Goal: Find specific page/section: Find specific page/section

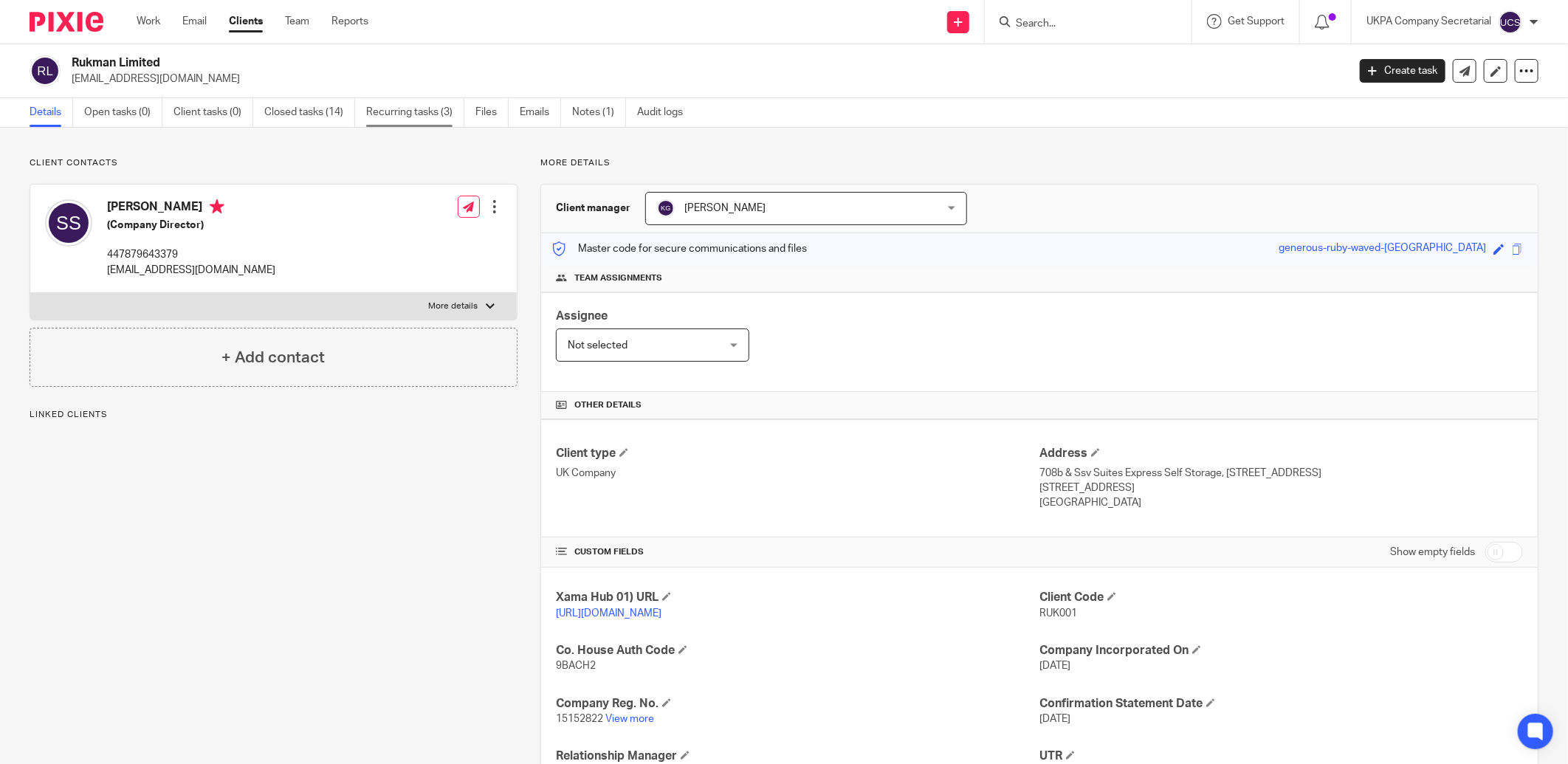
click at [432, 112] on link "Recurring tasks (3)" at bounding box center [414, 112] width 98 height 29
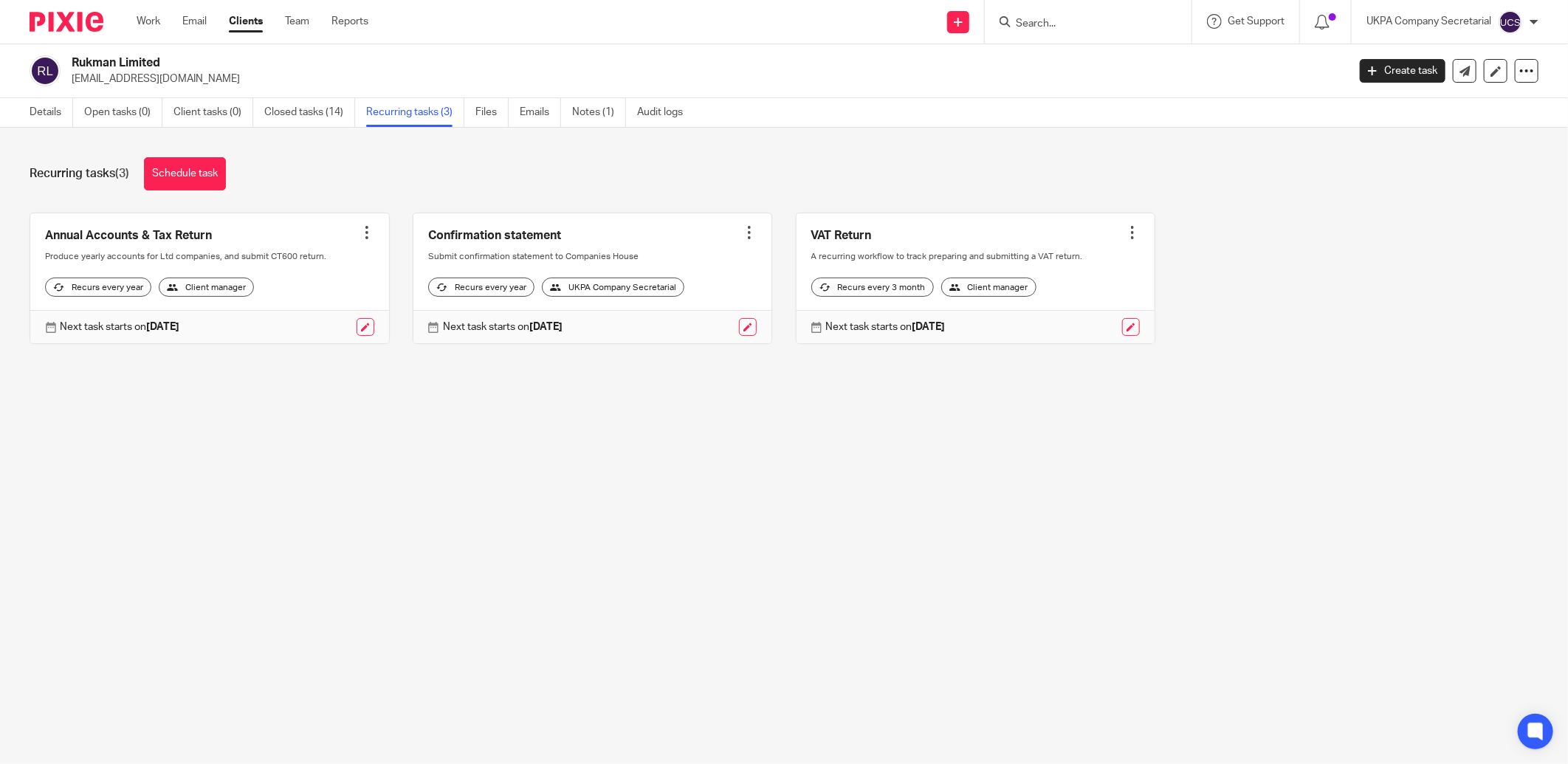
click at [1095, 26] on input "Search" at bounding box center [1081, 24] width 133 height 13
type input "fifft"
click at [1126, 85] on link at bounding box center [1135, 70] width 249 height 46
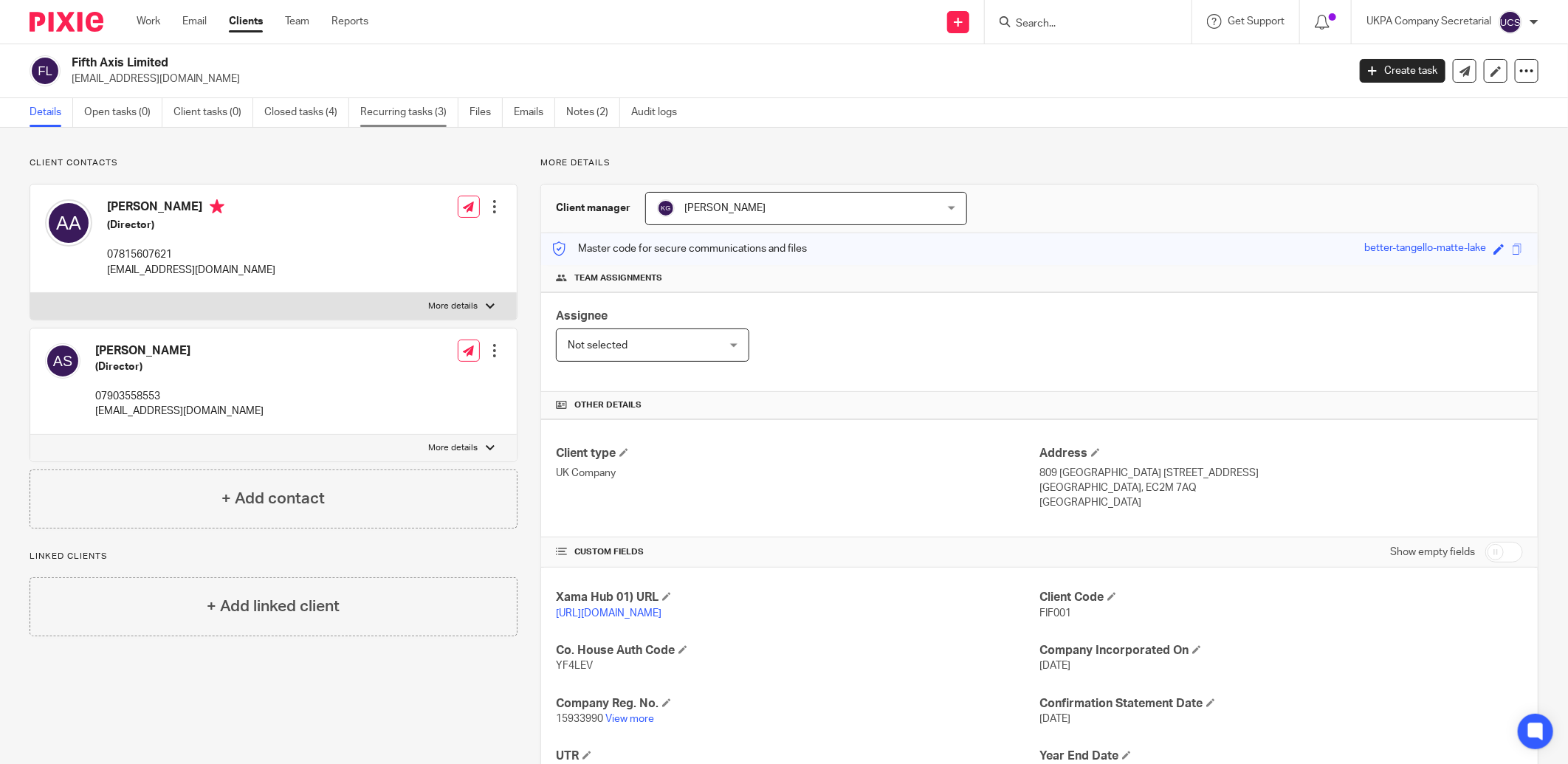
click at [399, 108] on link "Recurring tasks (3)" at bounding box center [409, 112] width 98 height 29
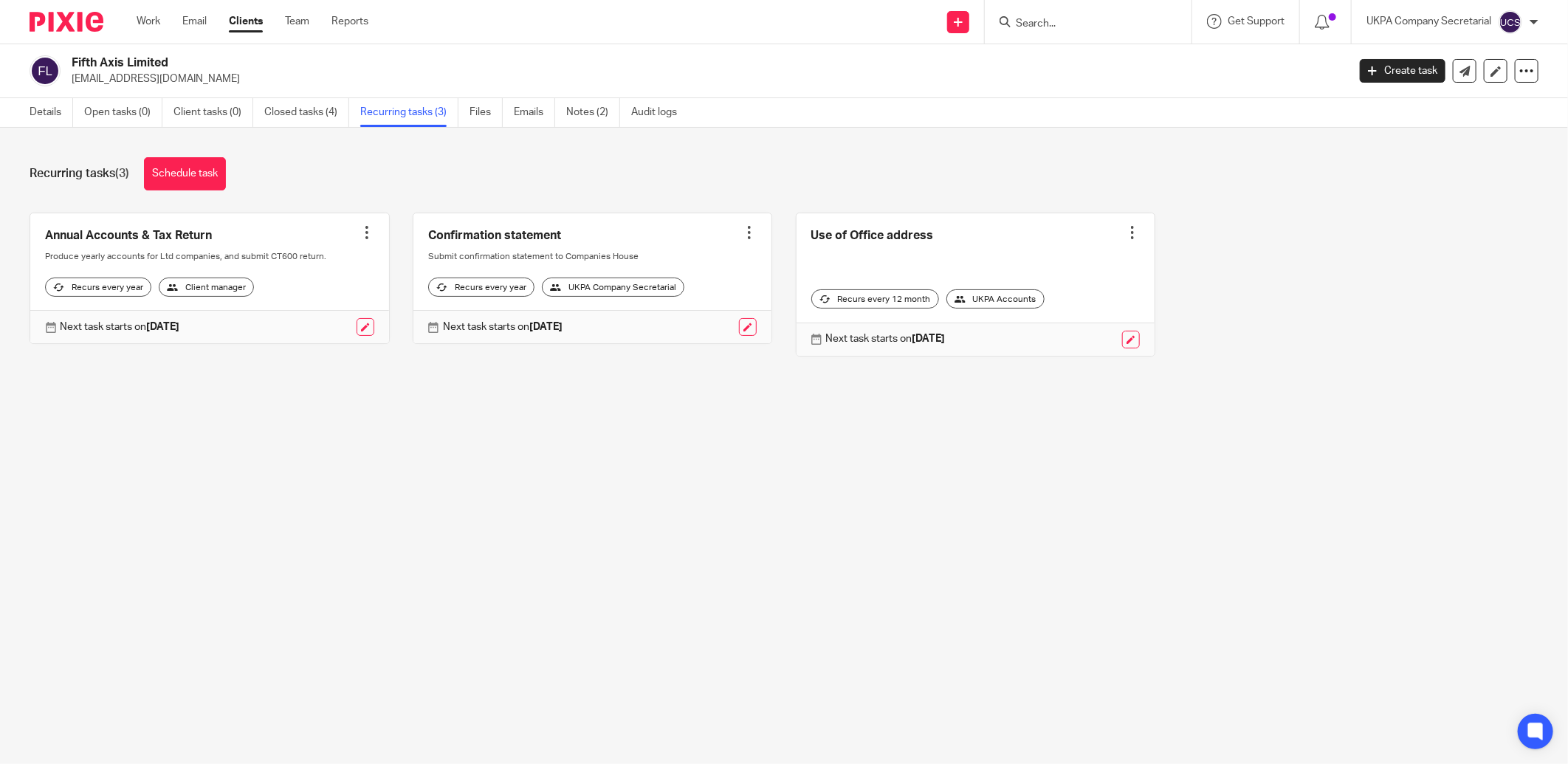
click at [1133, 25] on input "Search" at bounding box center [1081, 24] width 133 height 13
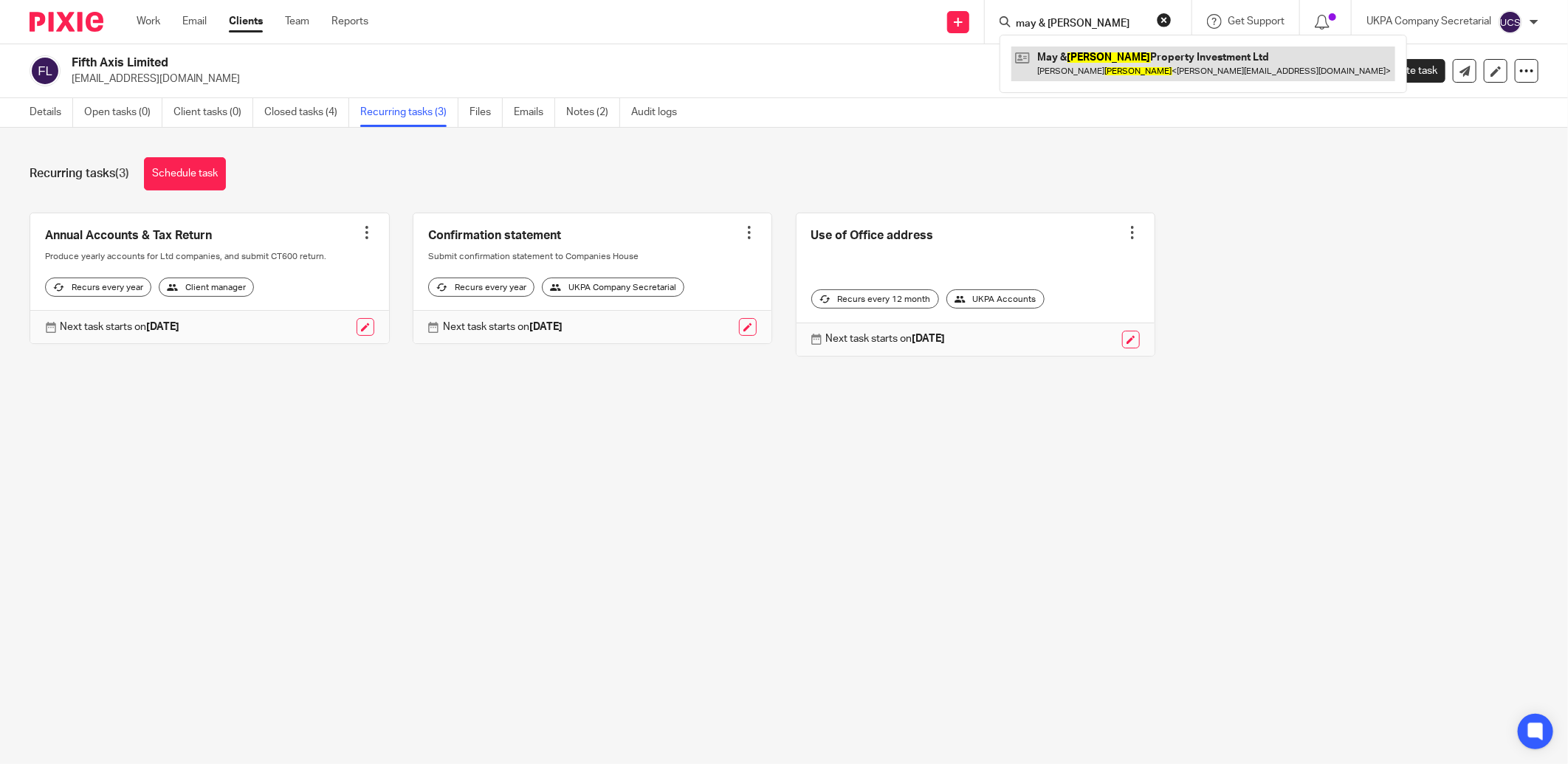
type input "may & [PERSON_NAME]"
click at [1156, 52] on link at bounding box center [1202, 63] width 383 height 34
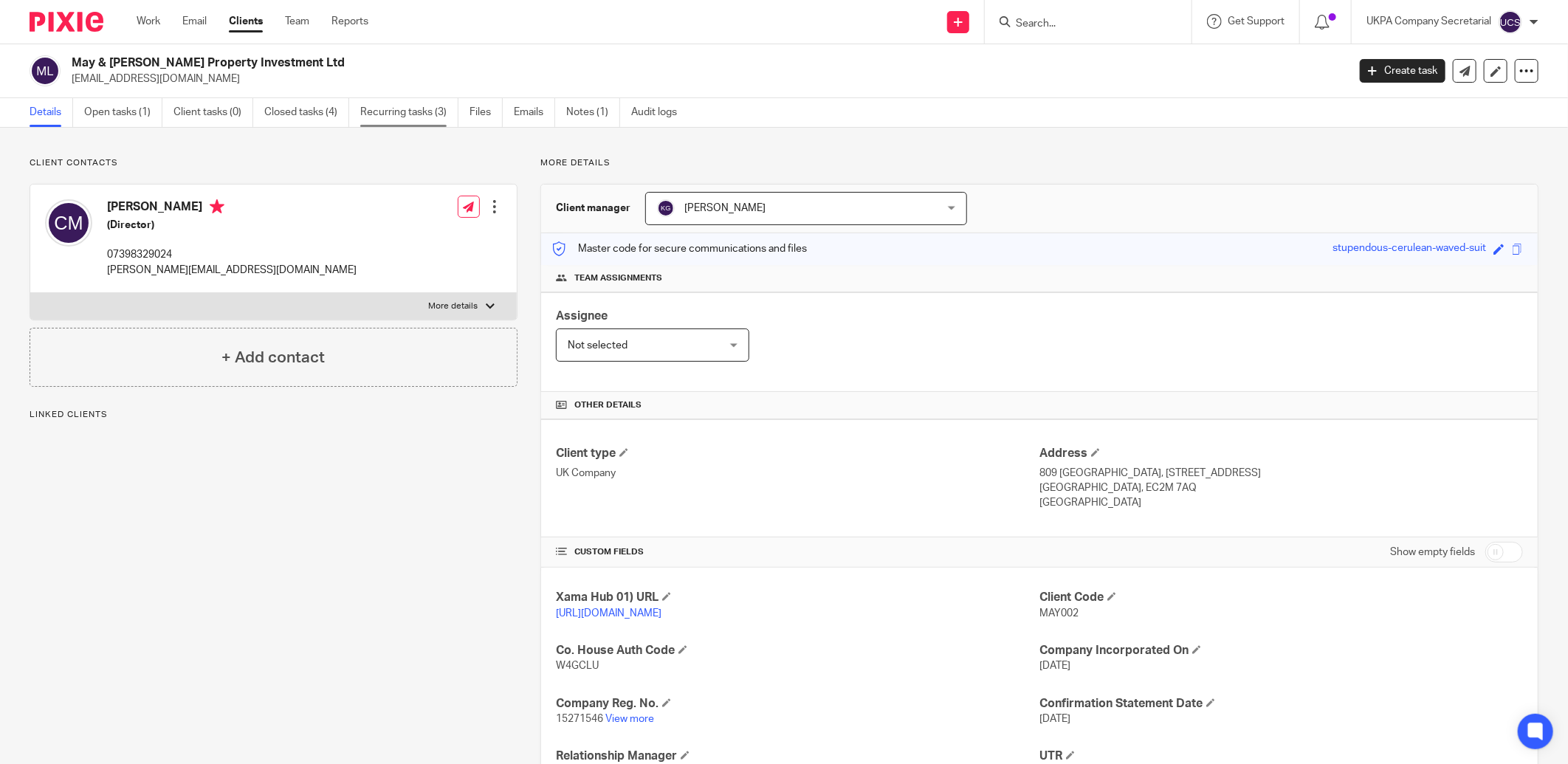
click at [433, 115] on link "Recurring tasks (3)" at bounding box center [409, 112] width 98 height 29
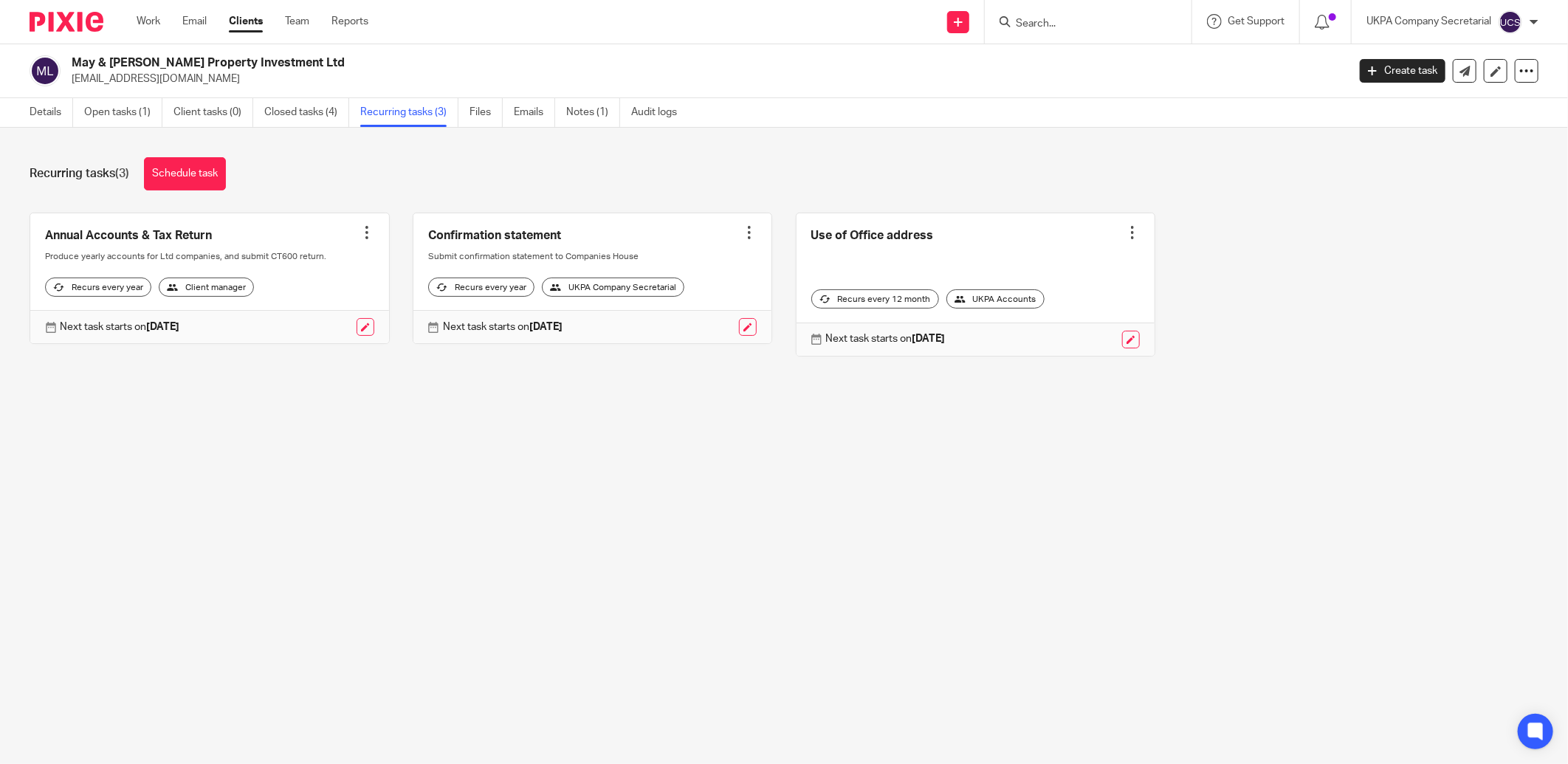
click at [1044, 18] on input "Search" at bounding box center [1081, 24] width 133 height 13
type input "tucan"
click at [1067, 55] on link at bounding box center [1135, 70] width 249 height 46
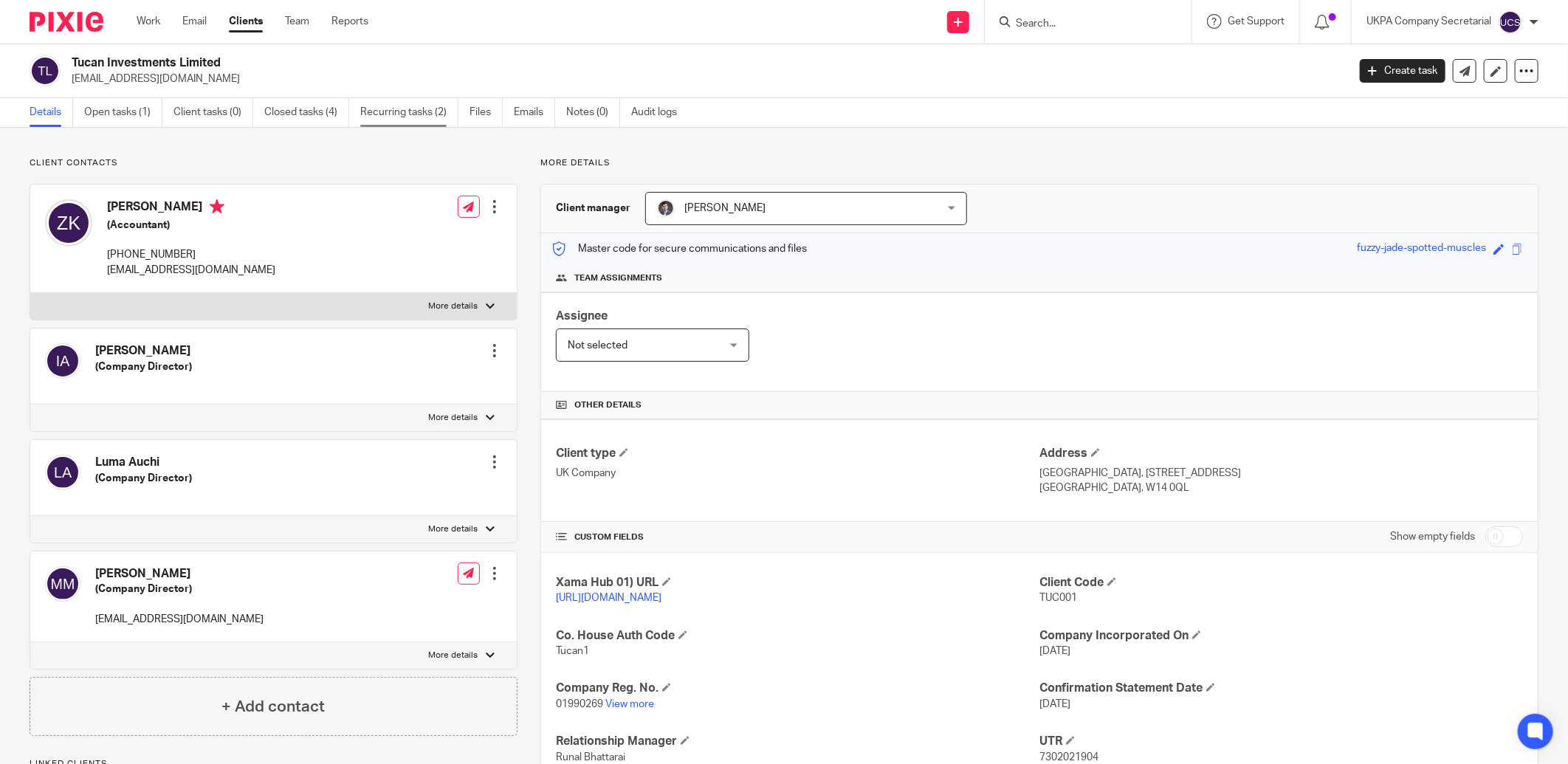
click at [382, 113] on link "Recurring tasks (2)" at bounding box center [409, 112] width 98 height 29
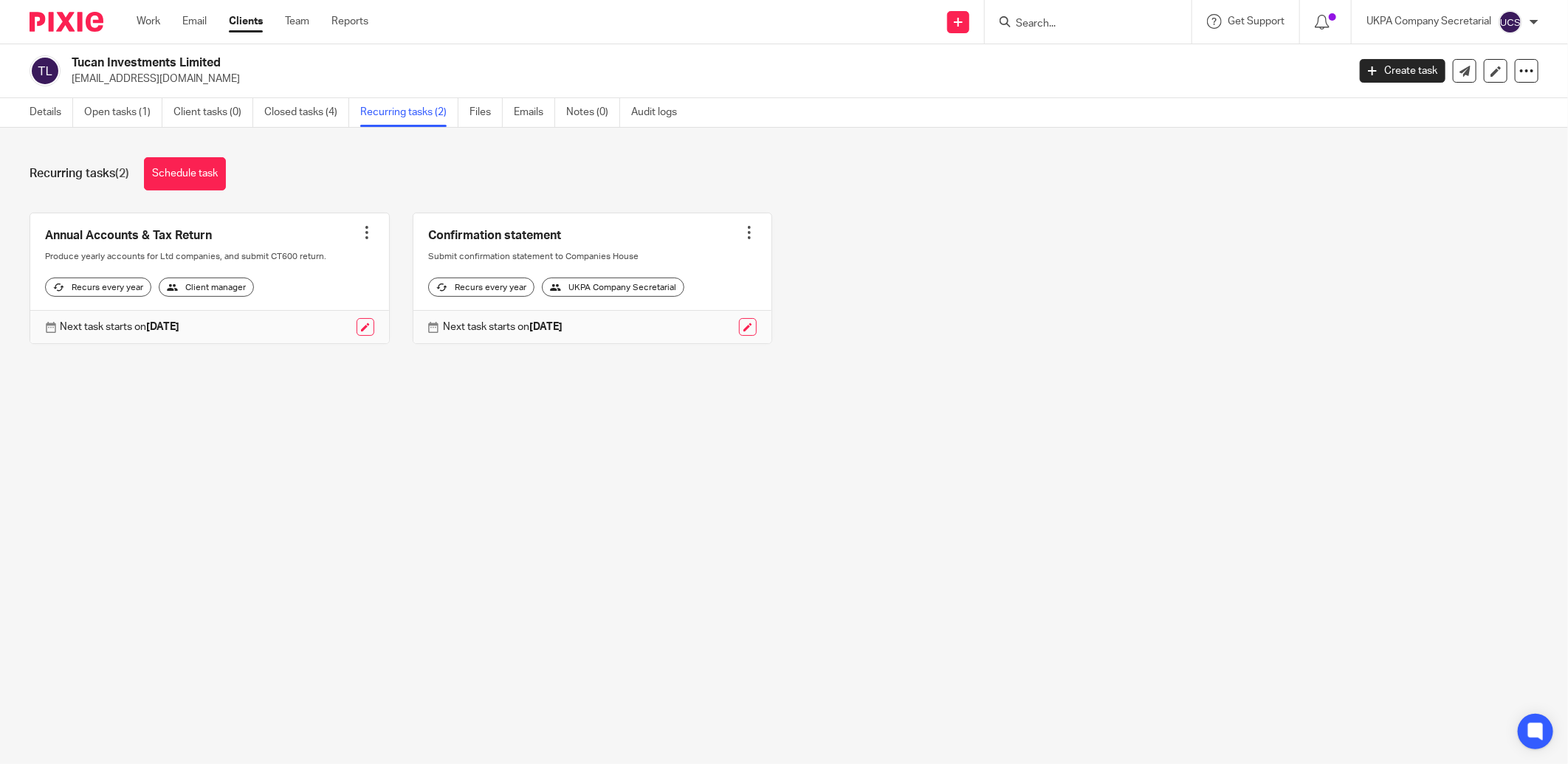
click at [1111, 20] on input "Search" at bounding box center [1081, 24] width 133 height 13
type input "home sweet"
click at [1133, 62] on link at bounding box center [1185, 63] width 350 height 34
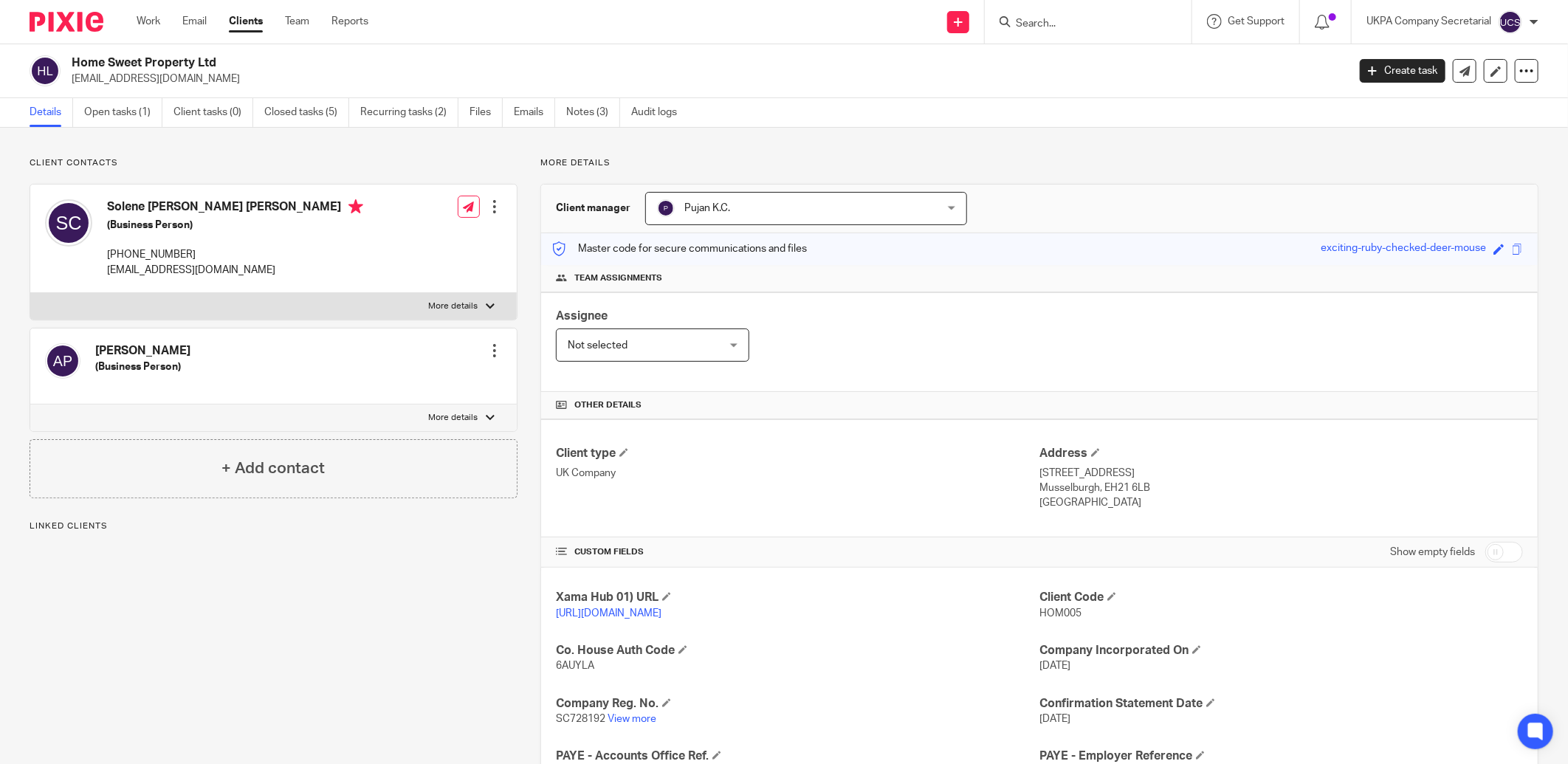
click at [425, 107] on link "Recurring tasks (2)" at bounding box center [409, 112] width 98 height 29
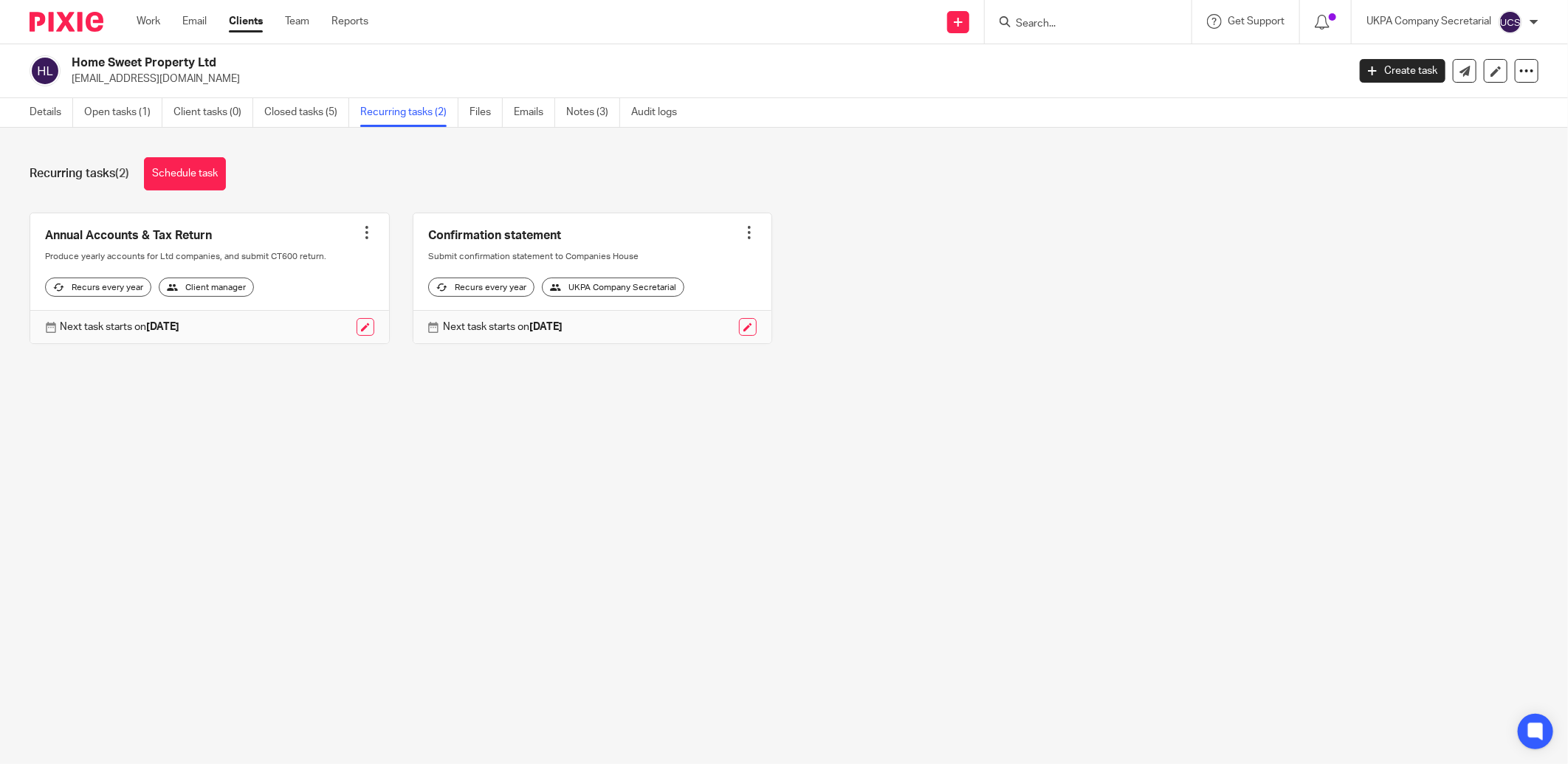
click at [1072, 27] on input "Search" at bounding box center [1081, 24] width 133 height 13
type input "r"
type input "arcane e"
click at [1089, 59] on link at bounding box center [1170, 63] width 319 height 34
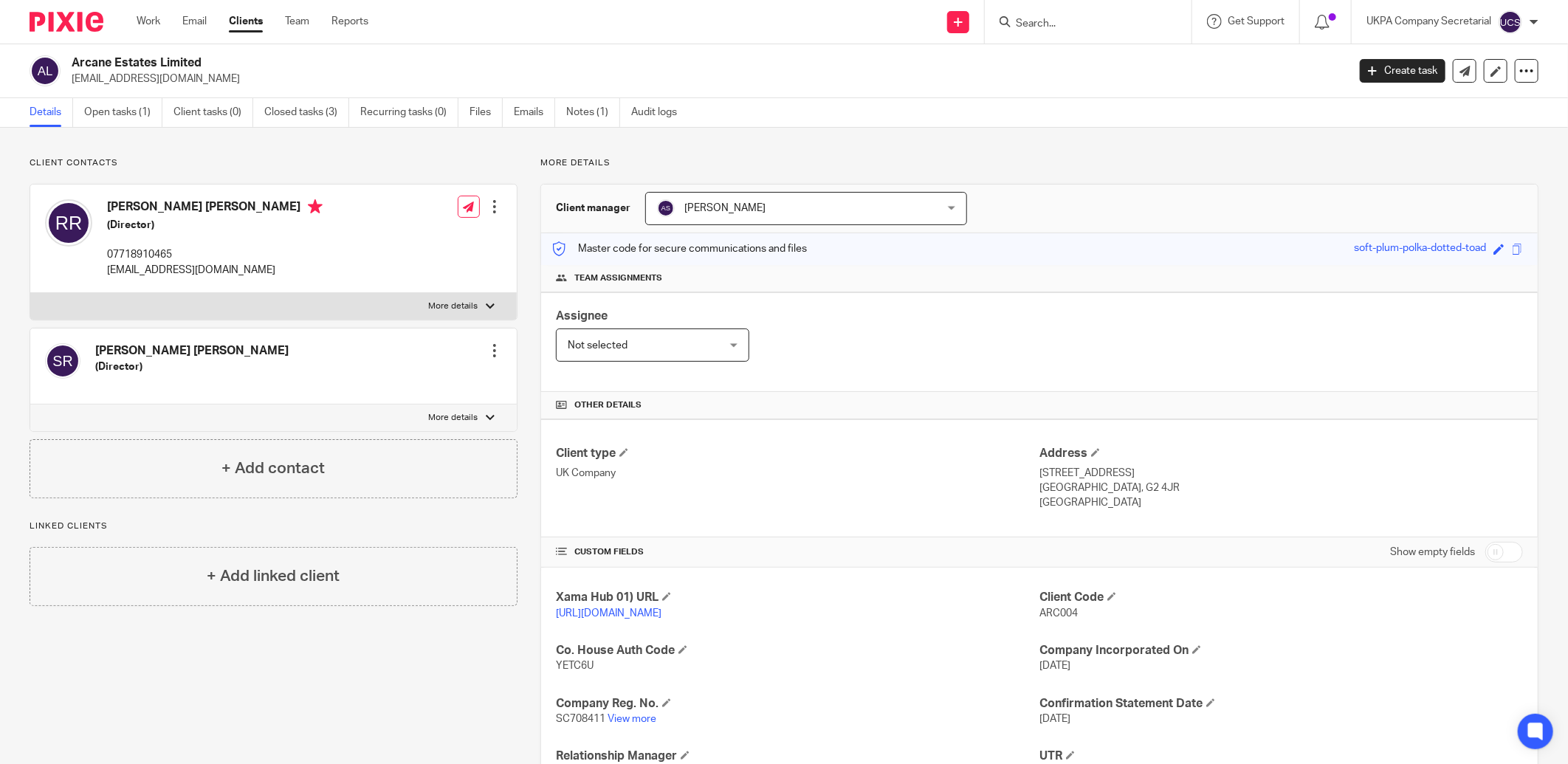
click at [1118, 20] on input "Search" at bounding box center [1081, 24] width 133 height 13
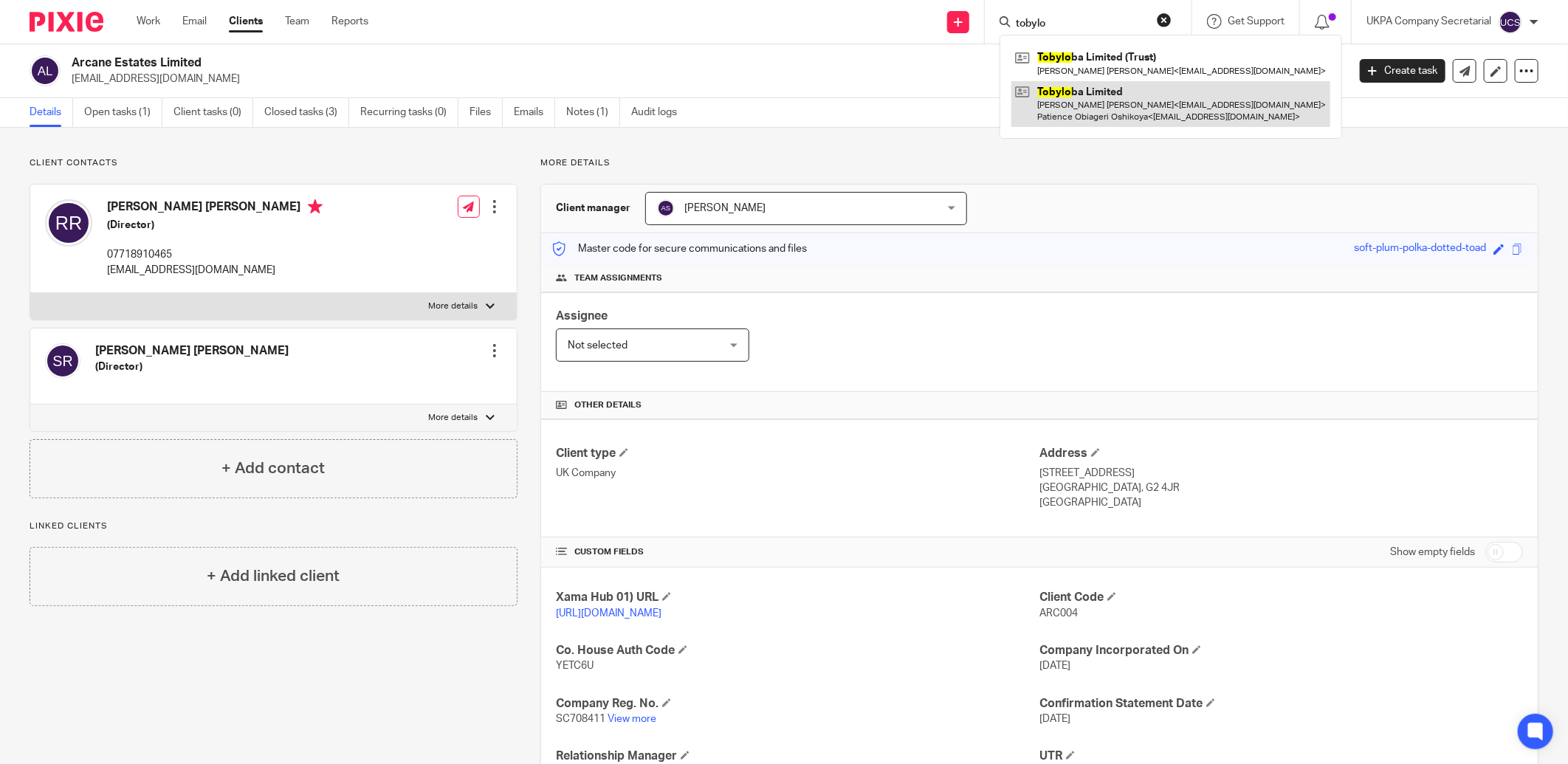
type input "tobylo"
click at [1133, 114] on link at bounding box center [1170, 104] width 319 height 46
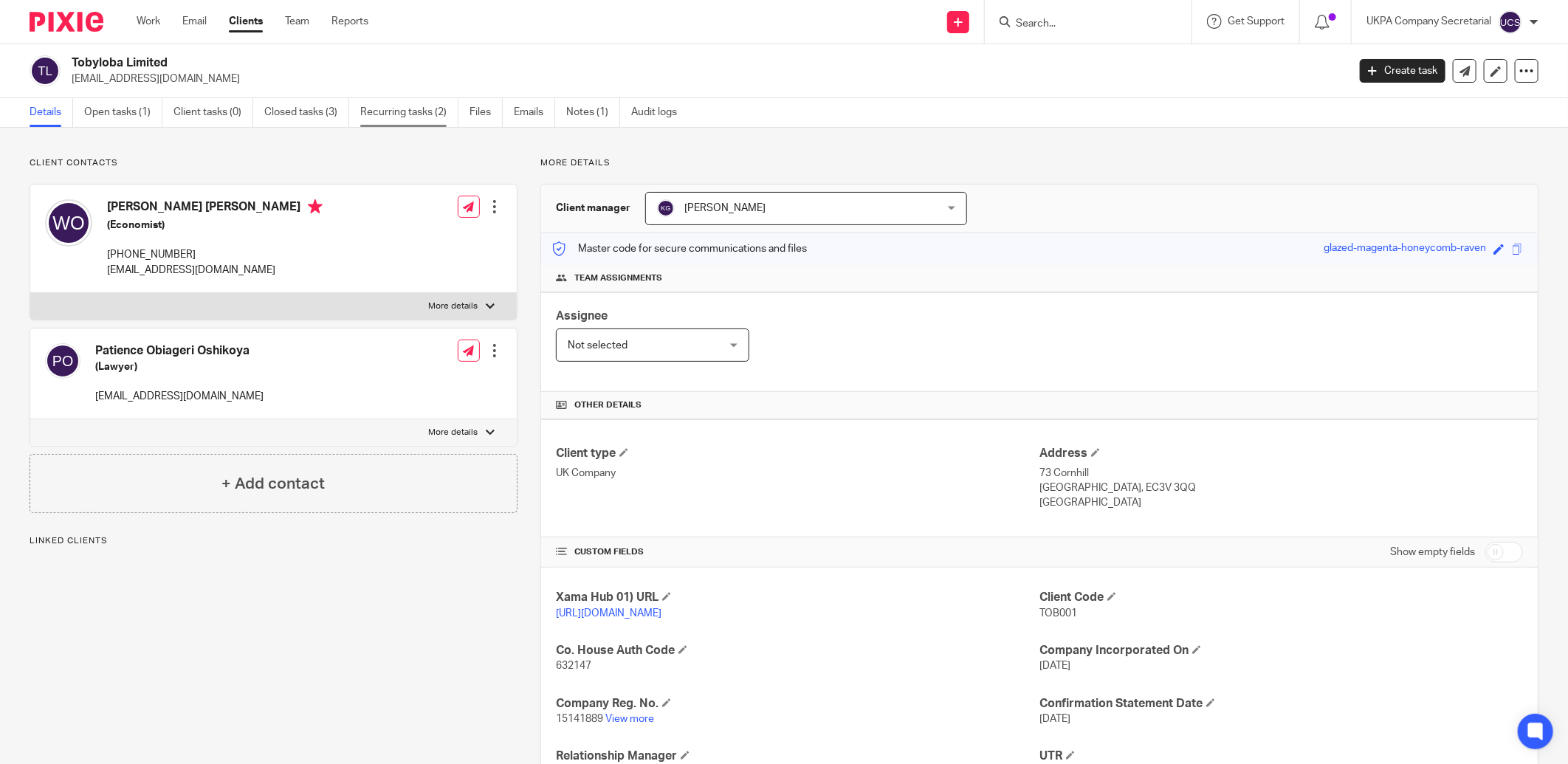
click at [425, 112] on link "Recurring tasks (2)" at bounding box center [409, 112] width 98 height 29
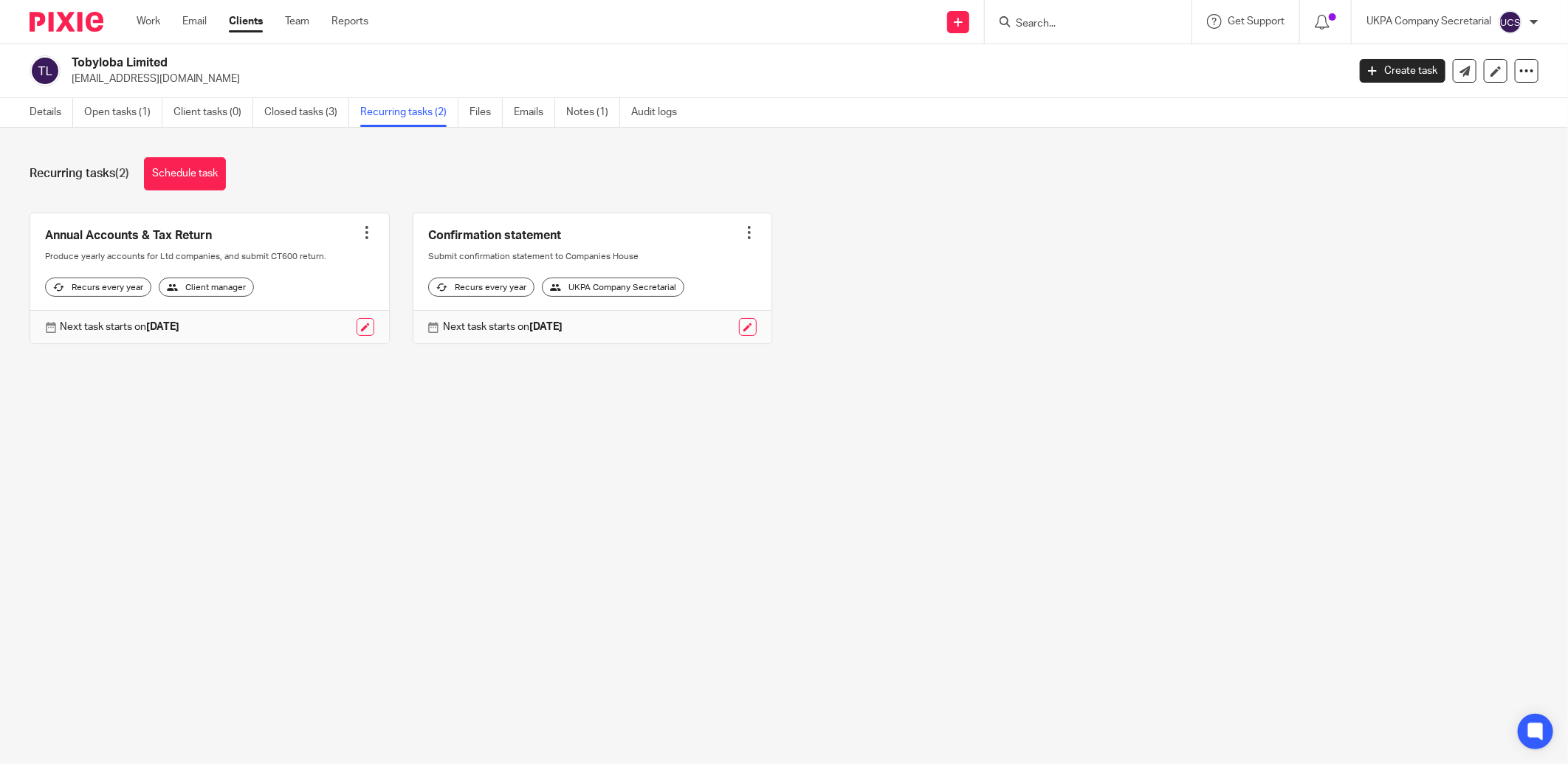
click at [1074, 23] on input "Search" at bounding box center [1081, 24] width 133 height 13
type input "shubh"
click at [1094, 62] on link at bounding box center [1135, 63] width 249 height 34
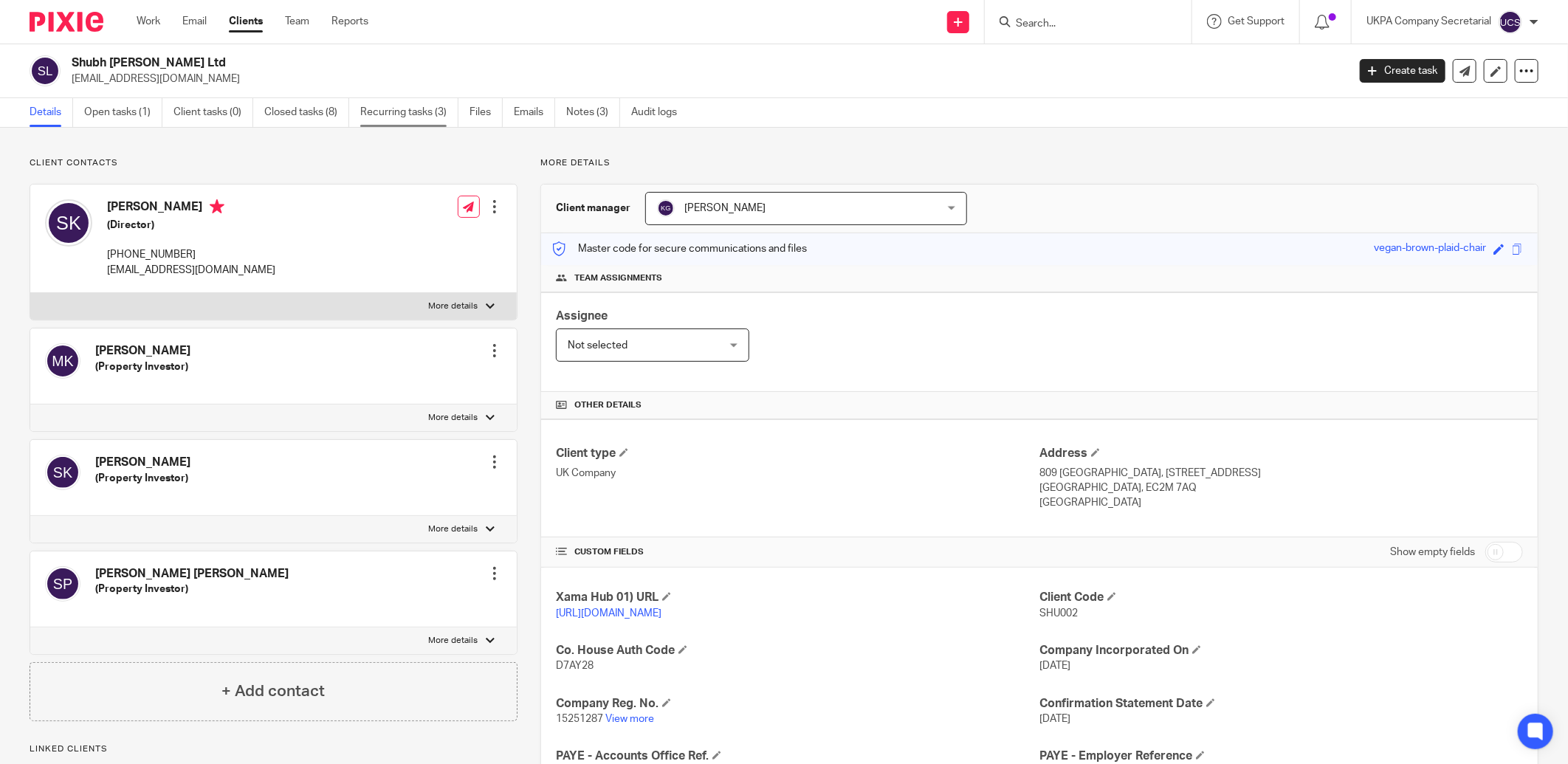
click at [431, 120] on link "Recurring tasks (3)" at bounding box center [409, 112] width 98 height 29
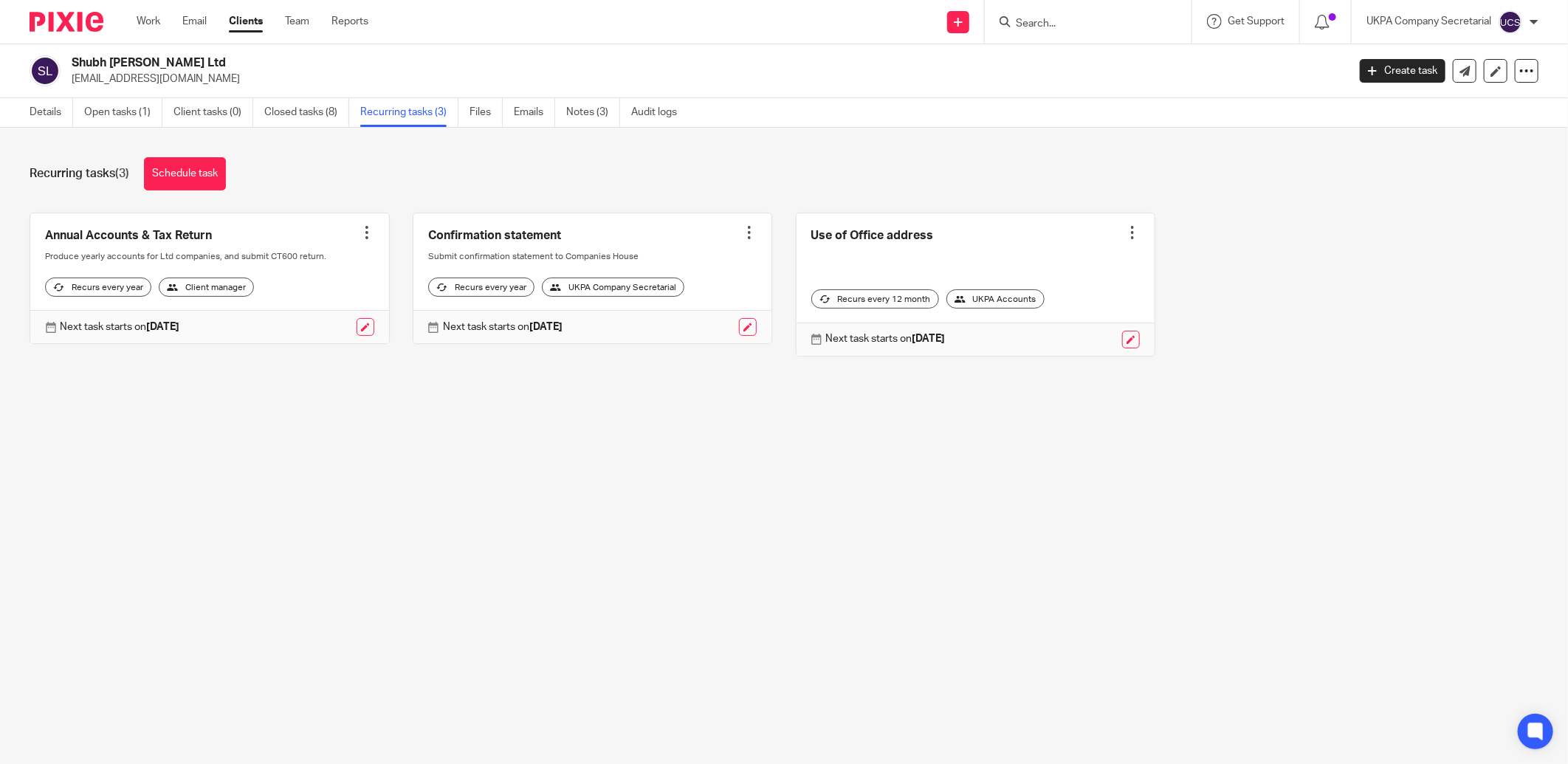
click at [1074, 26] on input "Search" at bounding box center [1081, 24] width 133 height 13
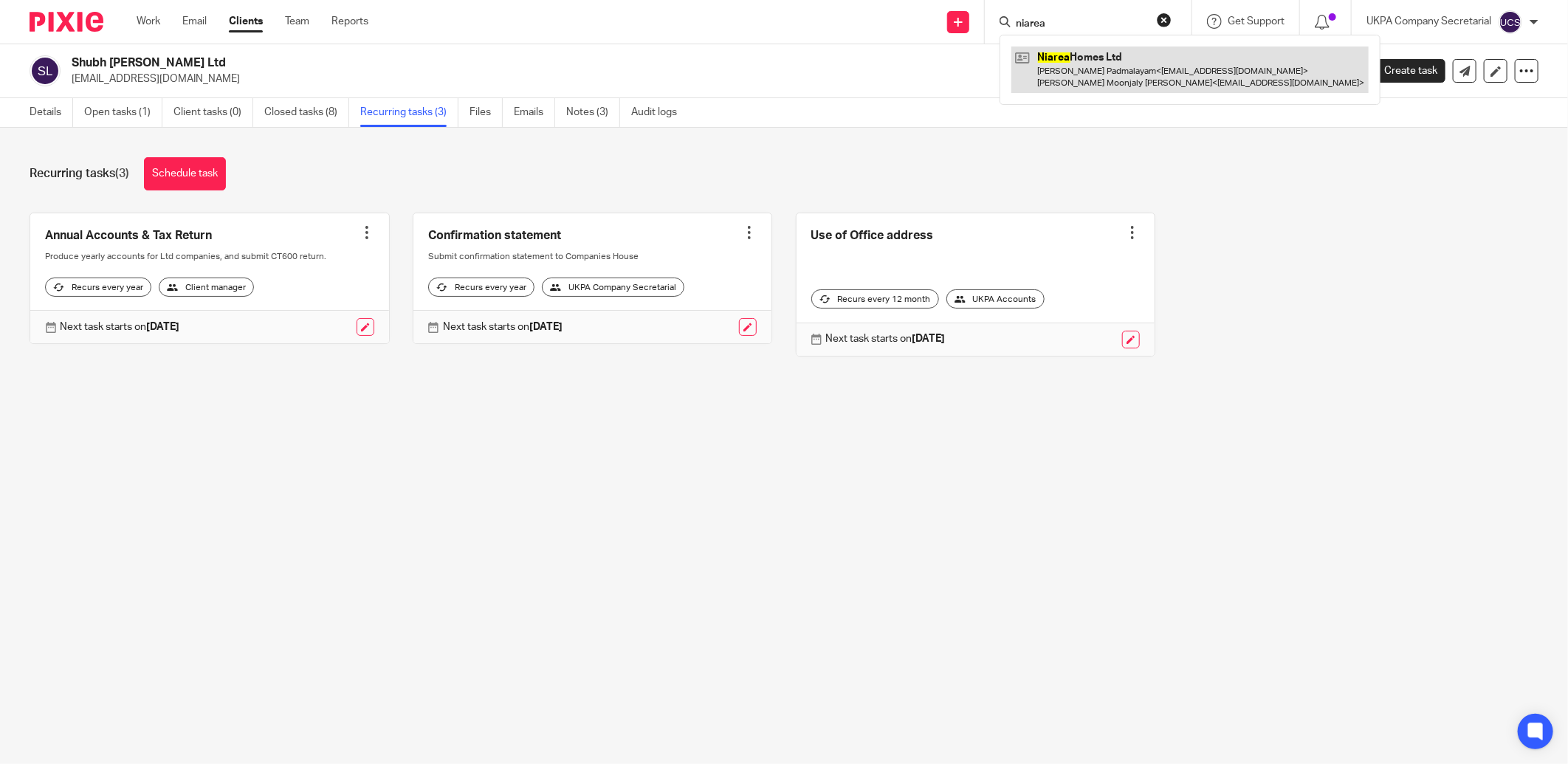
type input "niarea"
click at [1087, 56] on link at bounding box center [1189, 70] width 357 height 46
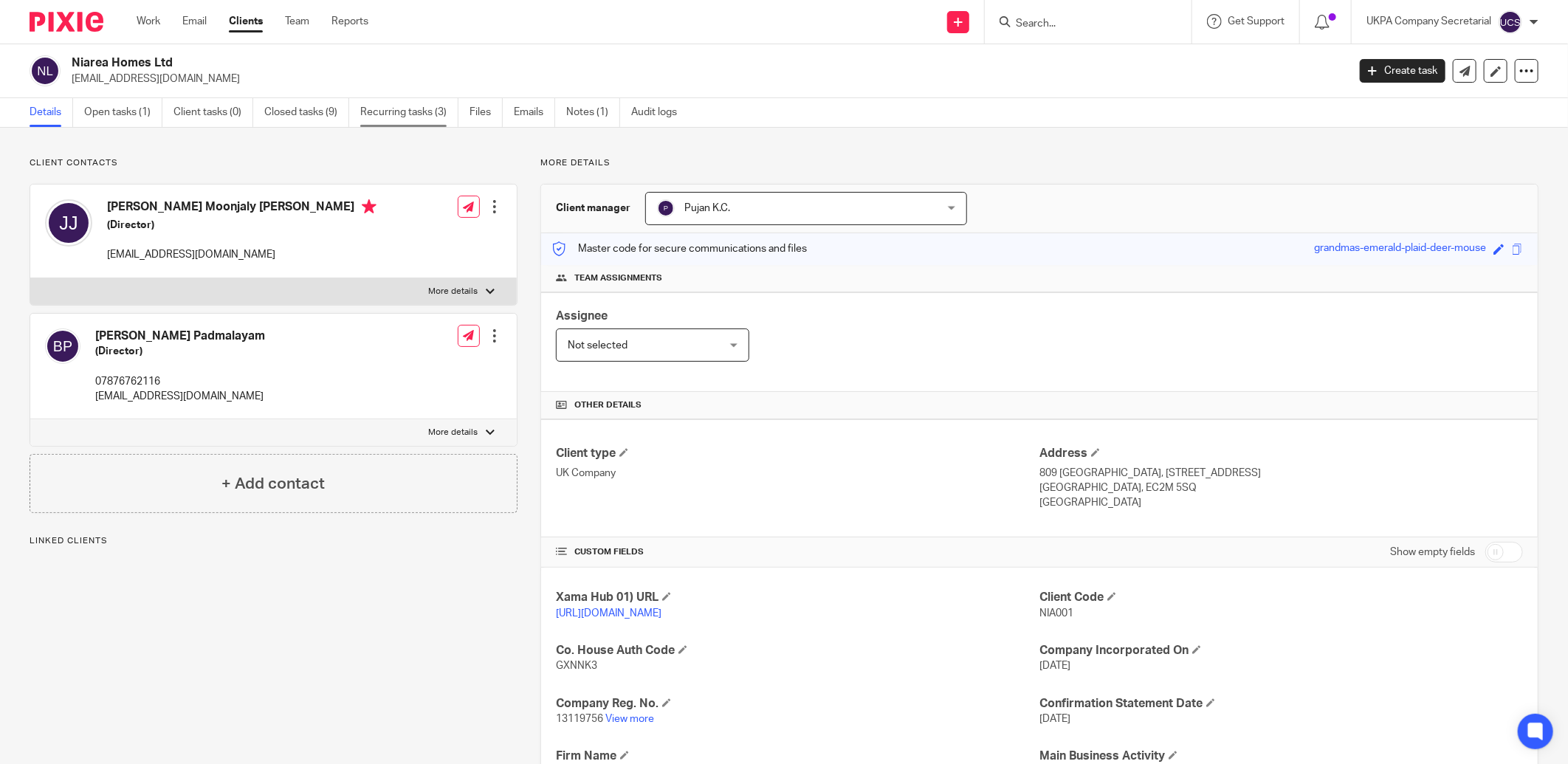
click at [402, 120] on link "Recurring tasks (3)" at bounding box center [409, 112] width 98 height 29
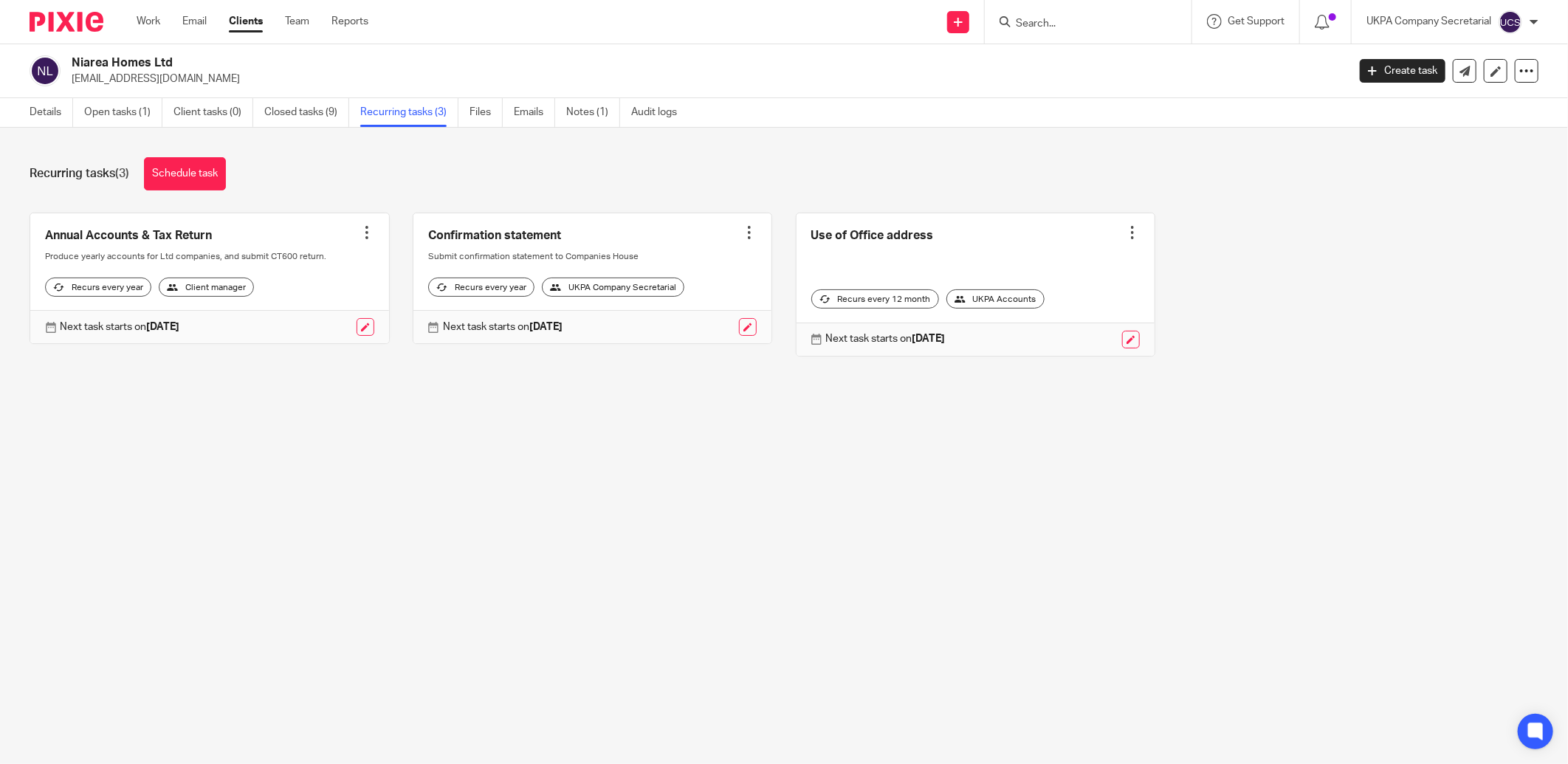
click at [1124, 24] on input "Search" at bounding box center [1081, 24] width 133 height 13
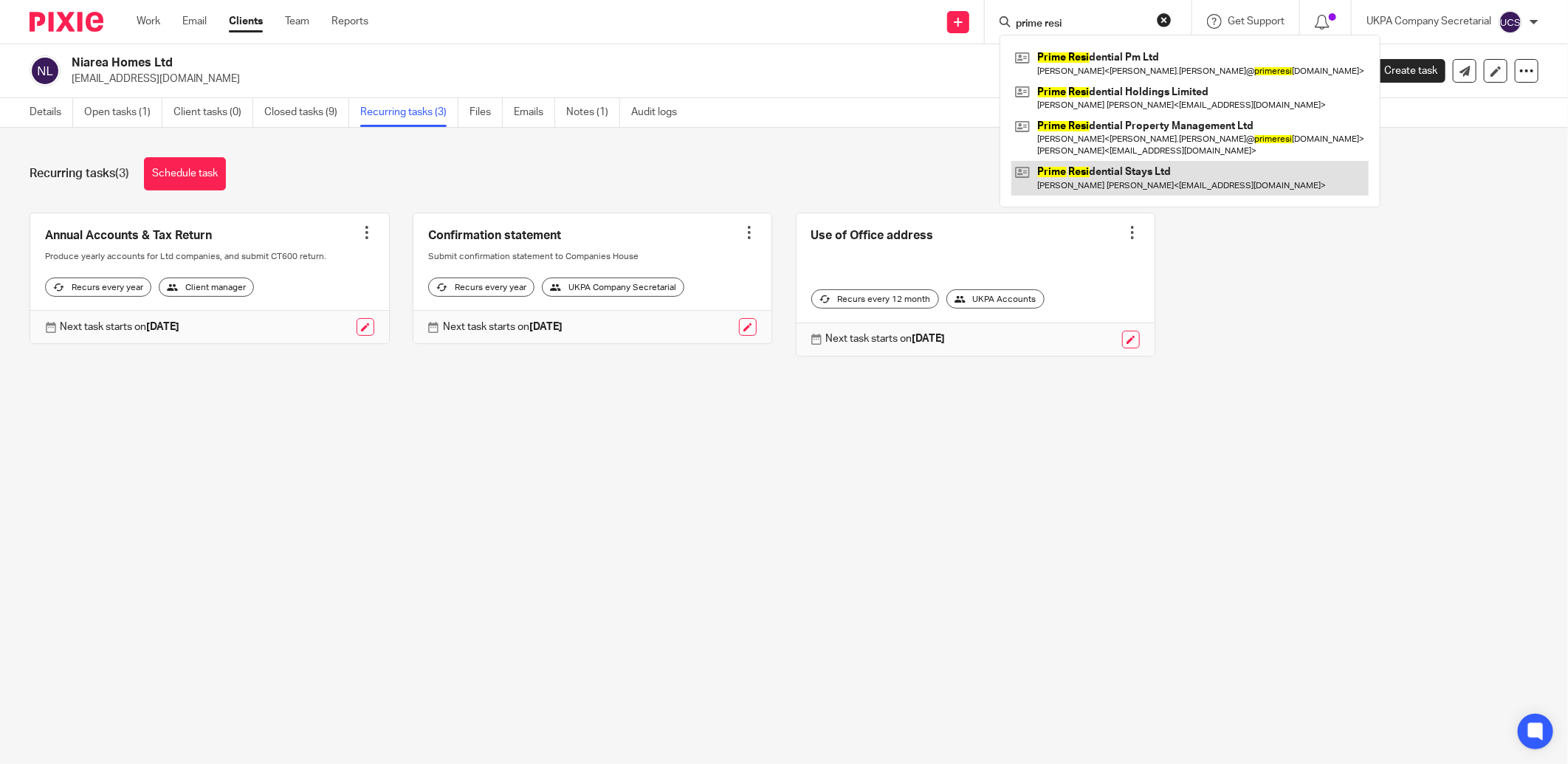
type input "prime resi"
click at [1181, 172] on link at bounding box center [1189, 178] width 357 height 34
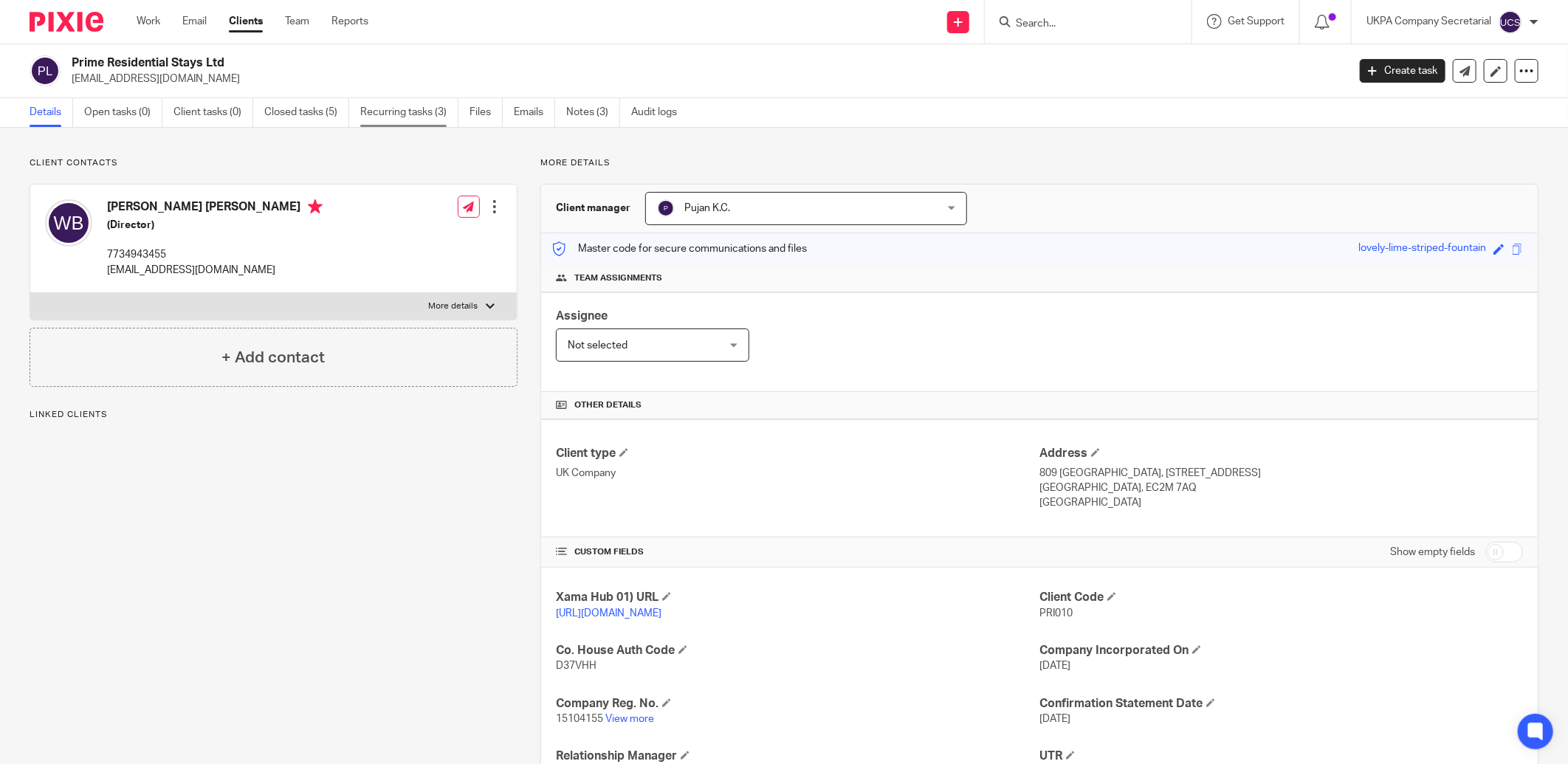
click at [428, 111] on link "Recurring tasks (3)" at bounding box center [409, 112] width 98 height 29
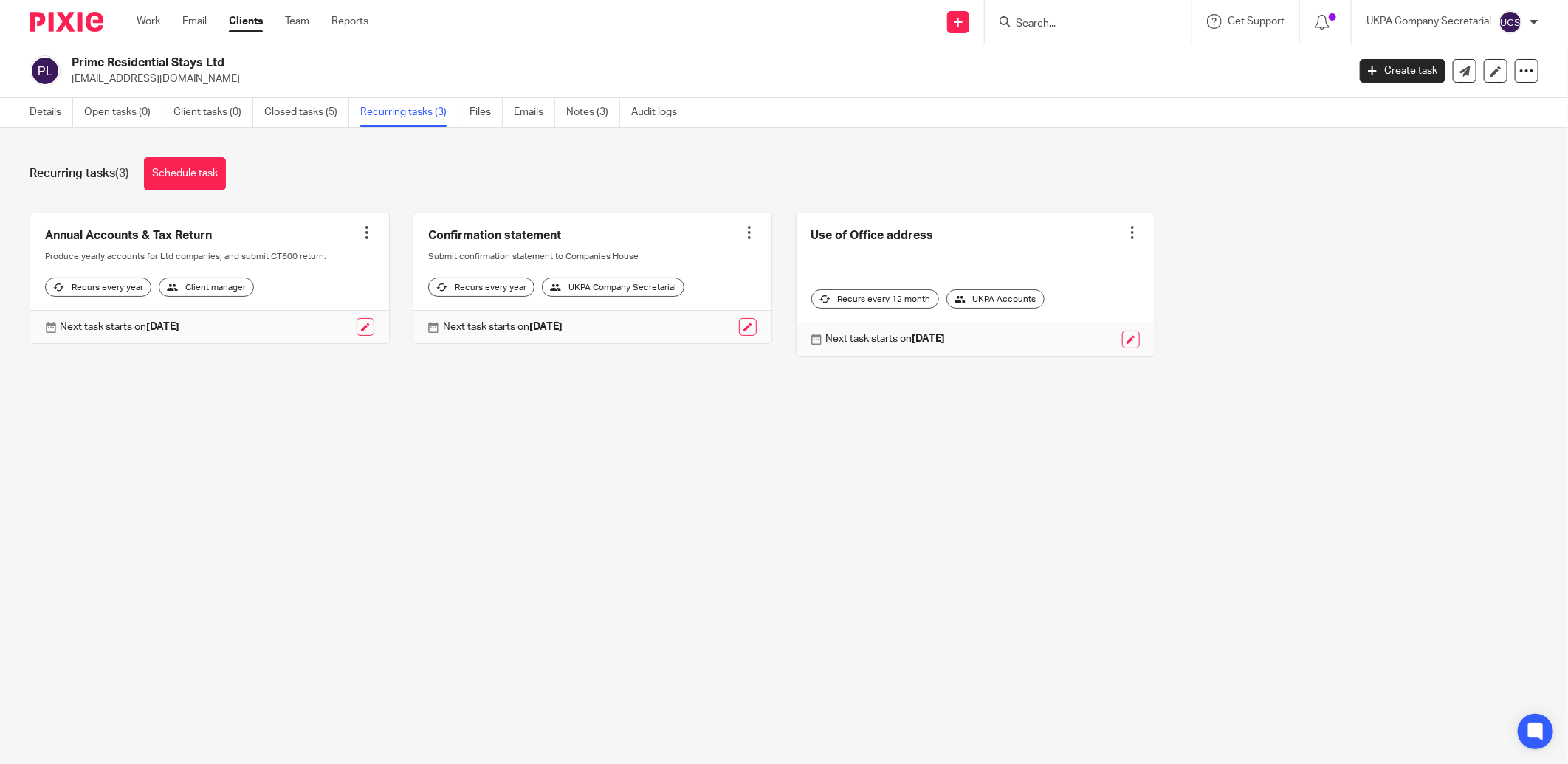
click at [1089, 26] on input "Search" at bounding box center [1081, 24] width 133 height 13
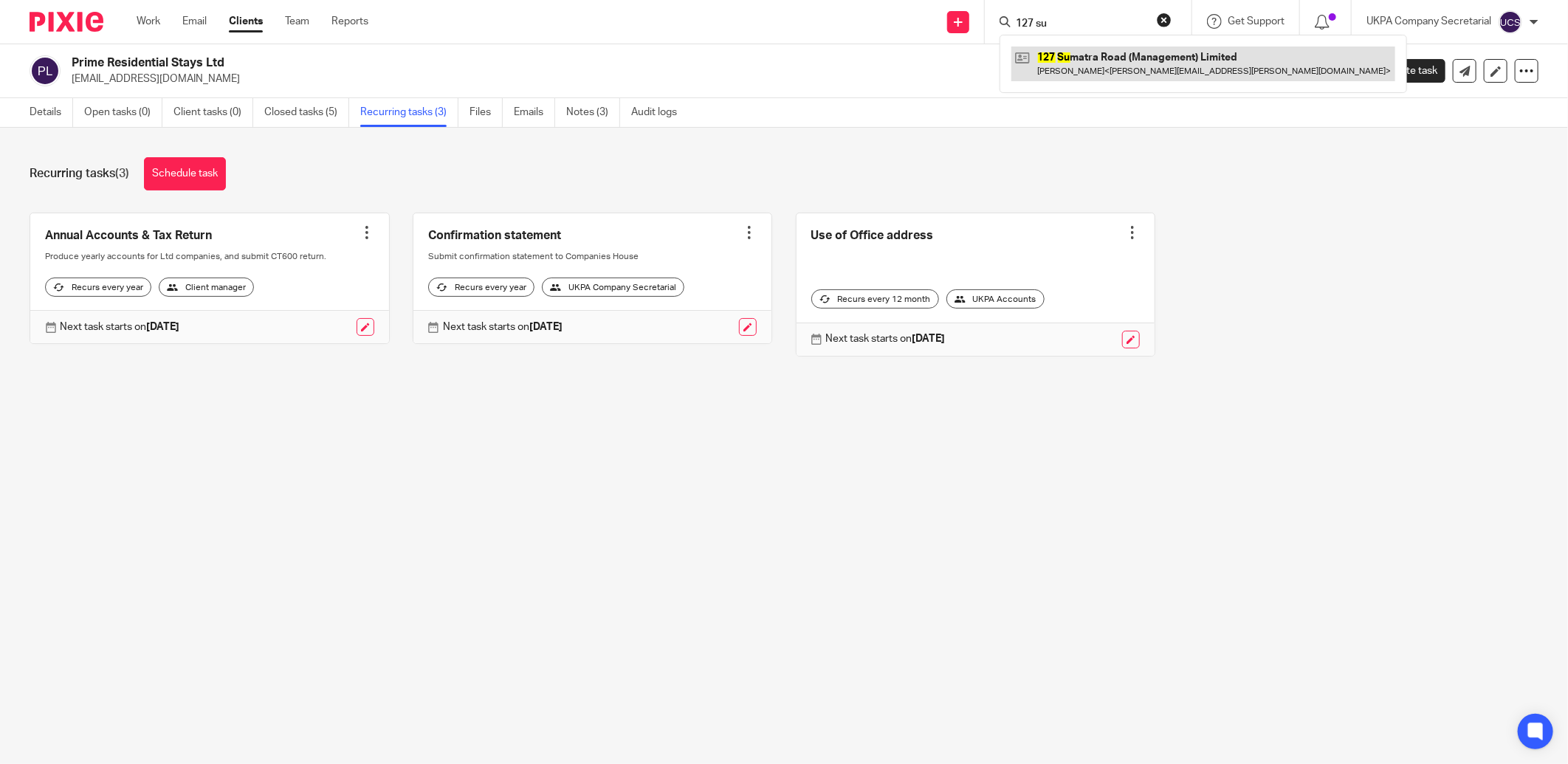
type input "127 su"
click at [1089, 48] on link at bounding box center [1202, 63] width 383 height 34
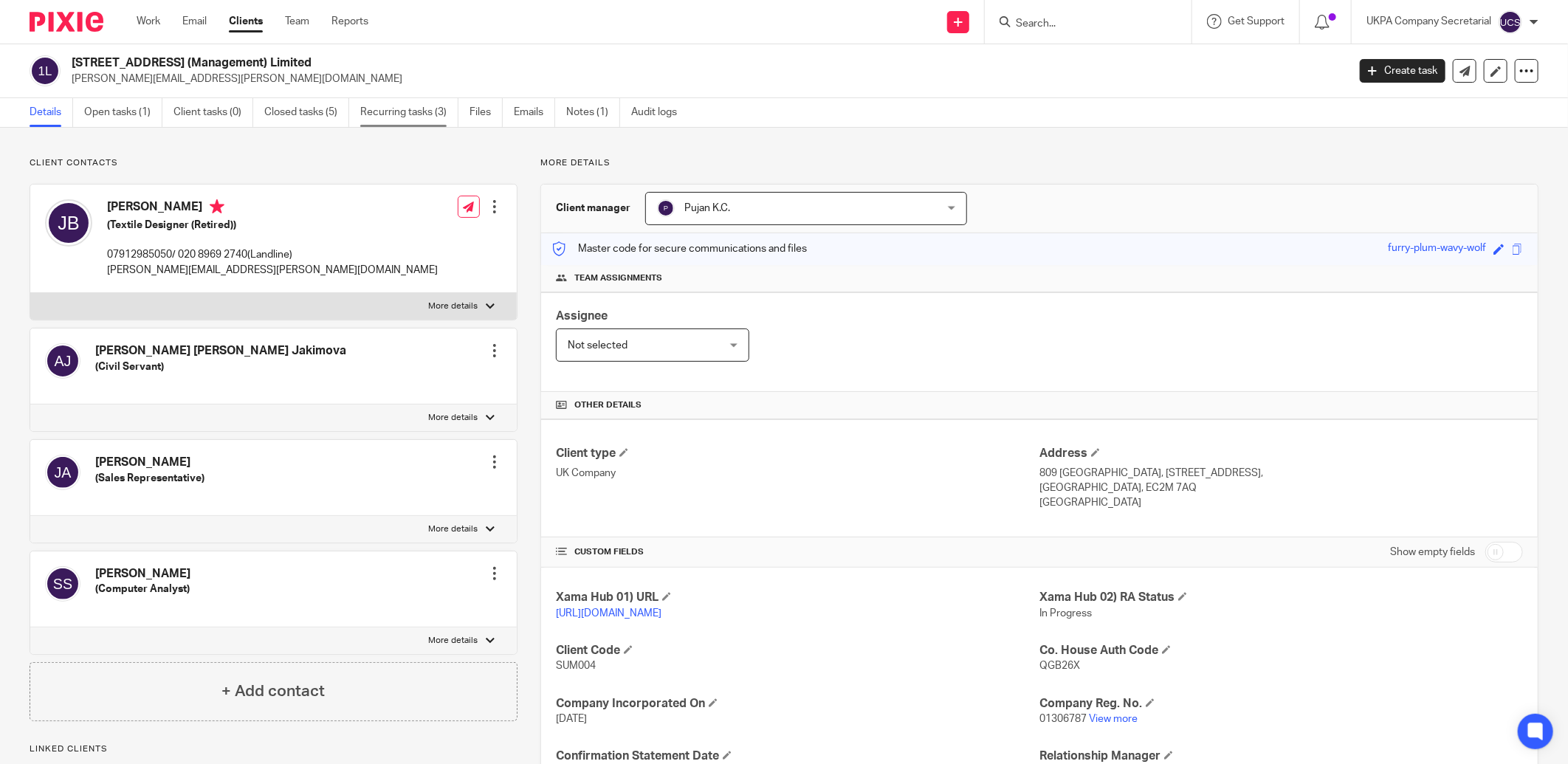
click at [437, 112] on link "Recurring tasks (3)" at bounding box center [409, 112] width 98 height 29
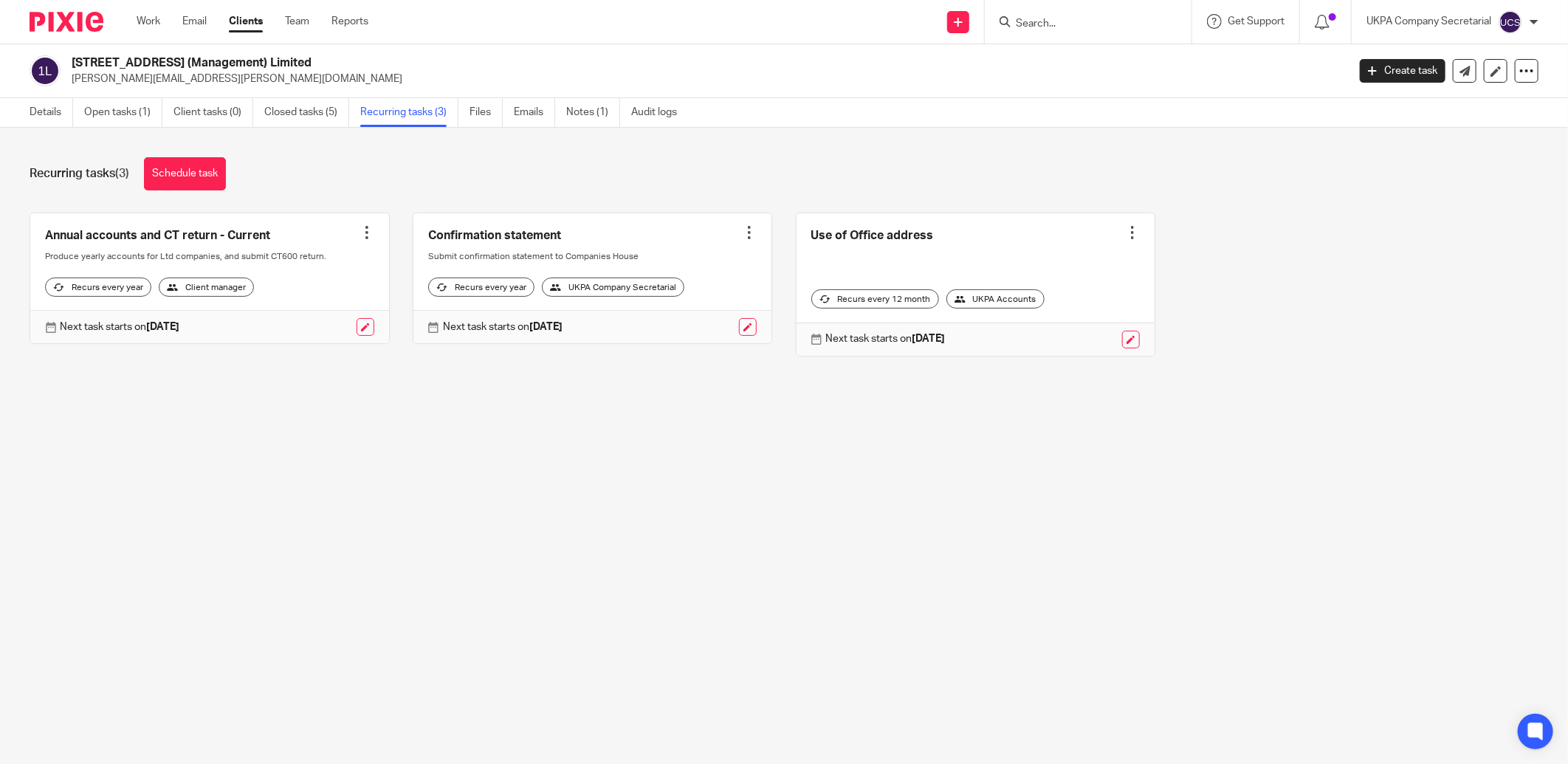
click at [1095, 25] on input "Search" at bounding box center [1081, 24] width 133 height 13
type input "awm"
click at [1079, 63] on link at bounding box center [1145, 63] width 269 height 34
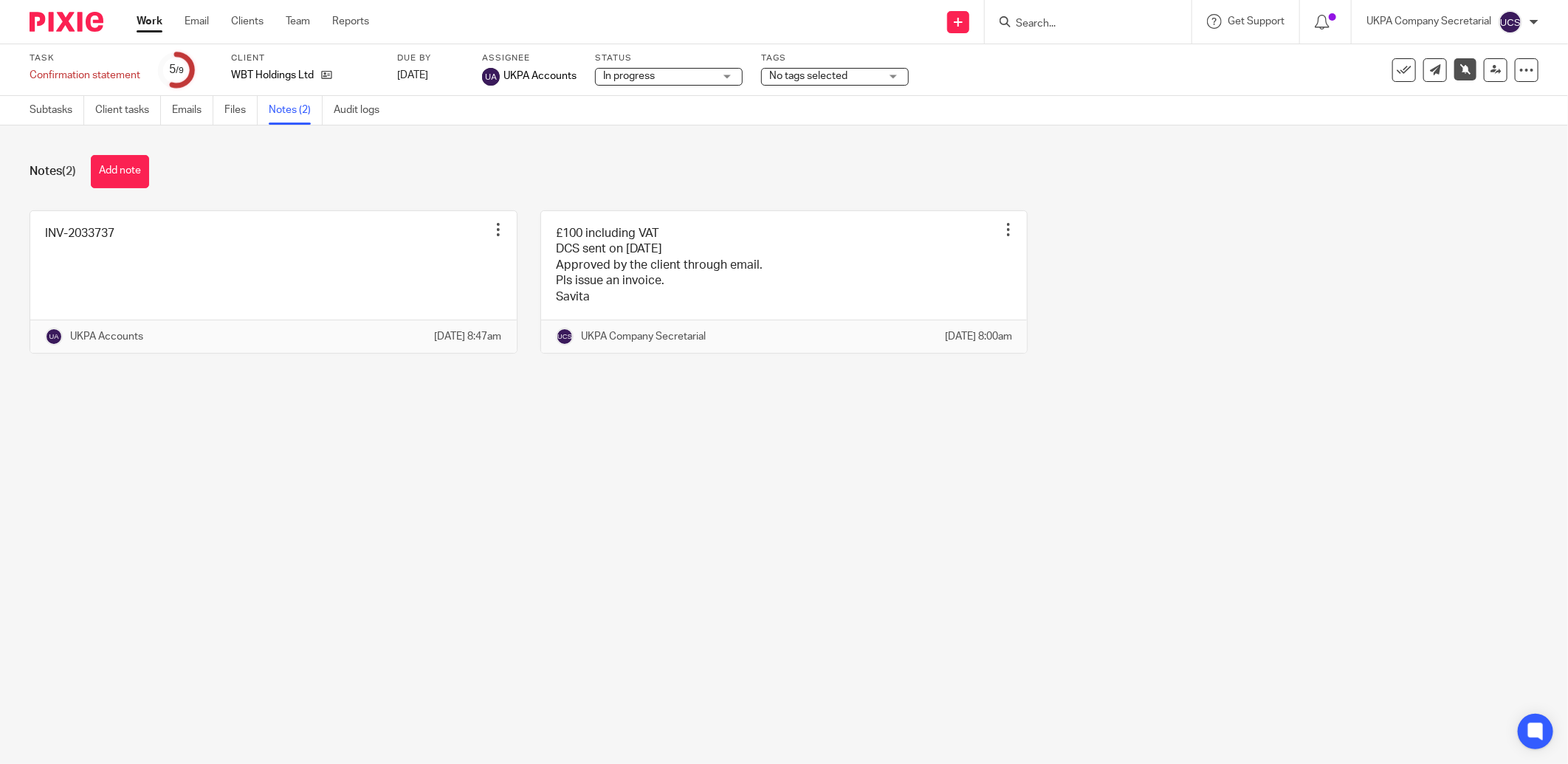
click at [1043, 20] on input "Search" at bounding box center [1081, 24] width 133 height 13
type input "hazoor"
click at [1055, 63] on link at bounding box center [1103, 57] width 183 height 22
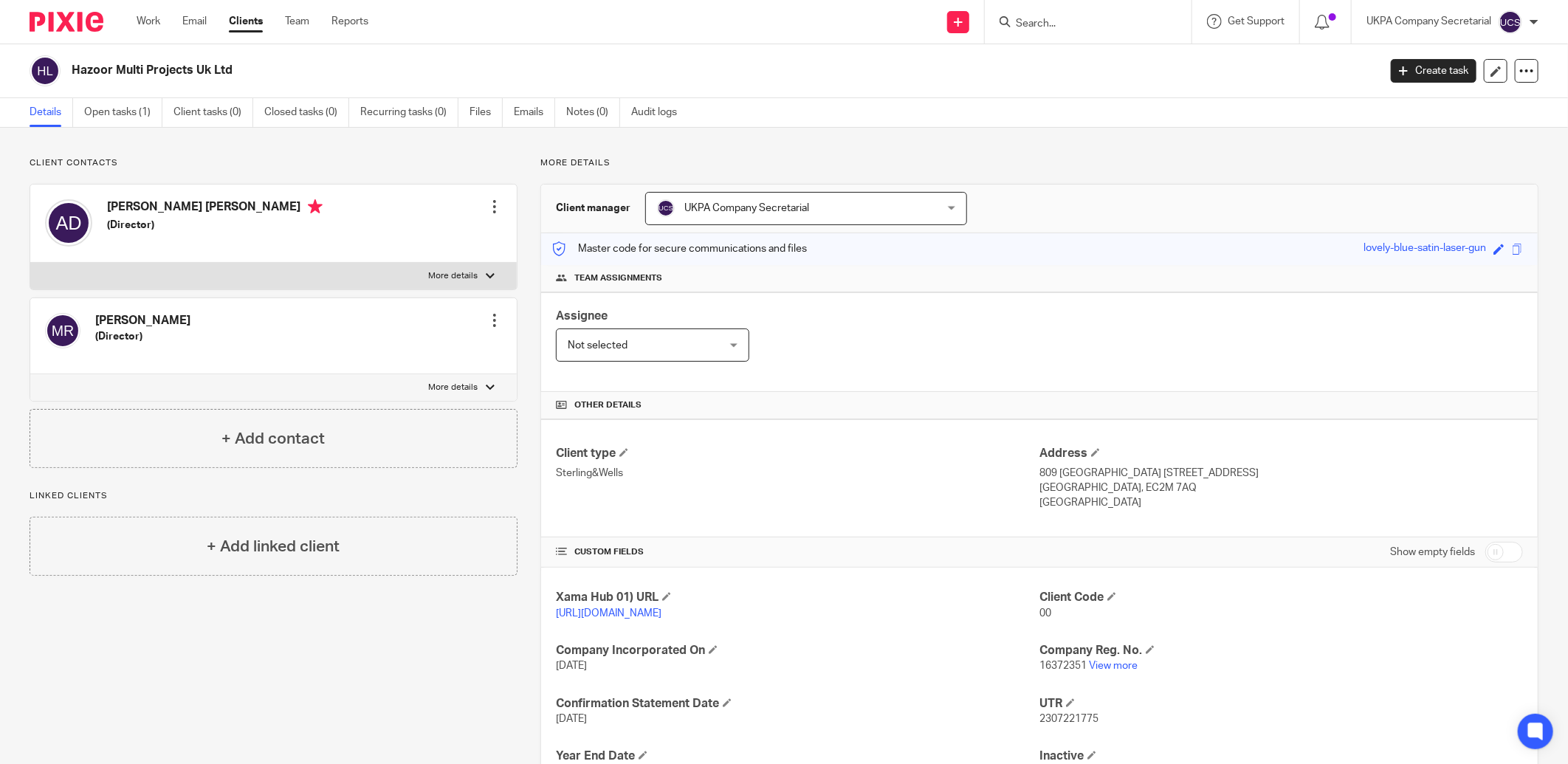
drag, startPoint x: 69, startPoint y: 70, endPoint x: 234, endPoint y: 78, distance: 165.2
click at [234, 78] on div "Hazoor Multi Projects Uk Ltd" at bounding box center [698, 70] width 1339 height 31
copy h2 "Hazoor Multi Projects Uk Ltd"
click at [836, 394] on div "Other details" at bounding box center [1039, 405] width 996 height 27
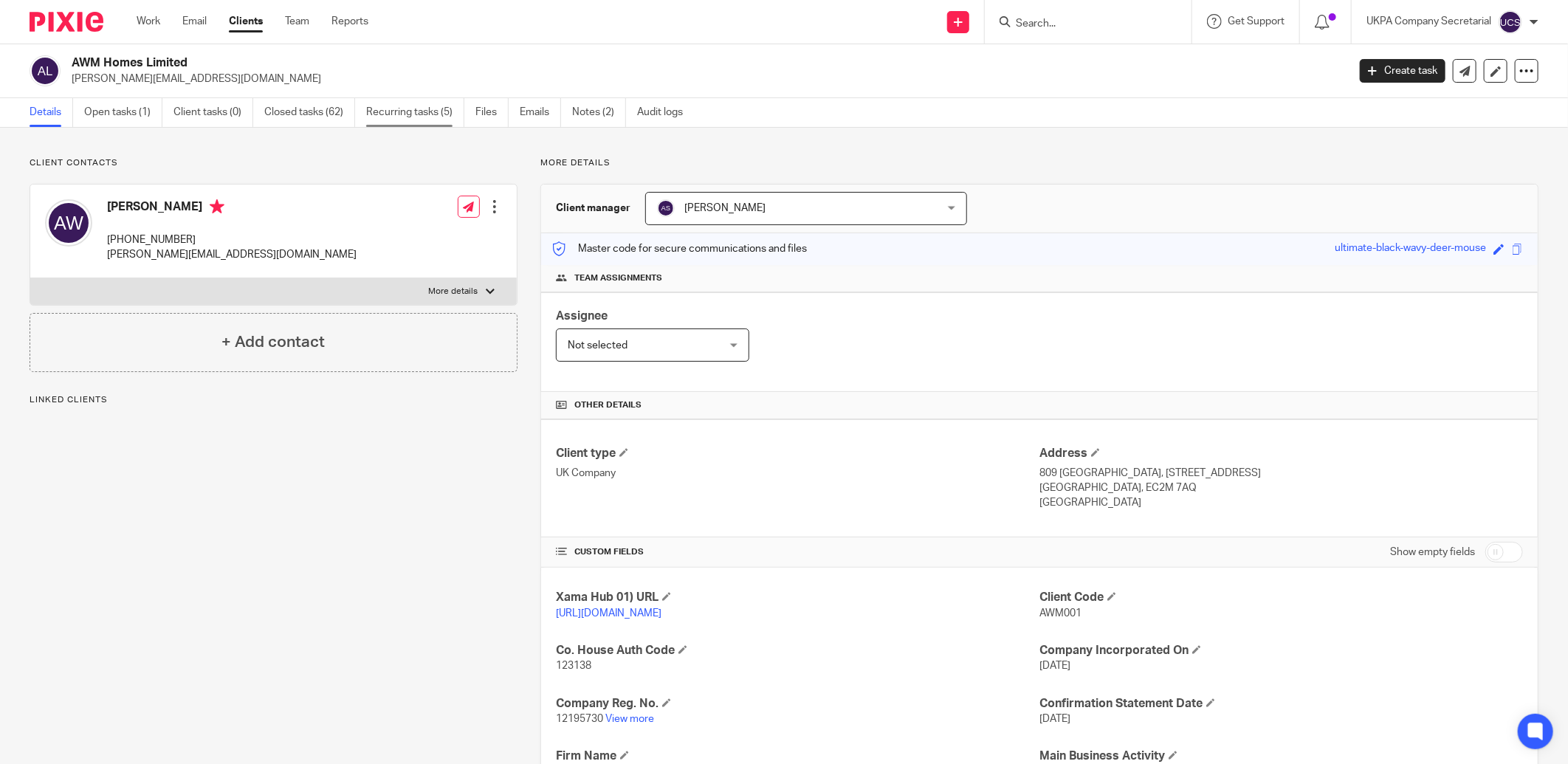
click at [425, 109] on link "Recurring tasks (5)" at bounding box center [414, 112] width 98 height 29
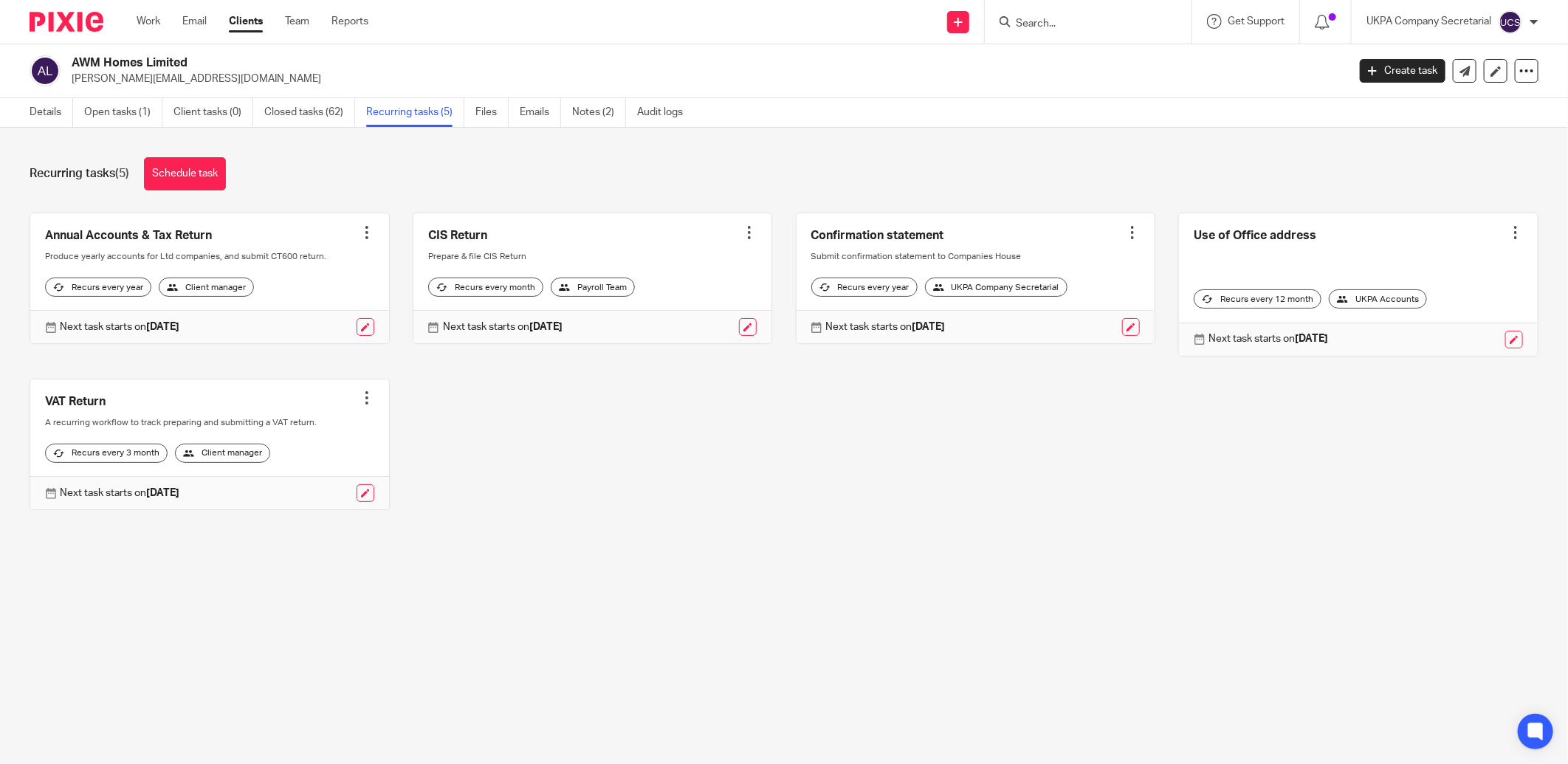
click at [1032, 25] on input "Search" at bounding box center [1081, 24] width 133 height 13
type input "pendulum"
click at [1181, 77] on link at bounding box center [1169, 63] width 316 height 34
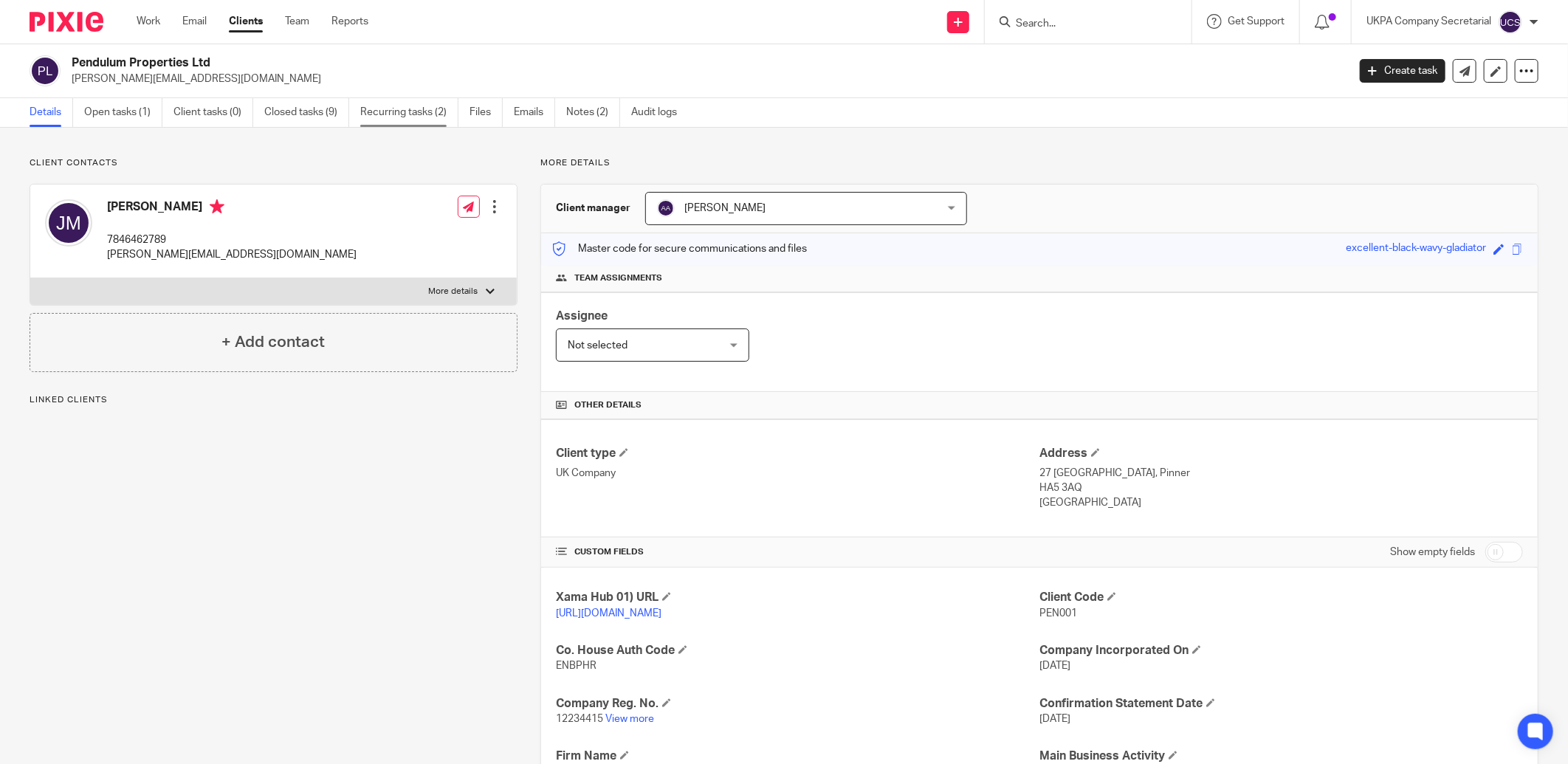
click at [390, 116] on link "Recurring tasks (2)" at bounding box center [409, 112] width 98 height 29
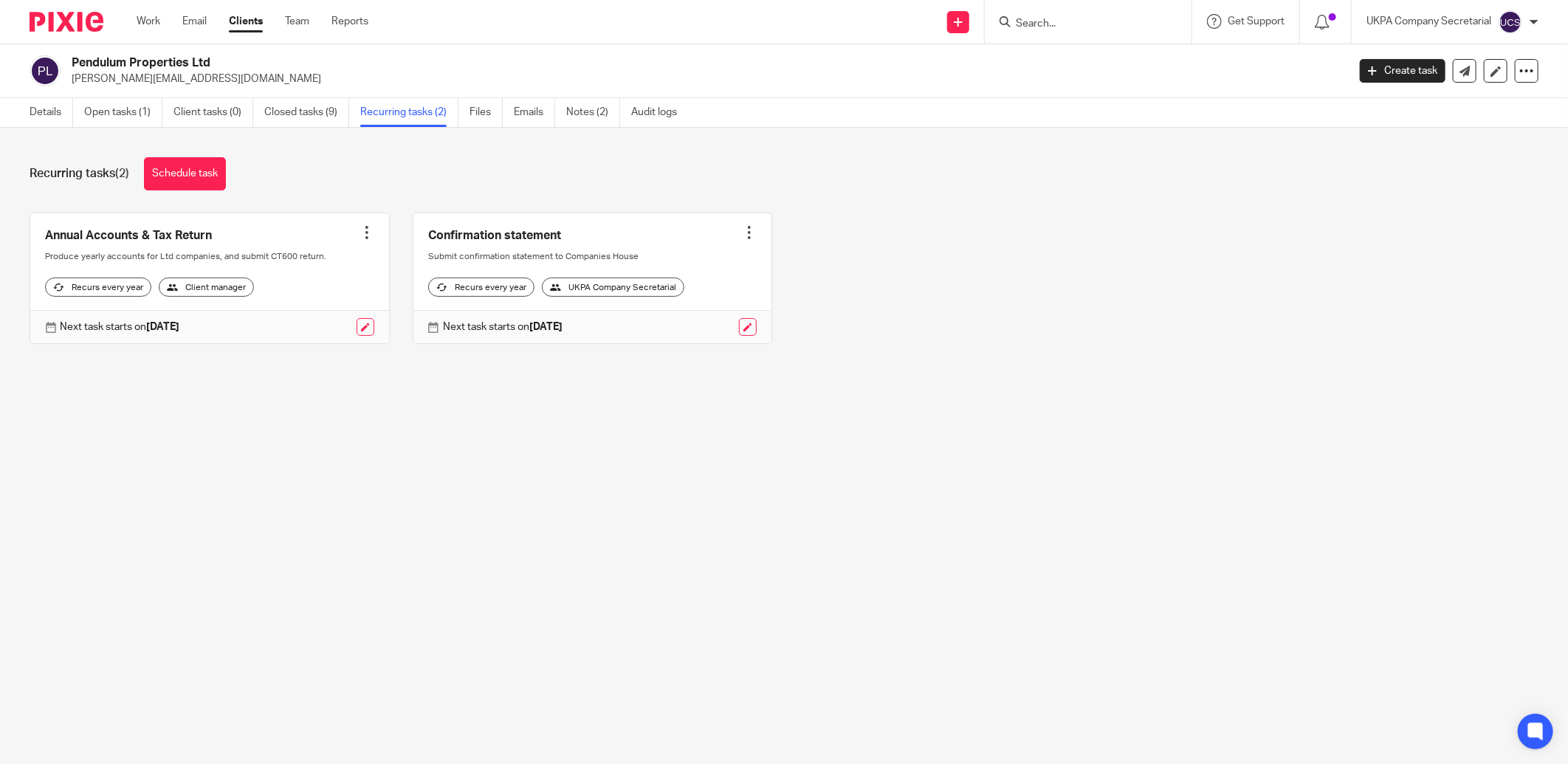
click at [1087, 23] on input "Search" at bounding box center [1081, 24] width 133 height 13
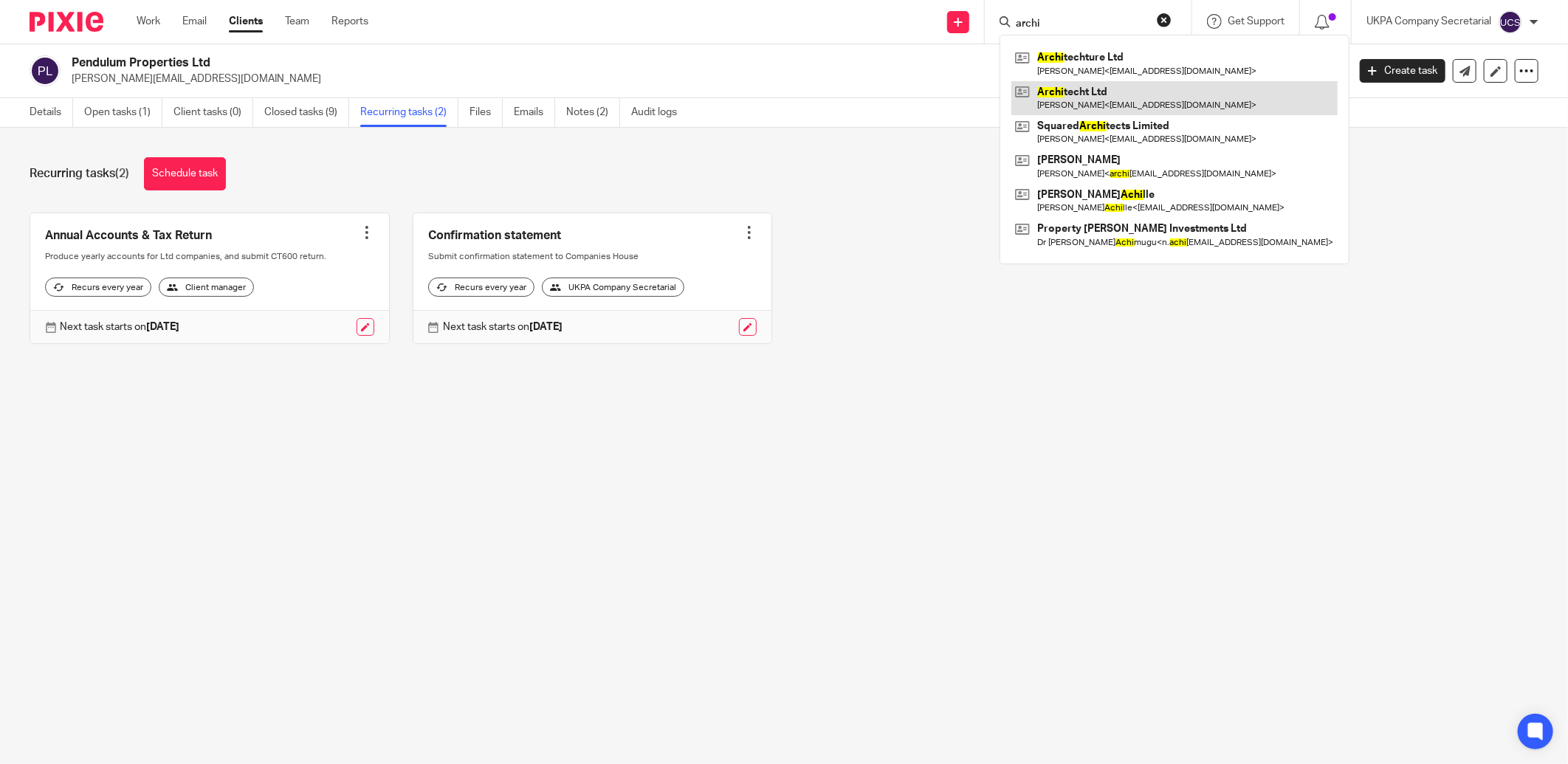
type input "archi"
click at [1091, 106] on link at bounding box center [1174, 98] width 326 height 34
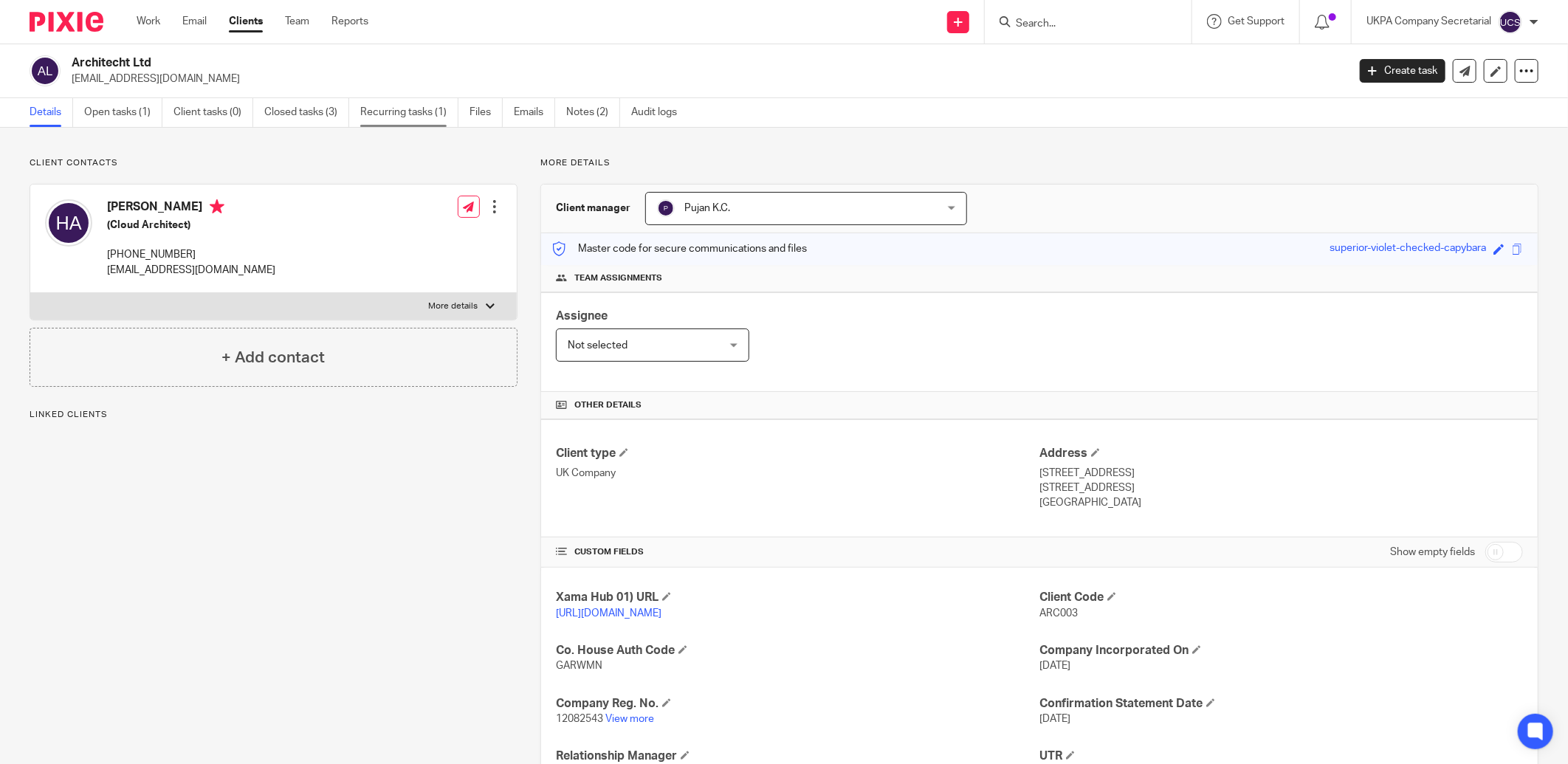
click at [420, 111] on link "Recurring tasks (1)" at bounding box center [409, 112] width 98 height 29
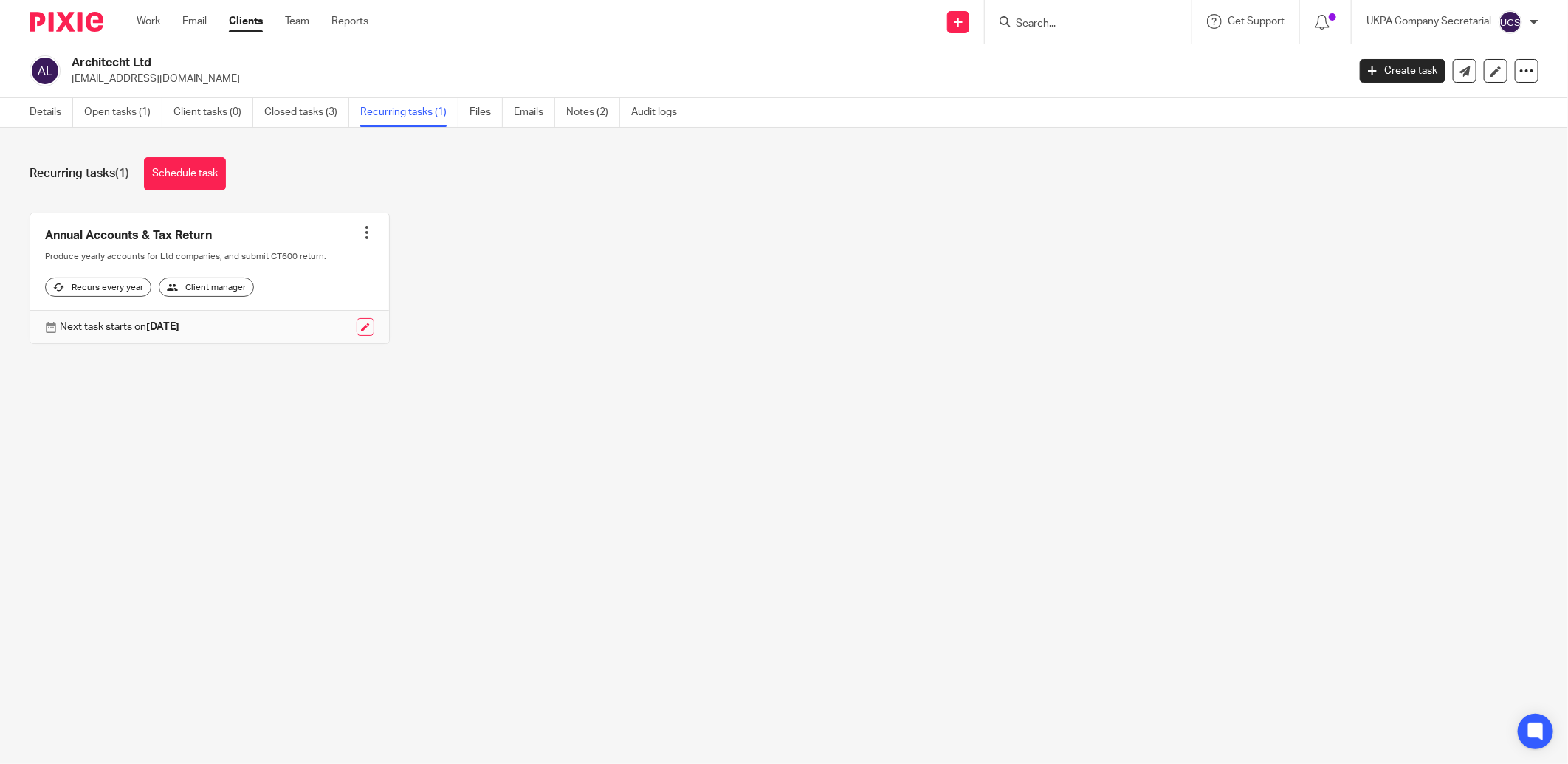
click at [1126, 18] on input "Search" at bounding box center [1081, 24] width 133 height 13
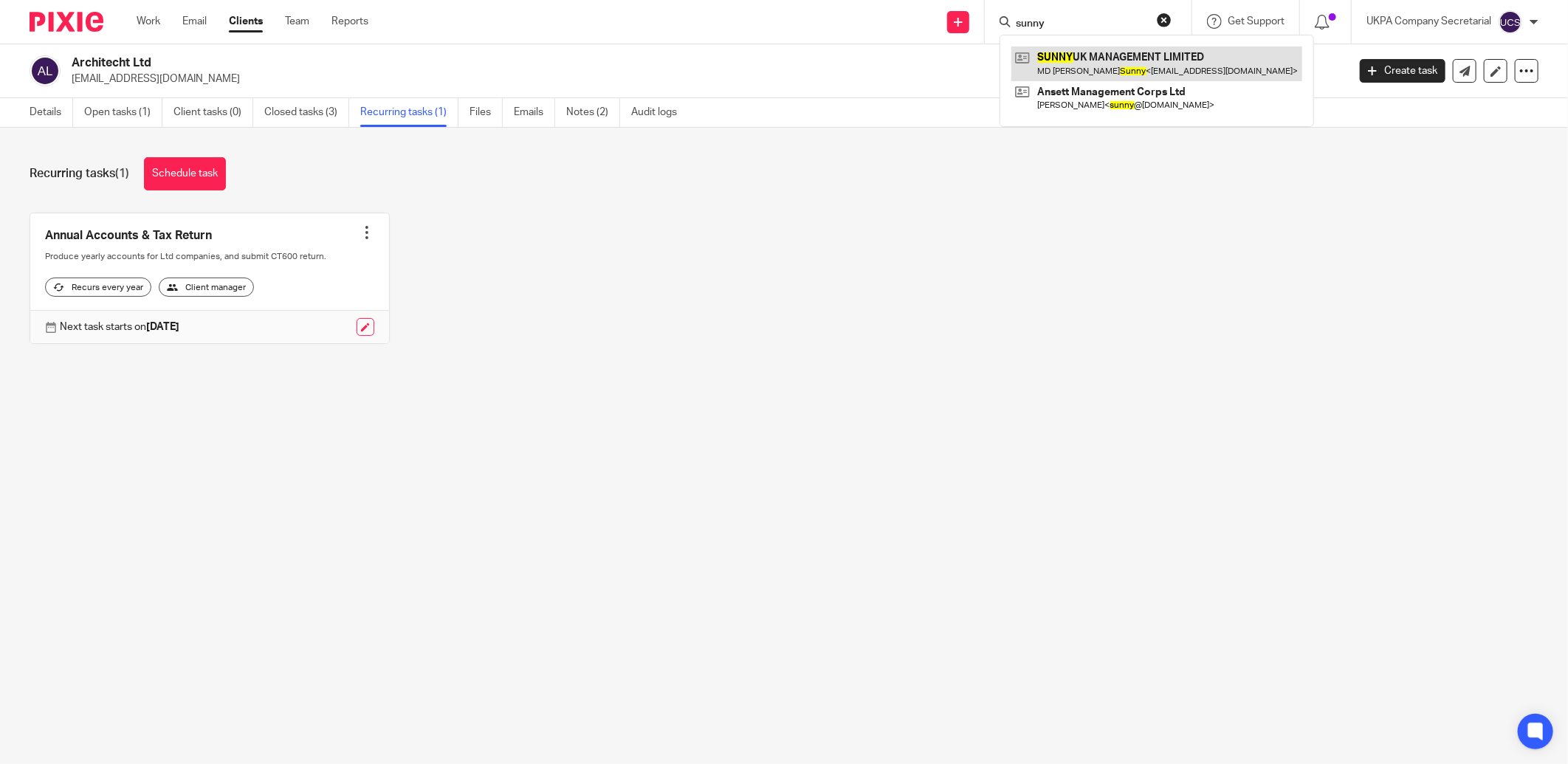
type input "sunny"
click at [1144, 48] on link at bounding box center [1156, 63] width 291 height 34
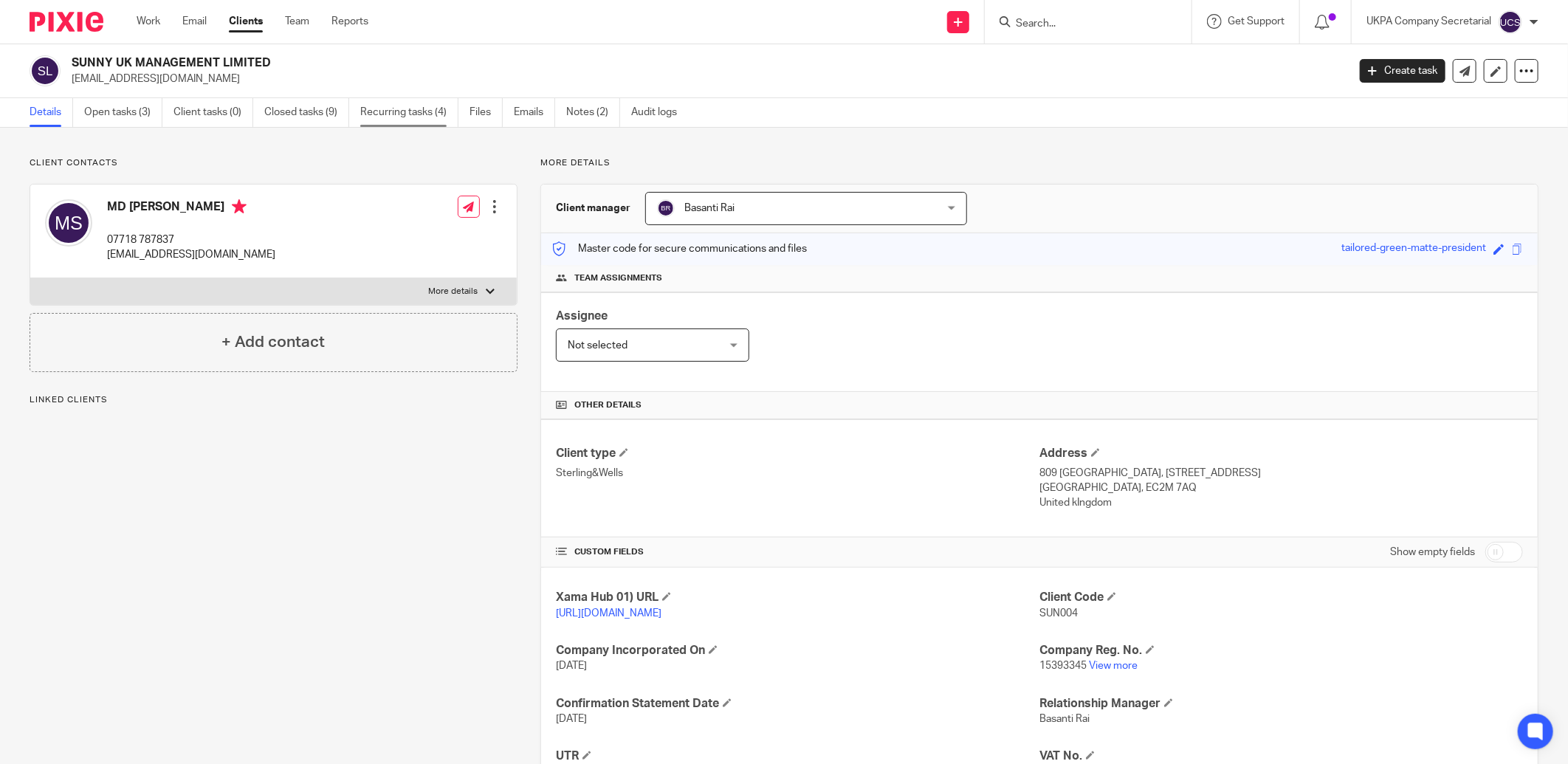
click at [394, 108] on link "Recurring tasks (4)" at bounding box center [409, 112] width 98 height 29
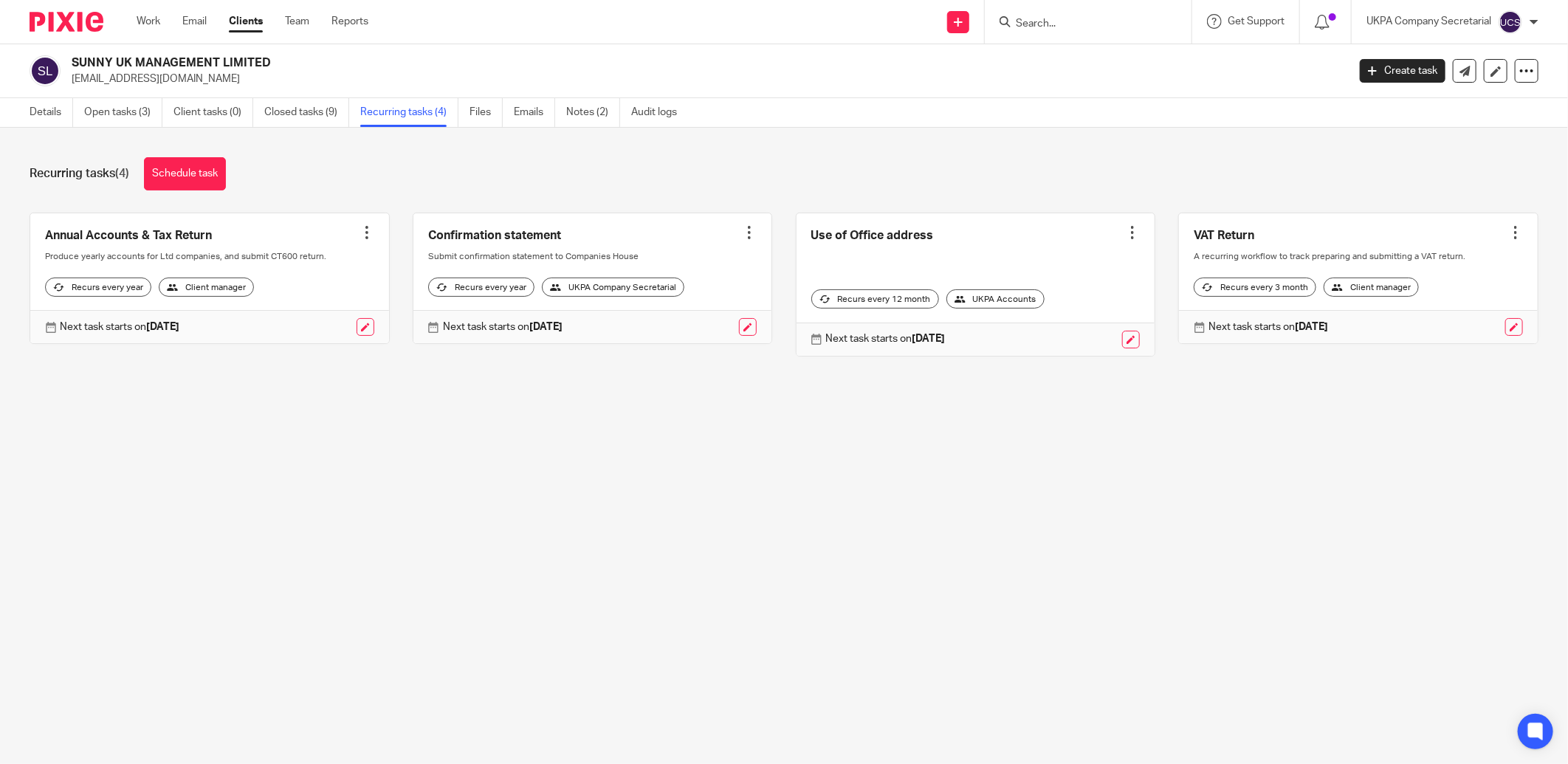
click at [1114, 19] on input "Search" at bounding box center [1081, 24] width 133 height 13
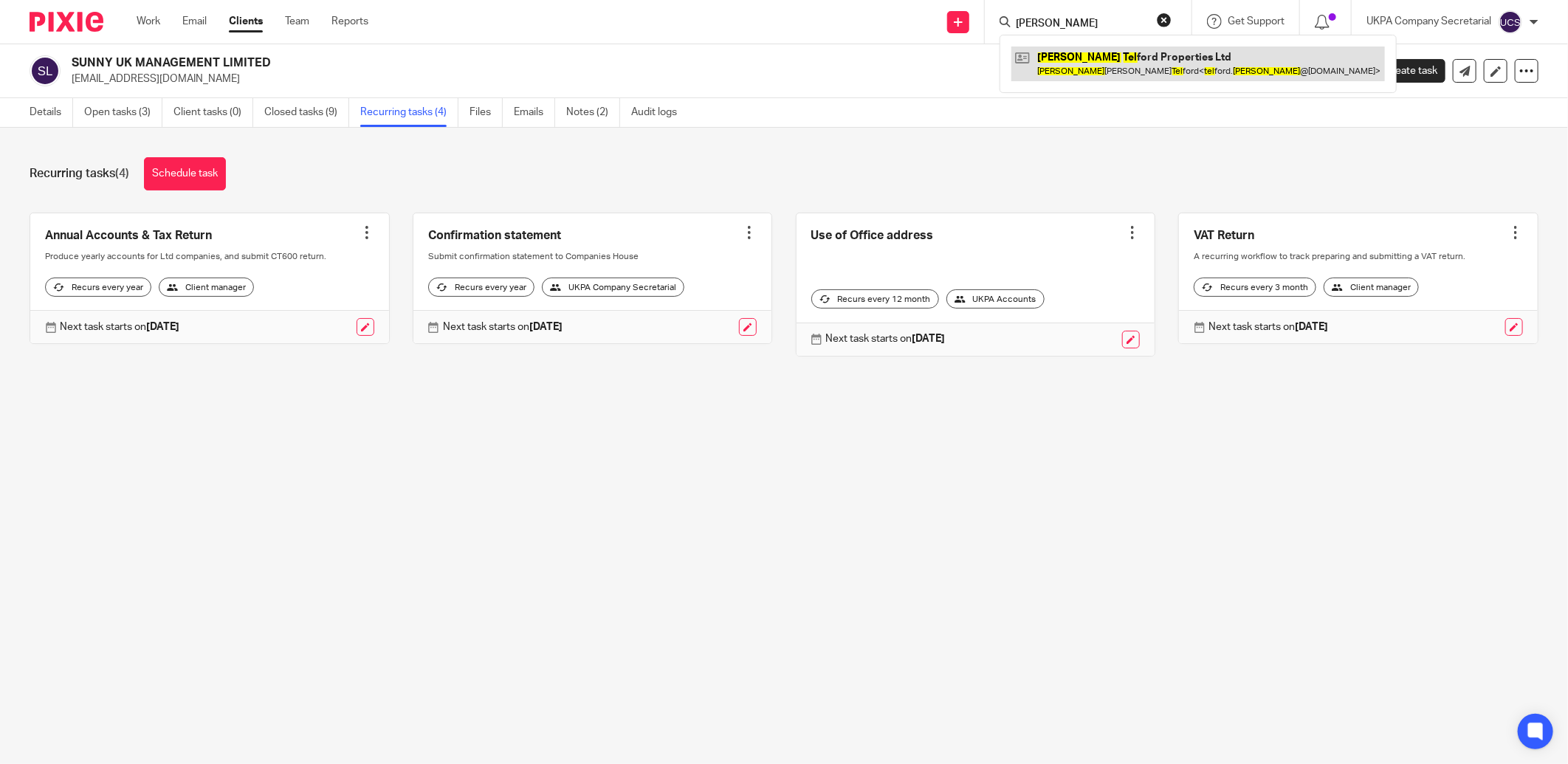
type input "[PERSON_NAME]"
click at [1101, 55] on link at bounding box center [1198, 63] width 374 height 34
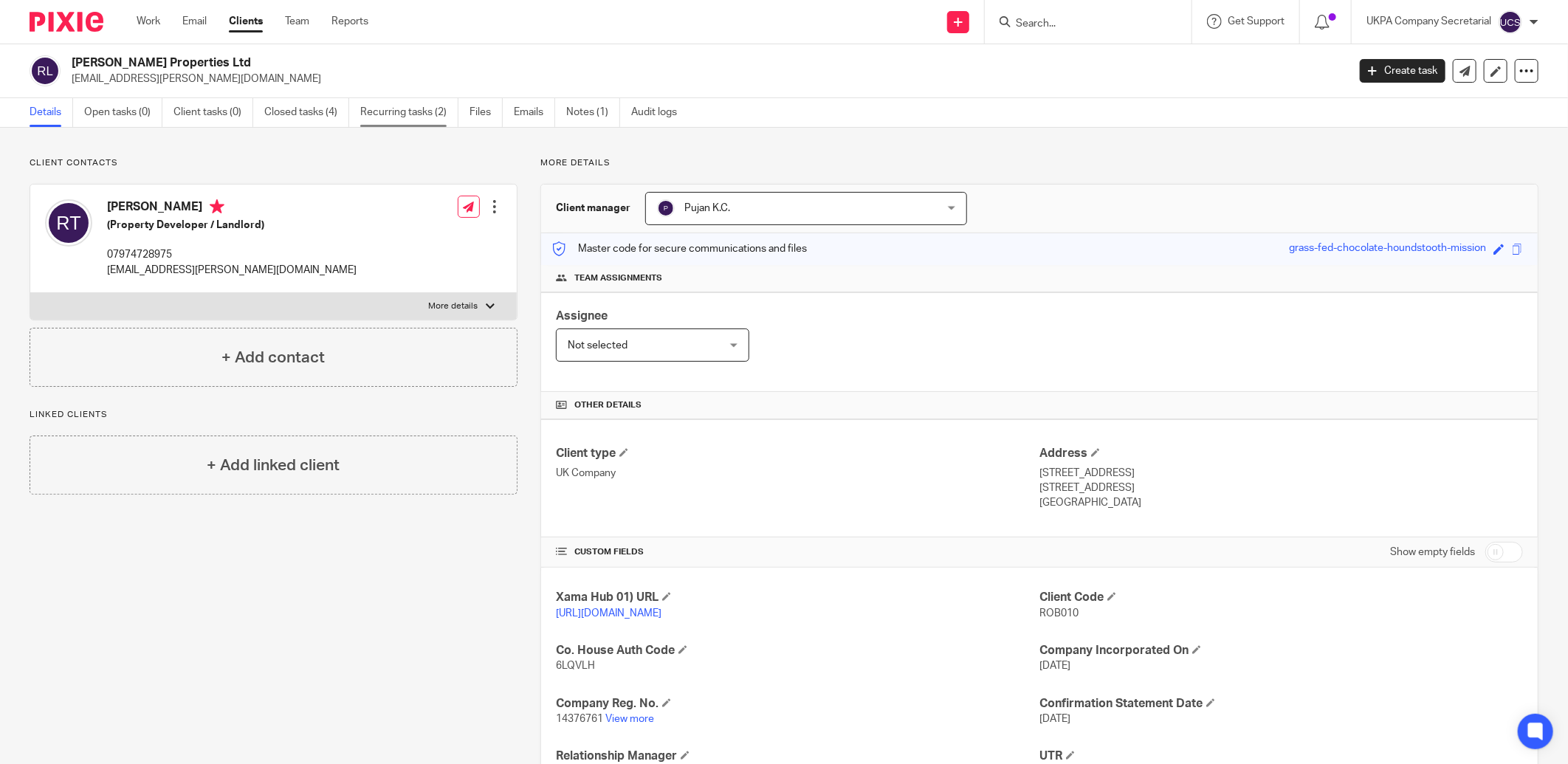
click at [413, 109] on link "Recurring tasks (2)" at bounding box center [409, 112] width 98 height 29
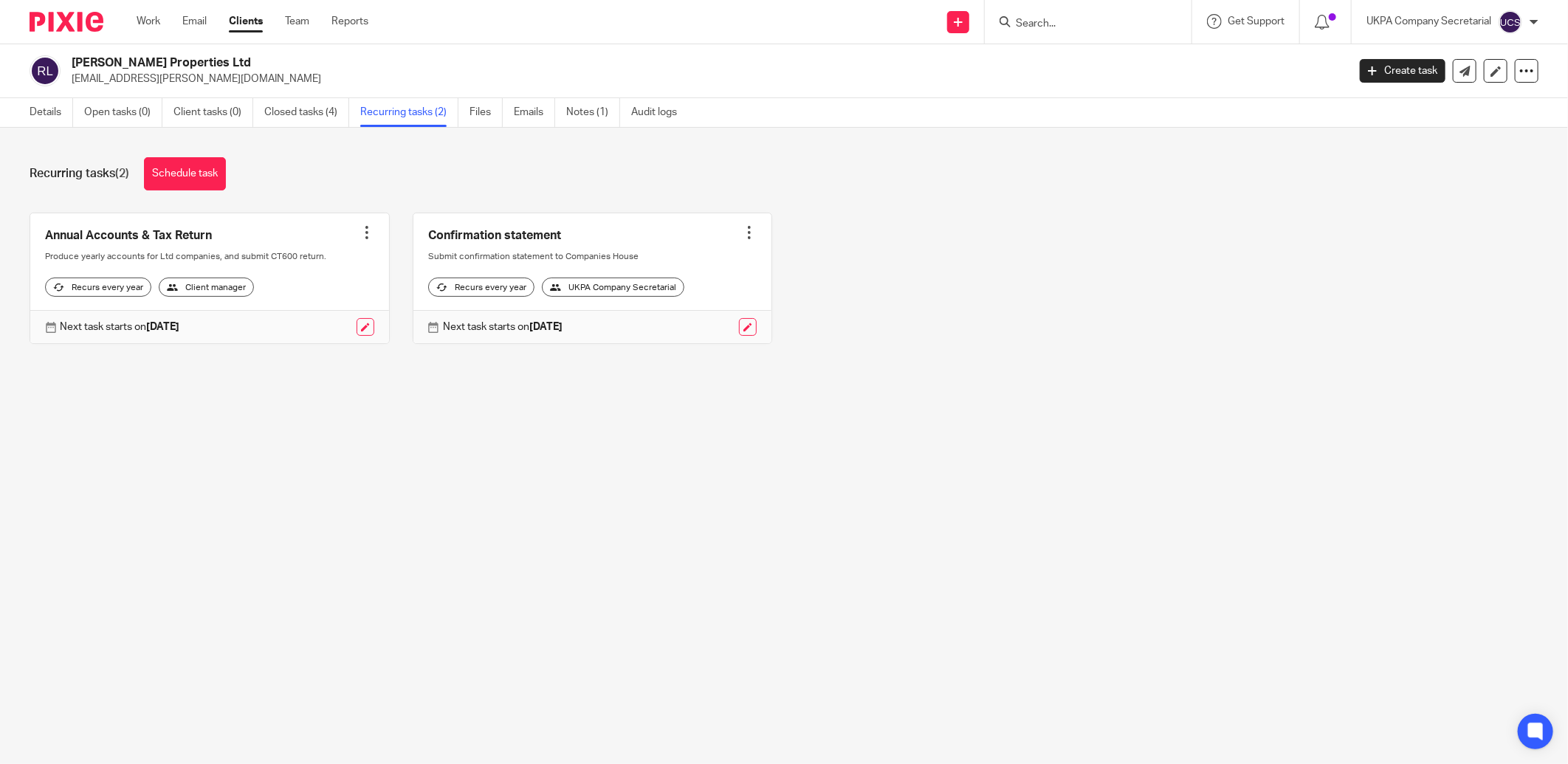
click at [1051, 26] on input "Search" at bounding box center [1081, 24] width 133 height 13
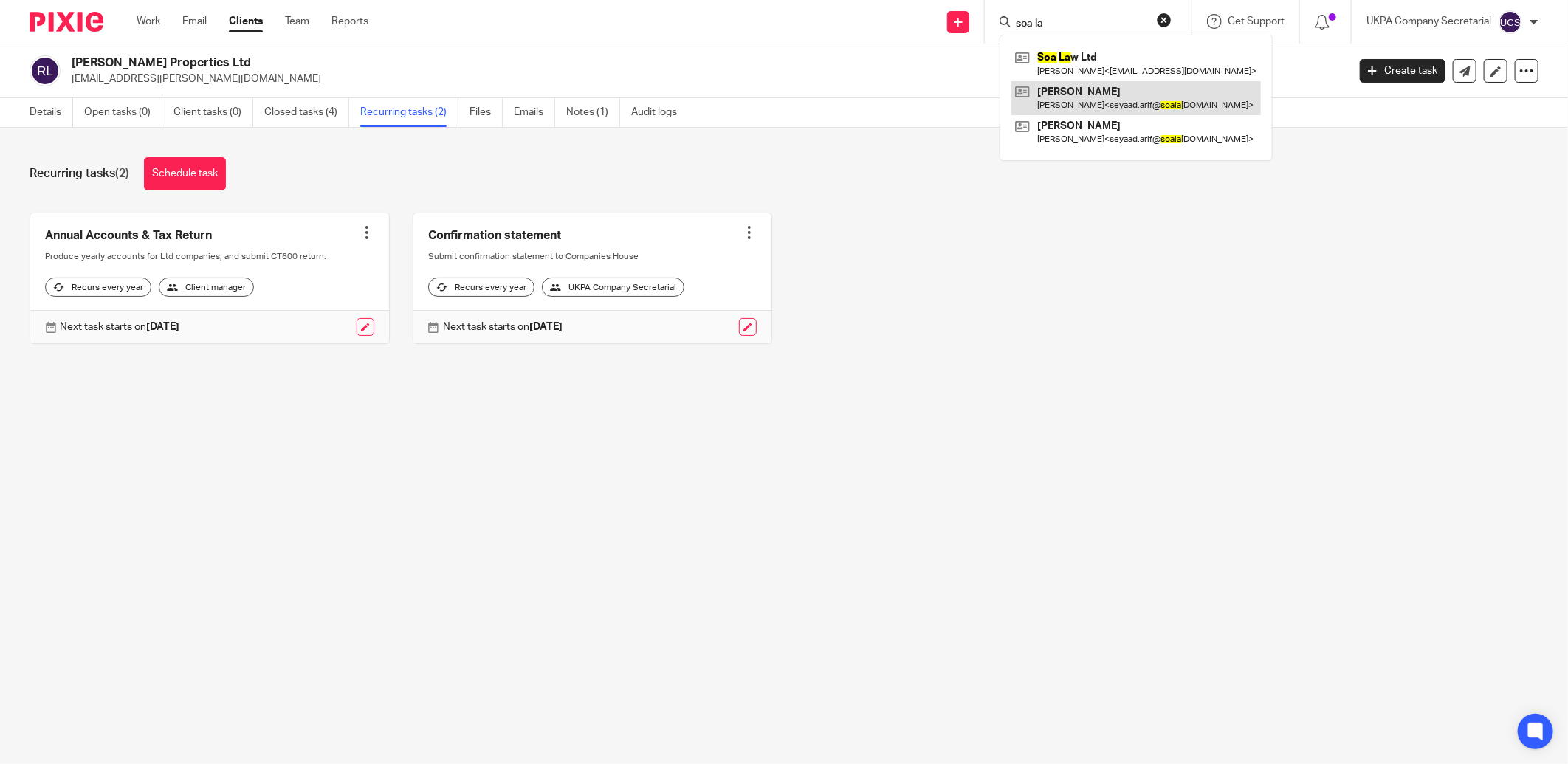
type input "soa la"
click at [1072, 81] on link at bounding box center [1135, 98] width 249 height 34
click at [1072, 70] on link at bounding box center [1135, 63] width 249 height 34
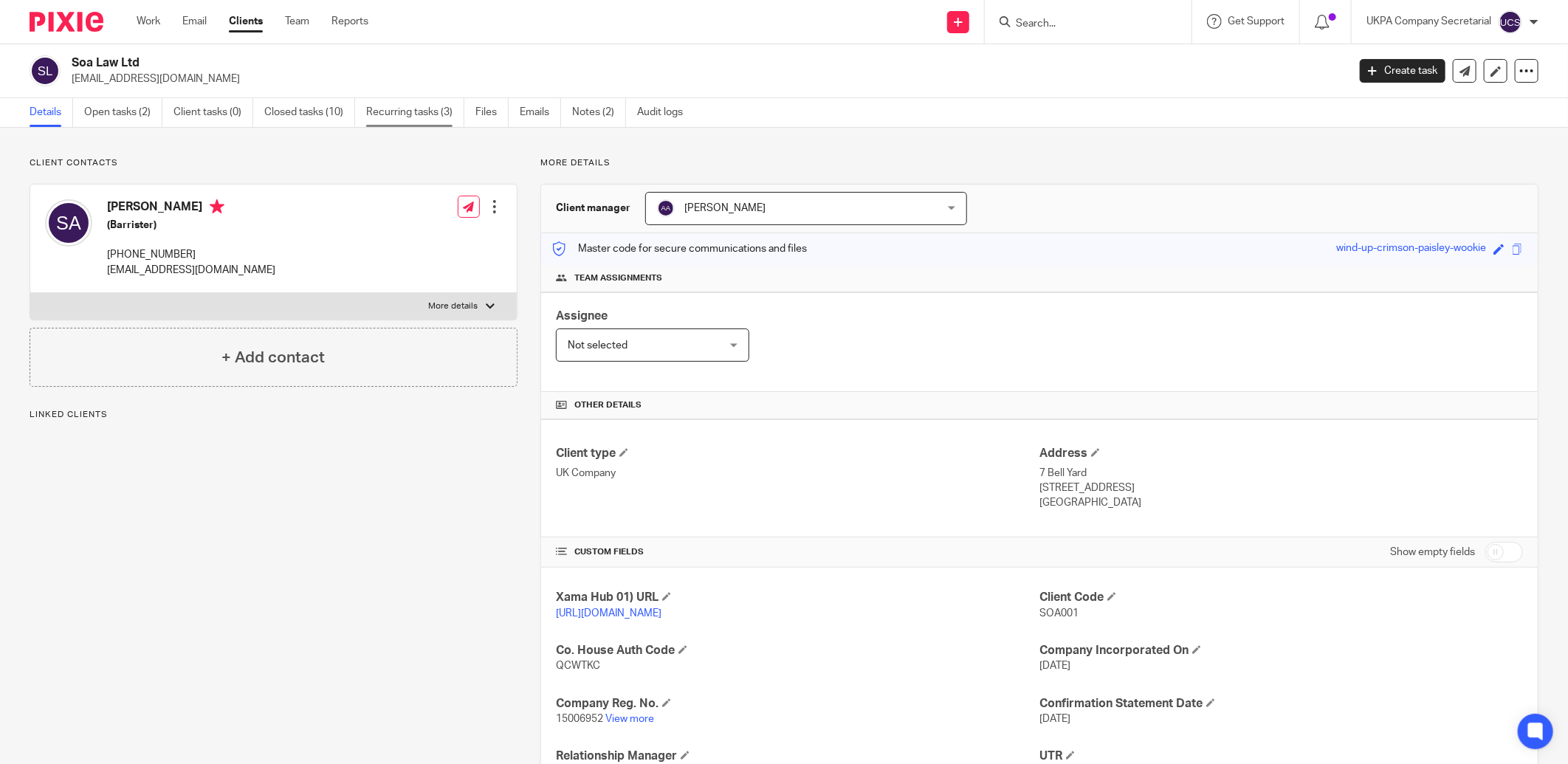
click at [417, 115] on link "Recurring tasks (3)" at bounding box center [414, 112] width 98 height 29
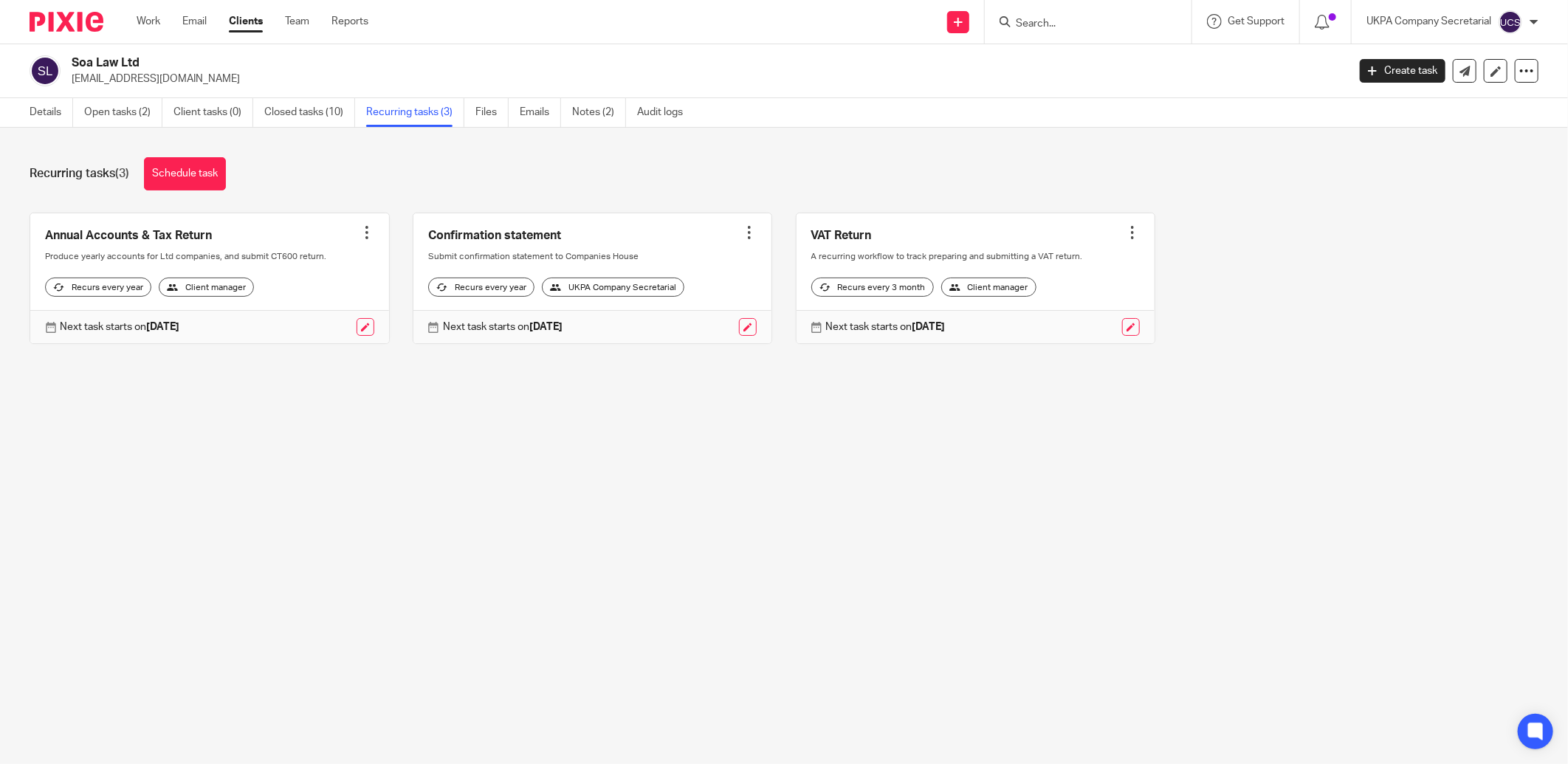
click at [1057, 27] on input "Search" at bounding box center [1081, 24] width 133 height 13
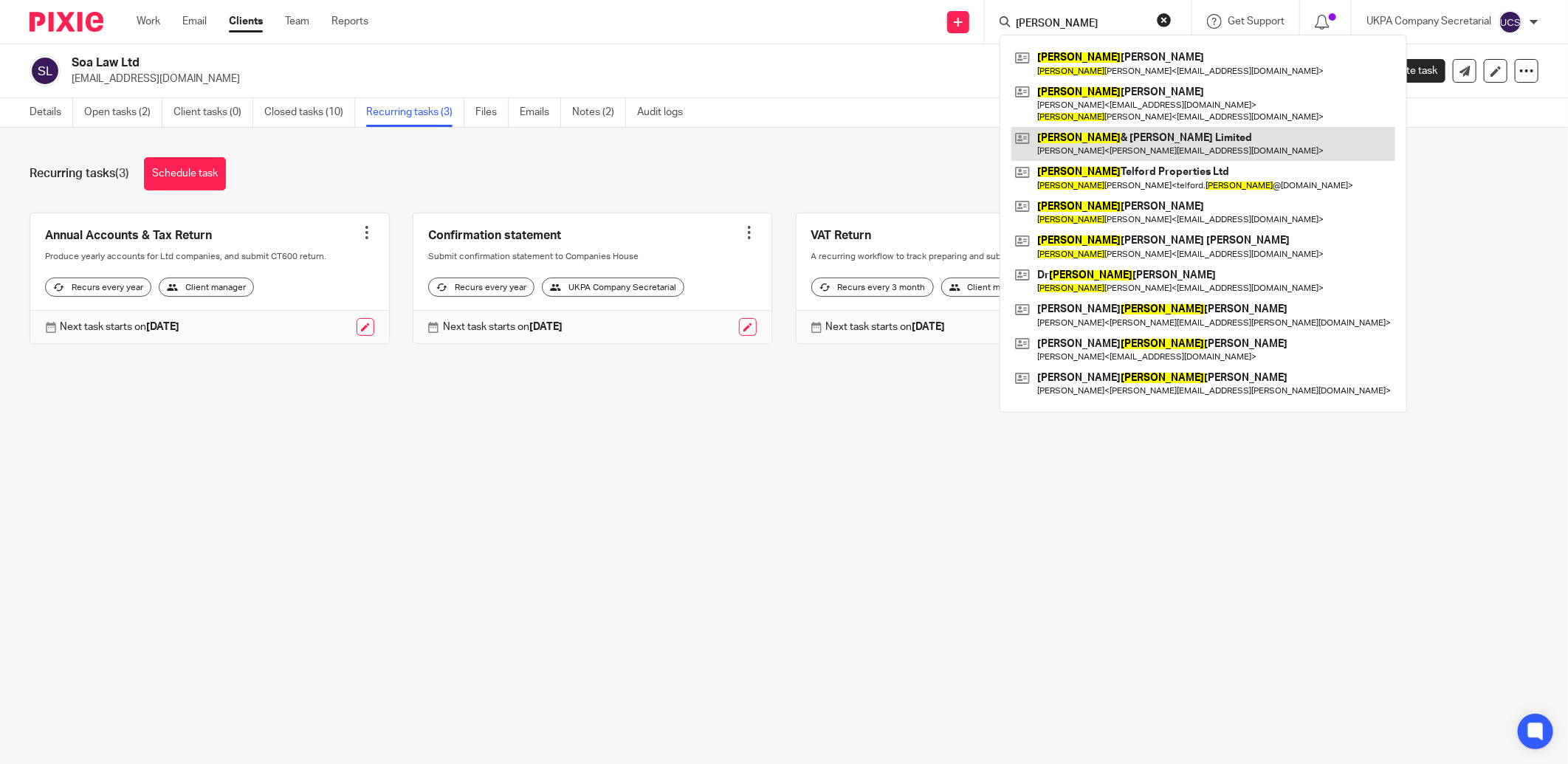
type input "robert"
click at [1116, 146] on link at bounding box center [1202, 144] width 383 height 34
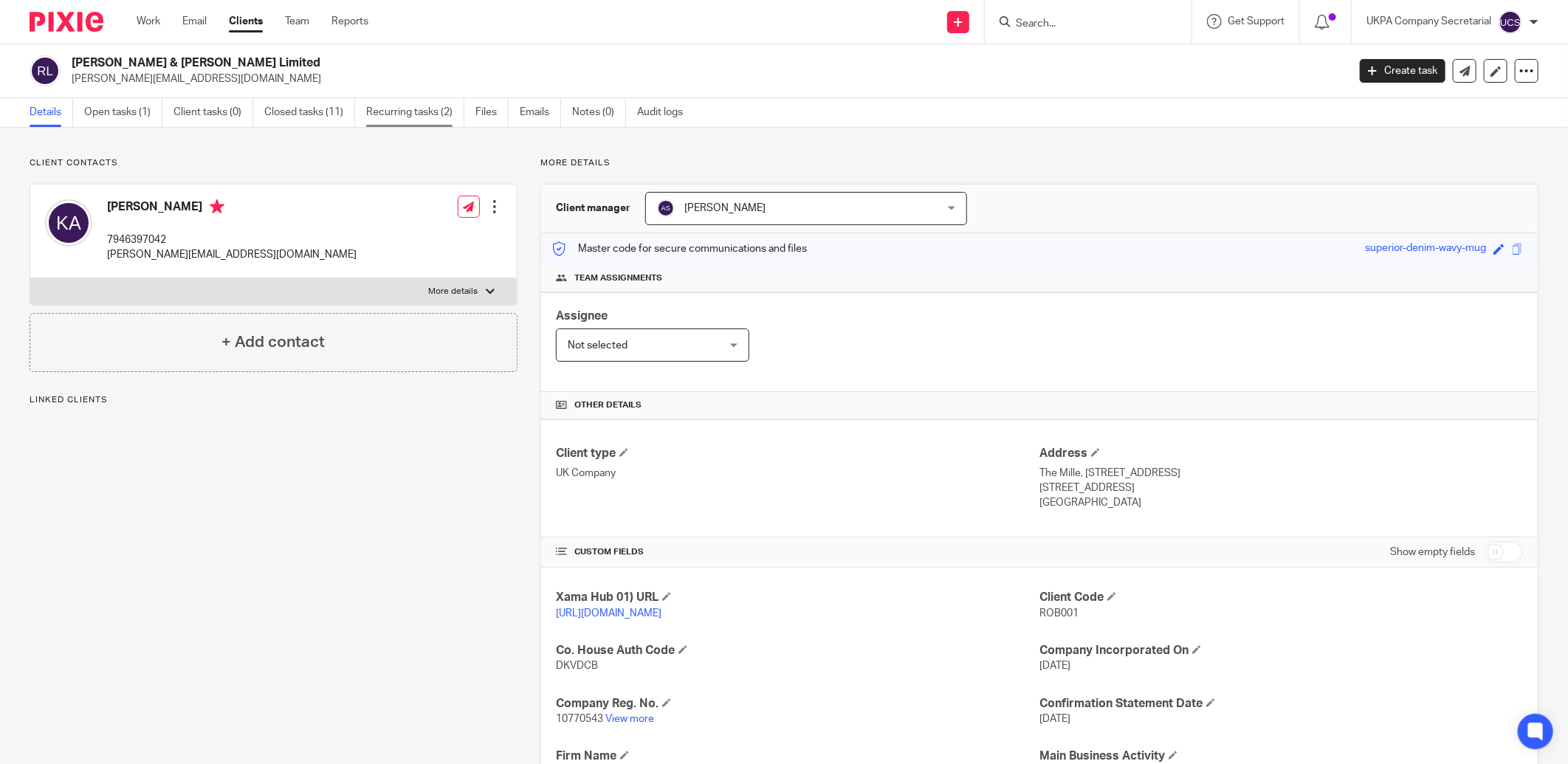
click at [409, 111] on link "Recurring tasks (2)" at bounding box center [414, 112] width 98 height 29
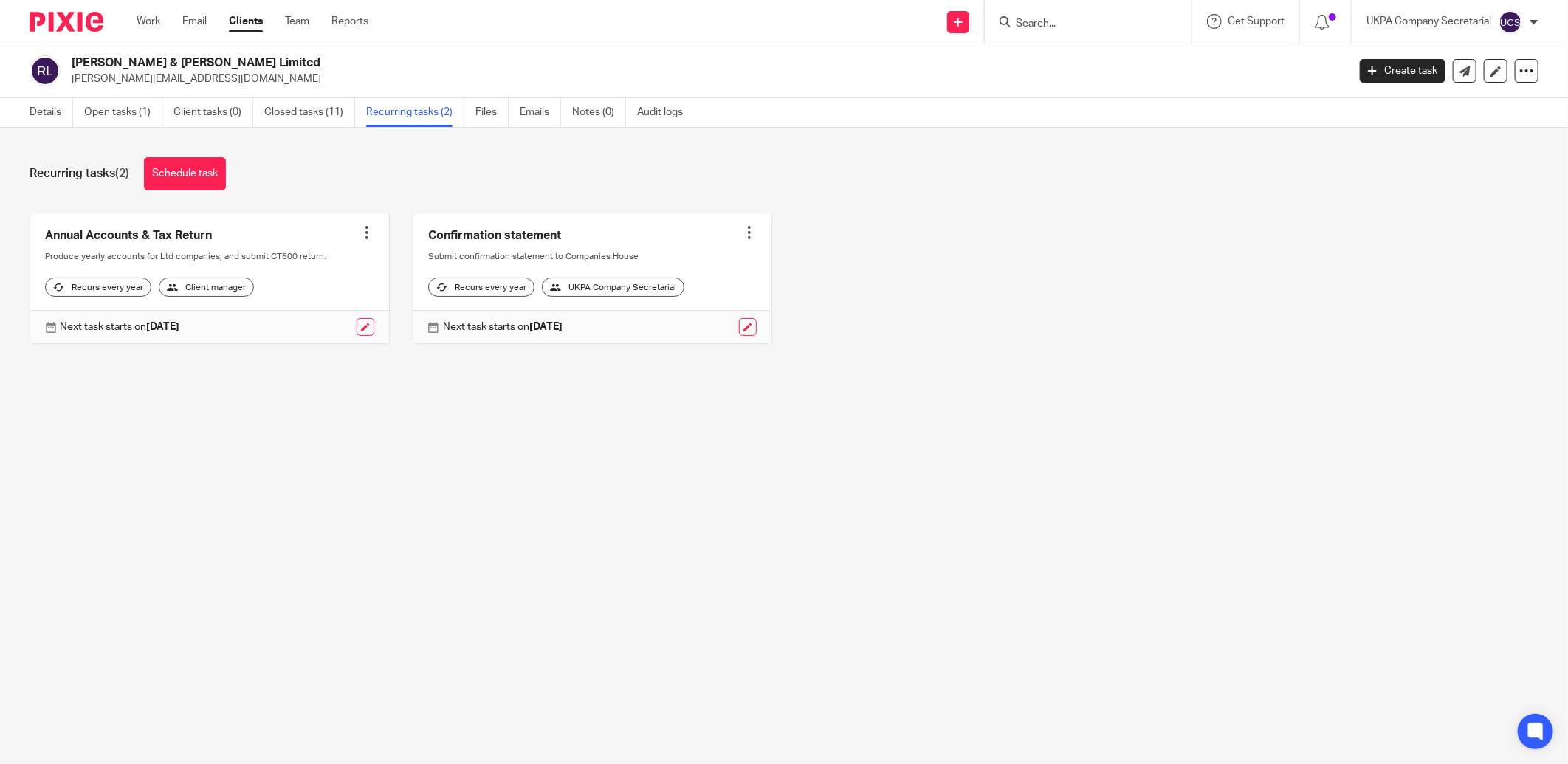
click at [1128, 27] on input "Search" at bounding box center [1081, 24] width 133 height 13
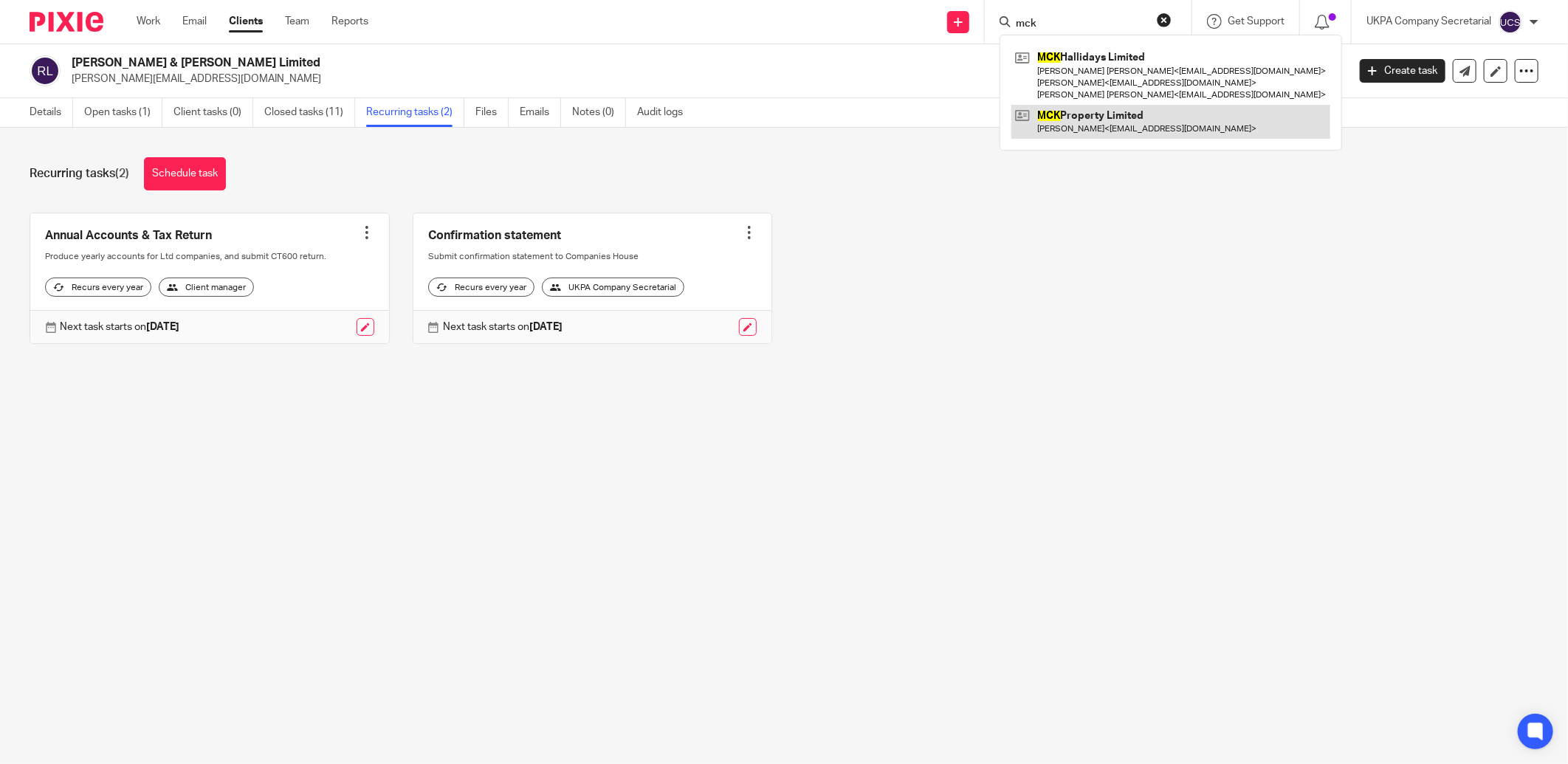
type input "mck"
click at [1150, 119] on link at bounding box center [1170, 122] width 319 height 34
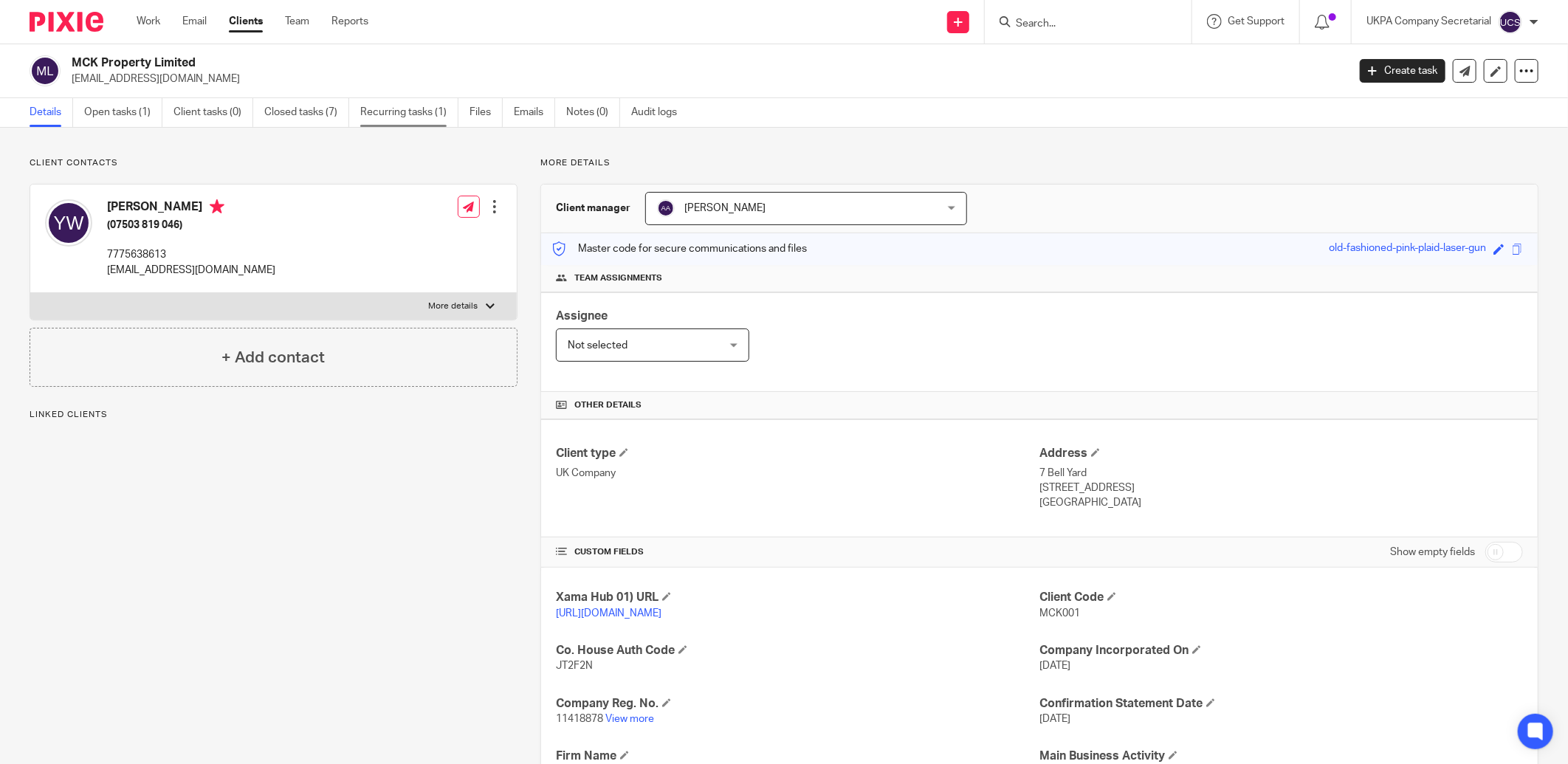
click at [428, 114] on link "Recurring tasks (1)" at bounding box center [409, 112] width 98 height 29
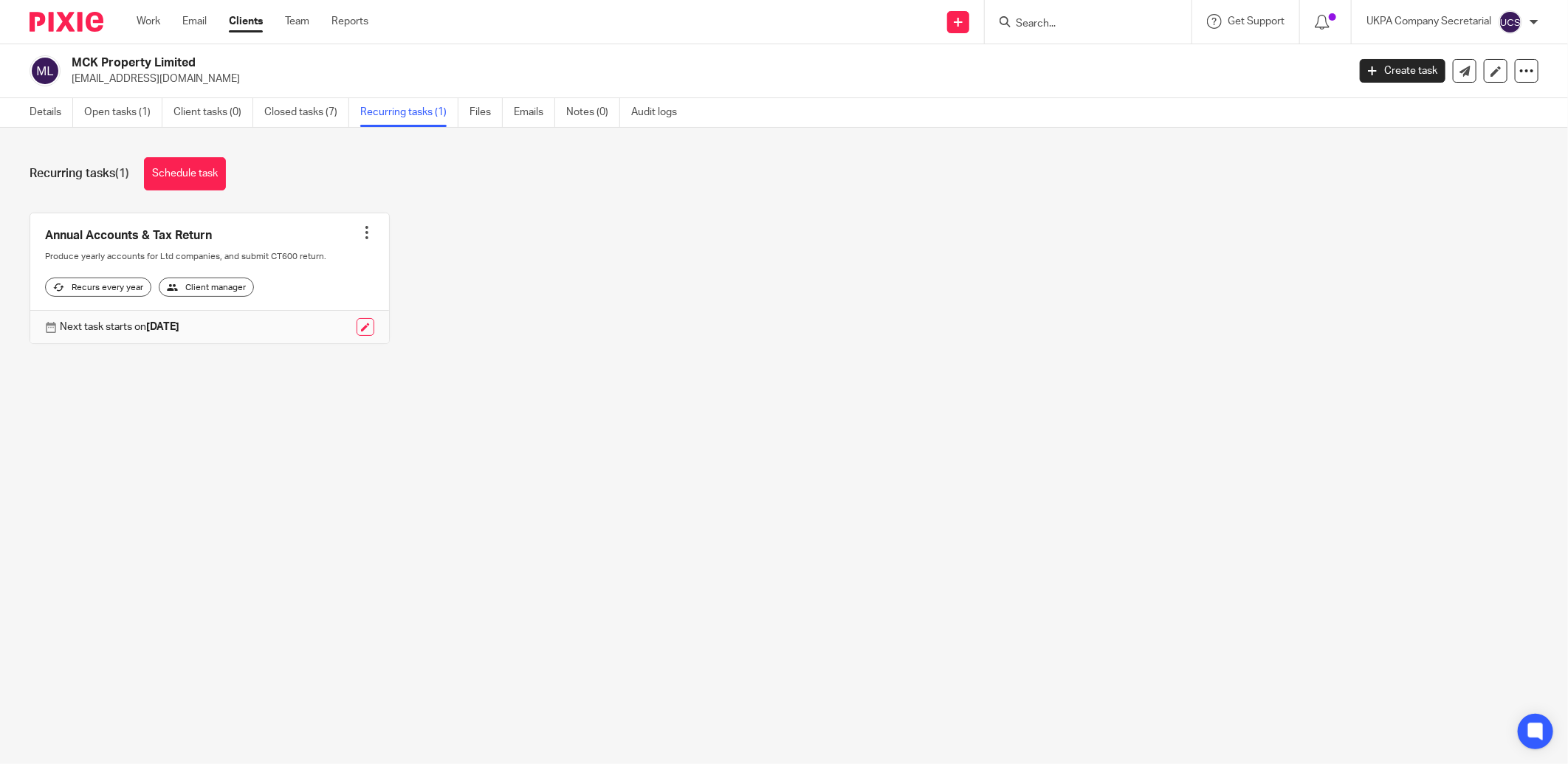
click at [1118, 25] on input "Search" at bounding box center [1081, 24] width 133 height 13
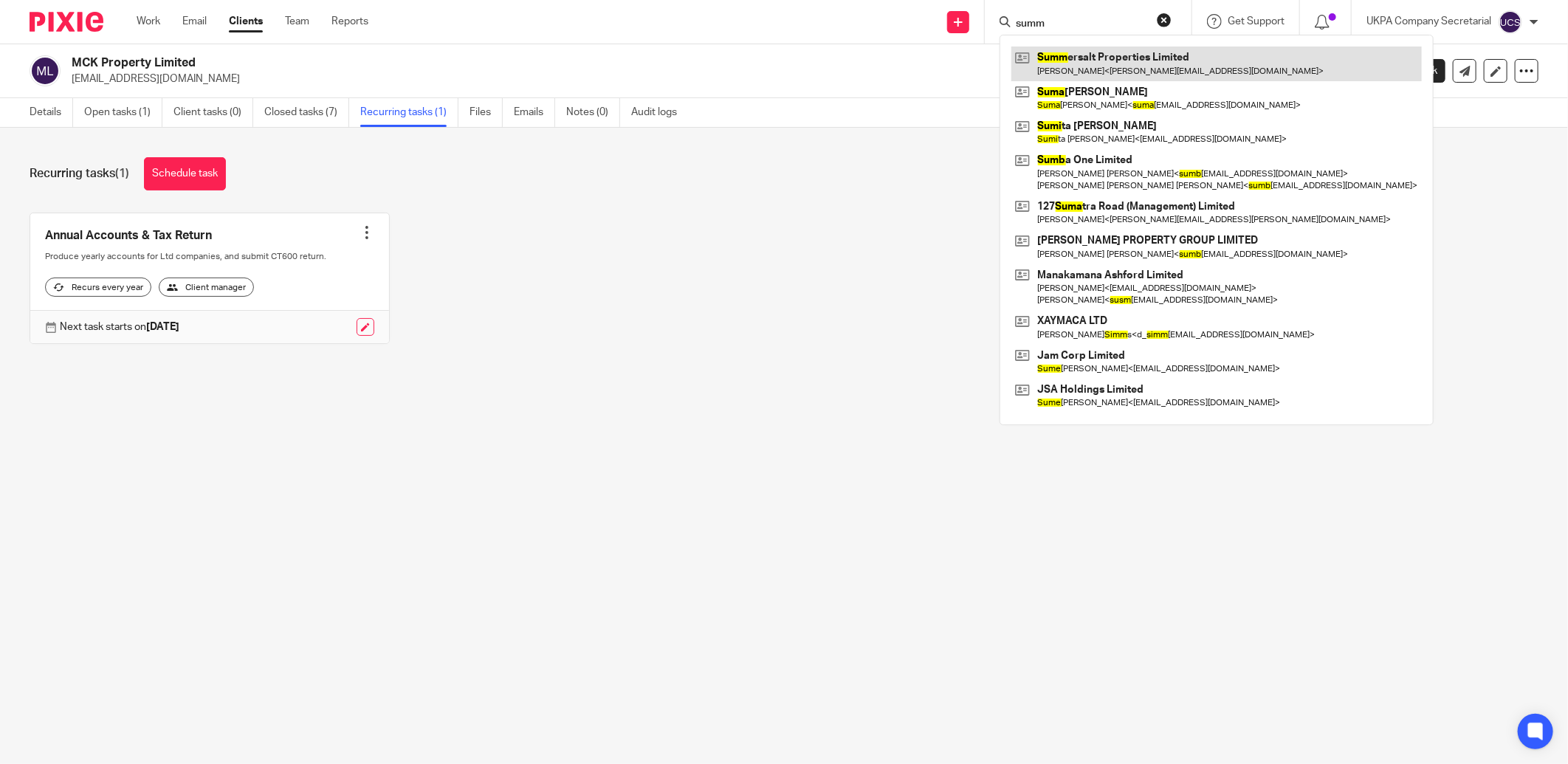
type input "summ"
click at [1118, 56] on link at bounding box center [1216, 63] width 411 height 34
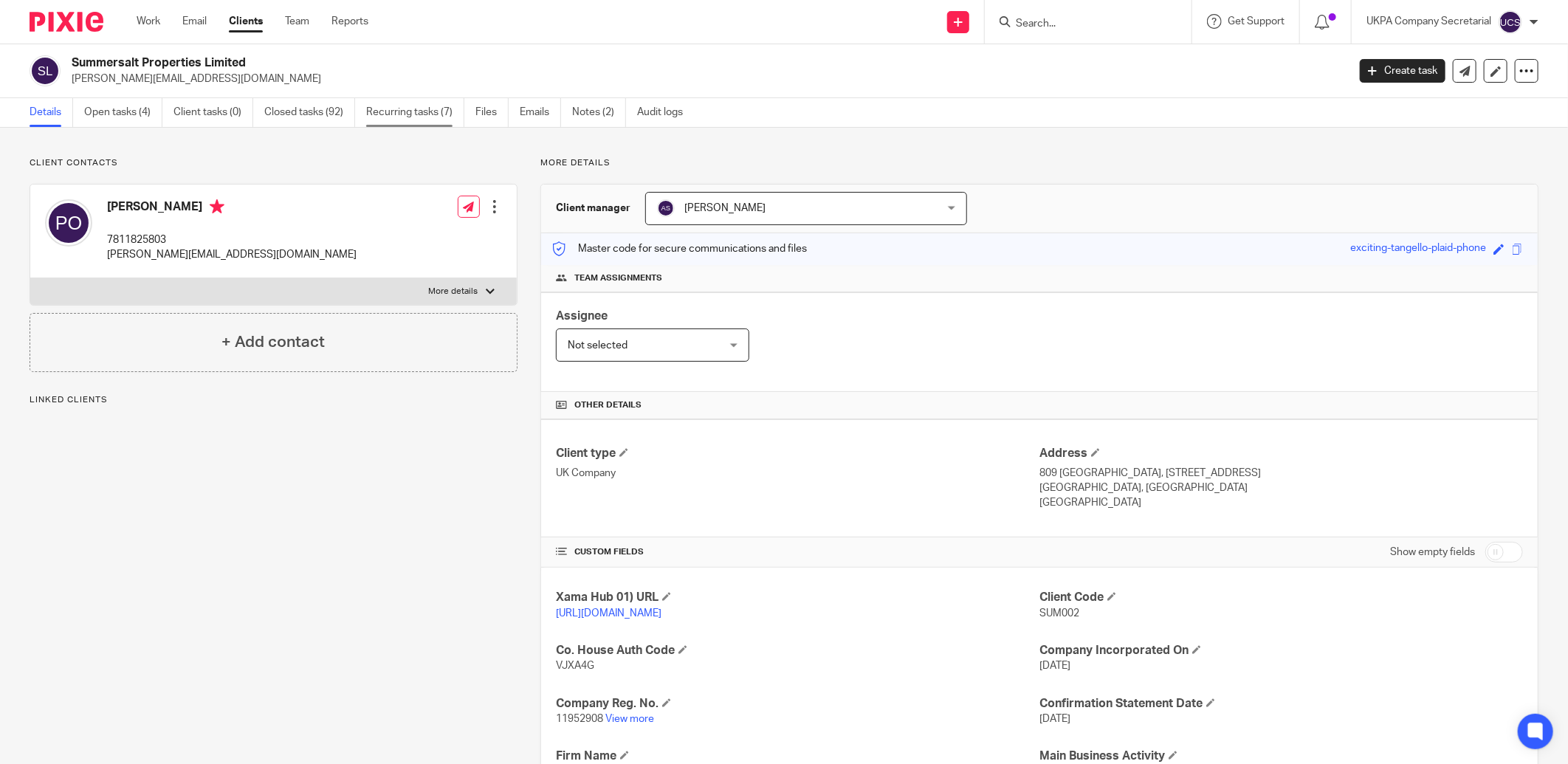
click at [422, 105] on link "Recurring tasks (7)" at bounding box center [414, 112] width 98 height 29
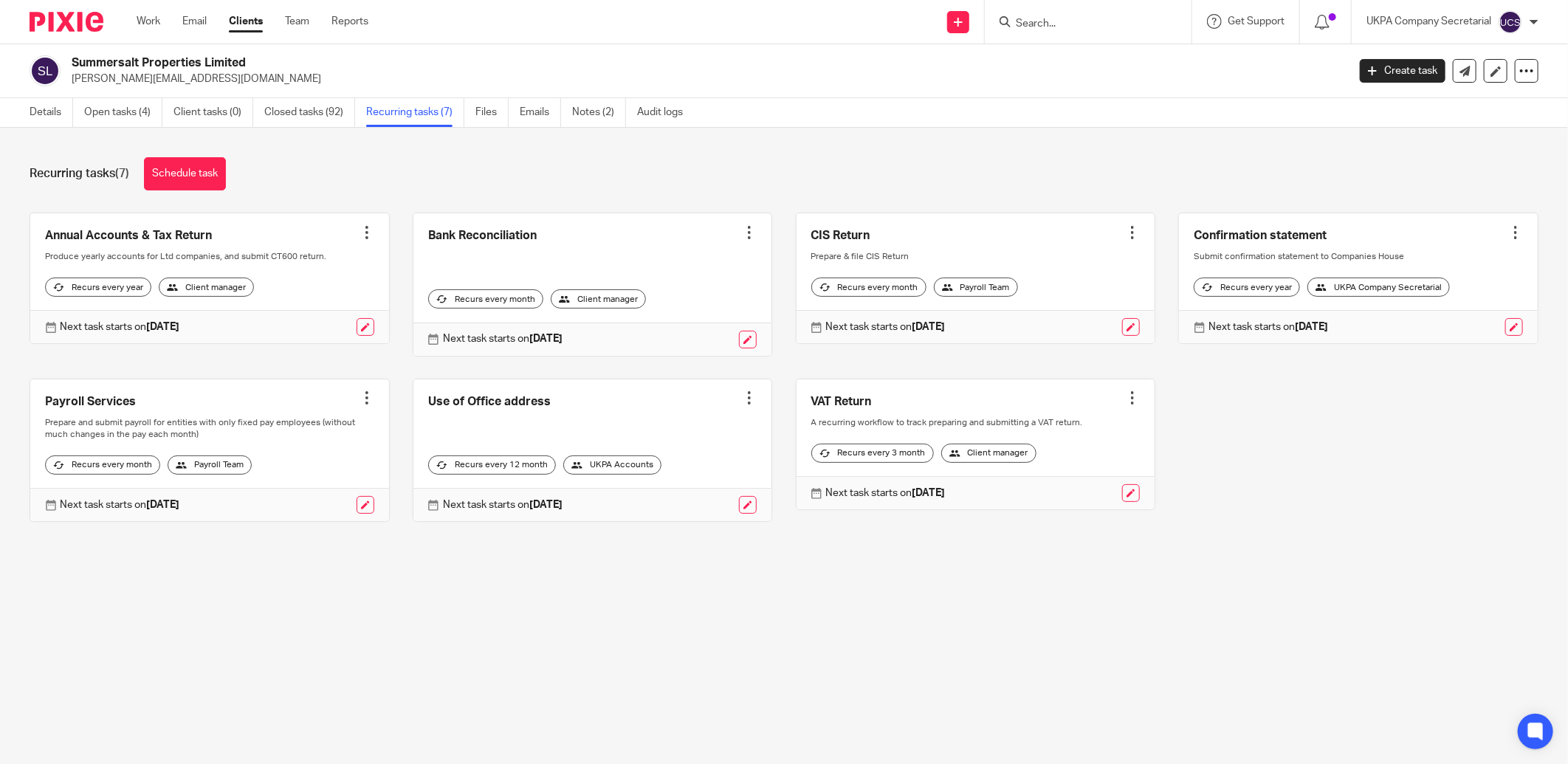
click at [1094, 29] on input "Search" at bounding box center [1081, 24] width 133 height 13
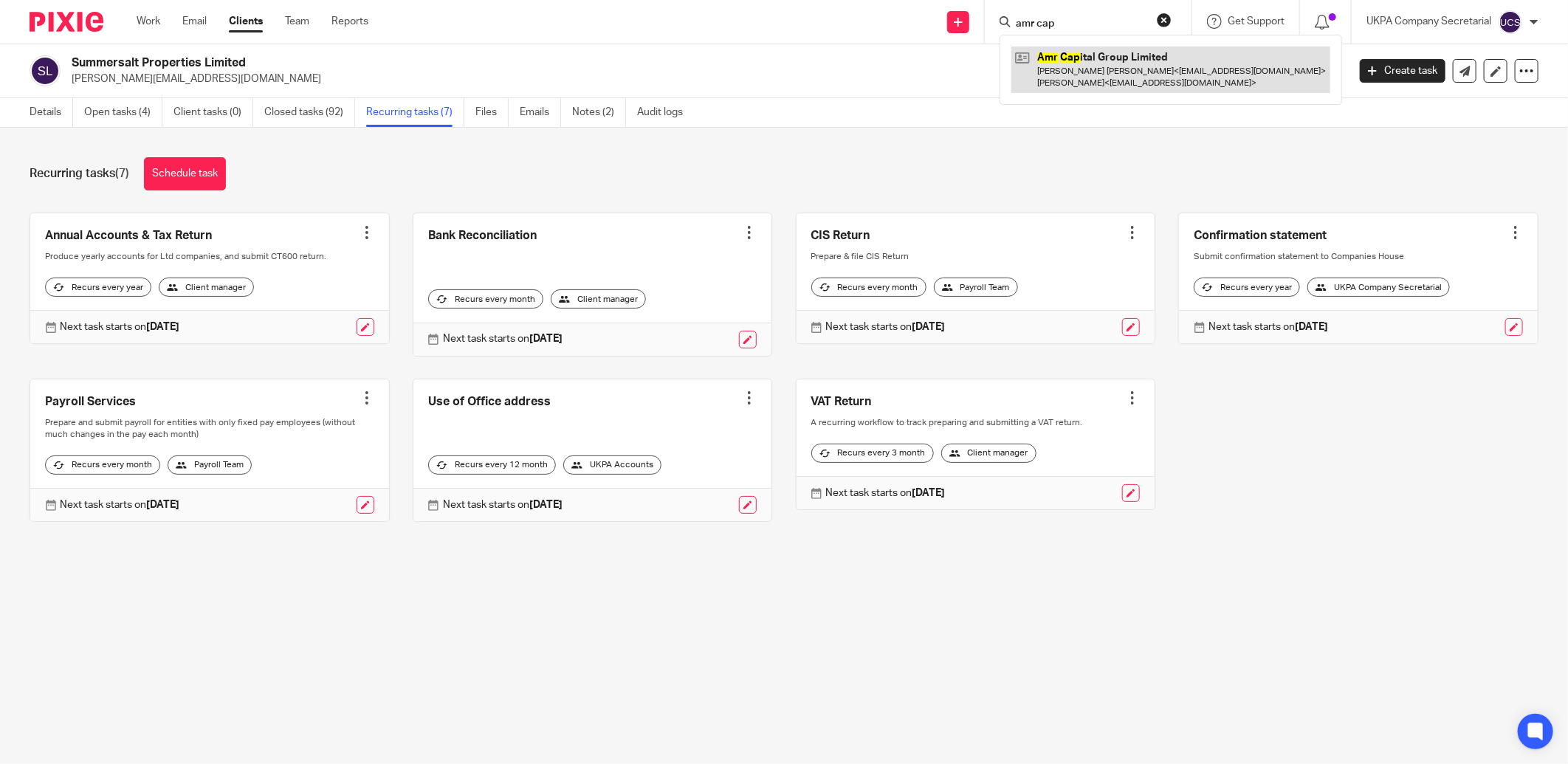
type input "amr cap"
click at [1094, 72] on link at bounding box center [1170, 70] width 319 height 46
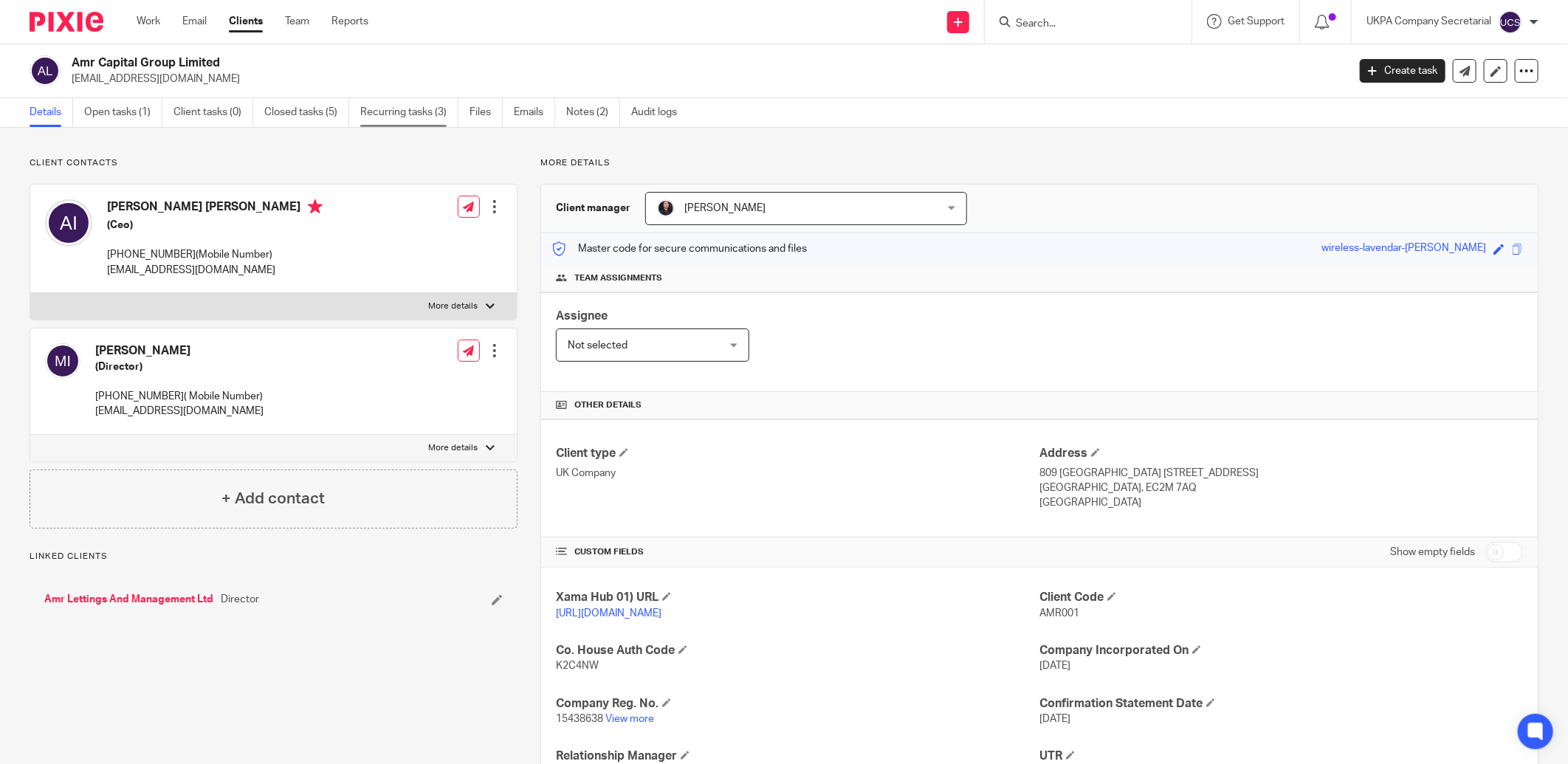
drag, startPoint x: 0, startPoint y: 0, endPoint x: 411, endPoint y: 101, distance: 423.2
click at [411, 101] on link "Recurring tasks (3)" at bounding box center [409, 112] width 98 height 29
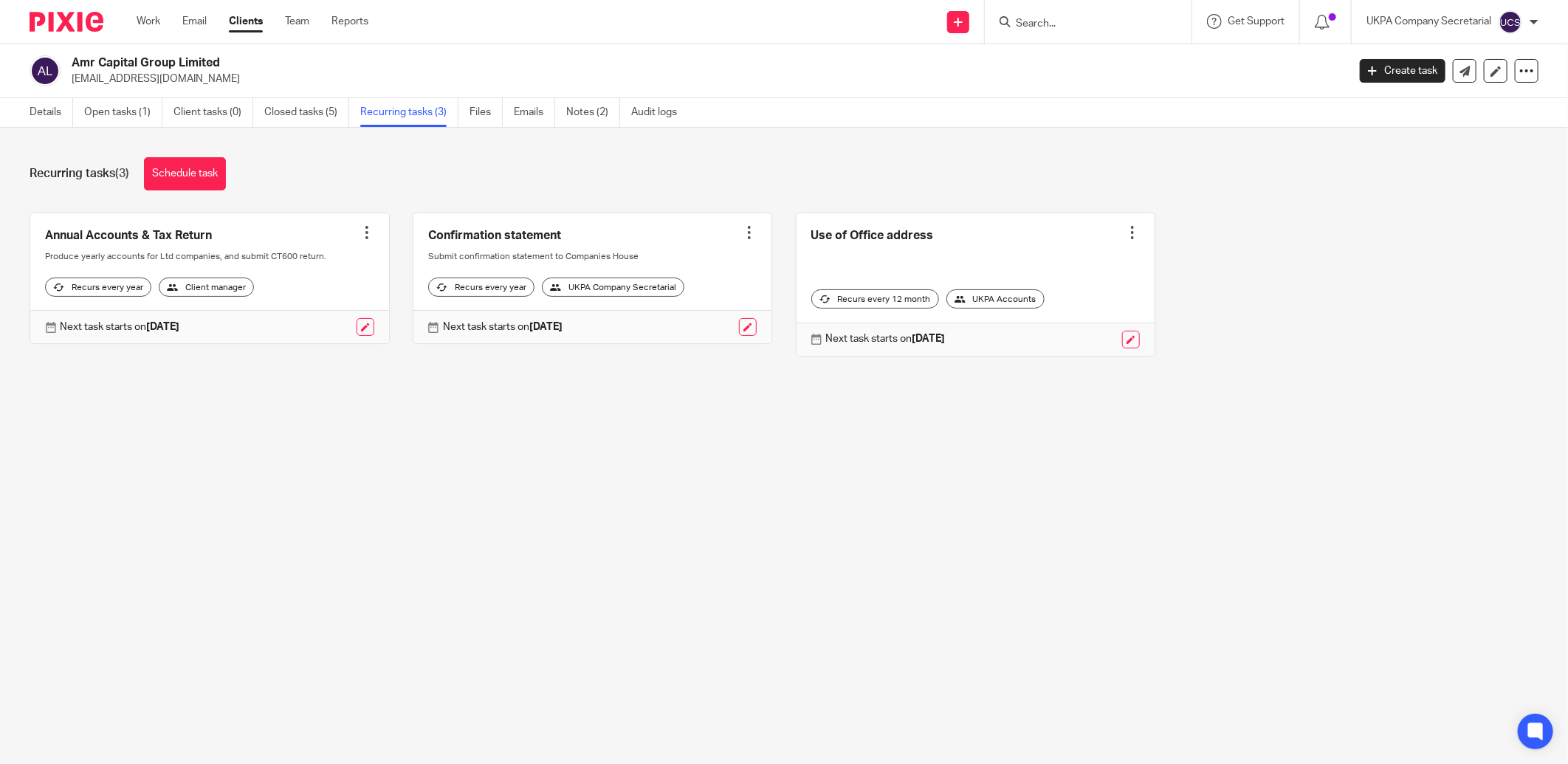
click at [1085, 28] on input "Search" at bounding box center [1081, 24] width 133 height 13
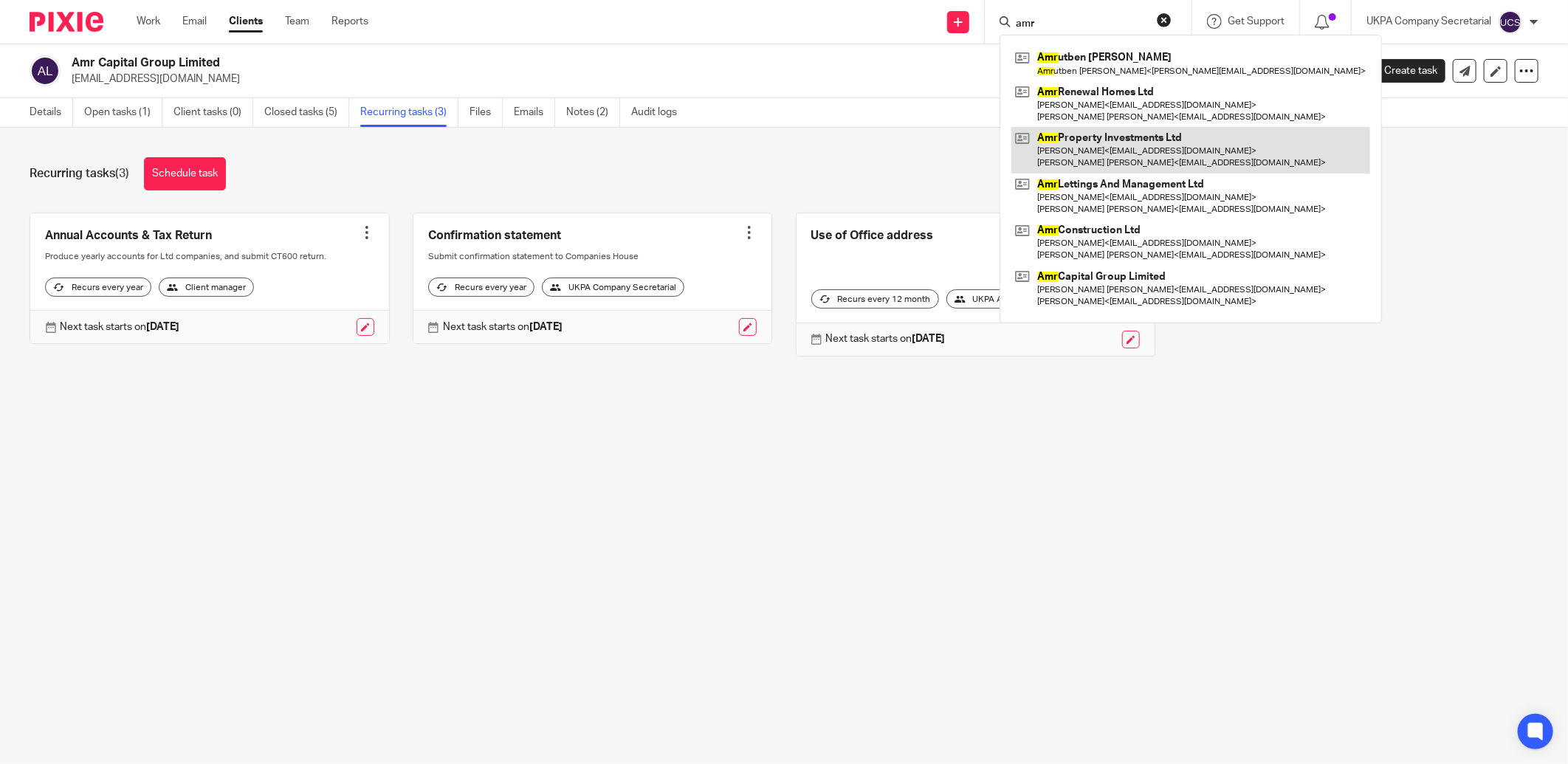
type input "amr"
click at [1131, 143] on link at bounding box center [1190, 150] width 359 height 46
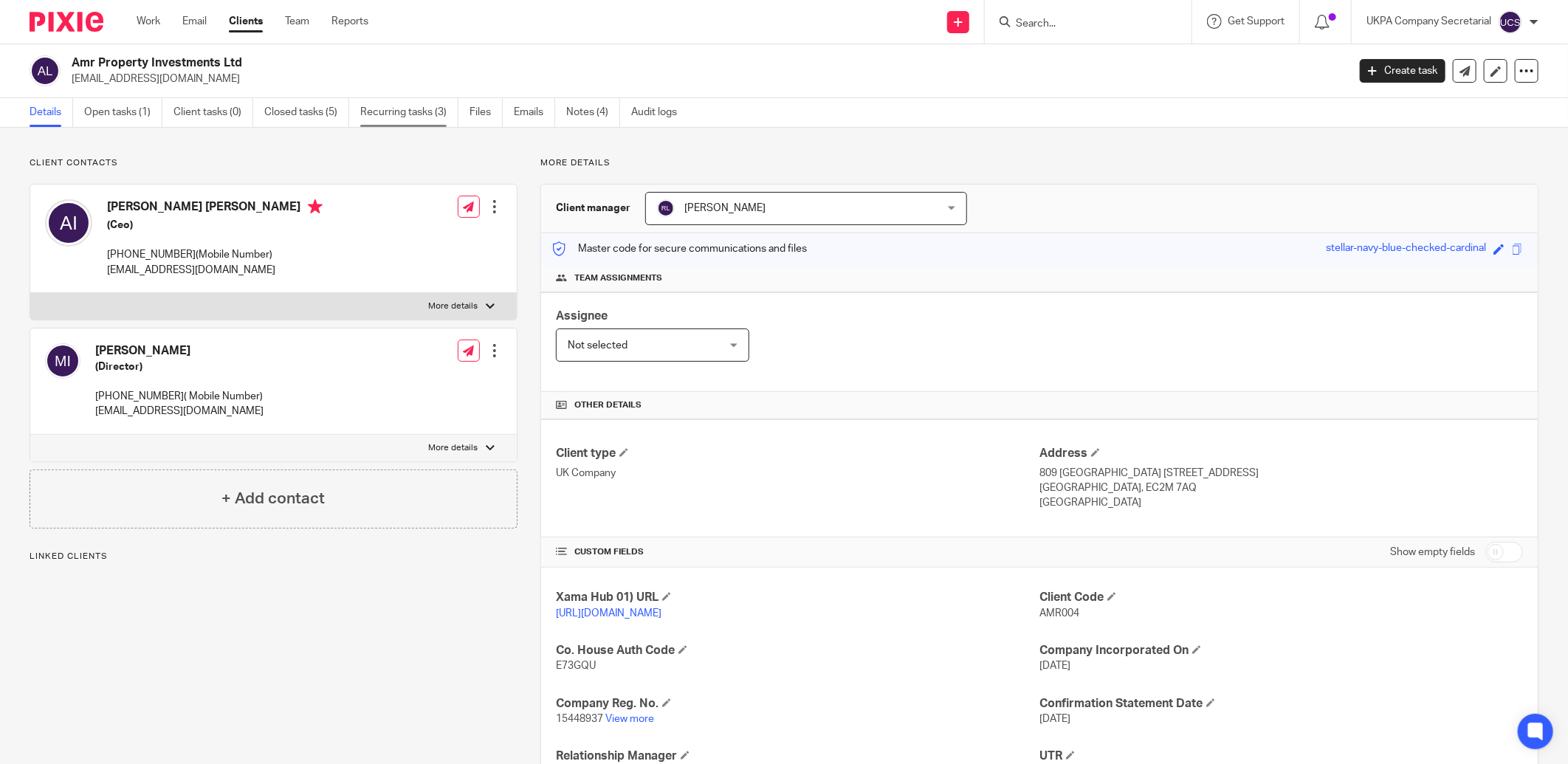
click at [392, 109] on link "Recurring tasks (3)" at bounding box center [409, 112] width 98 height 29
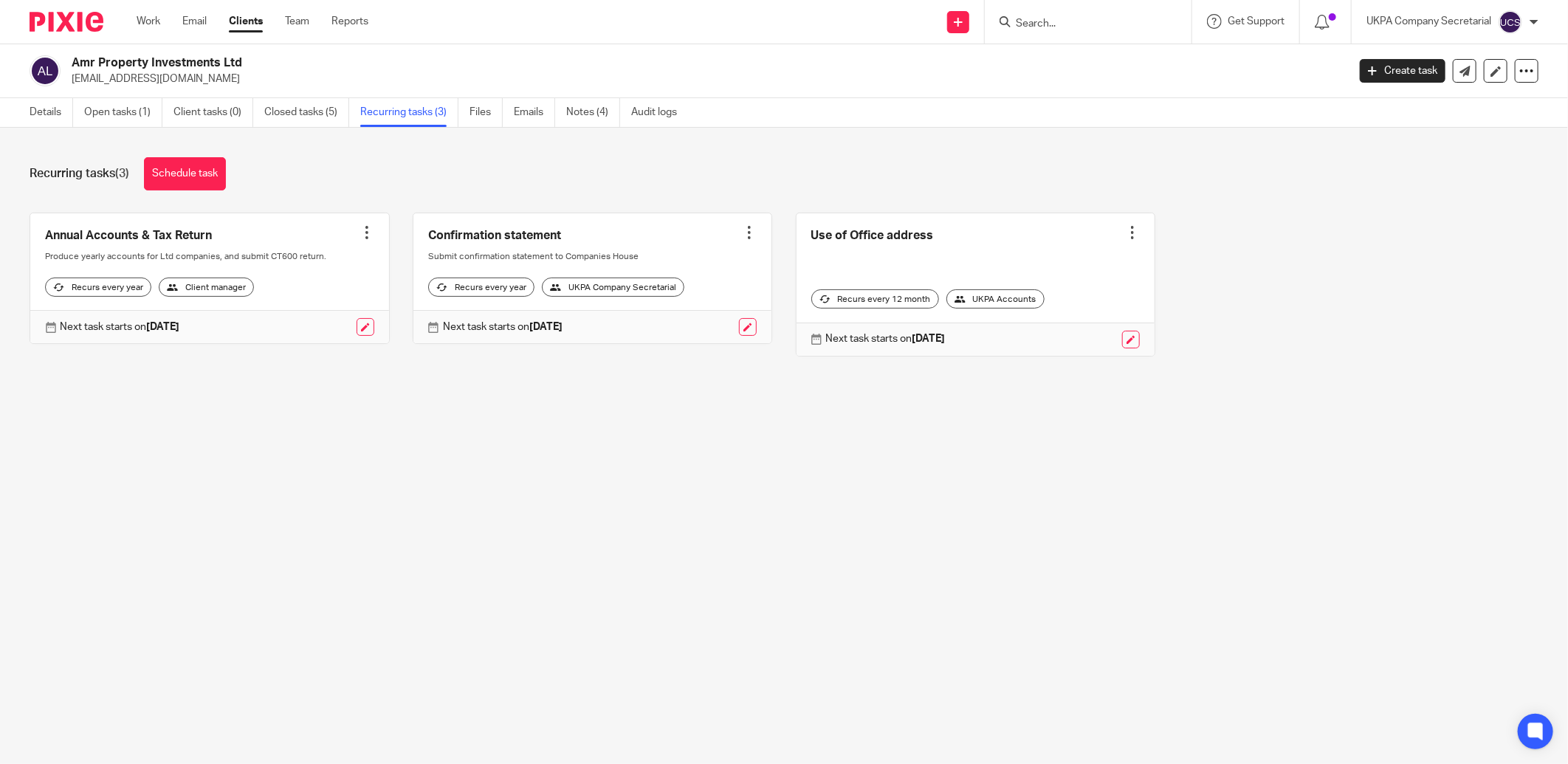
click at [1037, 23] on input "Search" at bounding box center [1081, 24] width 133 height 13
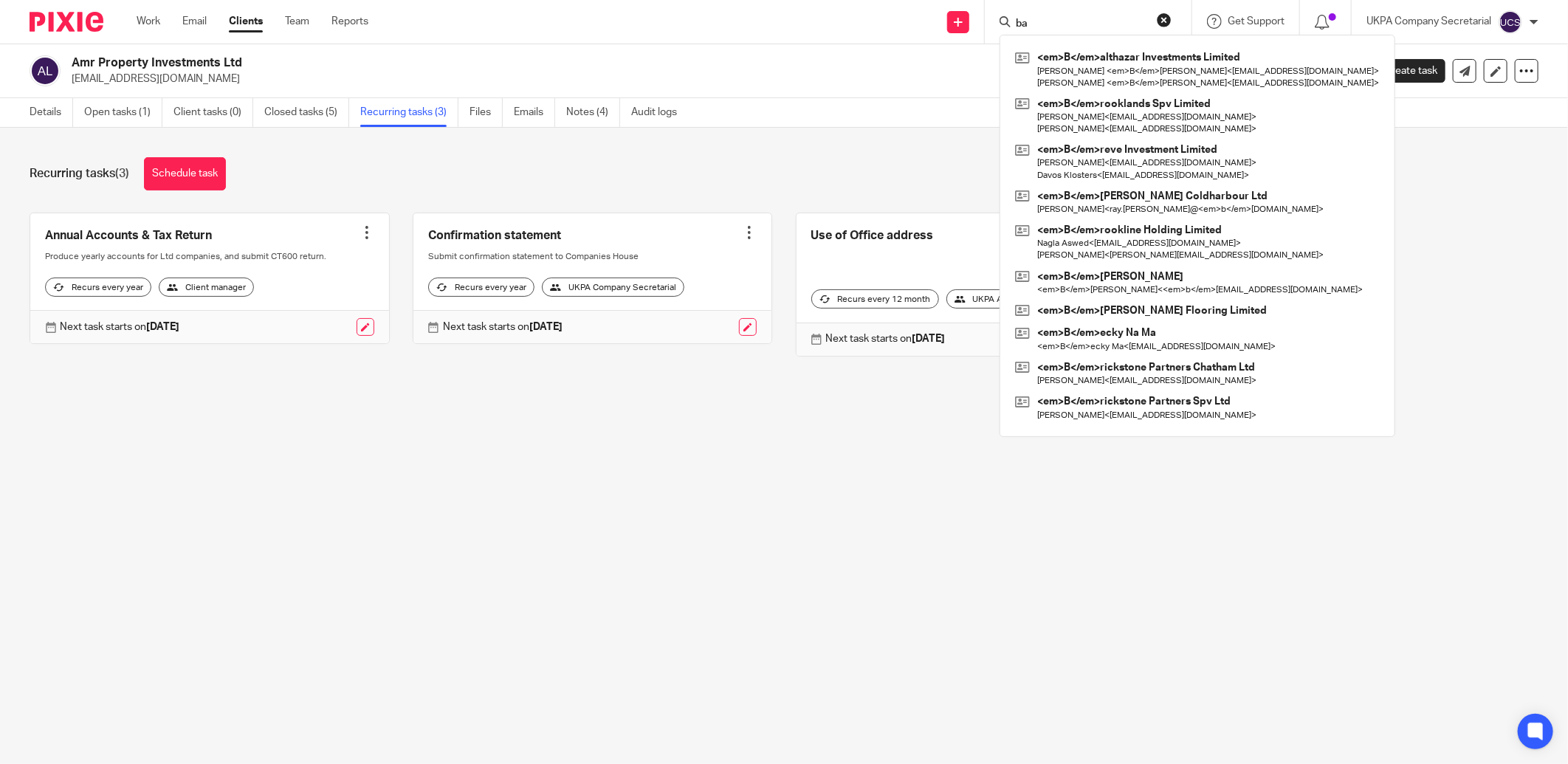
type input "b"
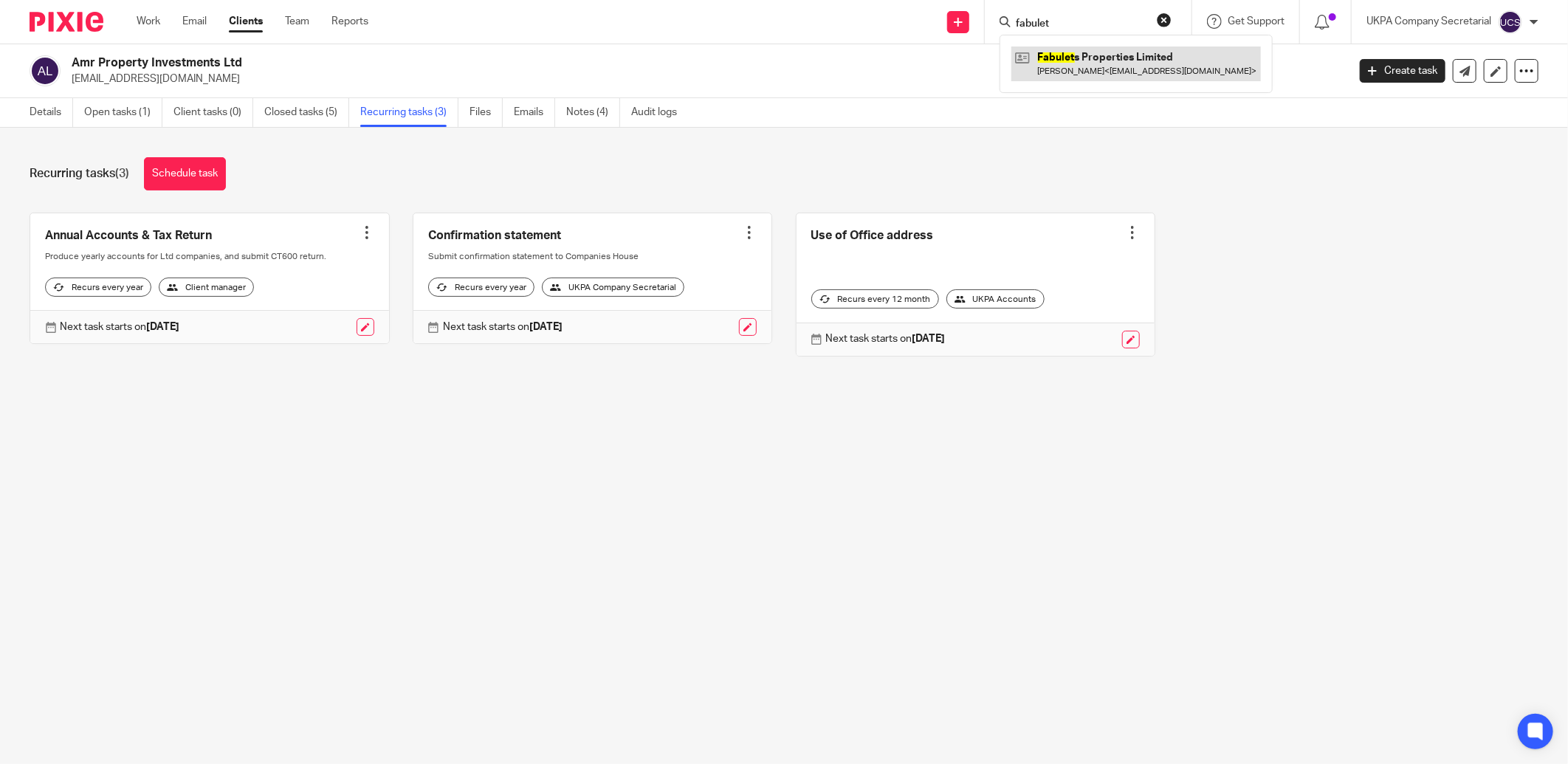
type input "fabulet"
click at [1059, 50] on link at bounding box center [1135, 63] width 249 height 34
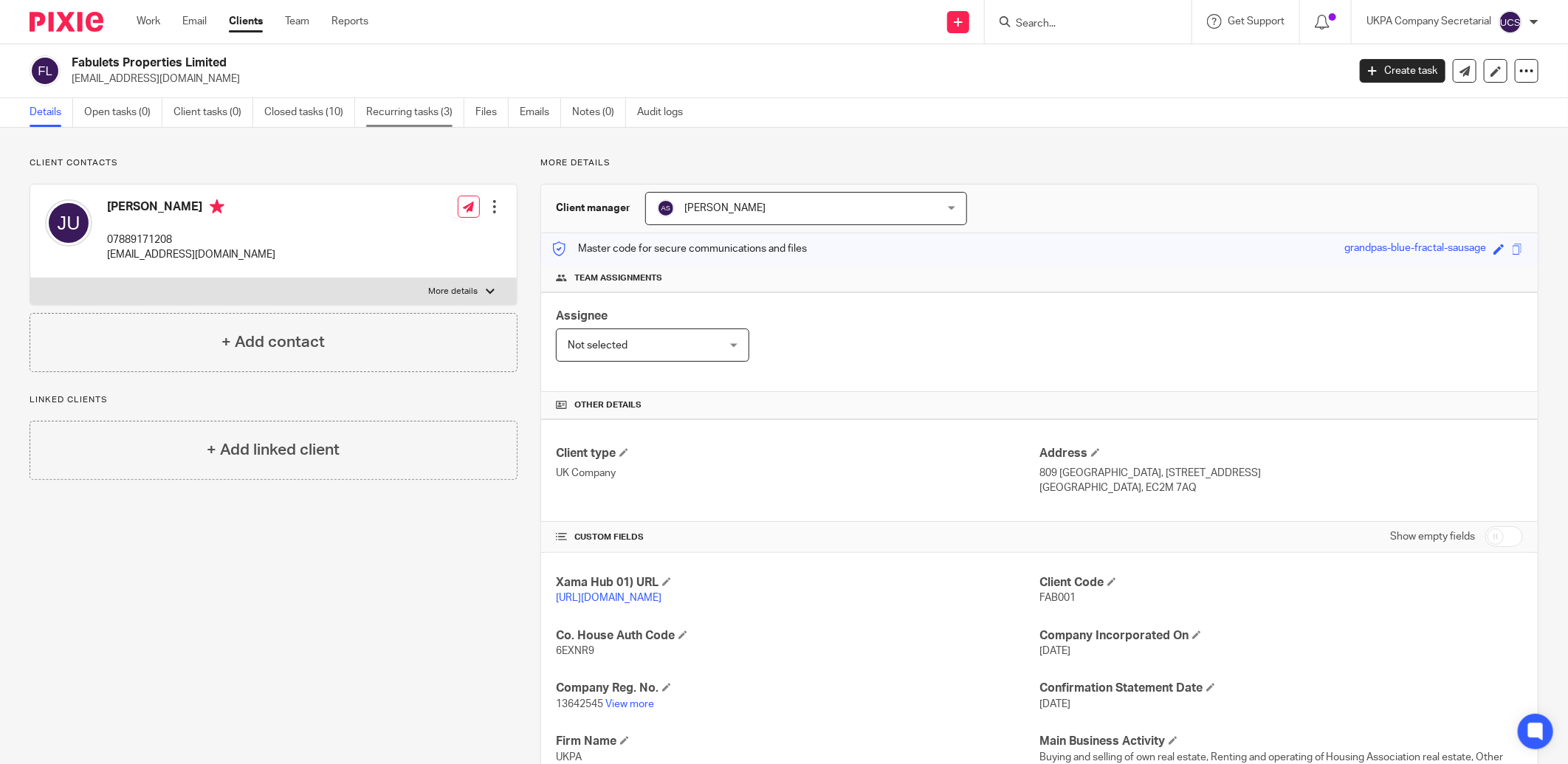
click at [434, 107] on link "Recurring tasks (3)" at bounding box center [414, 112] width 98 height 29
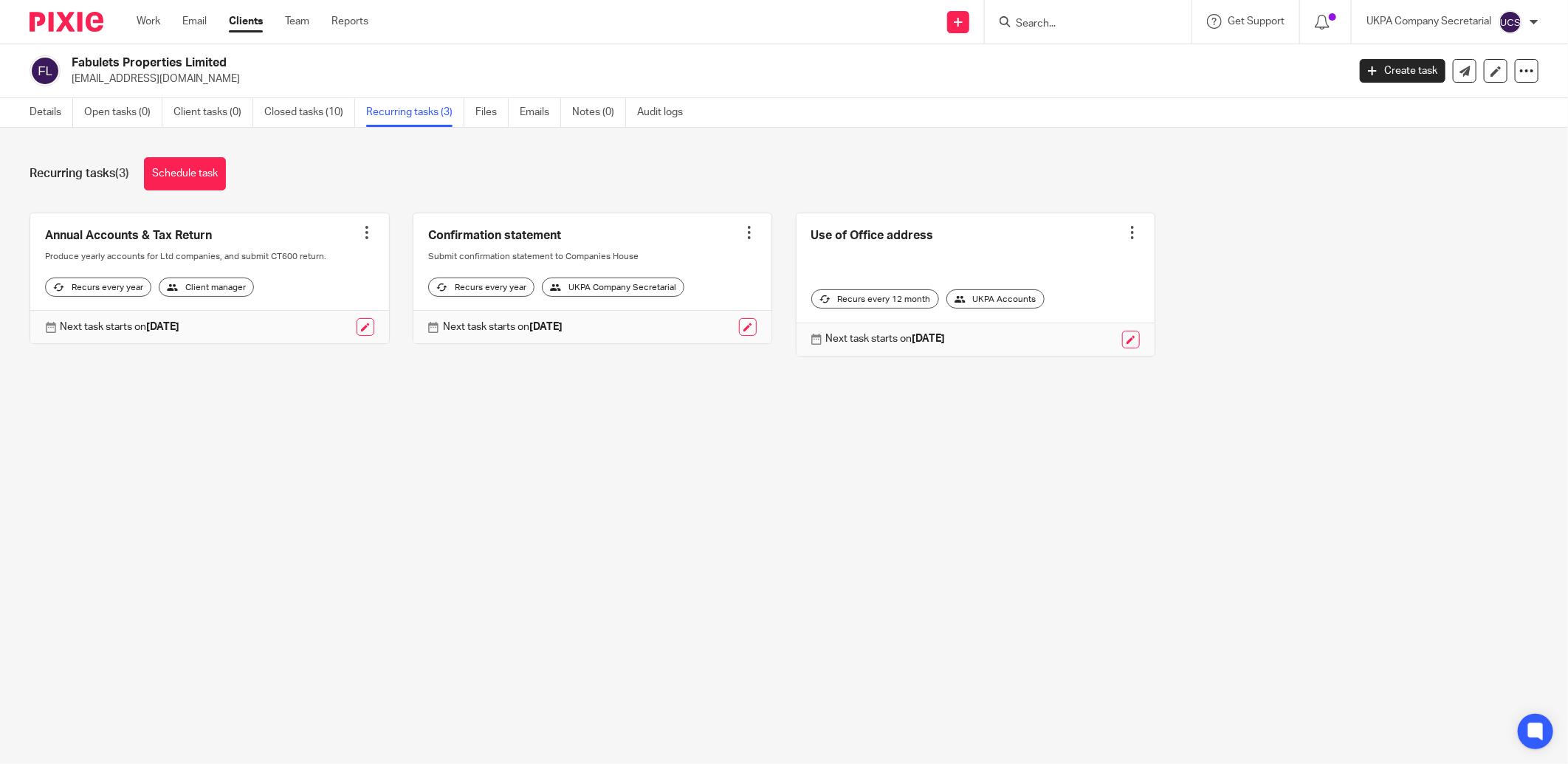
click at [1079, 20] on input "Search" at bounding box center [1081, 24] width 133 height 13
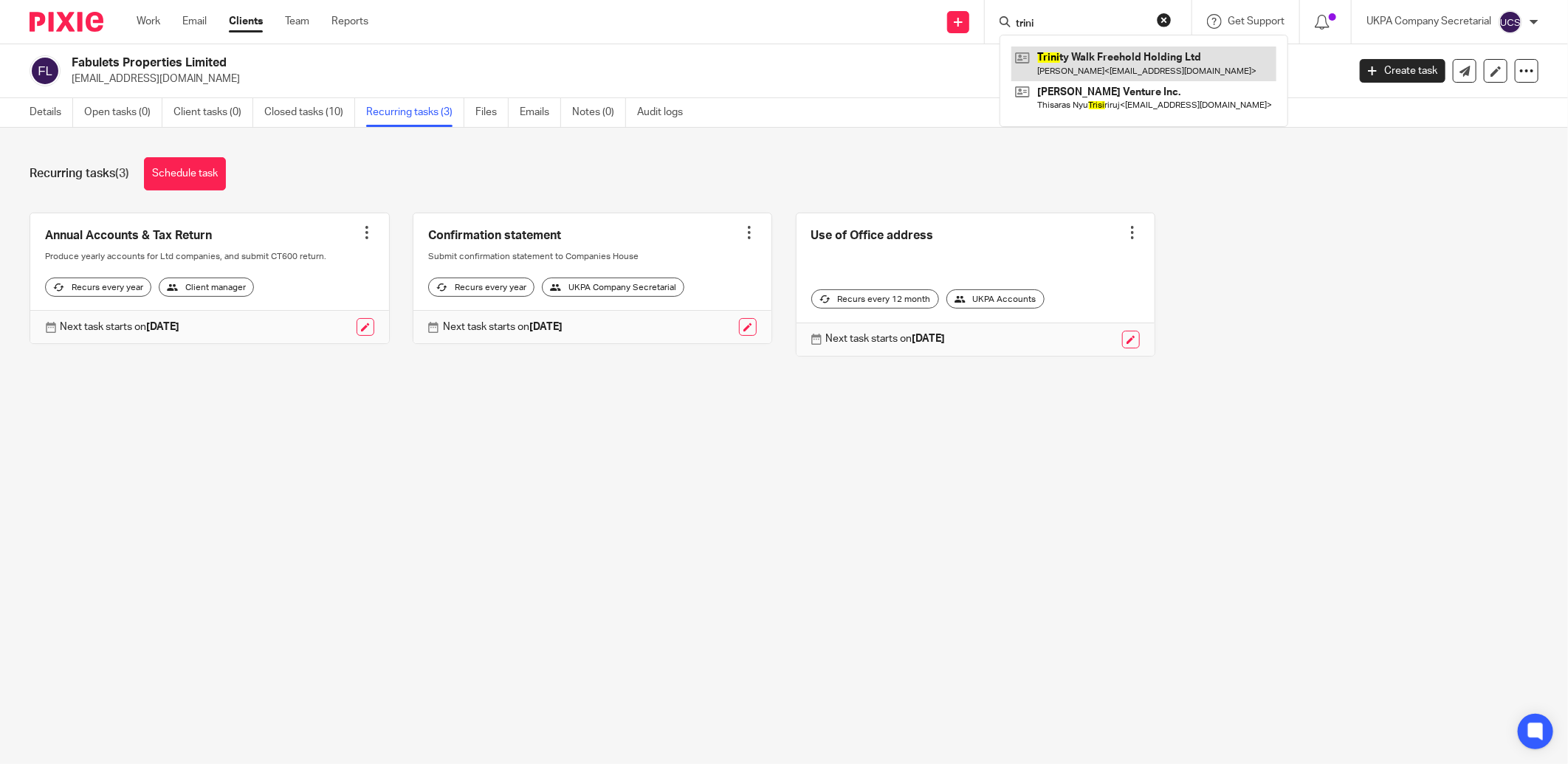
type input "trini"
click at [1078, 65] on link at bounding box center [1143, 63] width 265 height 34
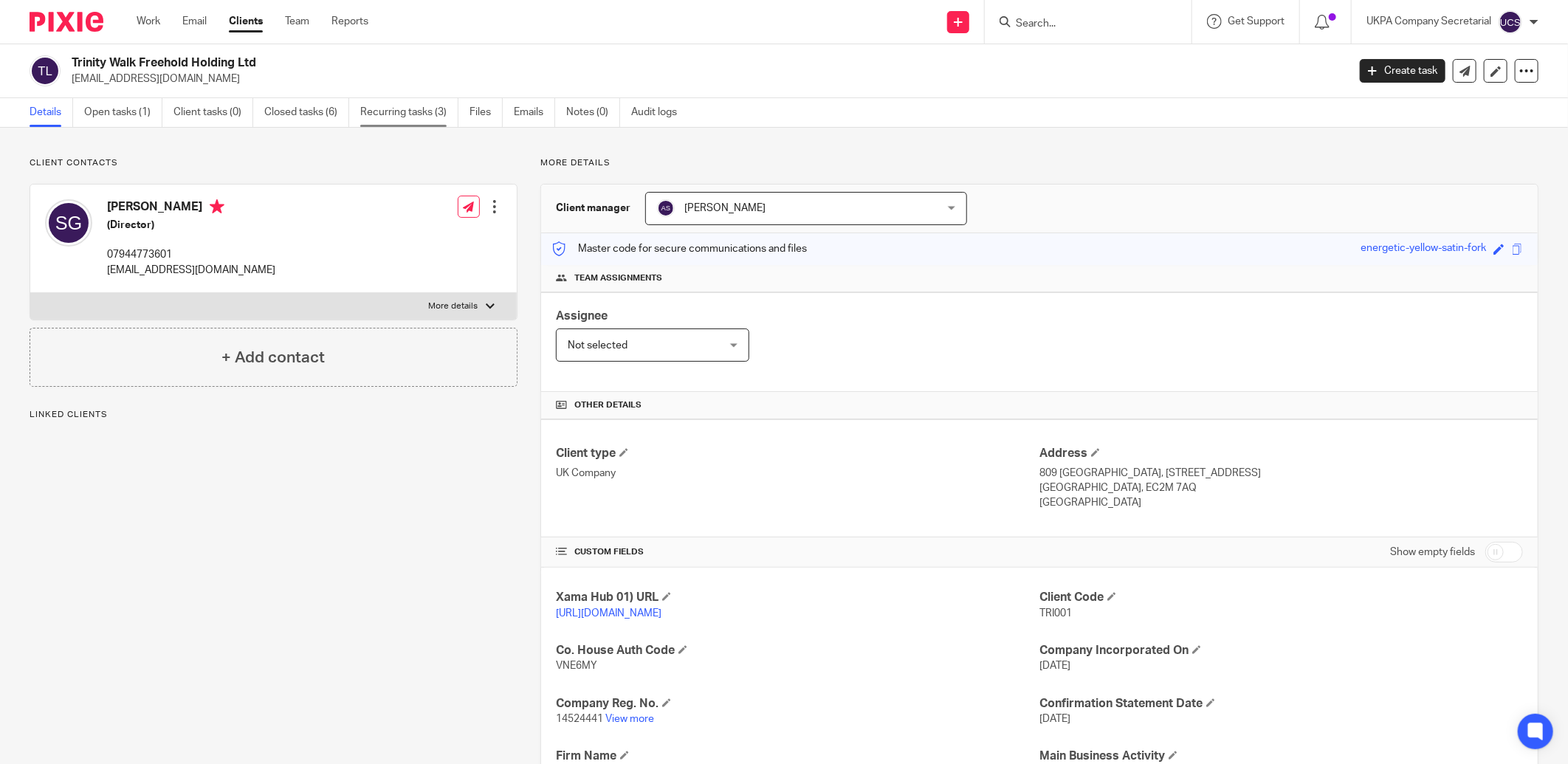
click at [395, 112] on link "Recurring tasks (3)" at bounding box center [409, 112] width 98 height 29
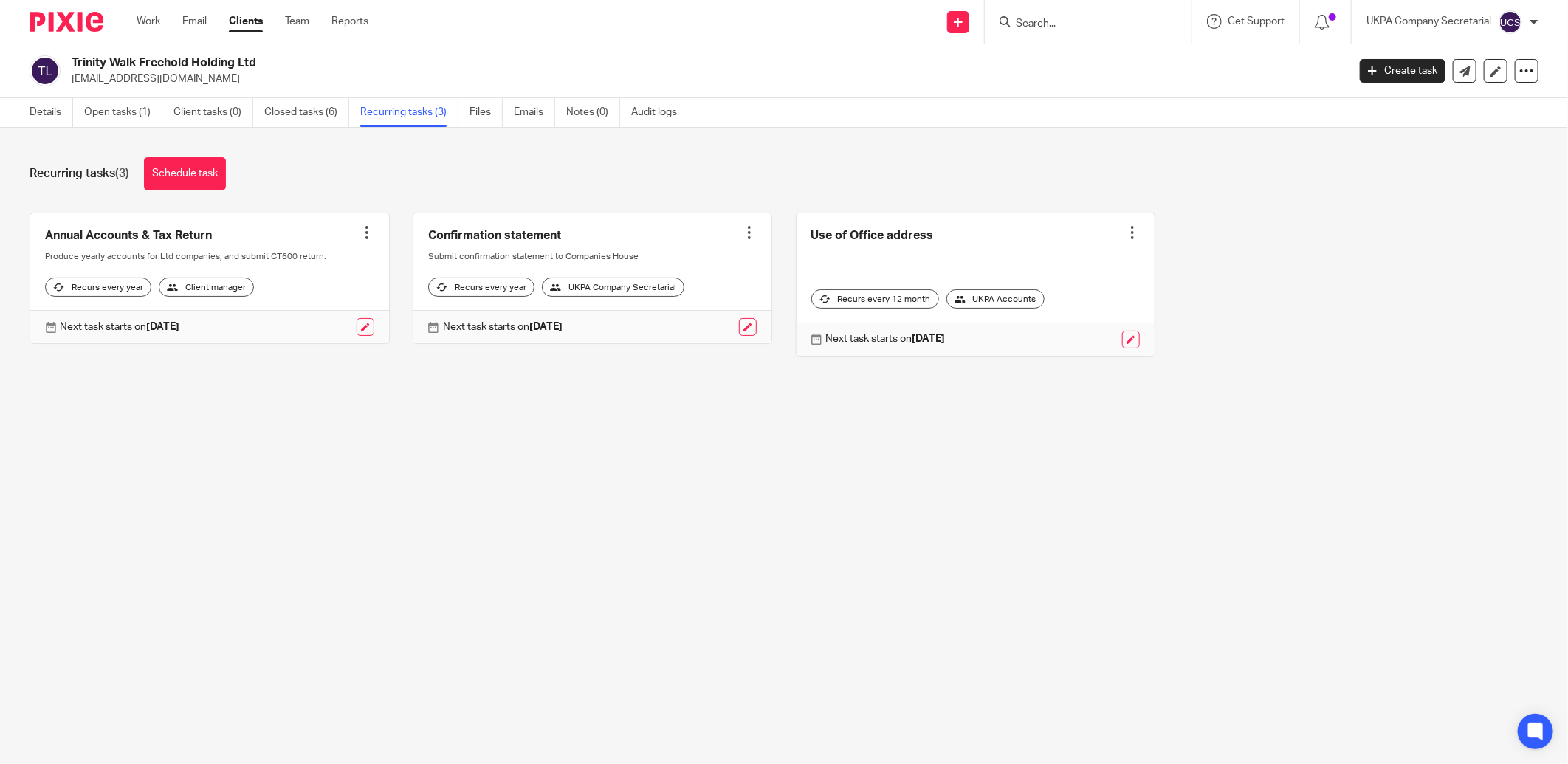
click at [1060, 25] on input "Search" at bounding box center [1081, 24] width 133 height 13
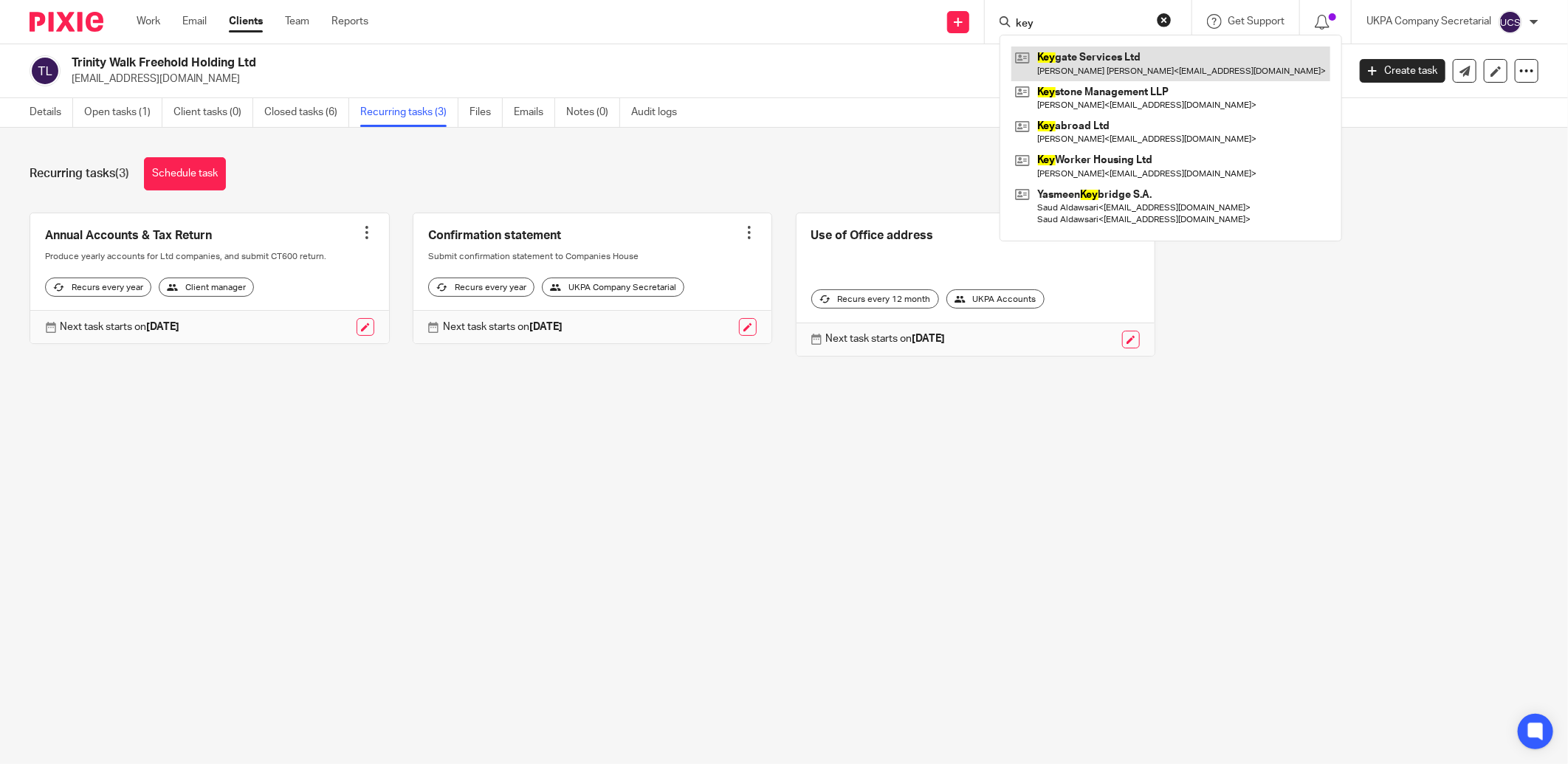
type input "key"
click at [1105, 54] on link at bounding box center [1170, 63] width 319 height 34
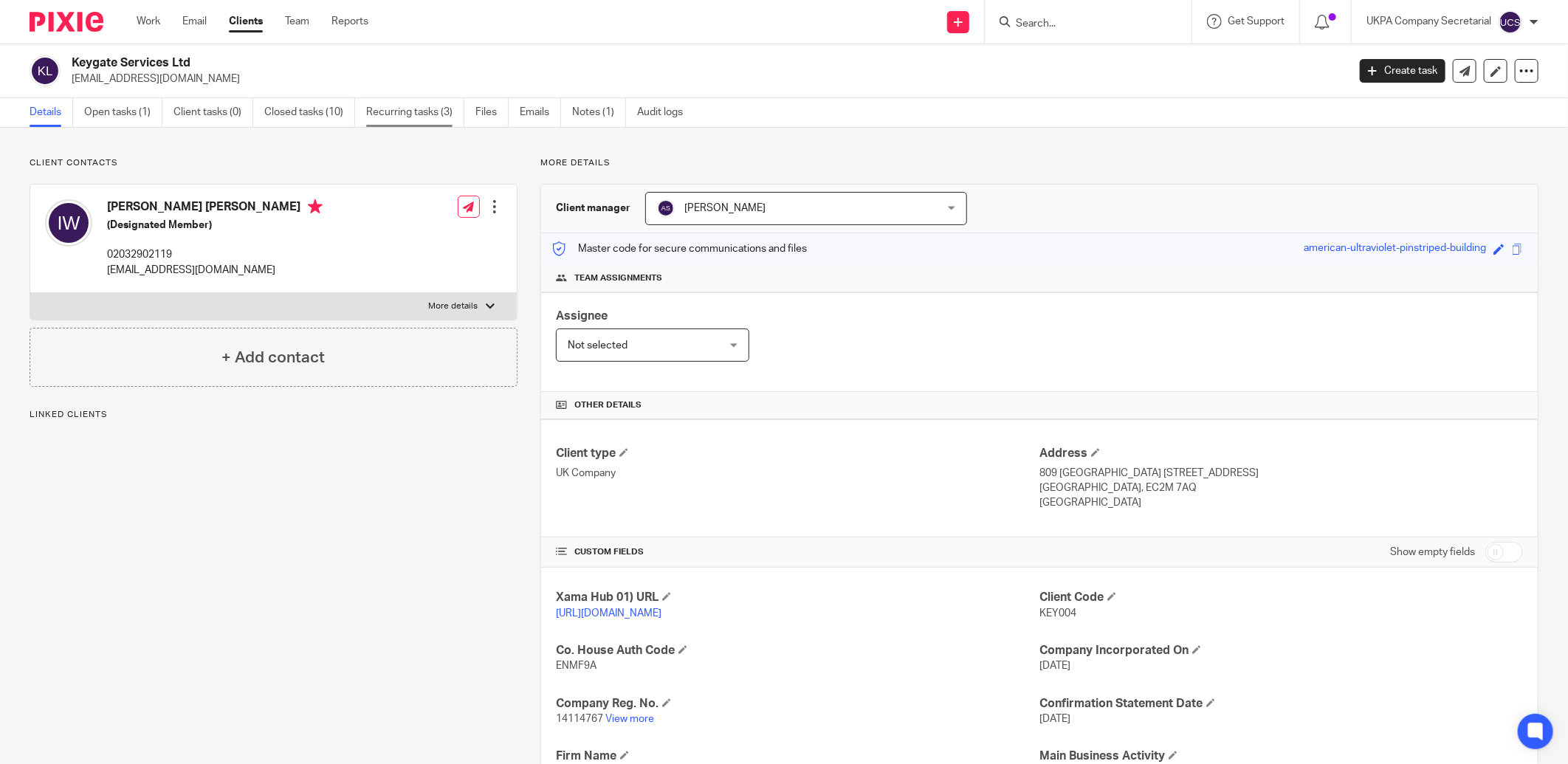
click at [430, 102] on link "Recurring tasks (3)" at bounding box center [414, 112] width 98 height 29
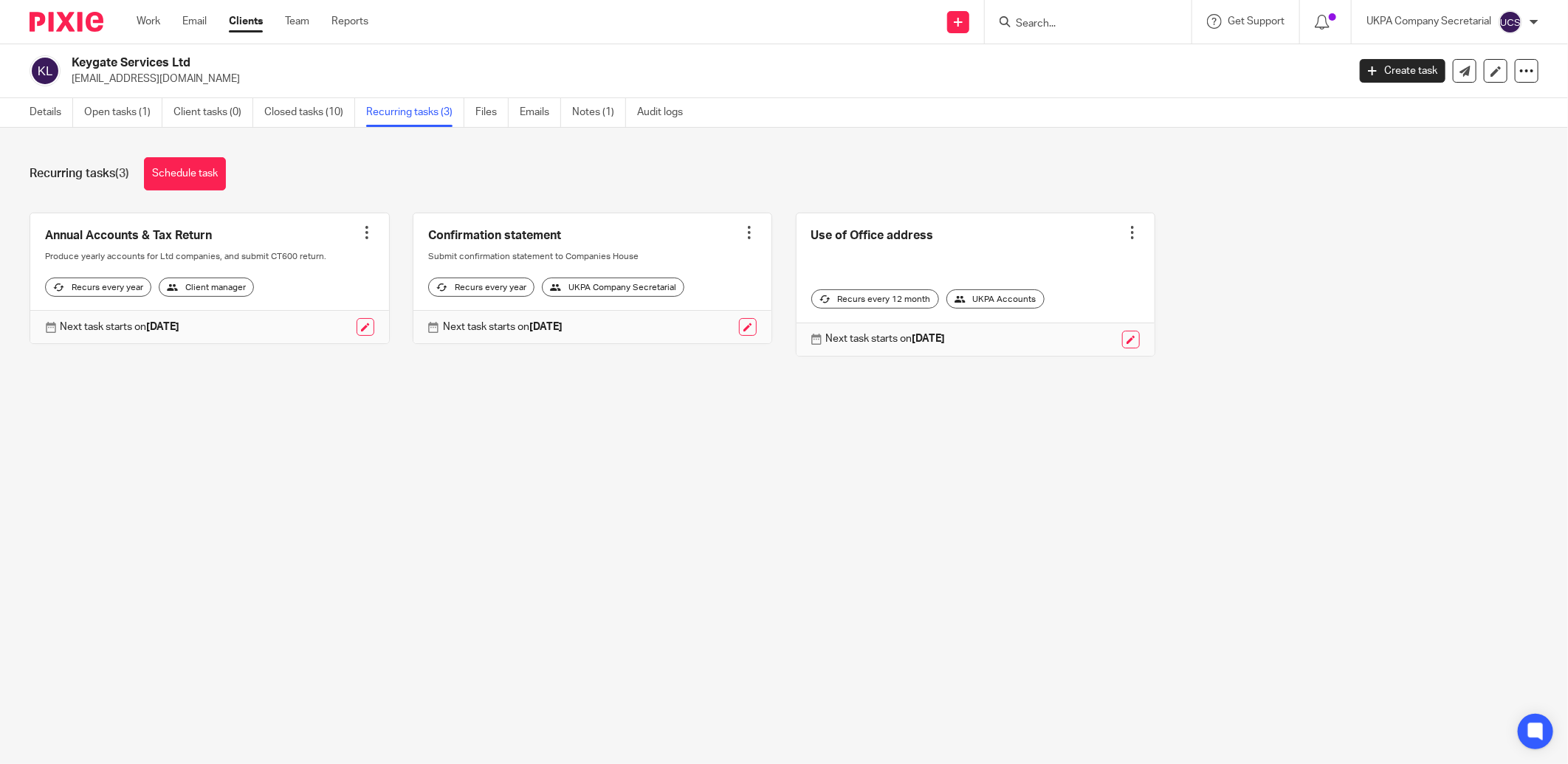
click at [1065, 19] on input "Search" at bounding box center [1081, 24] width 133 height 13
type input "glj"
click at [1066, 67] on link at bounding box center [1126, 63] width 231 height 34
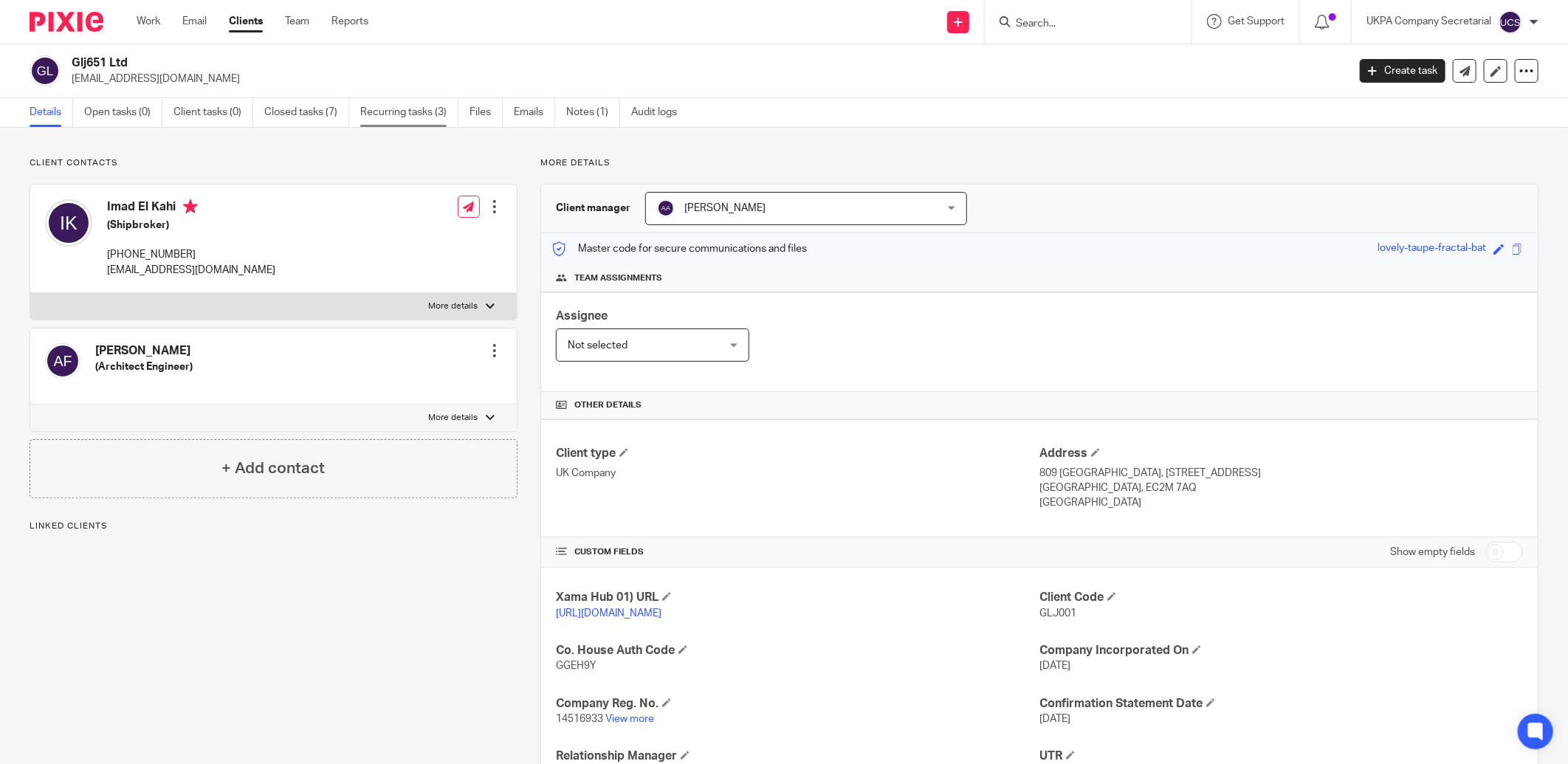
click at [420, 105] on link "Recurring tasks (3)" at bounding box center [409, 112] width 98 height 29
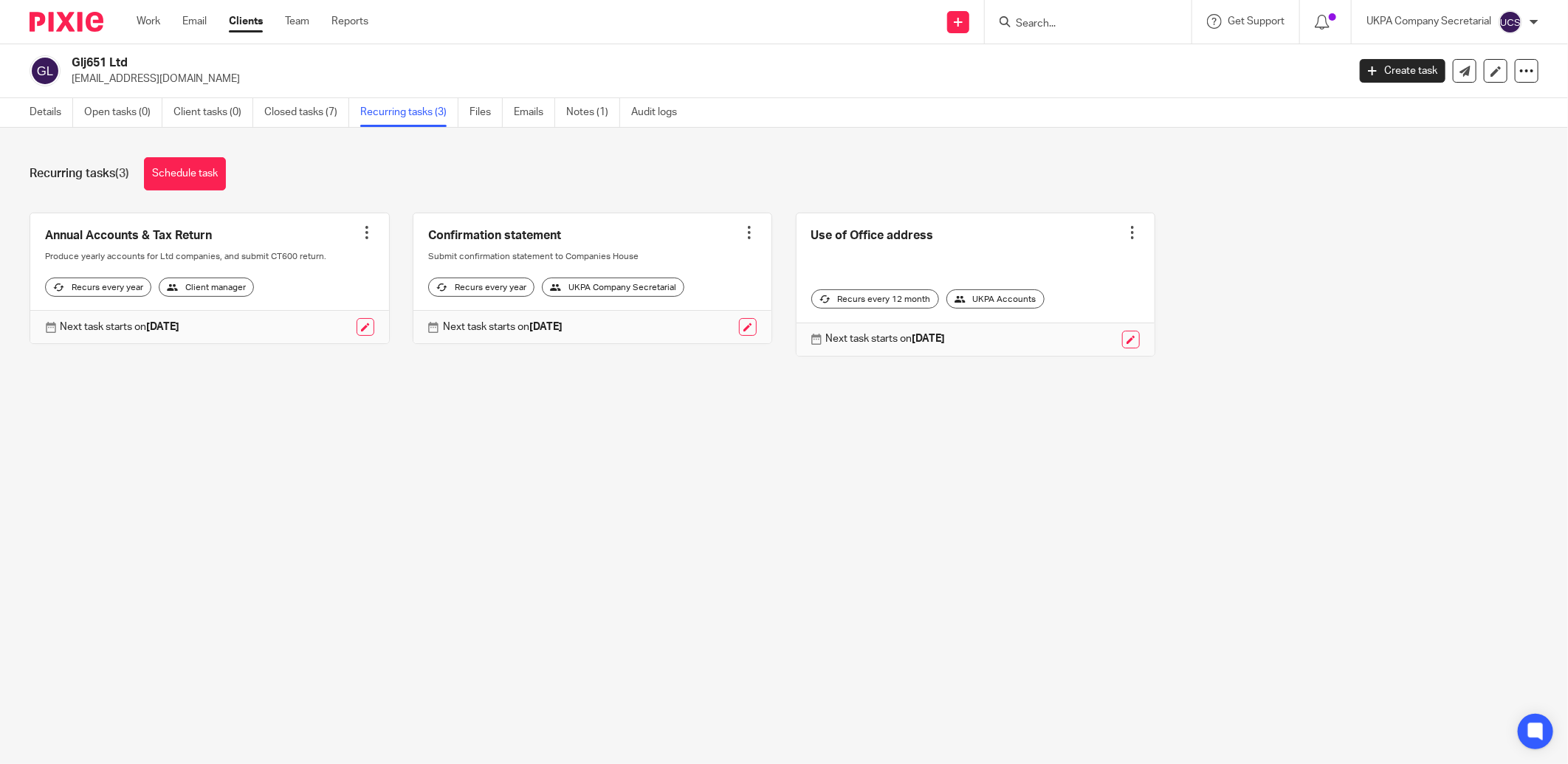
click at [1063, 25] on input "Search" at bounding box center [1081, 24] width 133 height 13
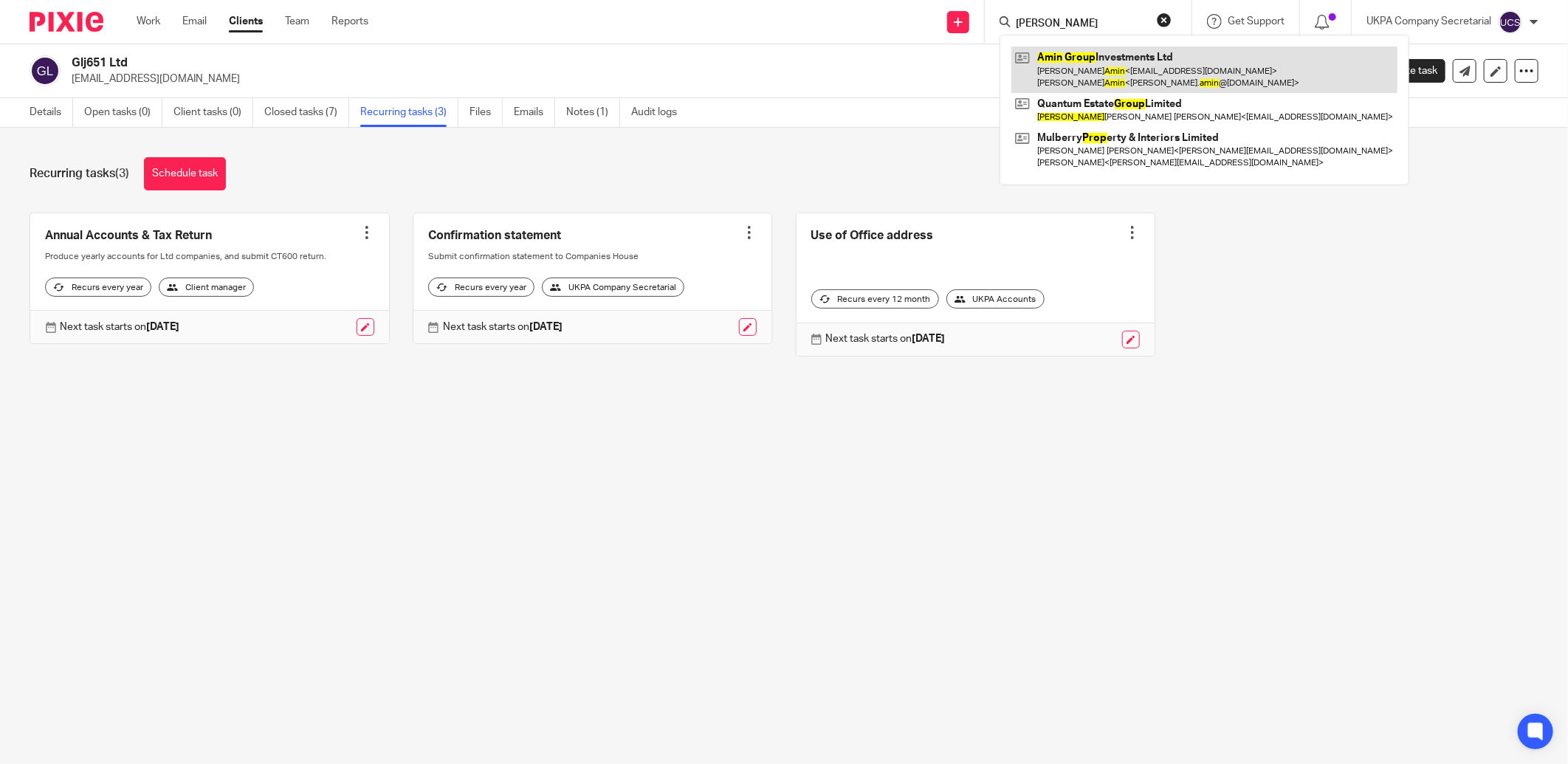
type input "amin grop"
click at [1081, 86] on link at bounding box center [1204, 70] width 386 height 46
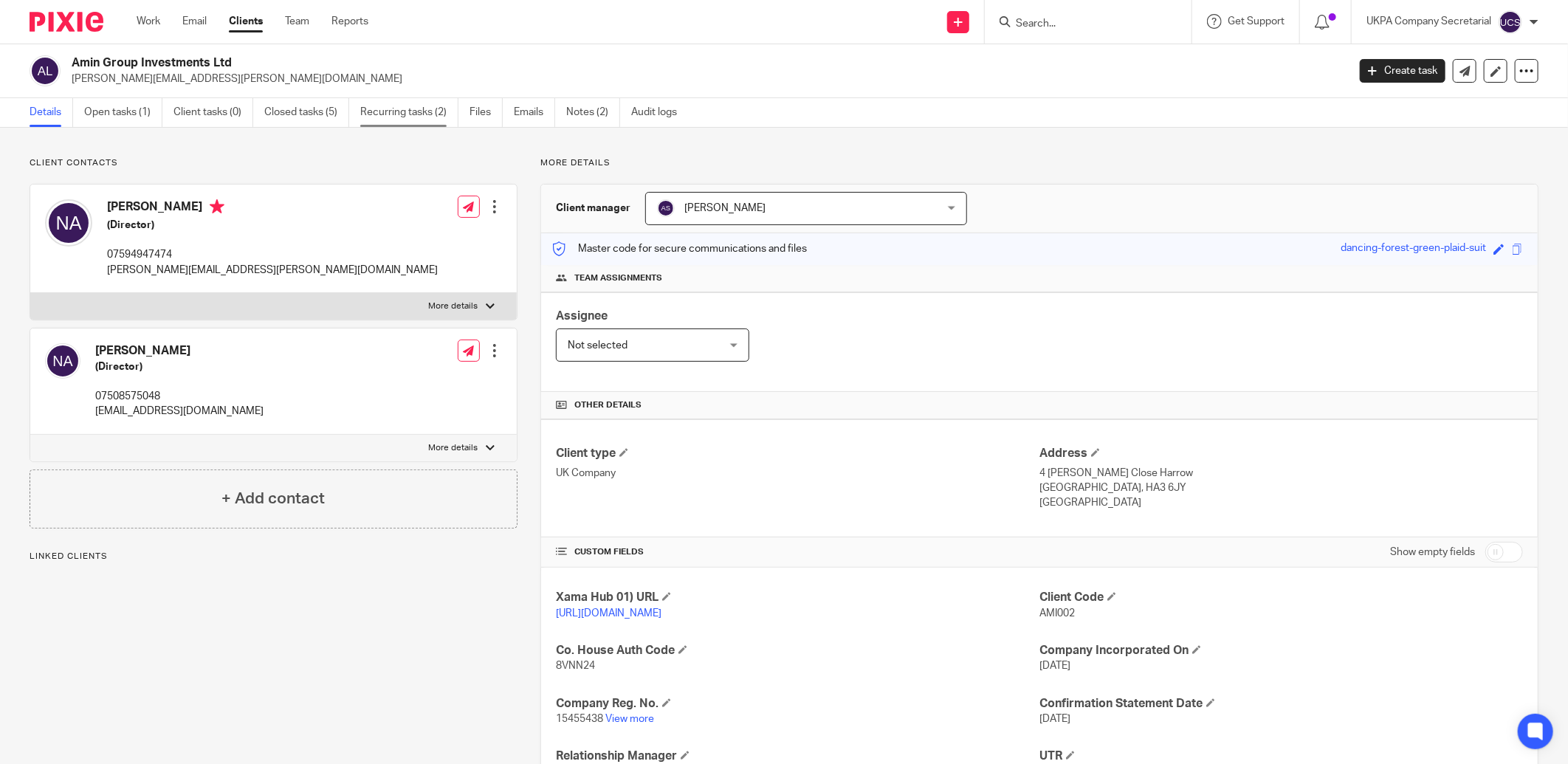
click at [434, 114] on link "Recurring tasks (2)" at bounding box center [409, 112] width 98 height 29
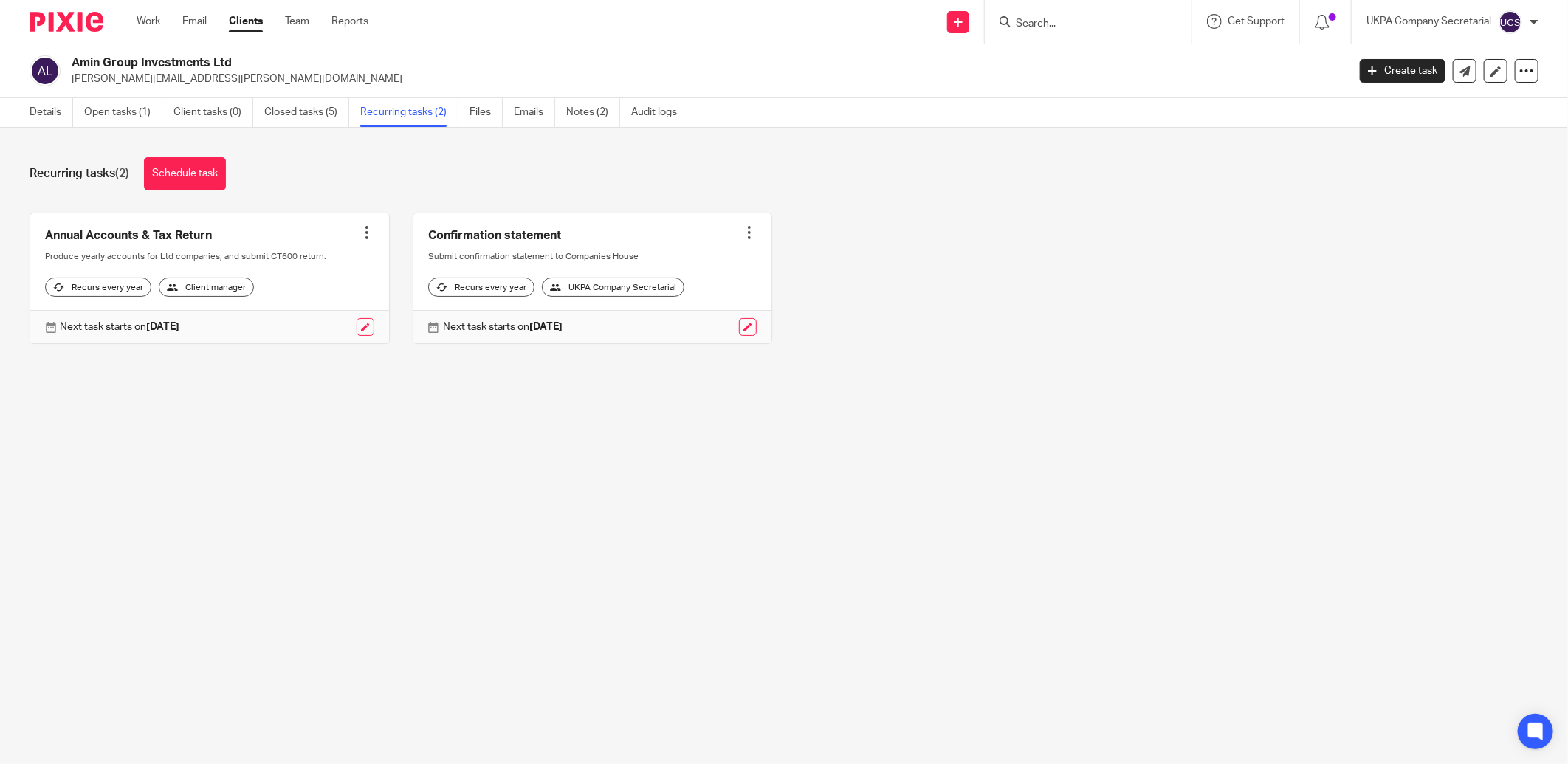
click at [1118, 19] on input "Search" at bounding box center [1081, 24] width 133 height 13
type input "bluepri"
click at [1156, 62] on link at bounding box center [1124, 63] width 227 height 34
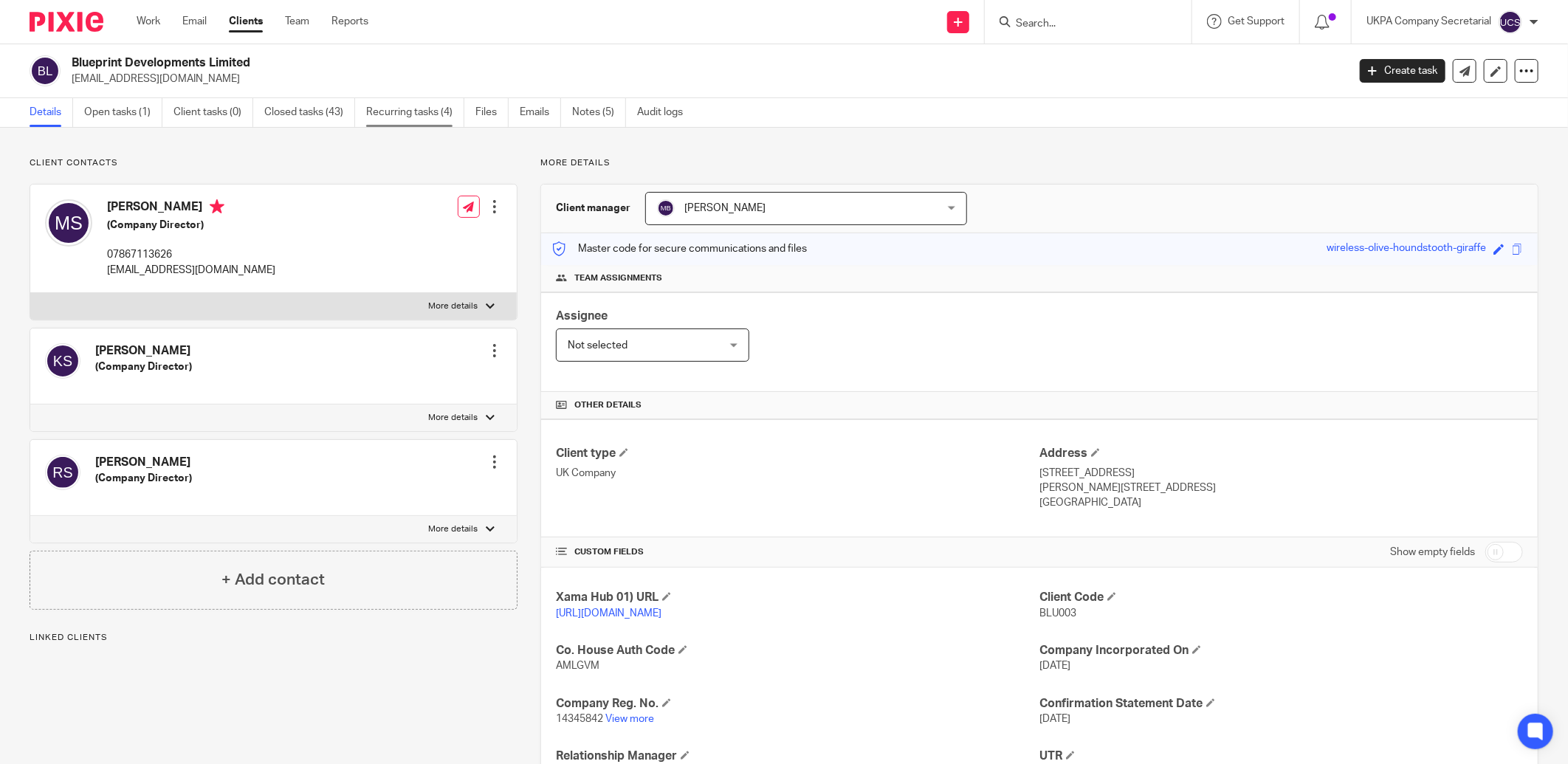
click at [396, 111] on link "Recurring tasks (4)" at bounding box center [414, 112] width 98 height 29
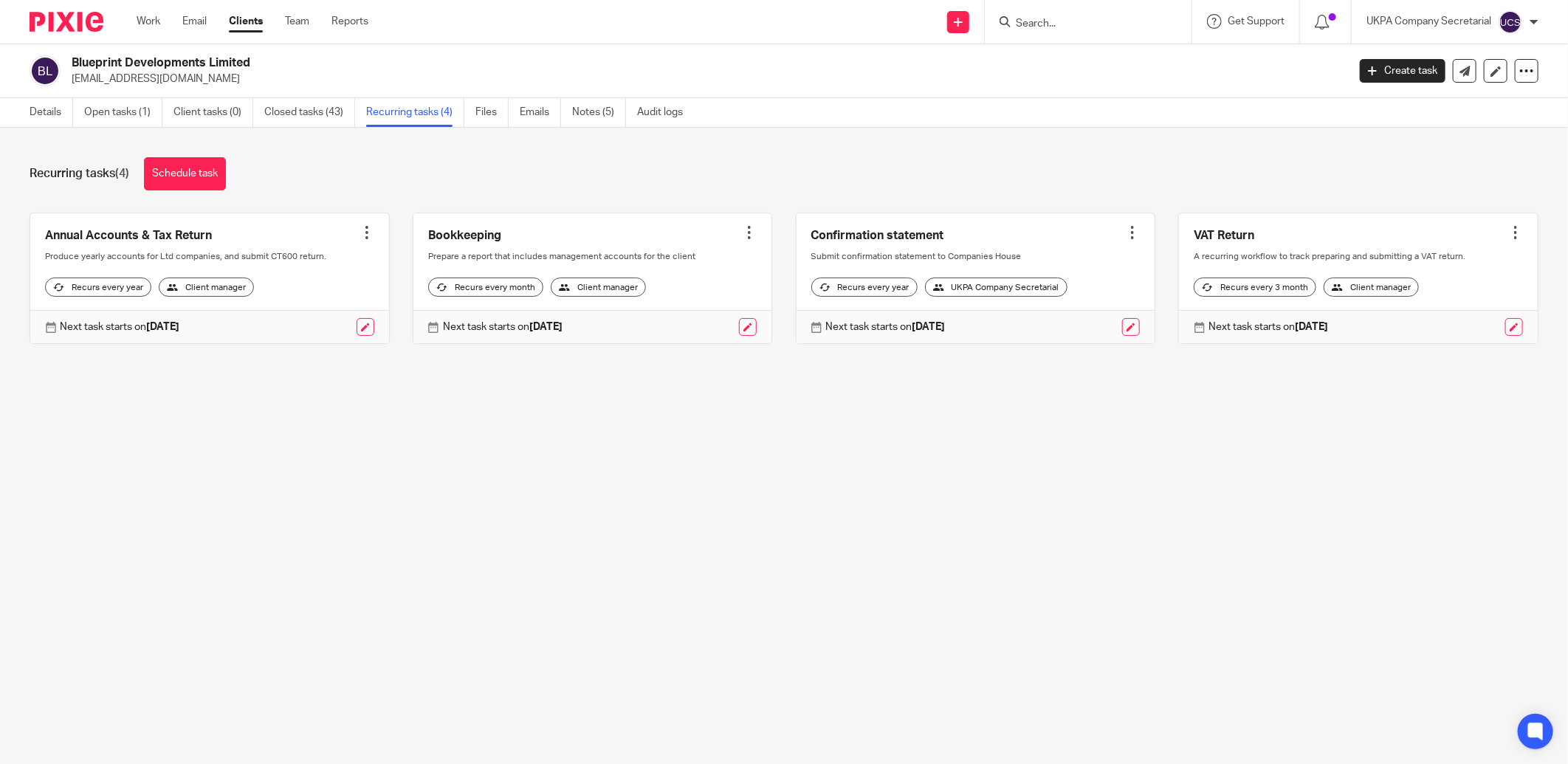
click at [1108, 23] on input "Search" at bounding box center [1081, 24] width 133 height 13
type input "ad22"
click at [1091, 67] on link at bounding box center [1135, 63] width 249 height 34
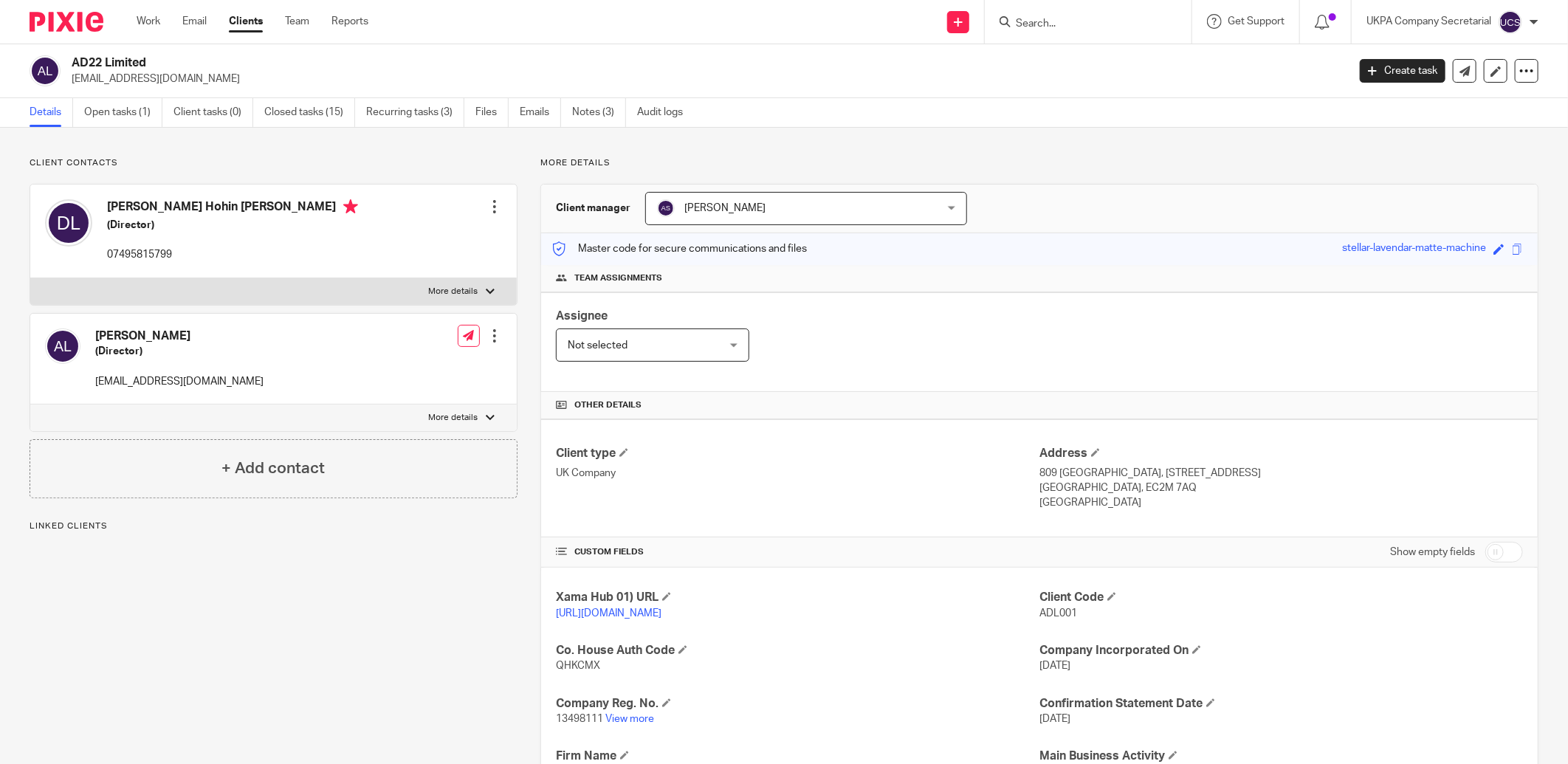
click at [404, 109] on link "Recurring tasks (3)" at bounding box center [414, 112] width 98 height 29
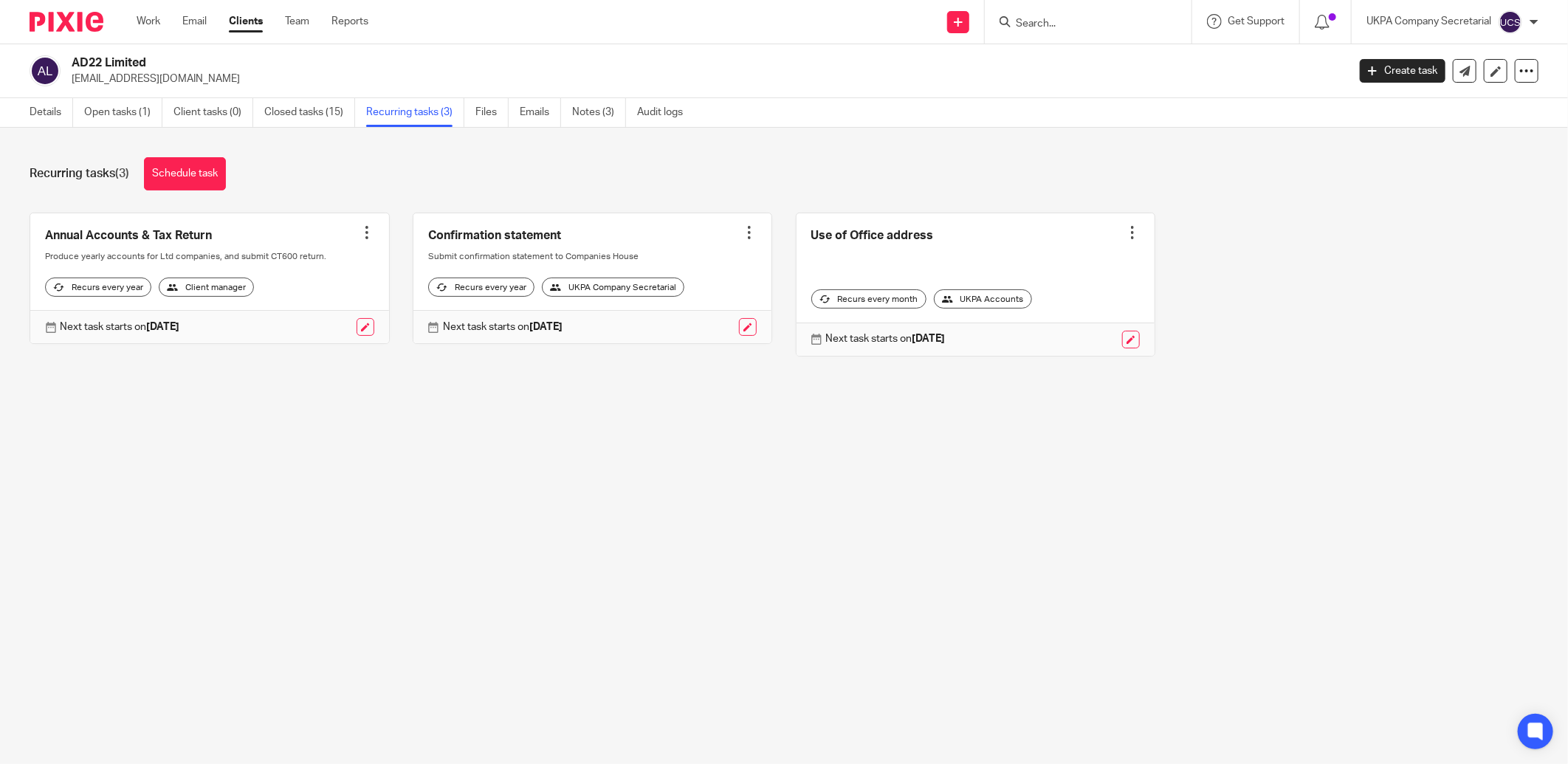
click at [1097, 19] on input "Search" at bounding box center [1081, 24] width 133 height 13
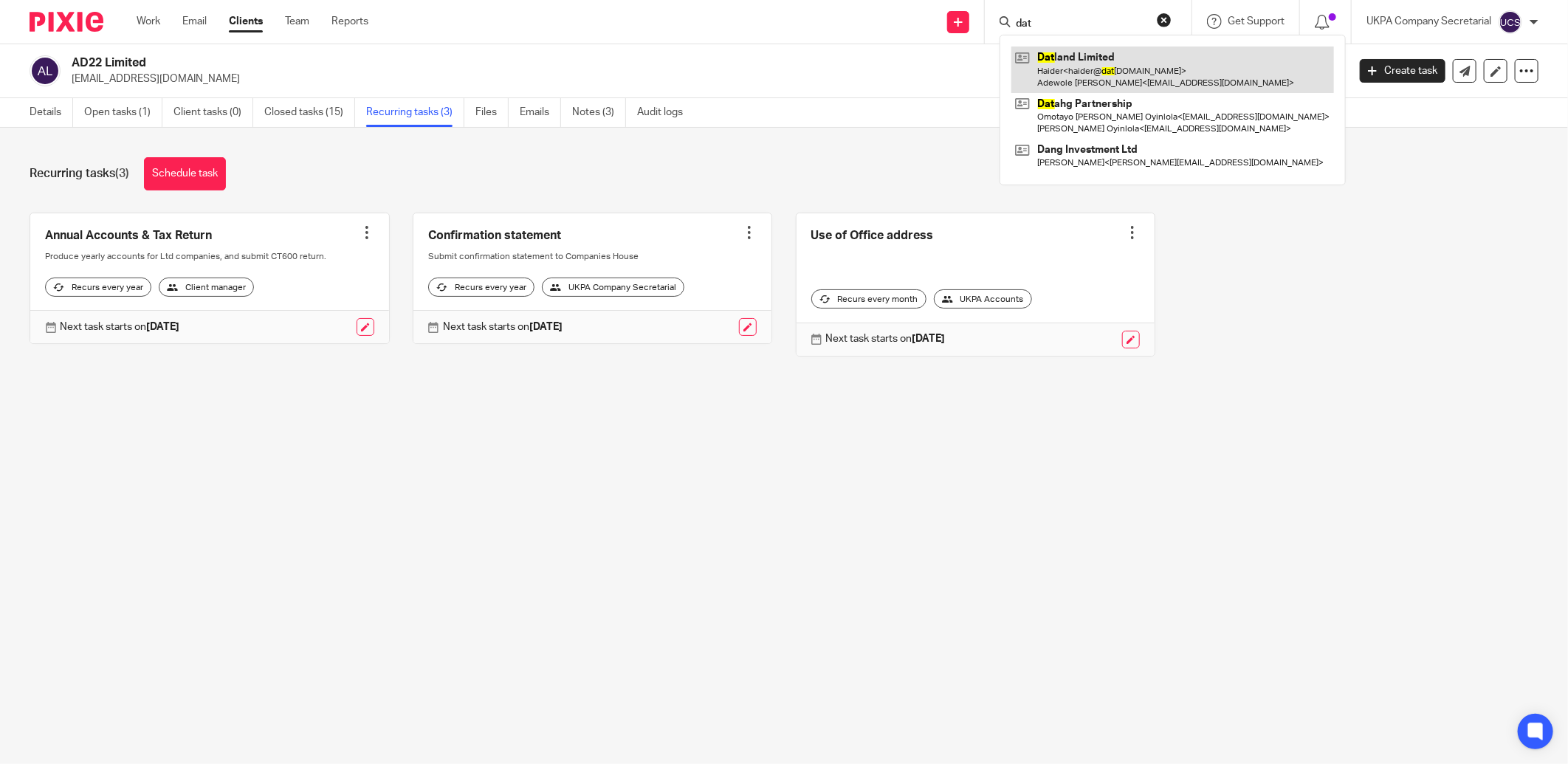
type input "dat"
click at [1114, 75] on link at bounding box center [1172, 70] width 323 height 46
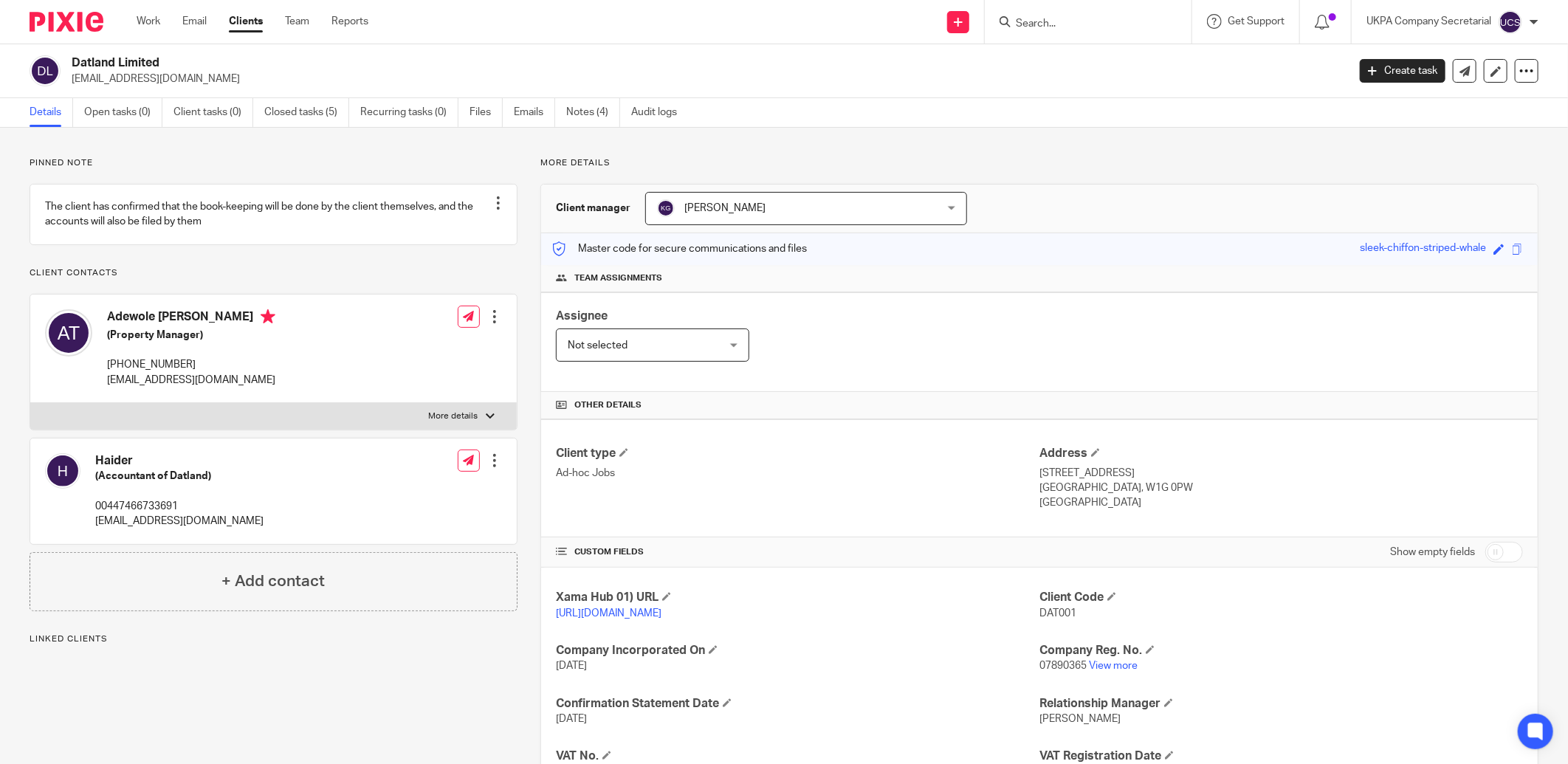
click at [1032, 22] on input "Search" at bounding box center [1081, 24] width 133 height 13
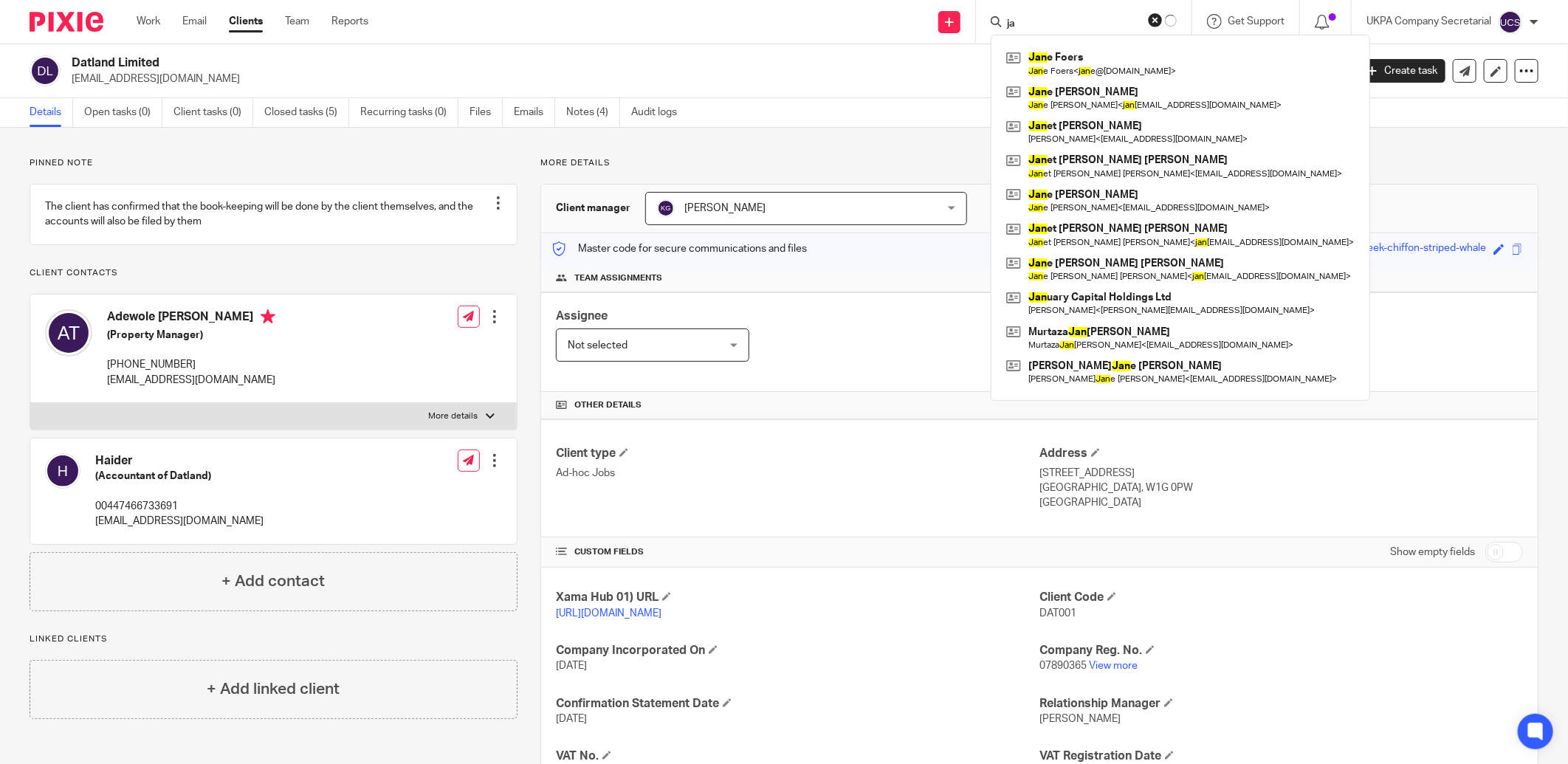
type input "j"
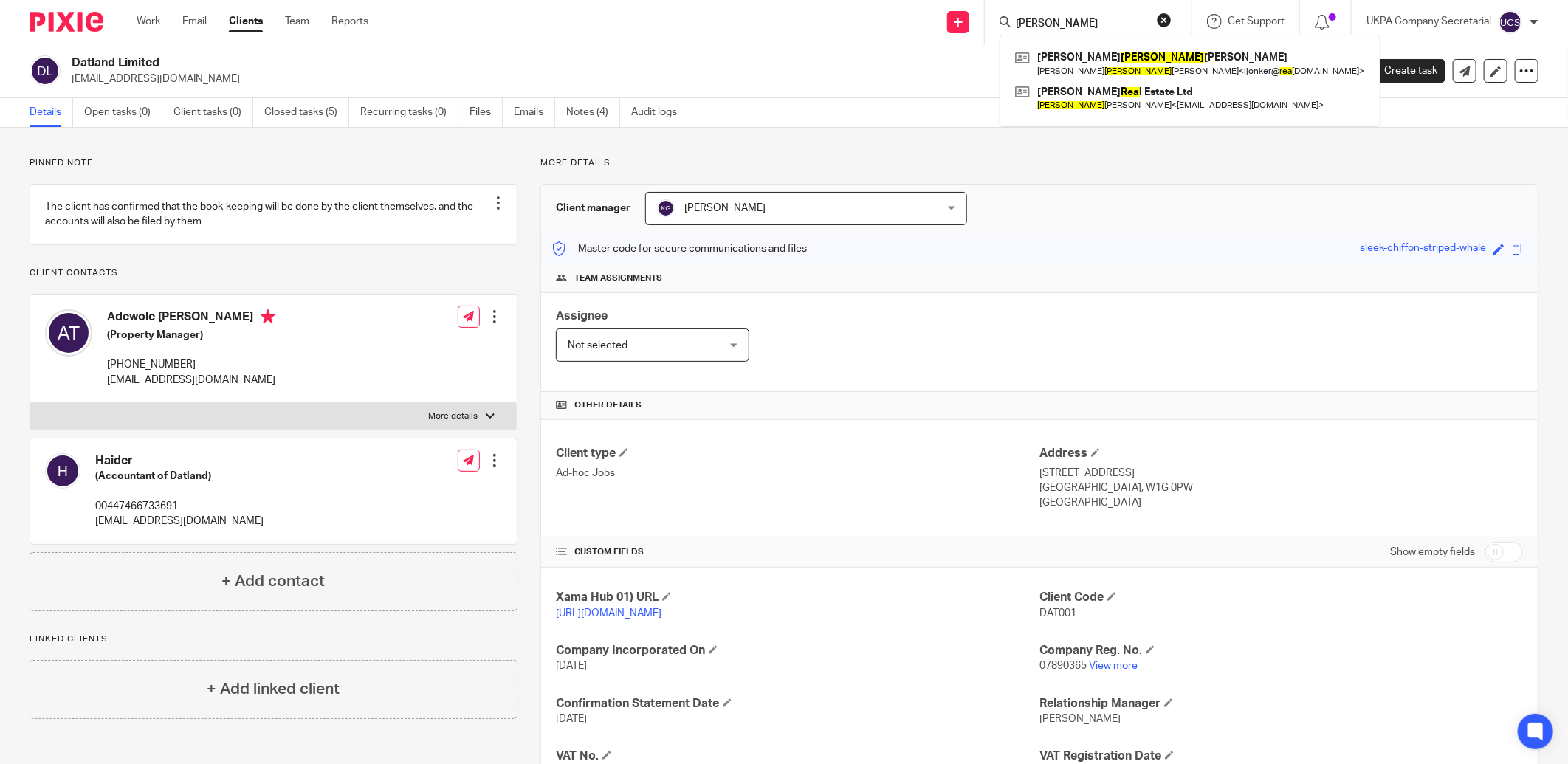
type input "Jane rea"
click at [1067, 31] on div "Jane rea Lisa Jane Jonker Lisa Jane Jonker < ljonker@ rea lchemistry.com > J Wi…" at bounding box center [1088, 21] width 206 height 43
click at [1169, 19] on button "reset" at bounding box center [1163, 19] width 15 height 15
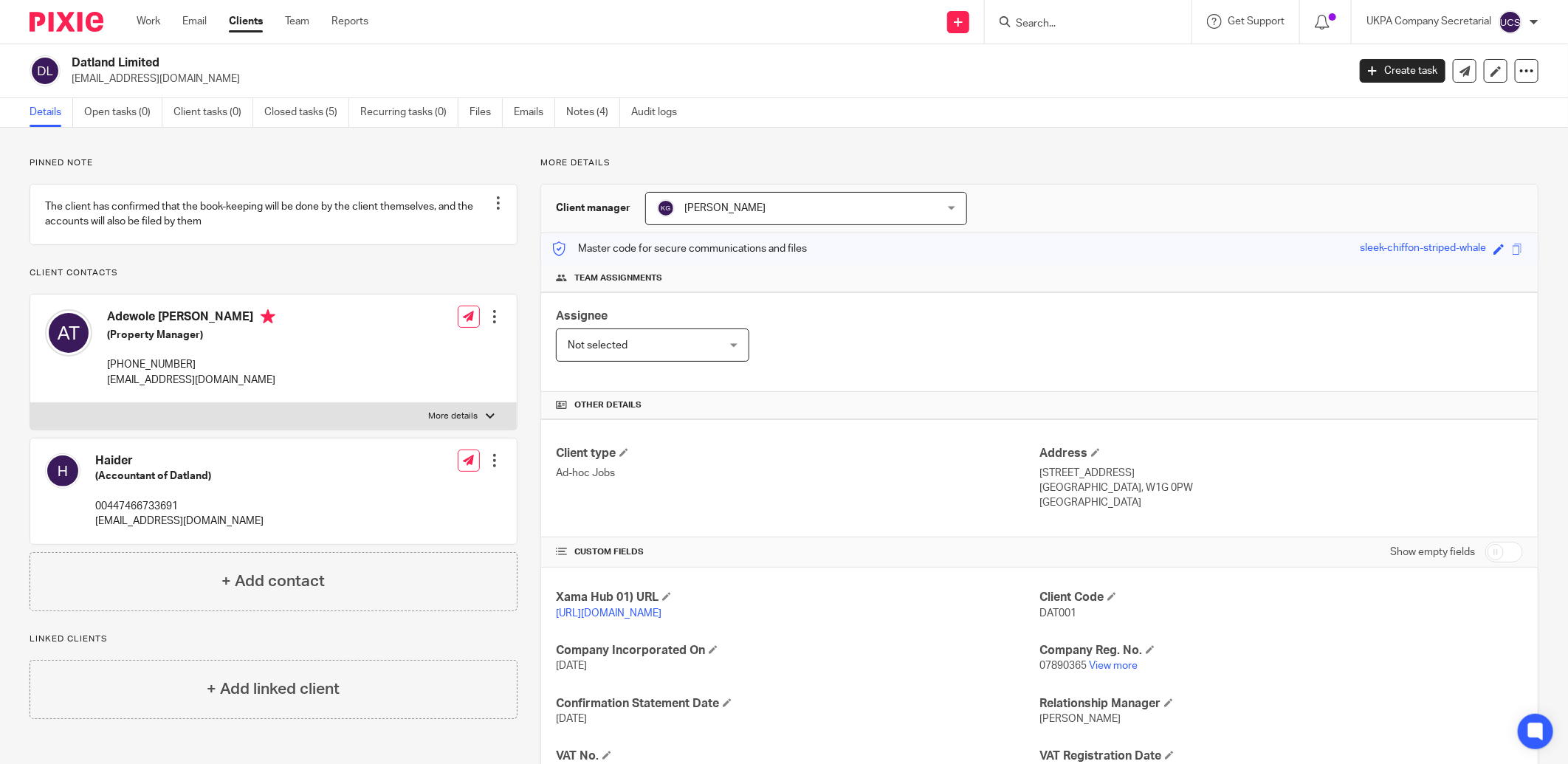
click at [1149, 18] on form at bounding box center [1093, 21] width 157 height 19
click at [1124, 23] on input "Search" at bounding box center [1081, 24] width 133 height 13
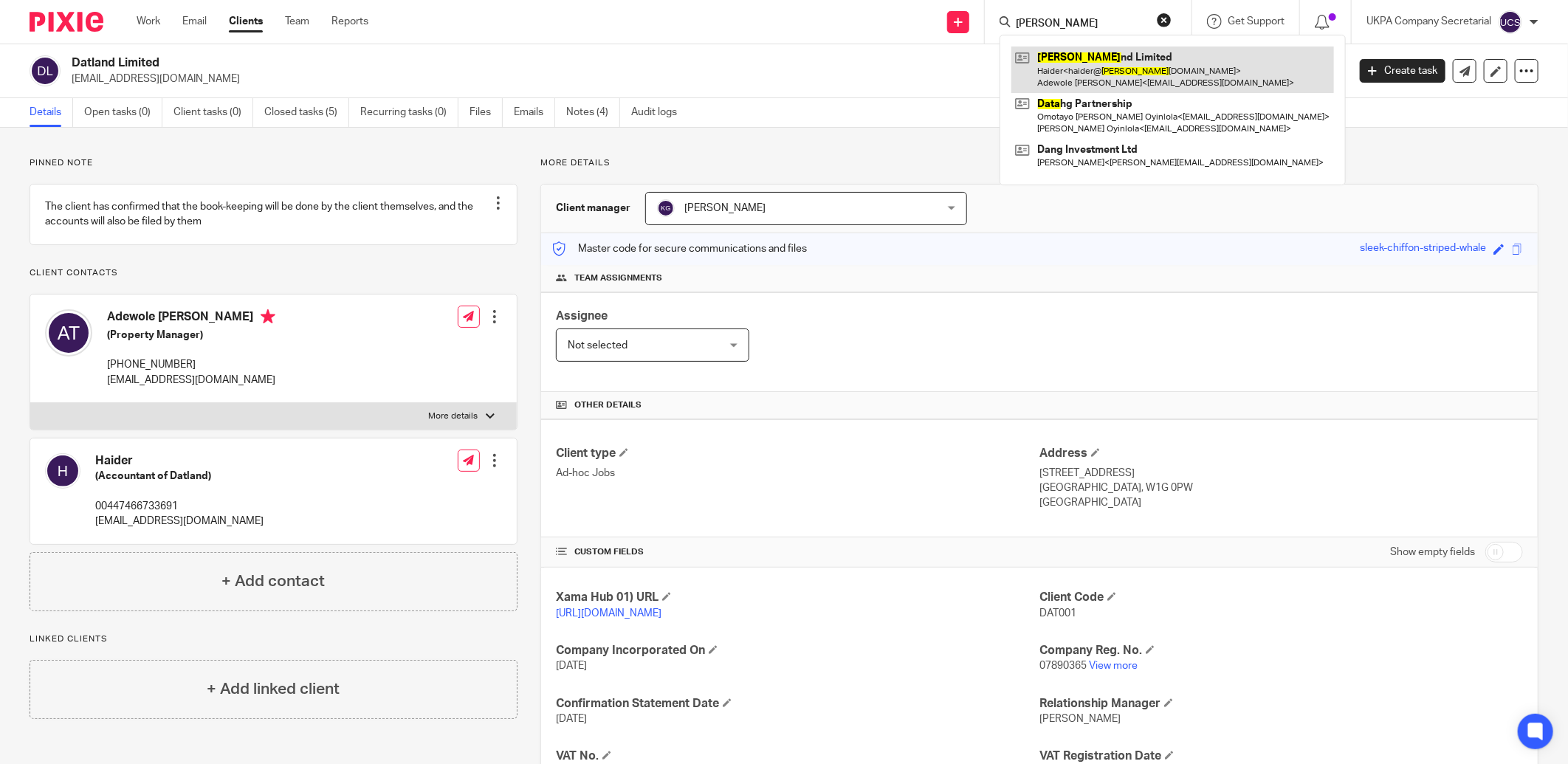
type input "datla"
click at [1172, 66] on link at bounding box center [1172, 70] width 323 height 46
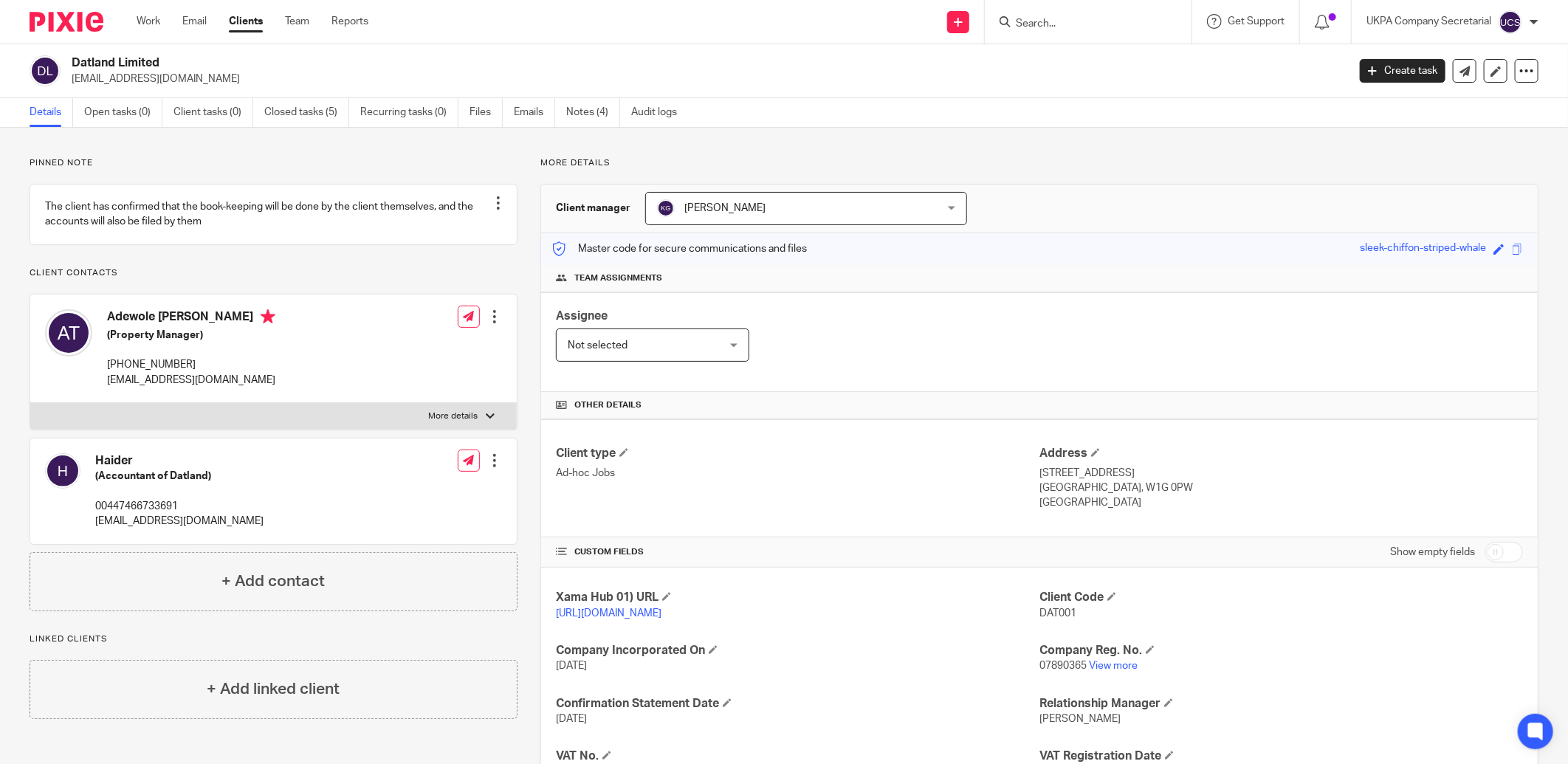
click at [1055, 28] on input "Search" at bounding box center [1081, 24] width 133 height 13
type input "s"
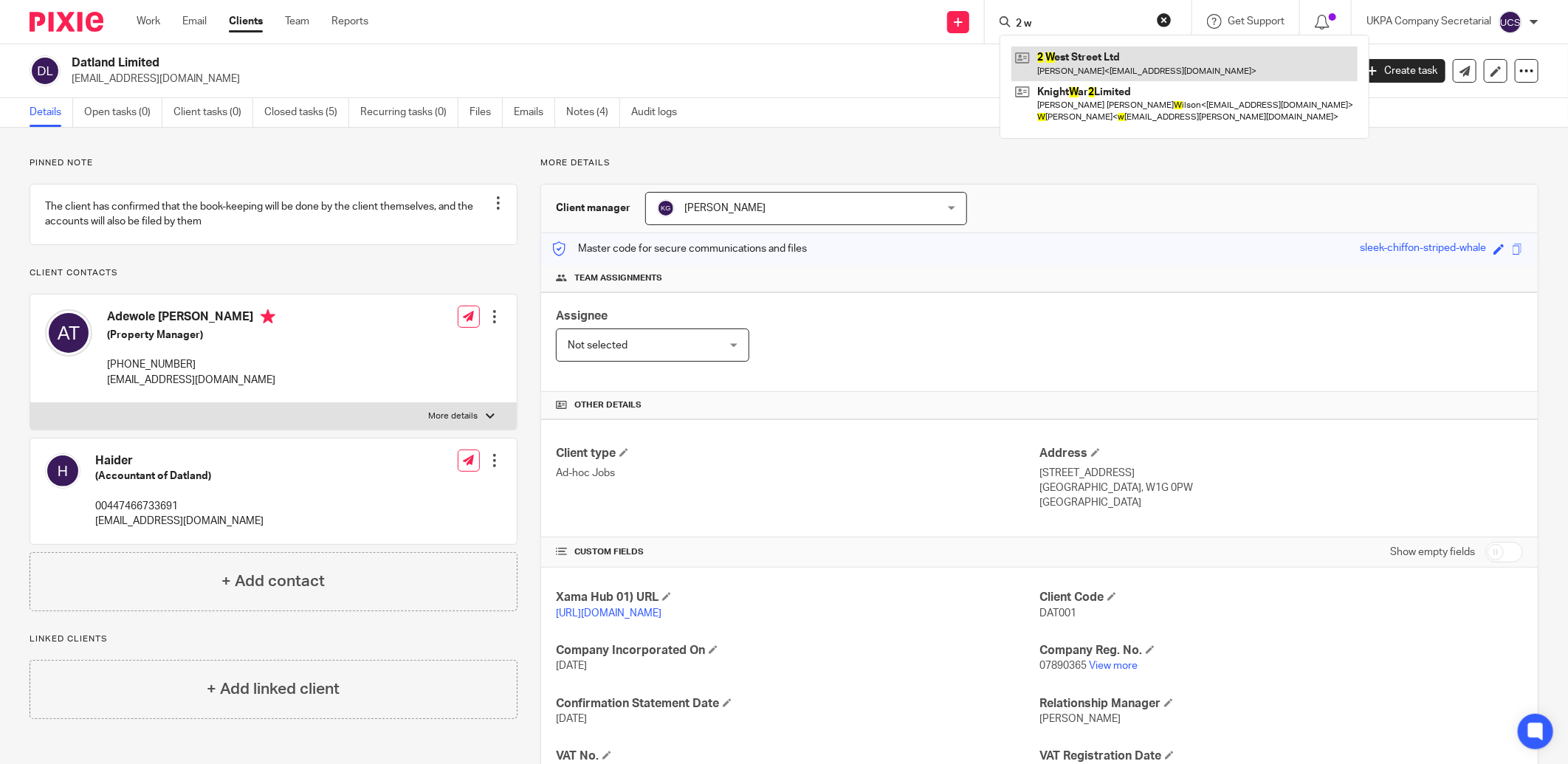
type input "2 w"
click at [1087, 52] on link at bounding box center [1184, 63] width 346 height 34
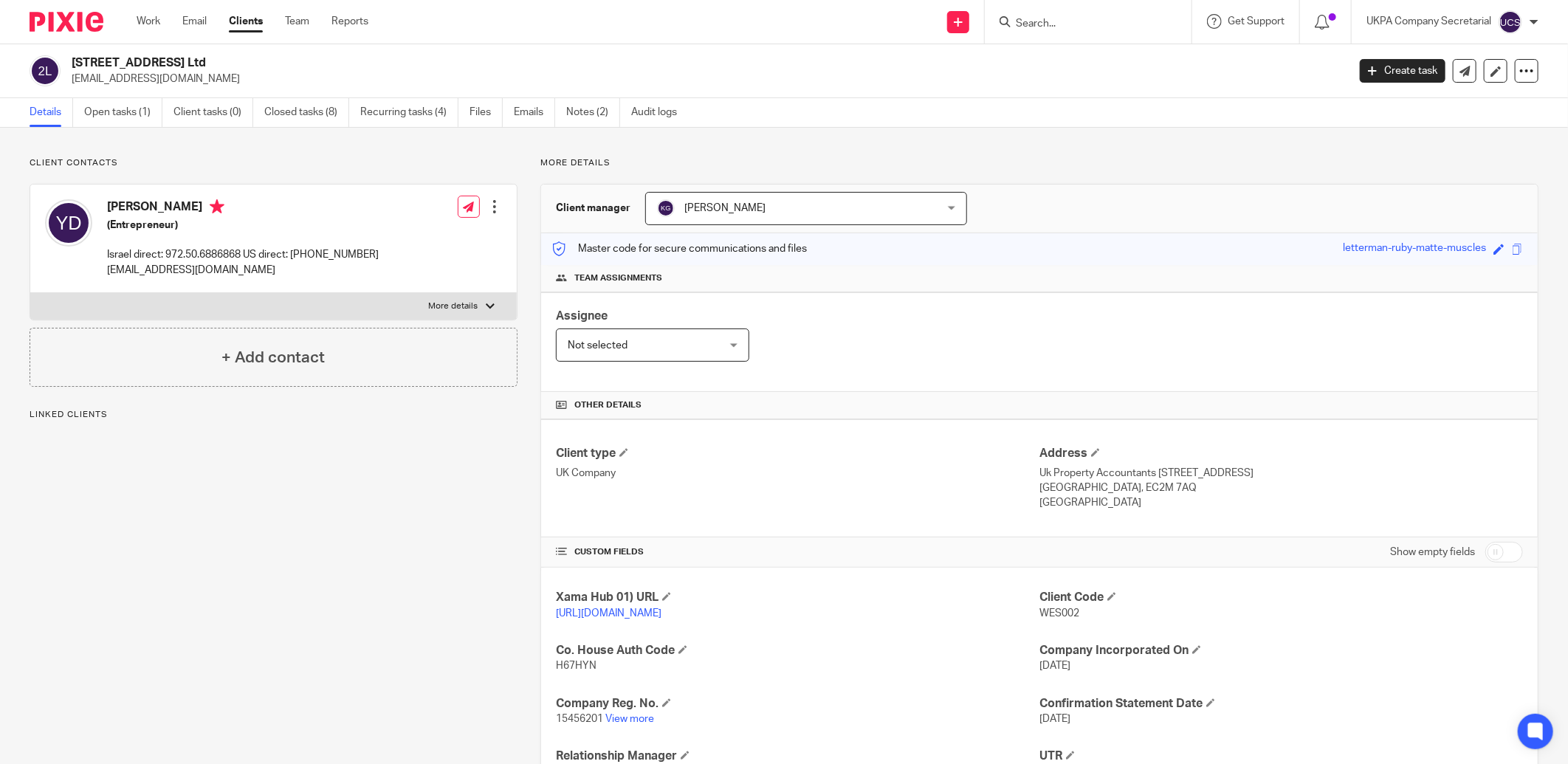
click at [435, 119] on link "Recurring tasks (4)" at bounding box center [409, 112] width 98 height 29
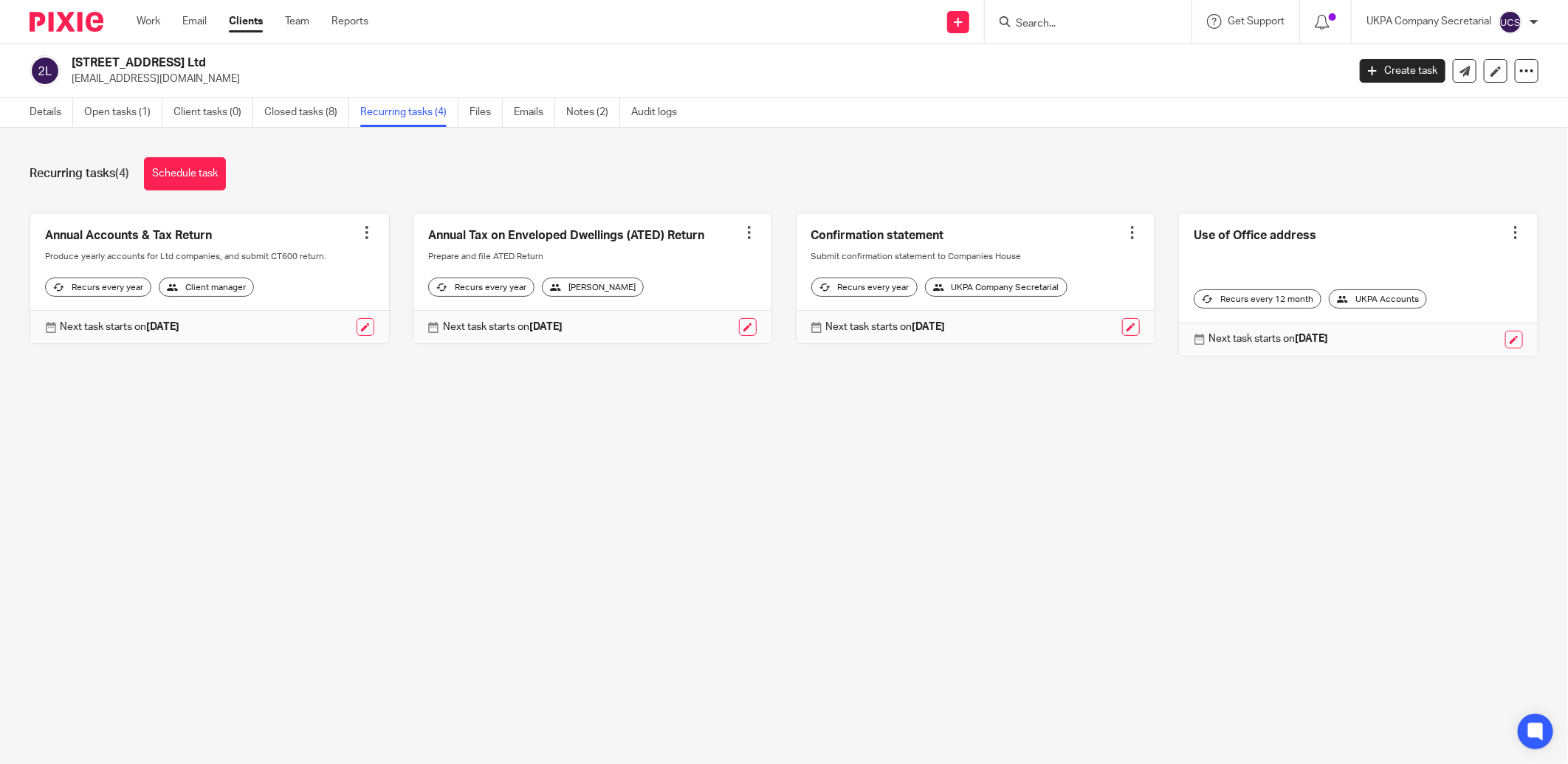
click at [1023, 26] on input "Search" at bounding box center [1081, 24] width 133 height 13
type input "eds"
click at [1044, 47] on link at bounding box center [1159, 70] width 296 height 46
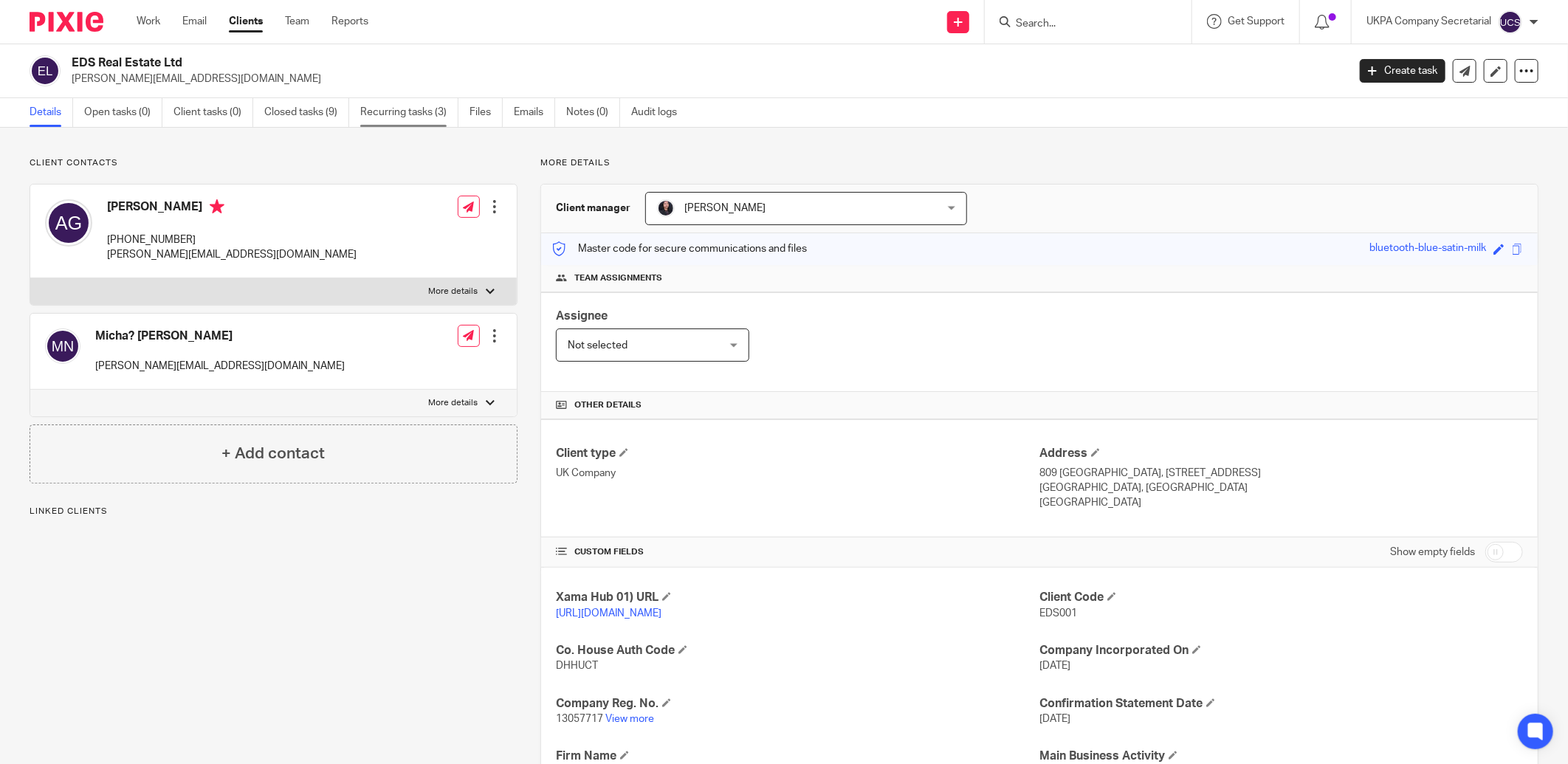
click at [393, 114] on link "Recurring tasks (3)" at bounding box center [409, 112] width 98 height 29
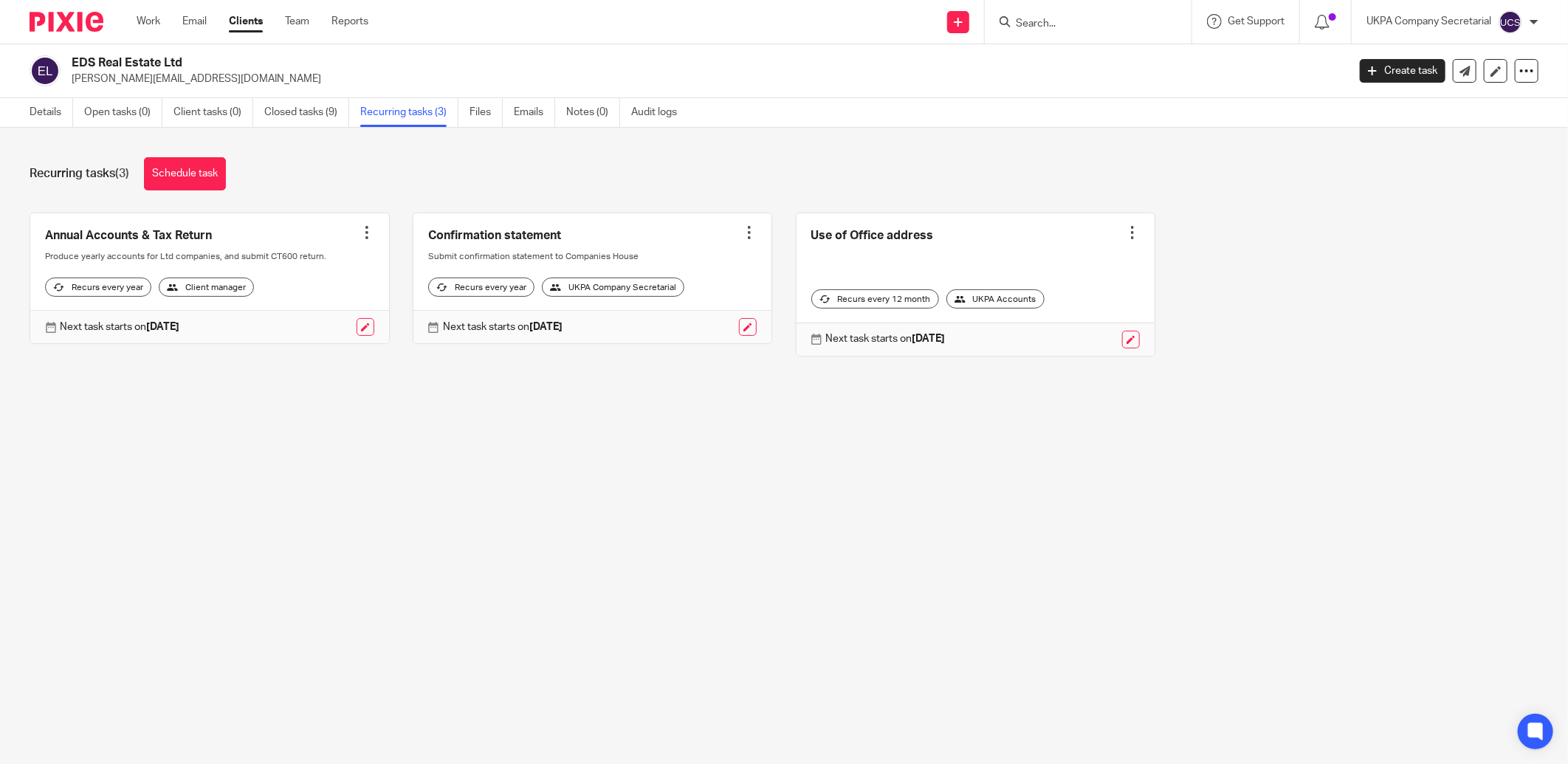
click at [1072, 27] on input "Search" at bounding box center [1081, 24] width 133 height 13
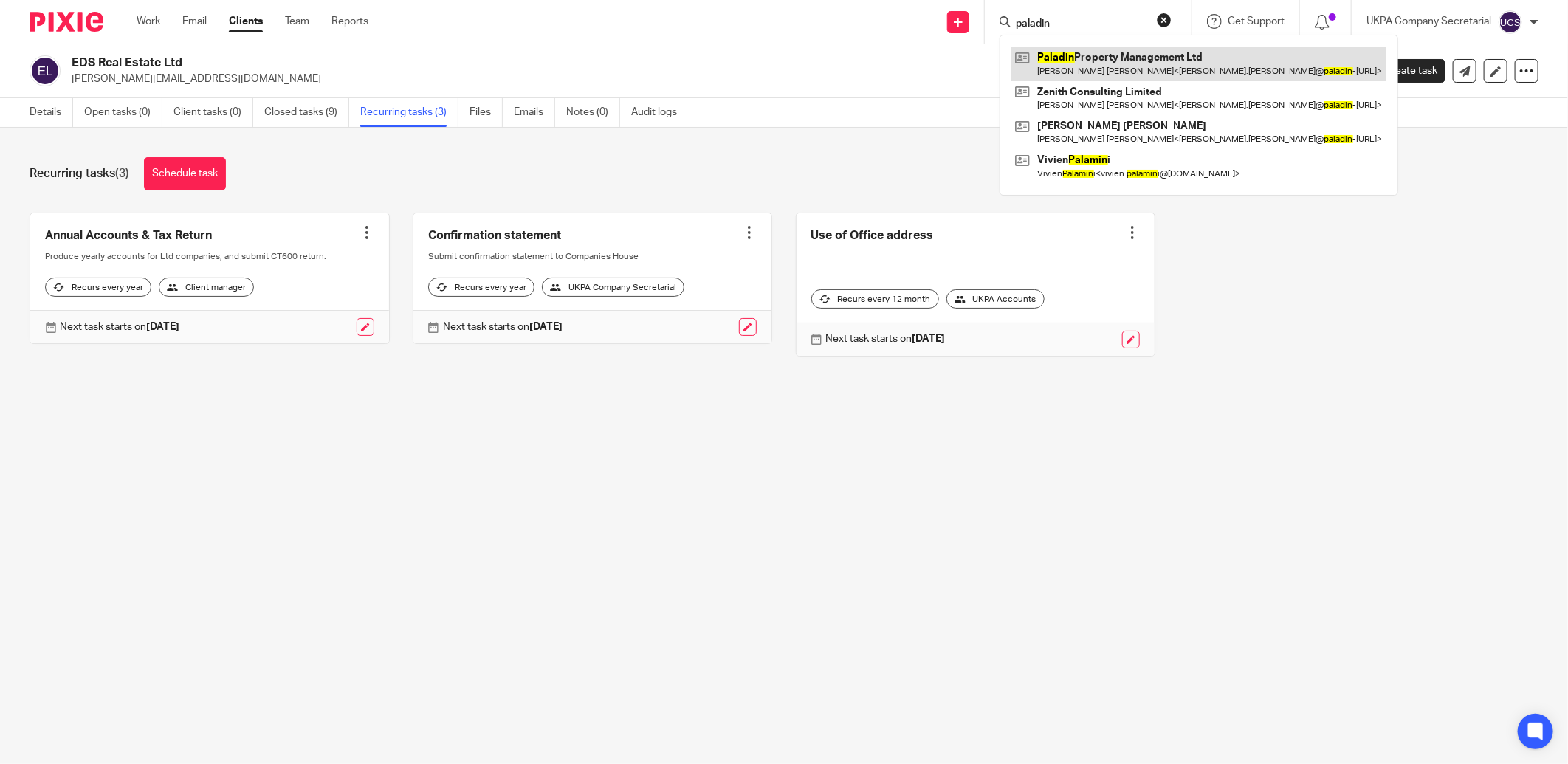
type input "paladin"
click at [1082, 56] on link at bounding box center [1198, 63] width 375 height 34
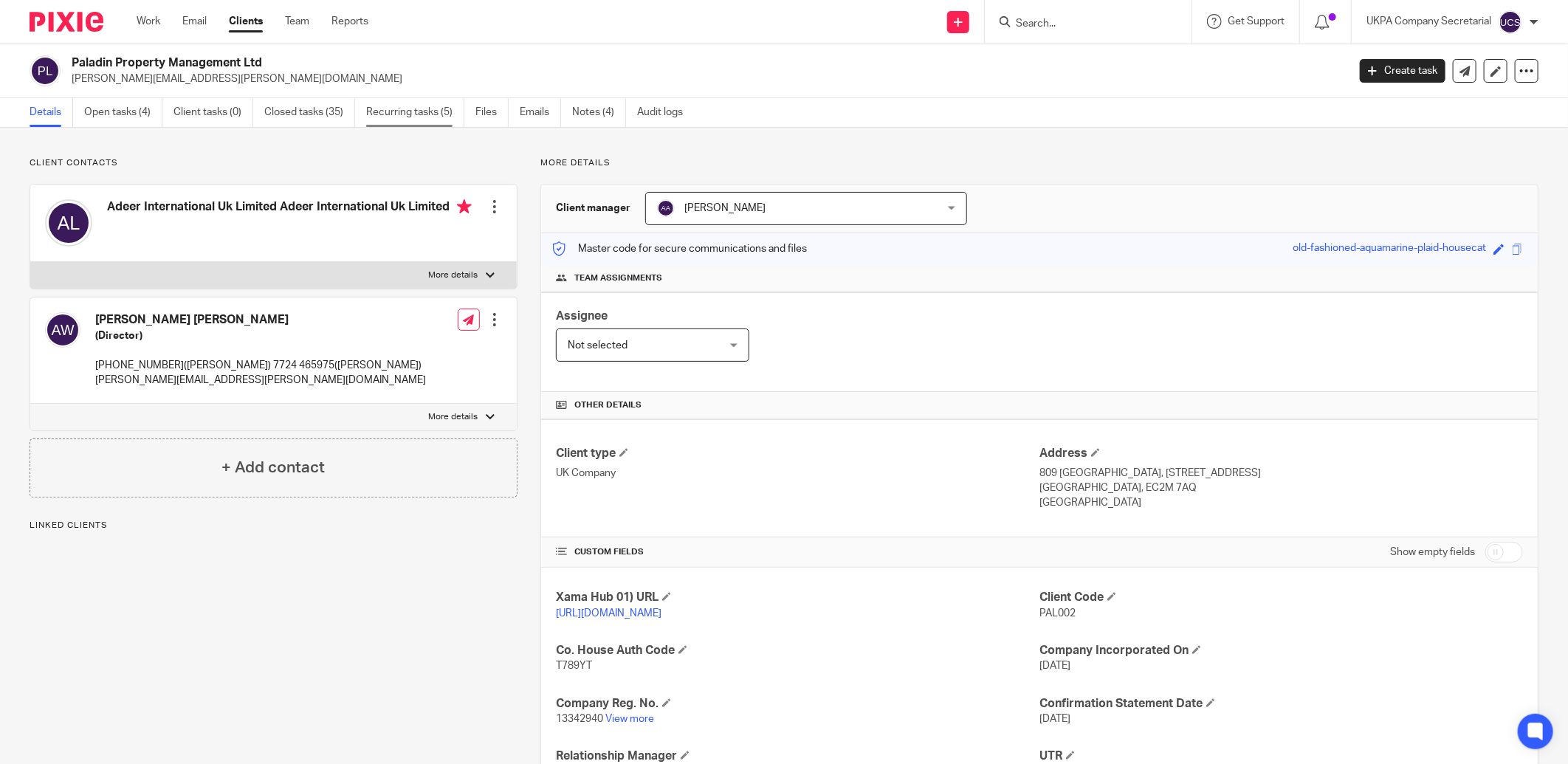
click at [393, 114] on link "Recurring tasks (5)" at bounding box center [414, 112] width 98 height 29
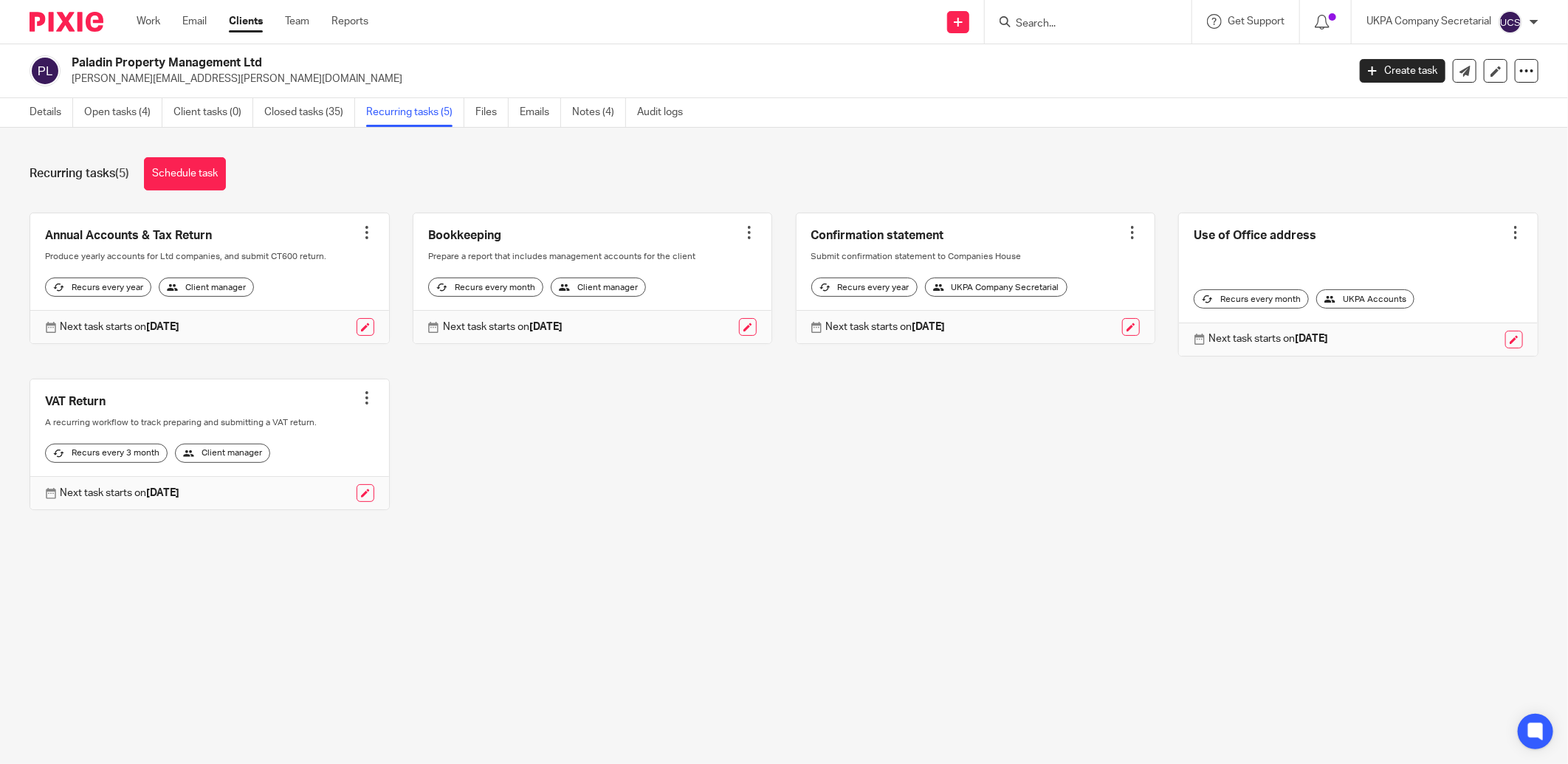
click at [1058, 7] on div at bounding box center [1088, 21] width 206 height 43
click at [1060, 22] on input "Search" at bounding box center [1081, 24] width 133 height 13
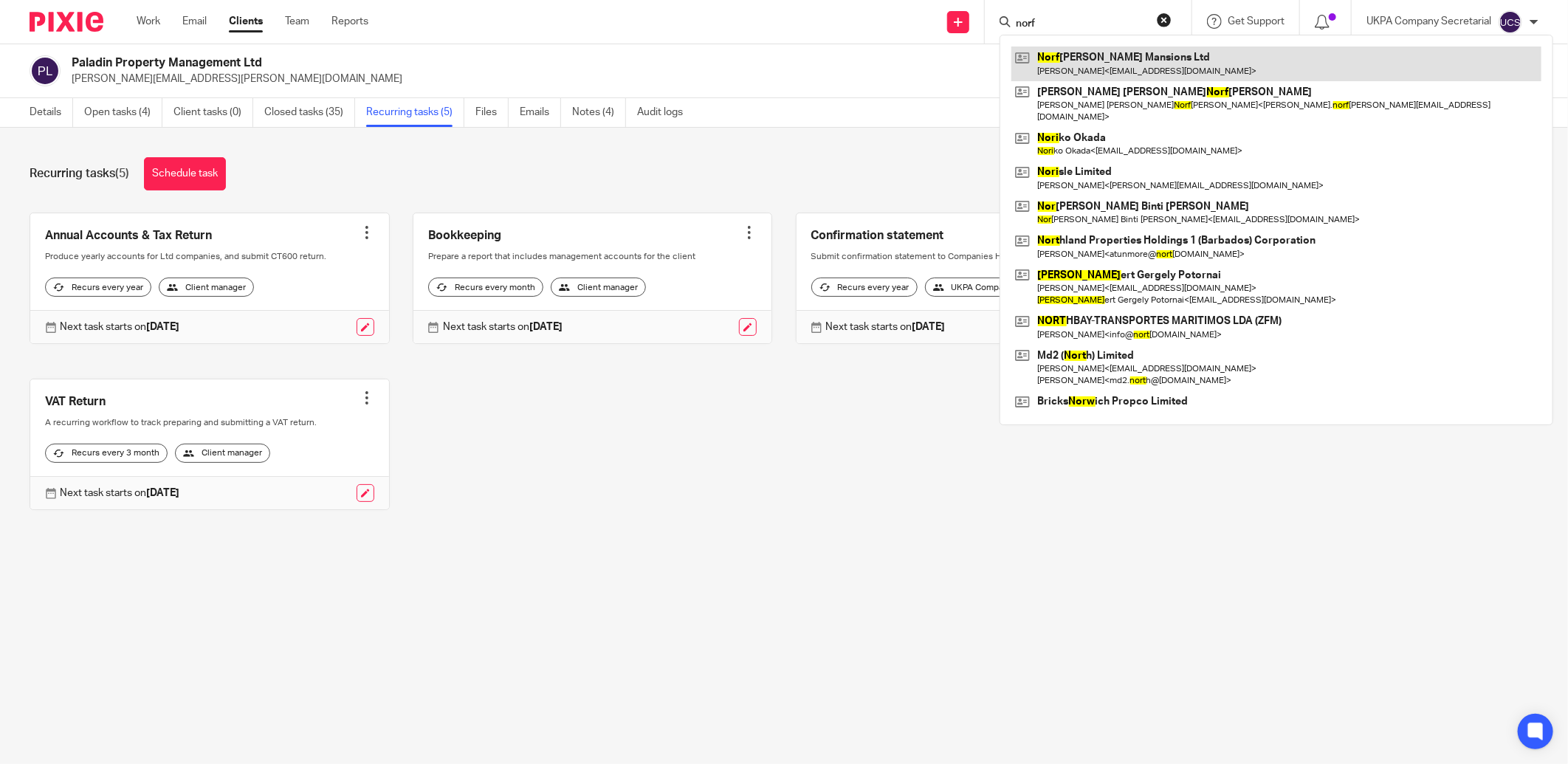
type input "norf"
click at [1082, 62] on link at bounding box center [1275, 63] width 530 height 34
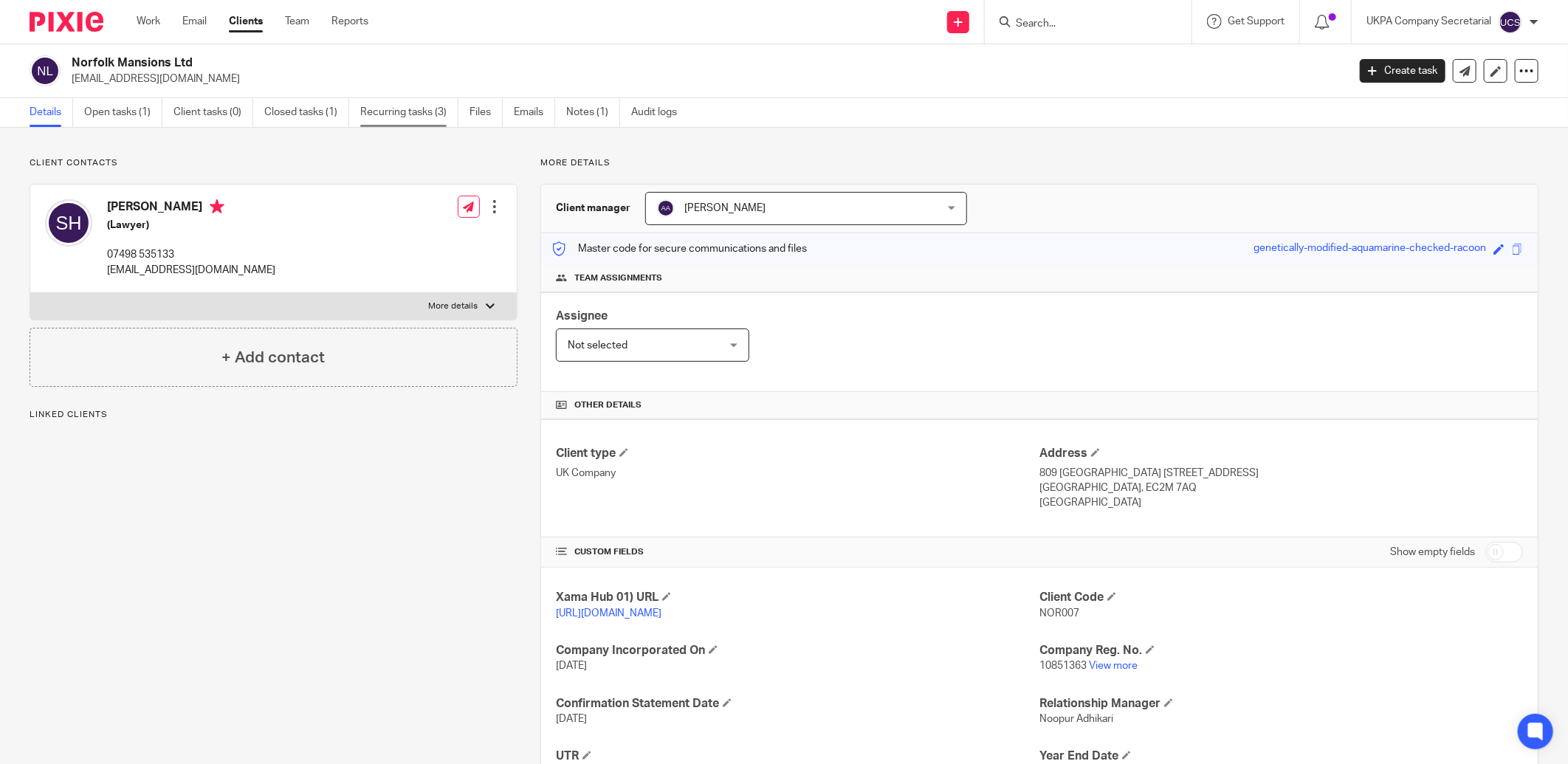
click at [419, 119] on link "Recurring tasks (3)" at bounding box center [409, 112] width 98 height 29
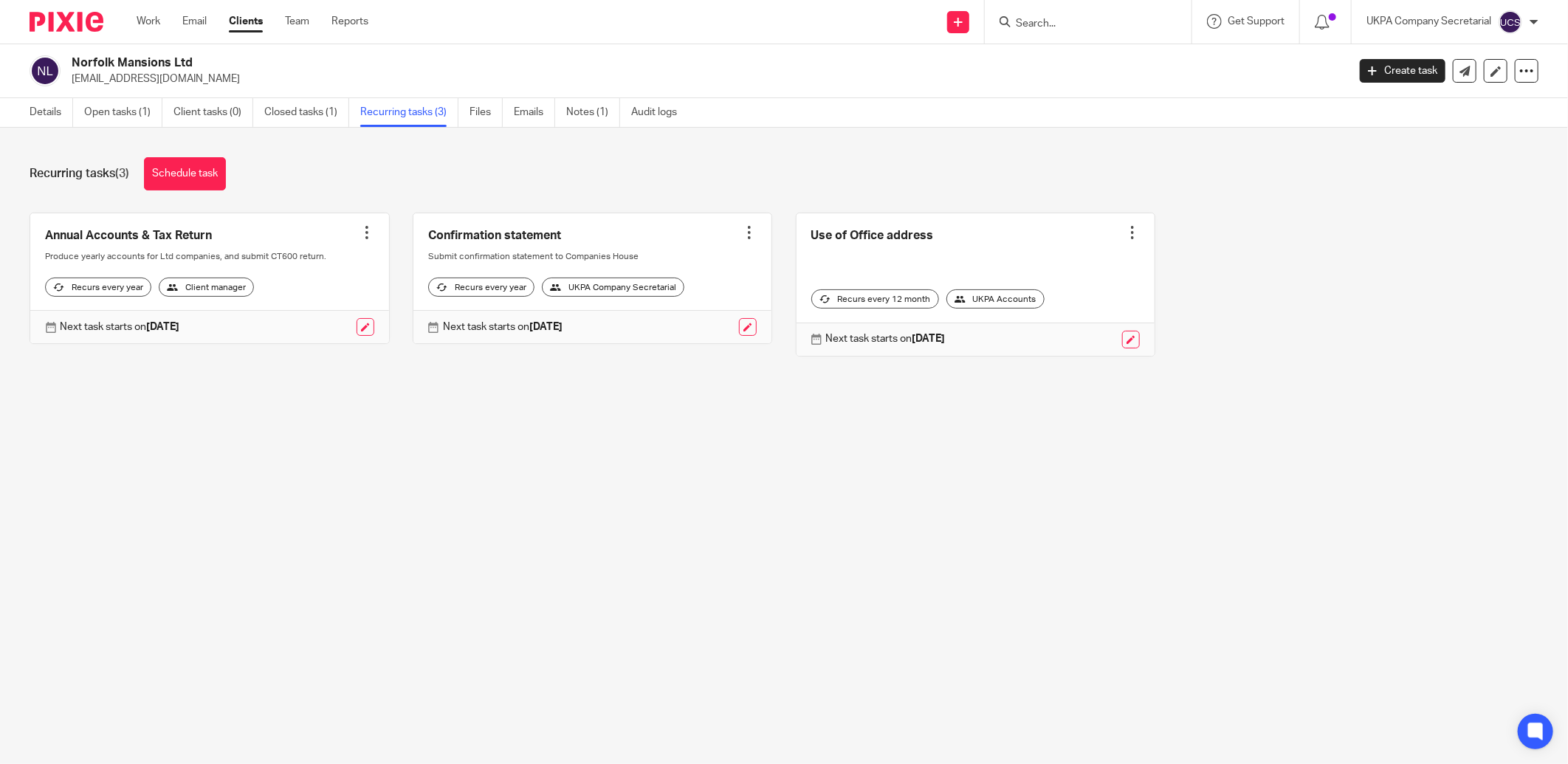
click at [1124, 22] on input "Search" at bounding box center [1081, 24] width 133 height 13
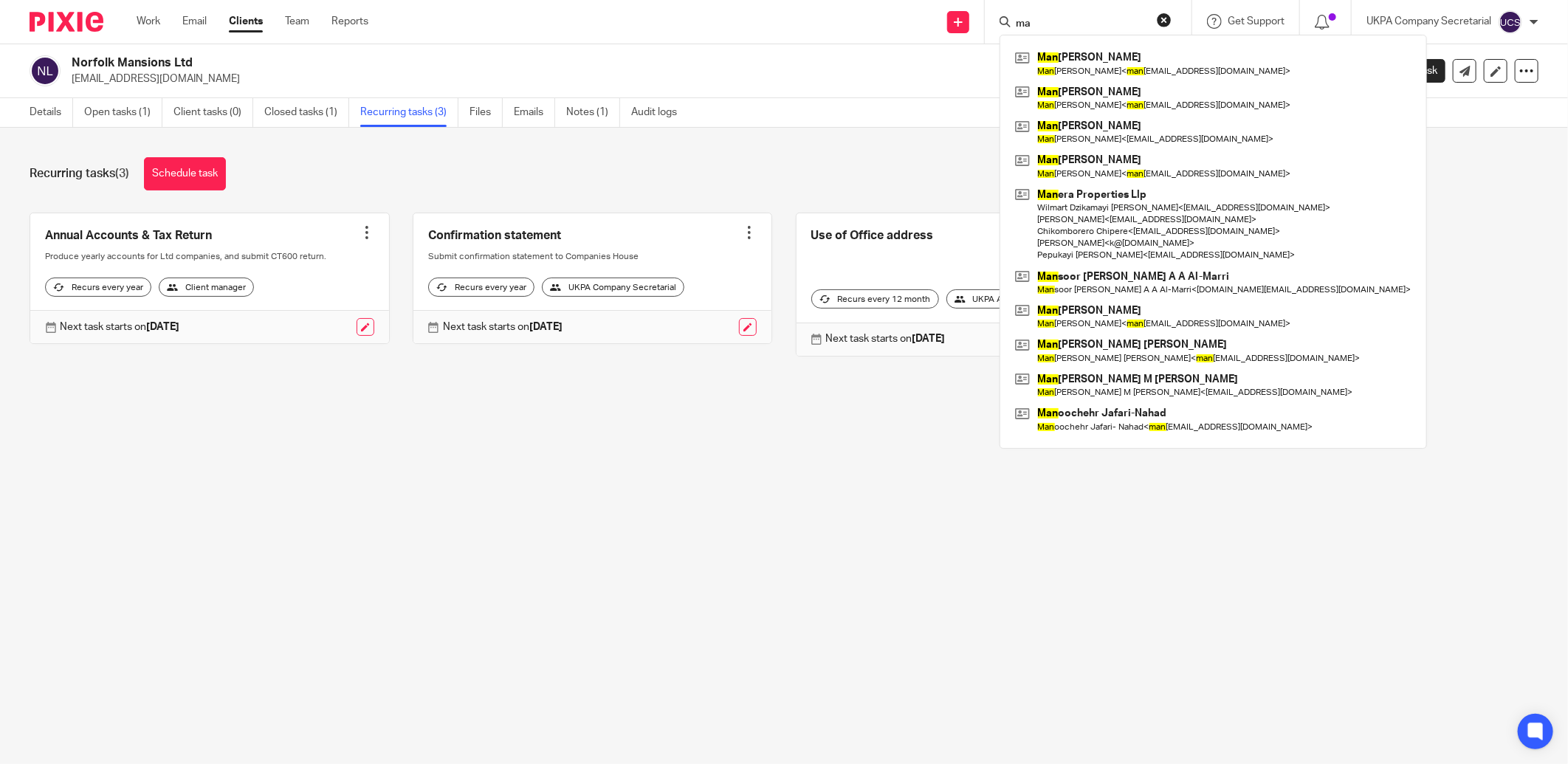
type input "m"
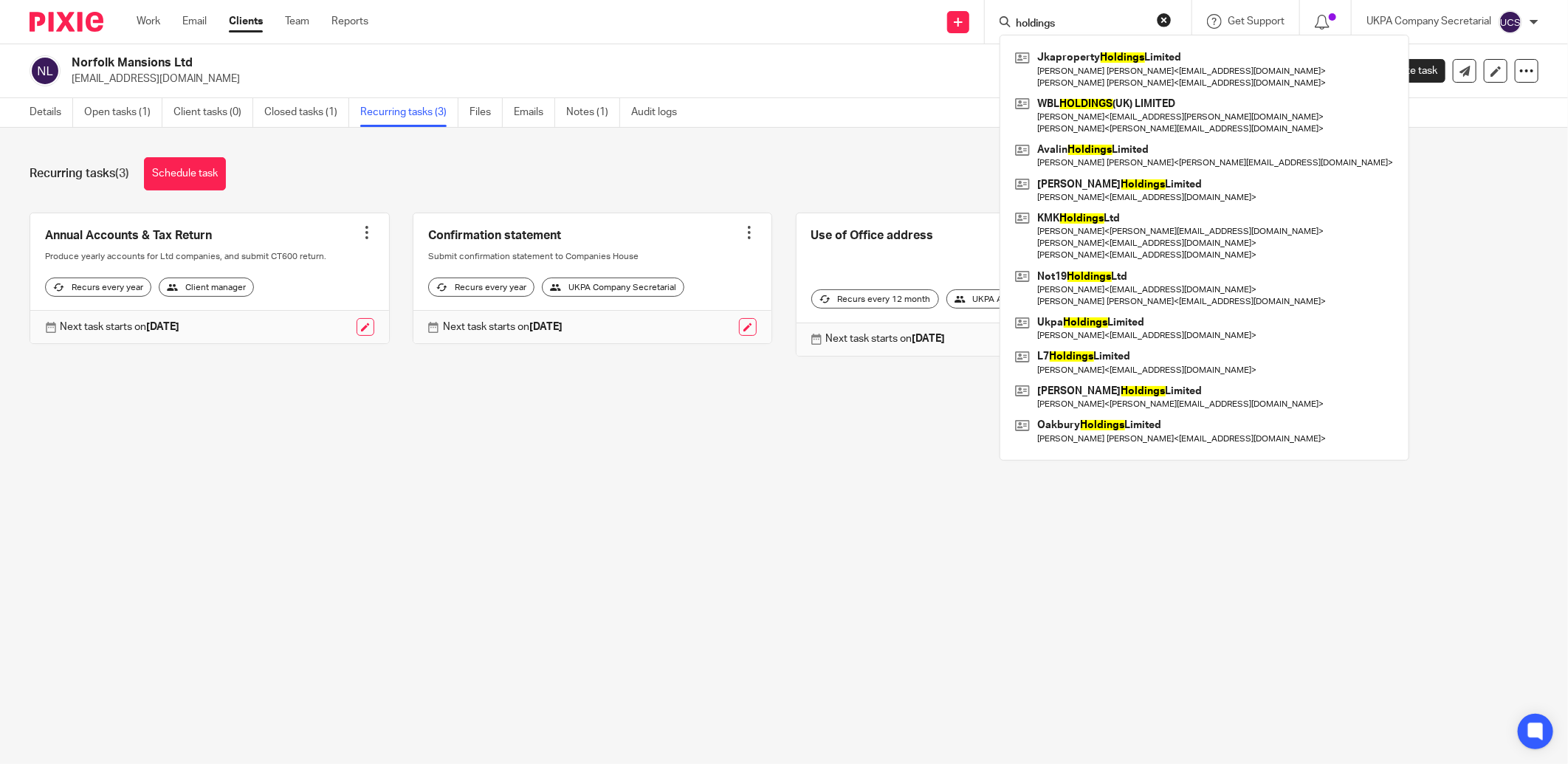
type input "holdings"
click at [1160, 23] on button "reset" at bounding box center [1163, 19] width 15 height 15
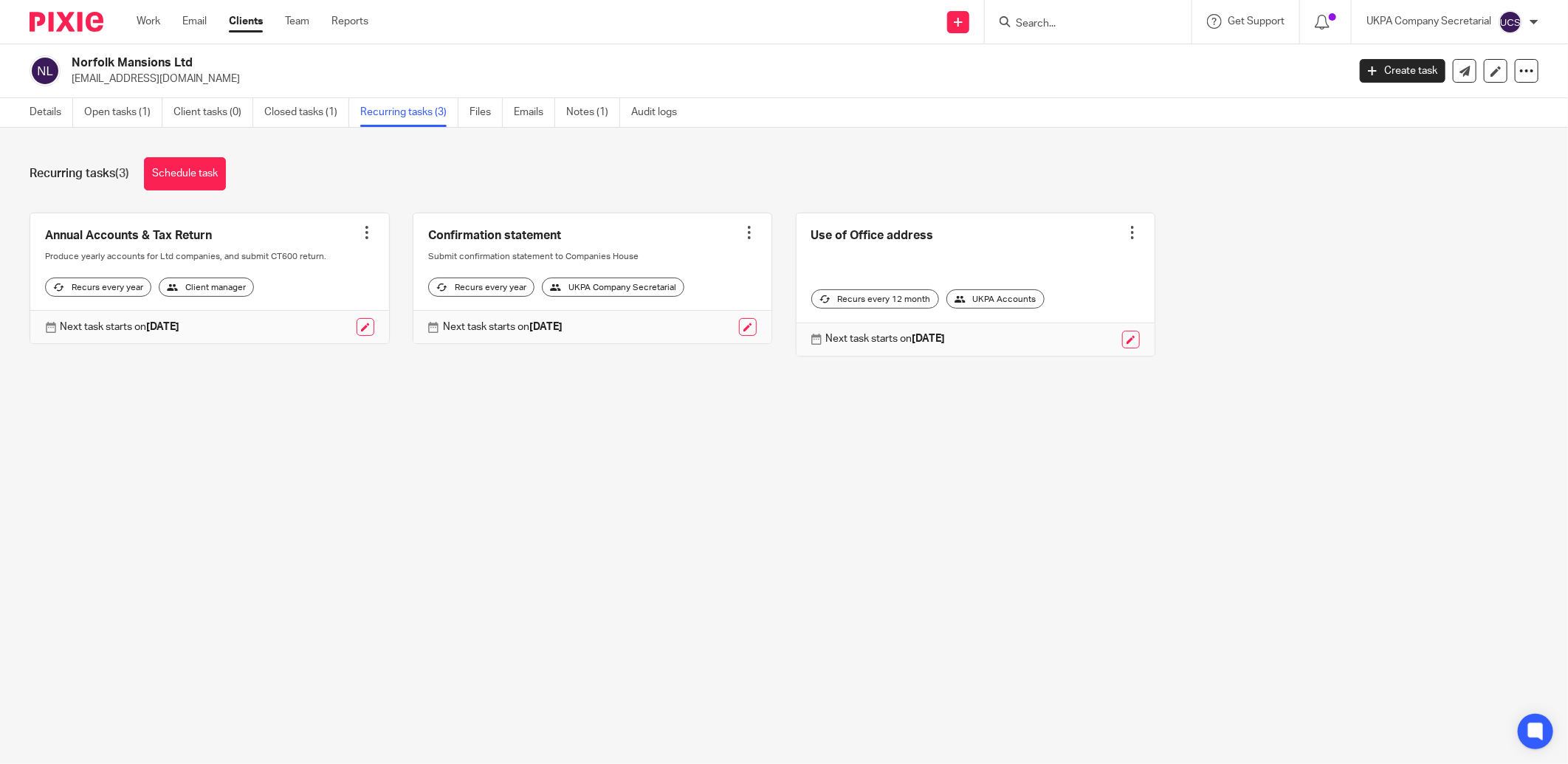
click at [1108, 18] on input "Search" at bounding box center [1081, 24] width 133 height 13
type input "udex"
click at [1109, 52] on link at bounding box center [1169, 63] width 316 height 34
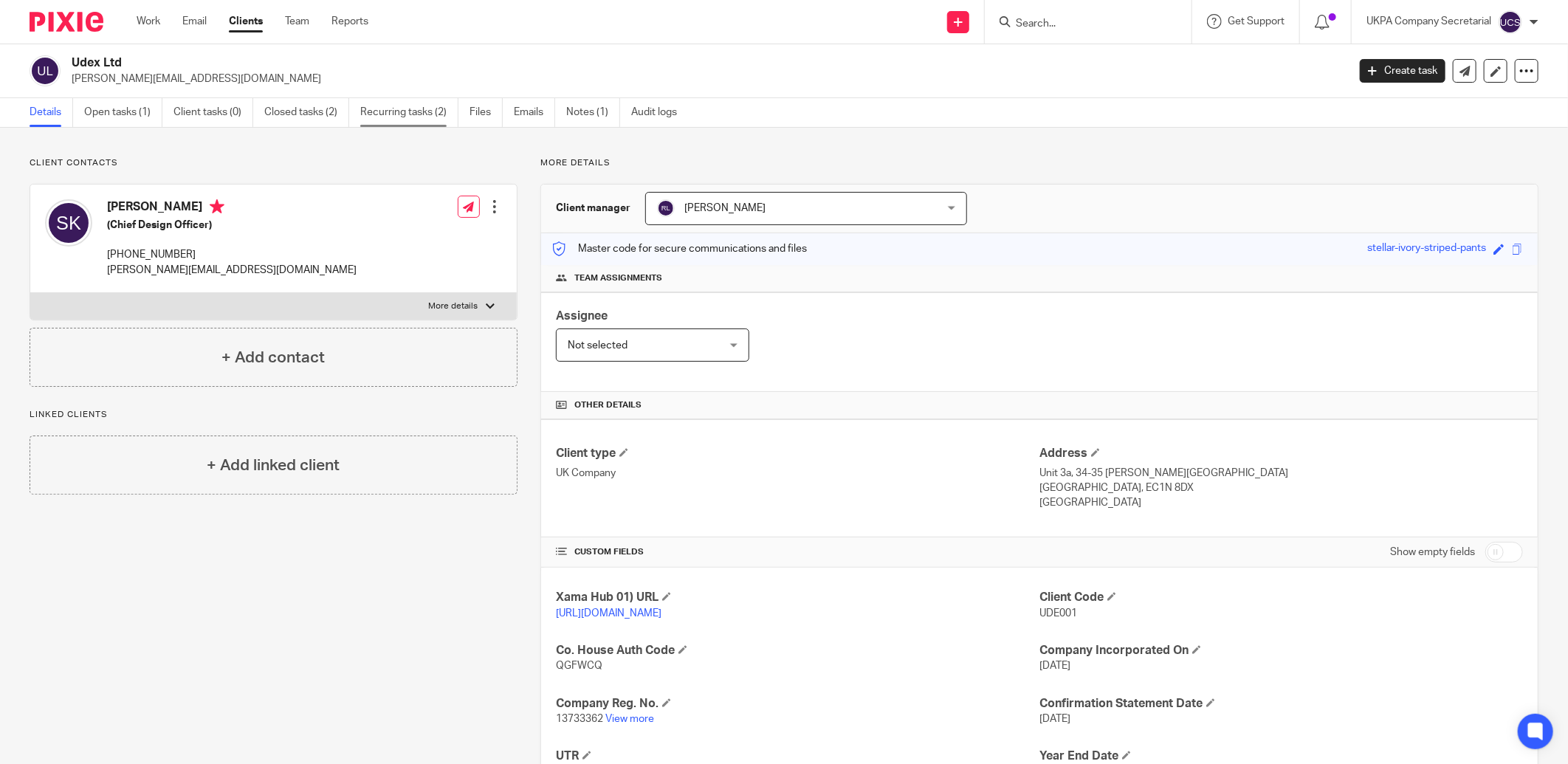
click at [395, 116] on link "Recurring tasks (2)" at bounding box center [409, 112] width 98 height 29
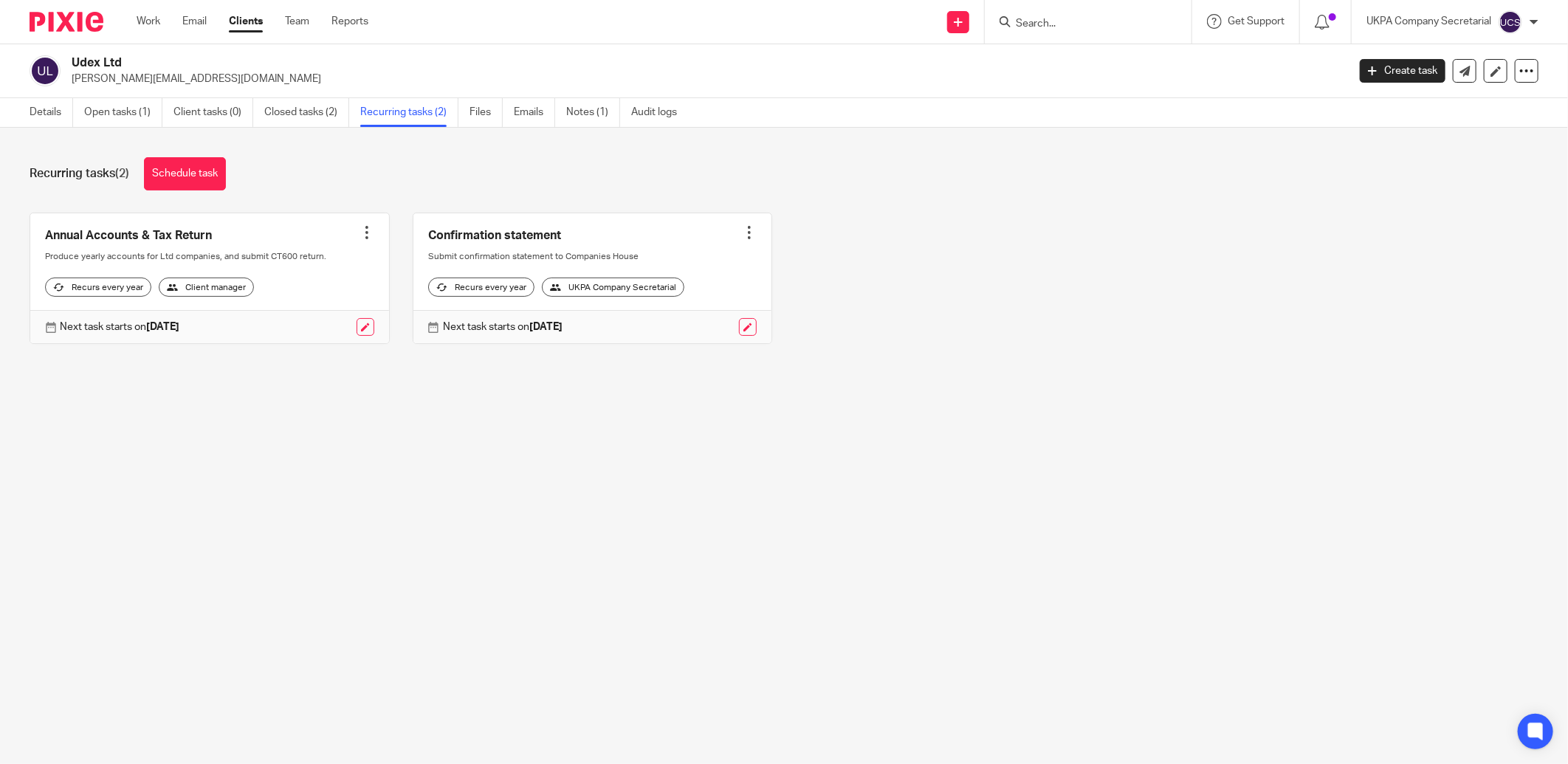
click at [1090, 22] on input "Search" at bounding box center [1081, 24] width 133 height 13
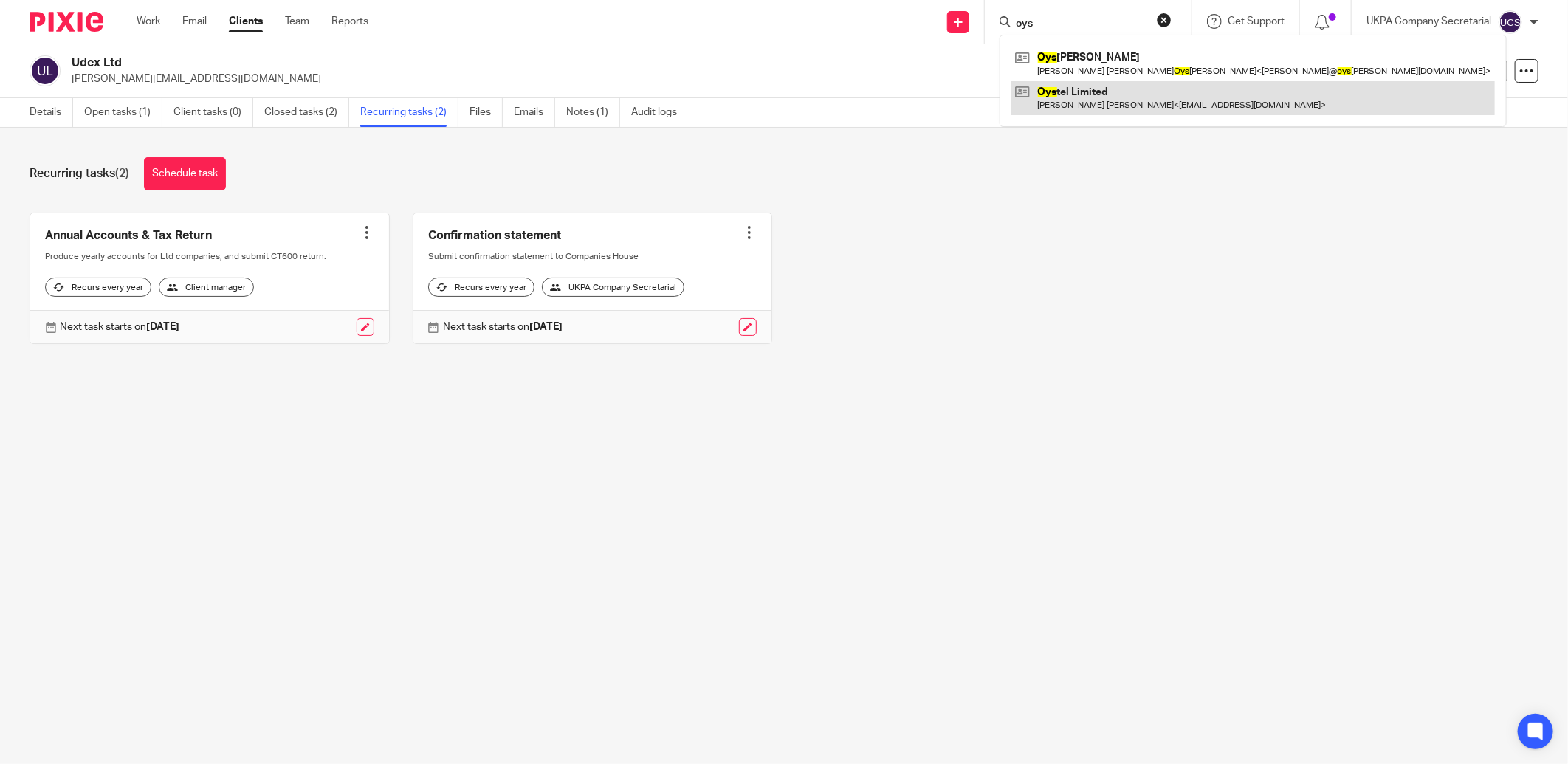
type input "oys"
click at [1088, 97] on link at bounding box center [1252, 98] width 483 height 34
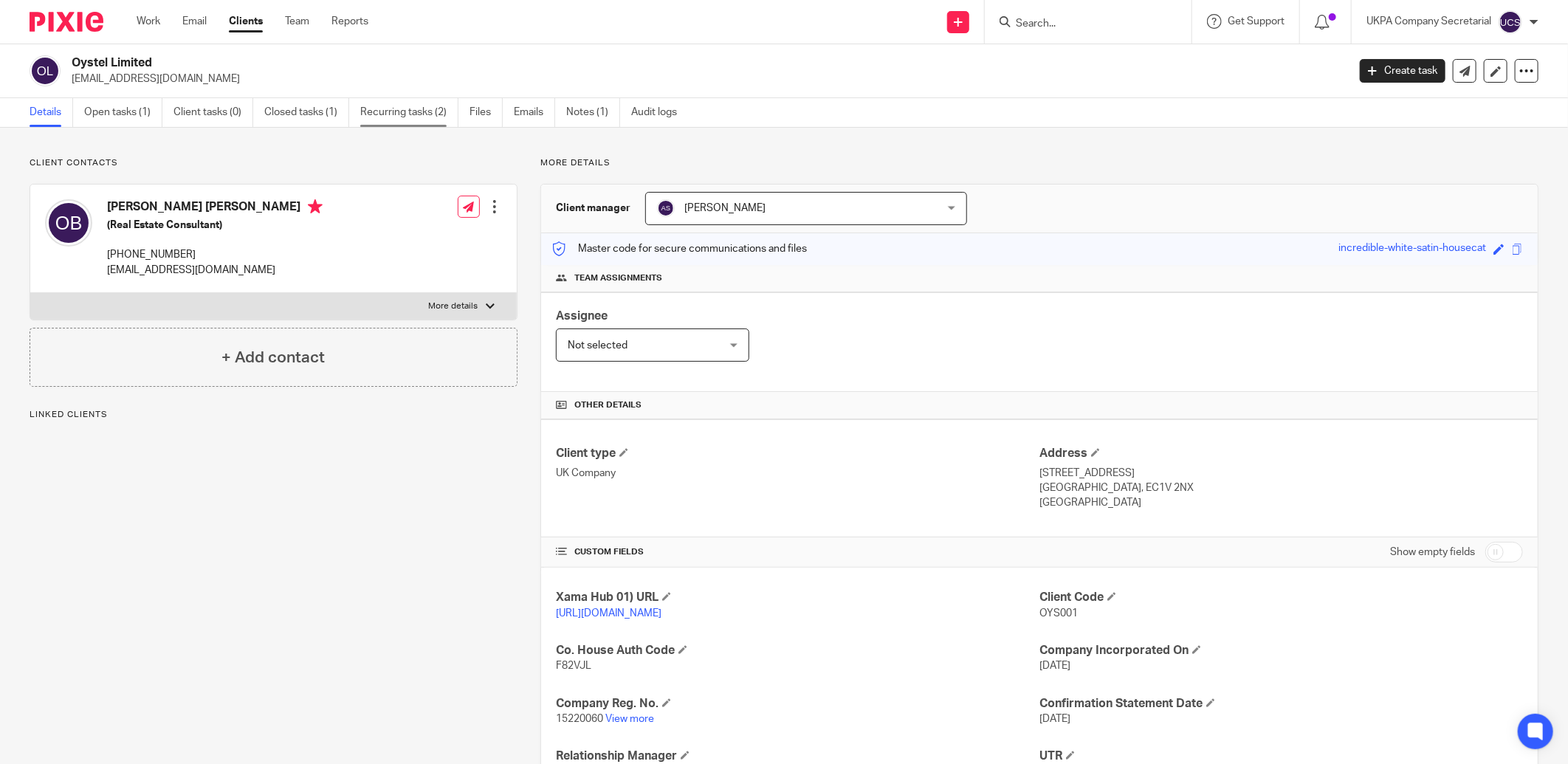
click at [405, 109] on link "Recurring tasks (2)" at bounding box center [409, 112] width 98 height 29
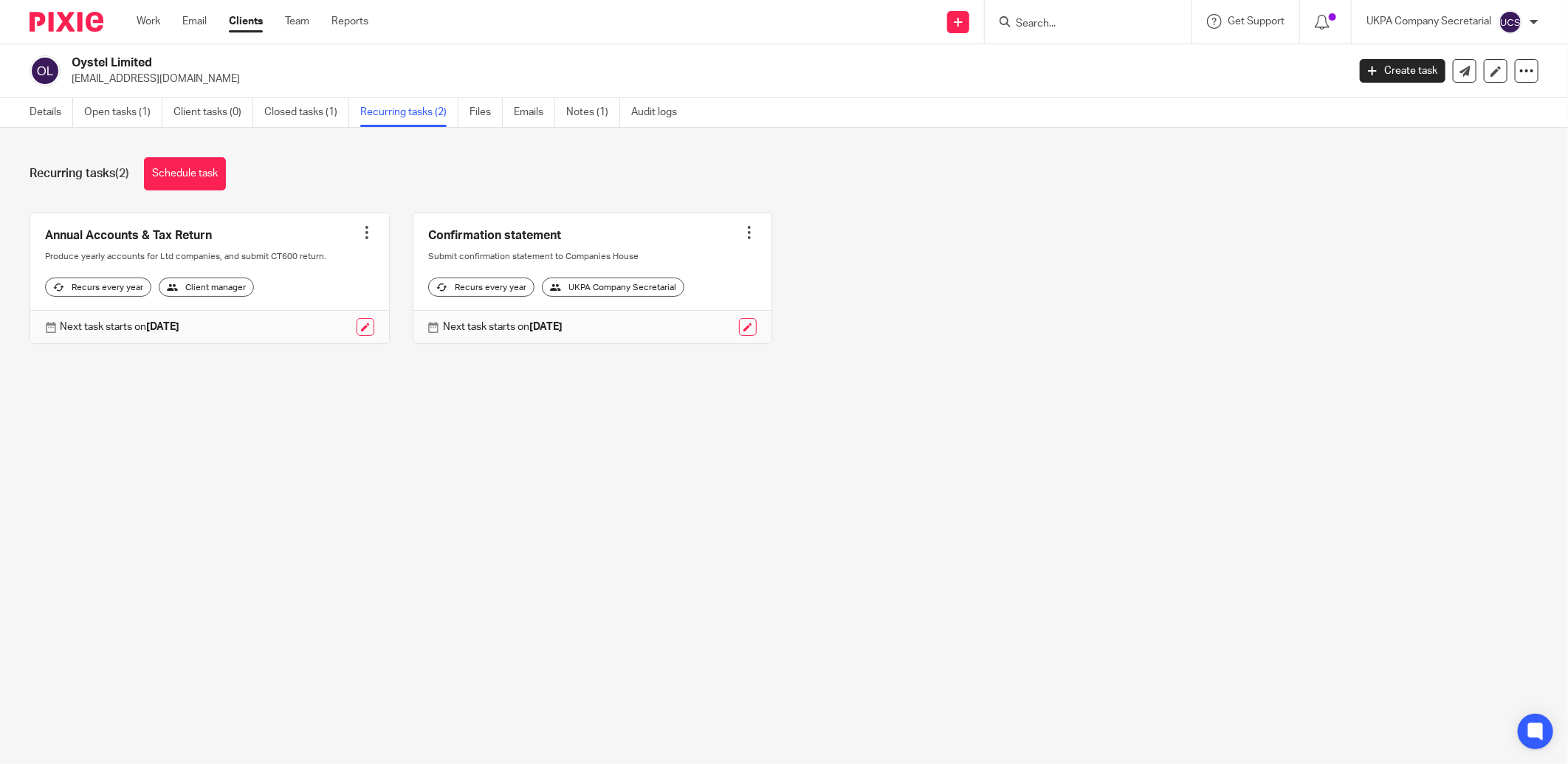
click at [1083, 30] on form at bounding box center [1093, 21] width 157 height 19
click at [1081, 22] on input "Search" at bounding box center [1081, 24] width 133 height 13
type input "spv 19 c"
click at [1104, 81] on link at bounding box center [1124, 70] width 227 height 46
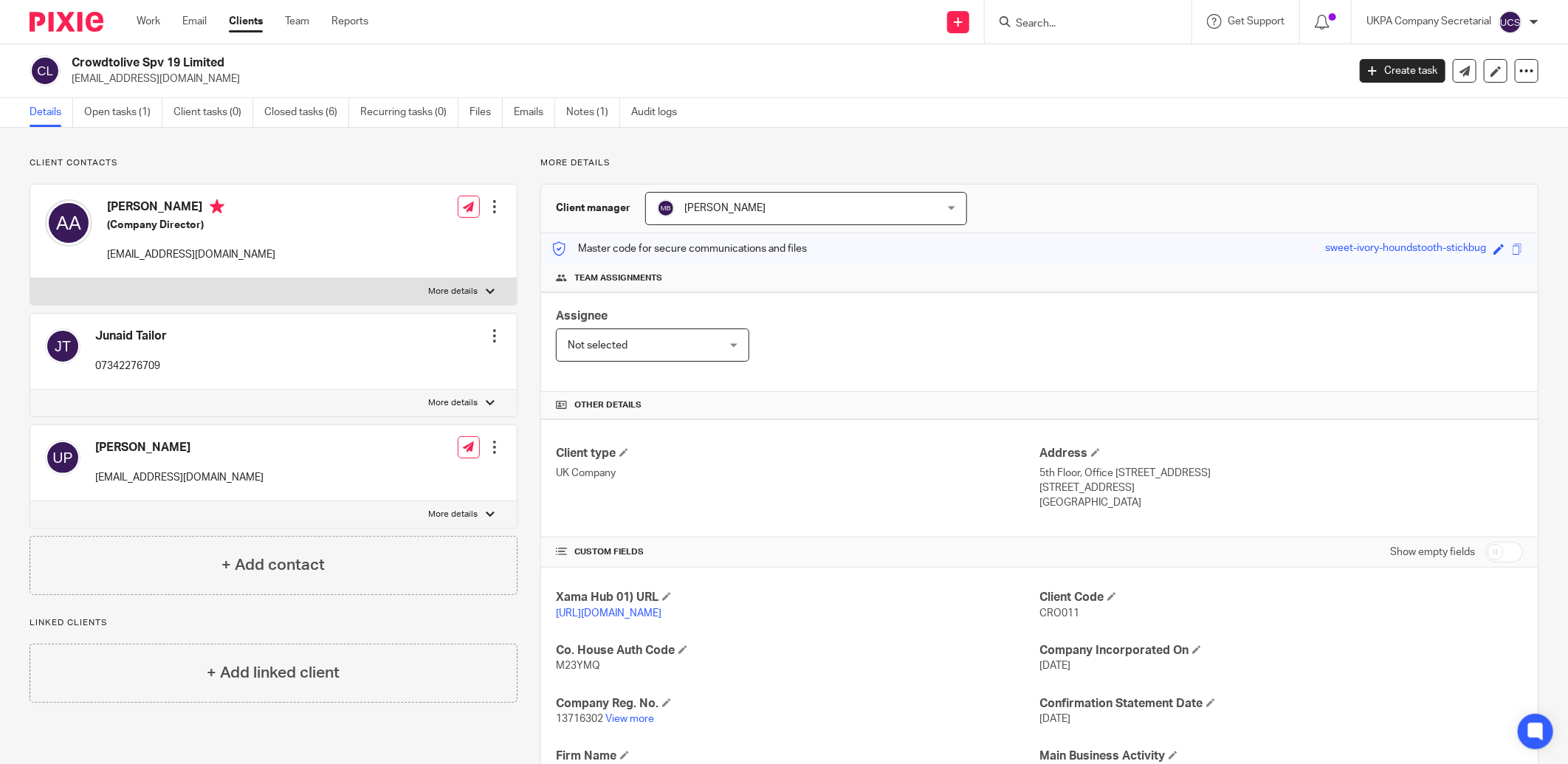
click at [1082, 27] on input "Search" at bounding box center [1081, 24] width 133 height 13
type input "spv 20"
click at [1097, 57] on link at bounding box center [1135, 63] width 249 height 34
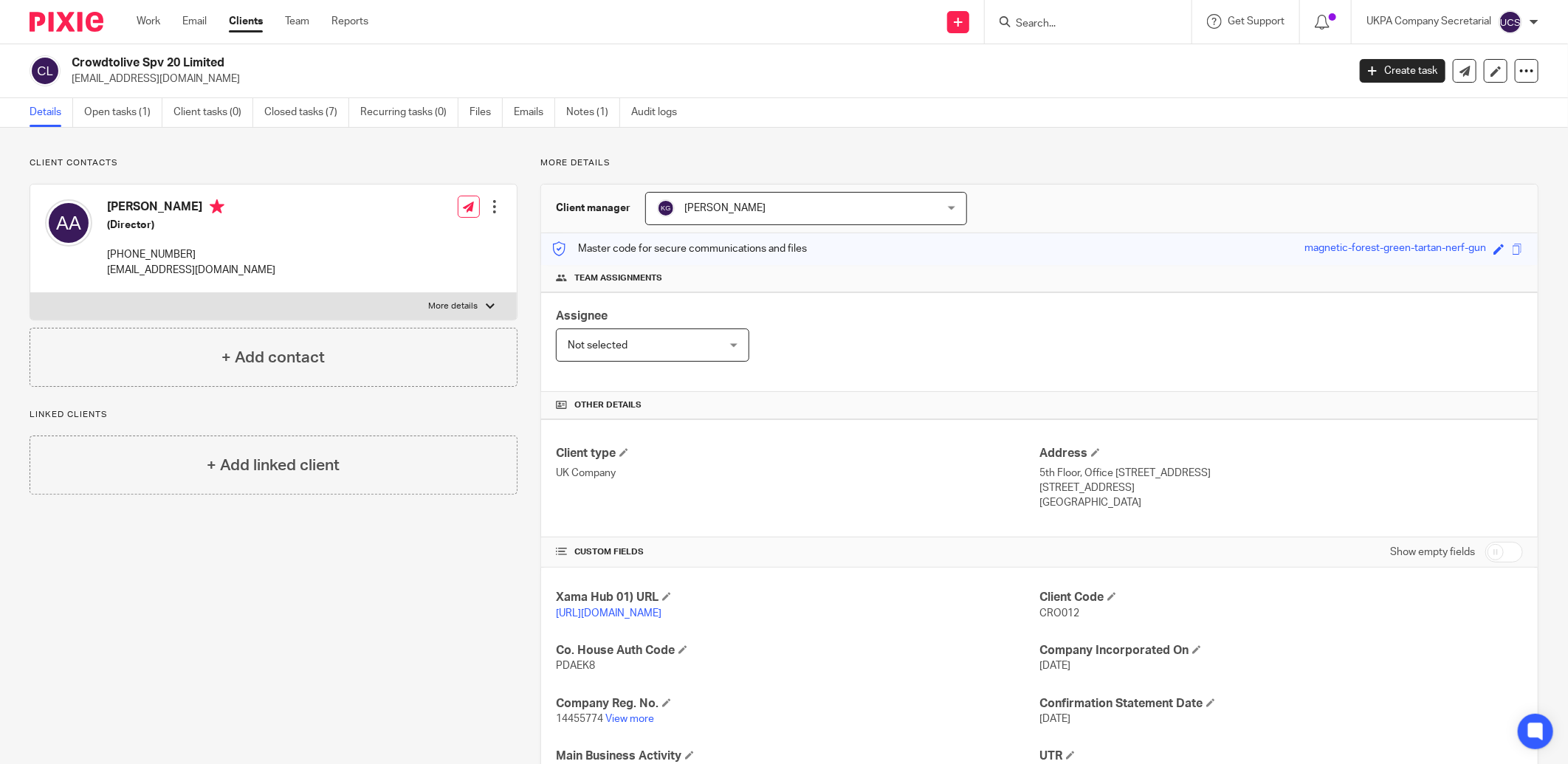
click at [1056, 23] on input "Search" at bounding box center [1081, 24] width 133 height 13
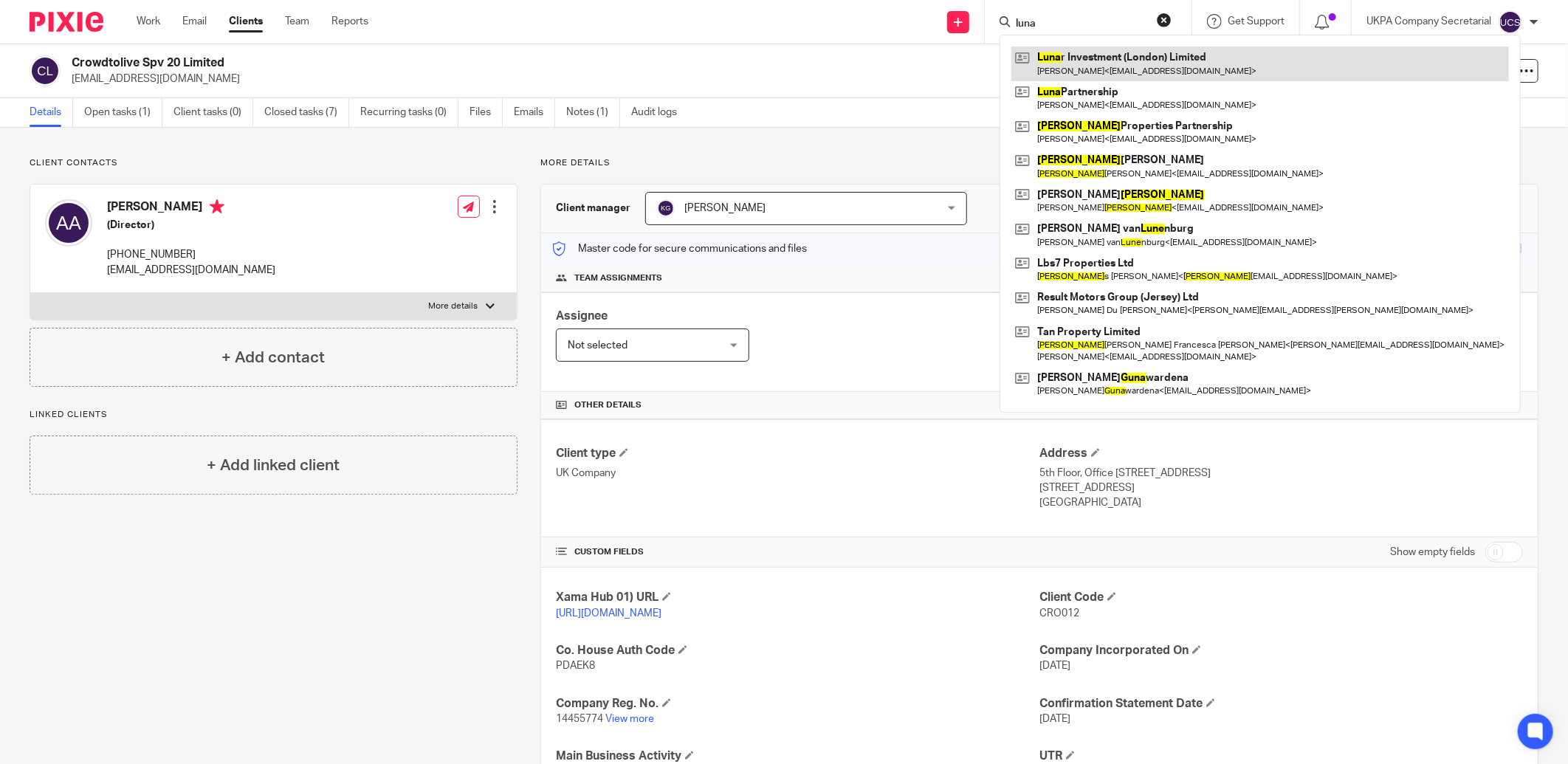
type input "luna"
click at [1074, 63] on link at bounding box center [1260, 63] width 497 height 34
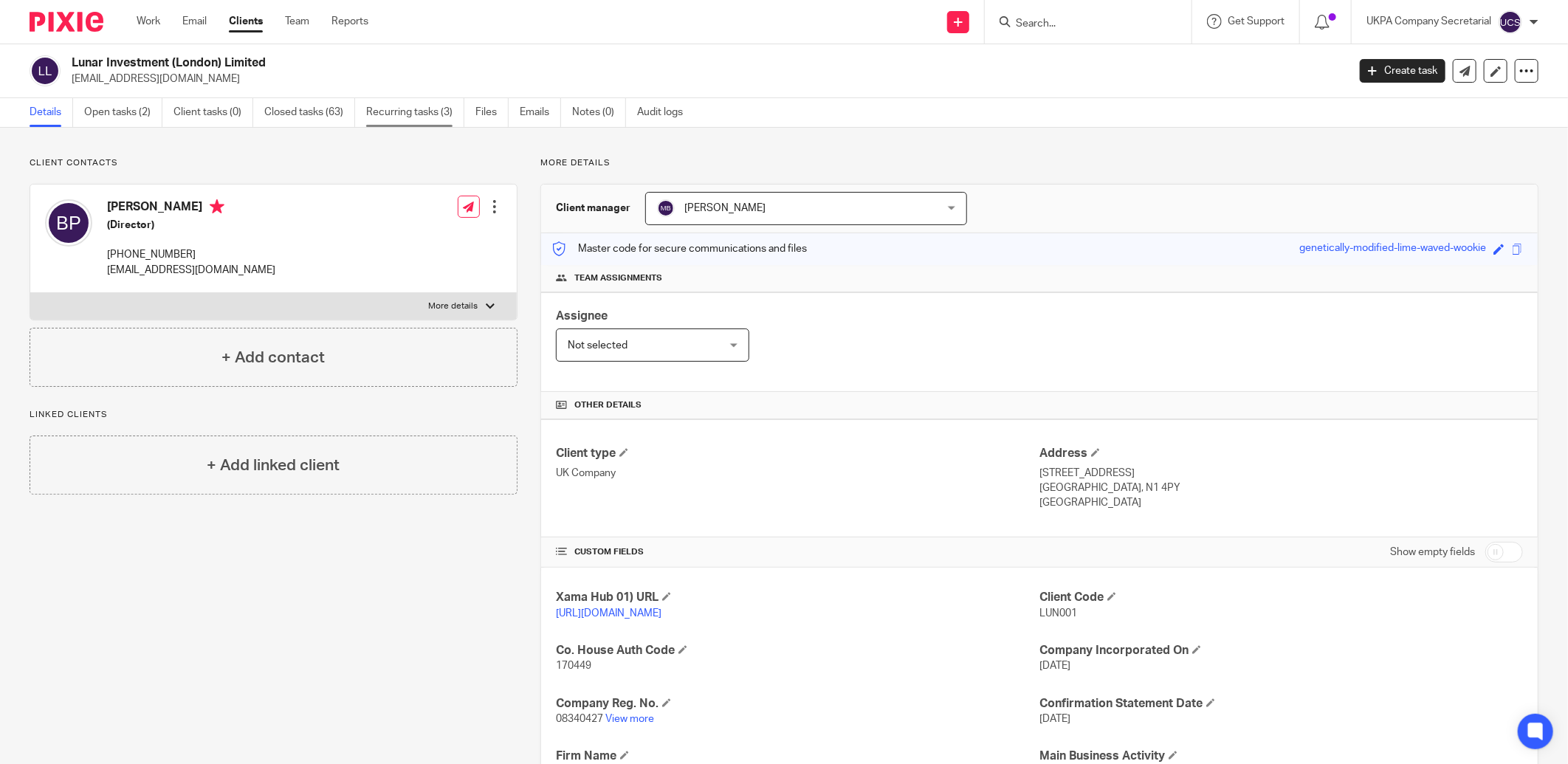
click at [432, 115] on link "Recurring tasks (3)" at bounding box center [414, 112] width 98 height 29
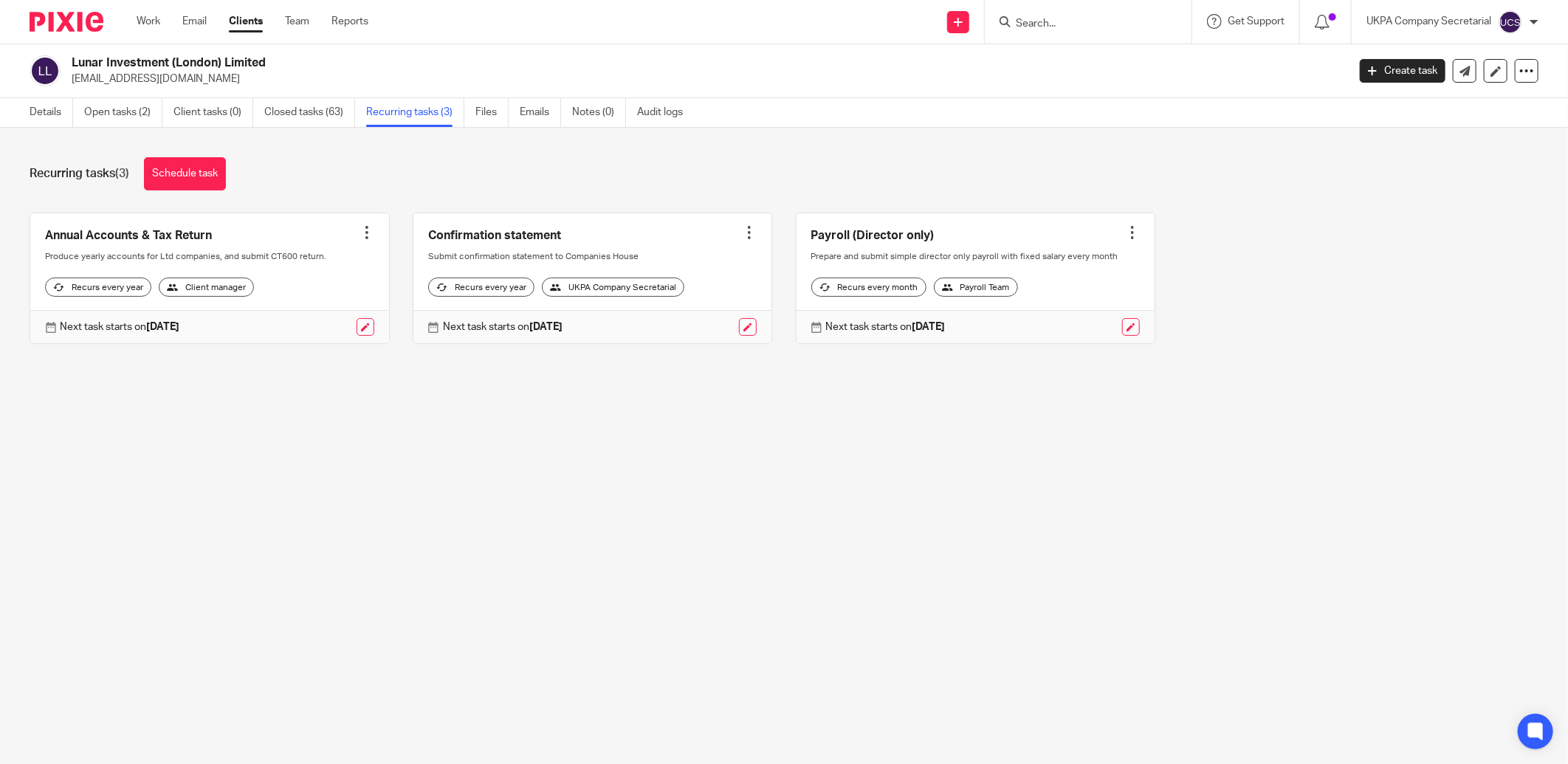
click at [1057, 25] on input "Search" at bounding box center [1081, 24] width 133 height 13
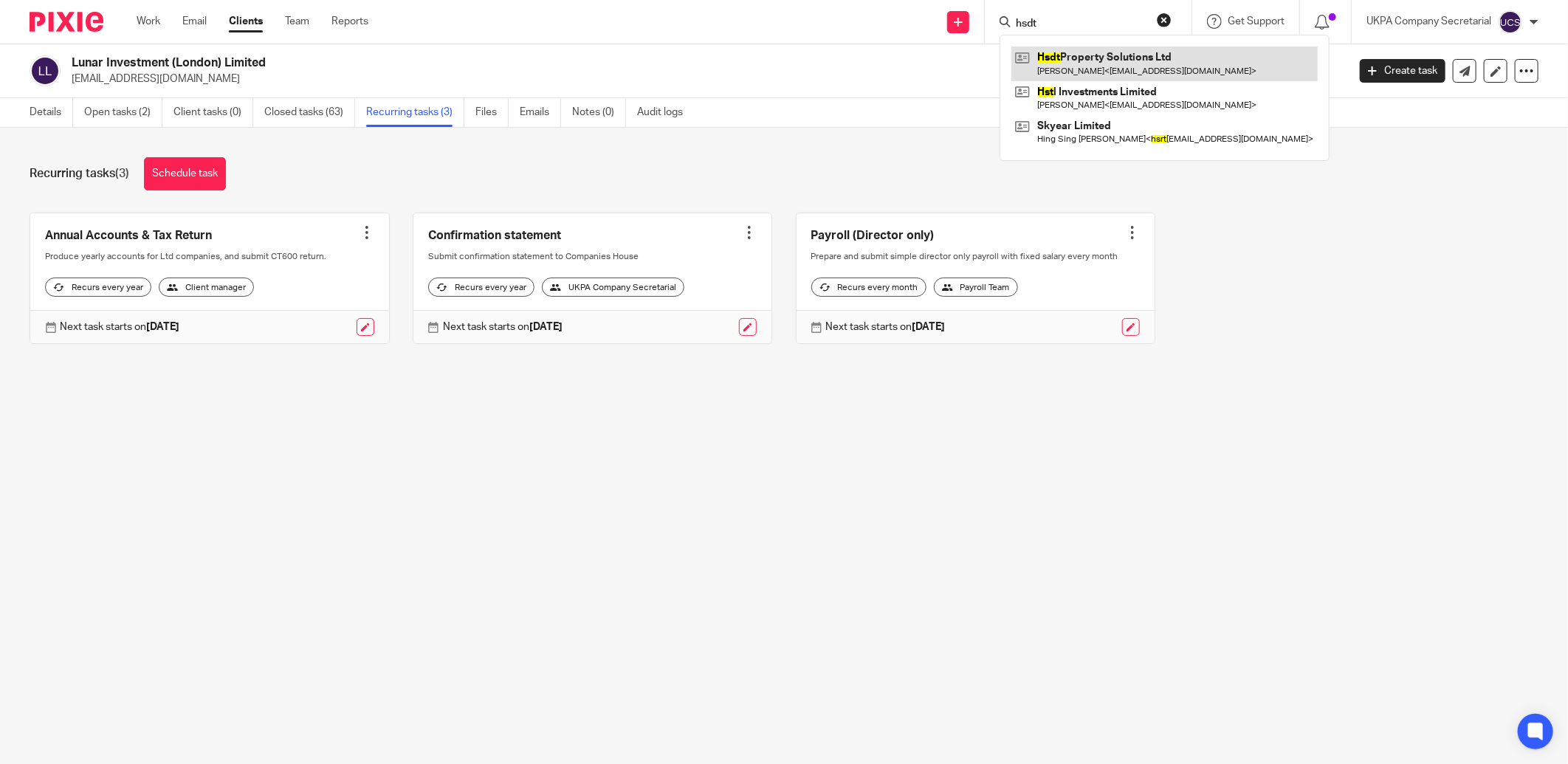
type input "hsdt"
click at [1122, 60] on link at bounding box center [1164, 63] width 307 height 34
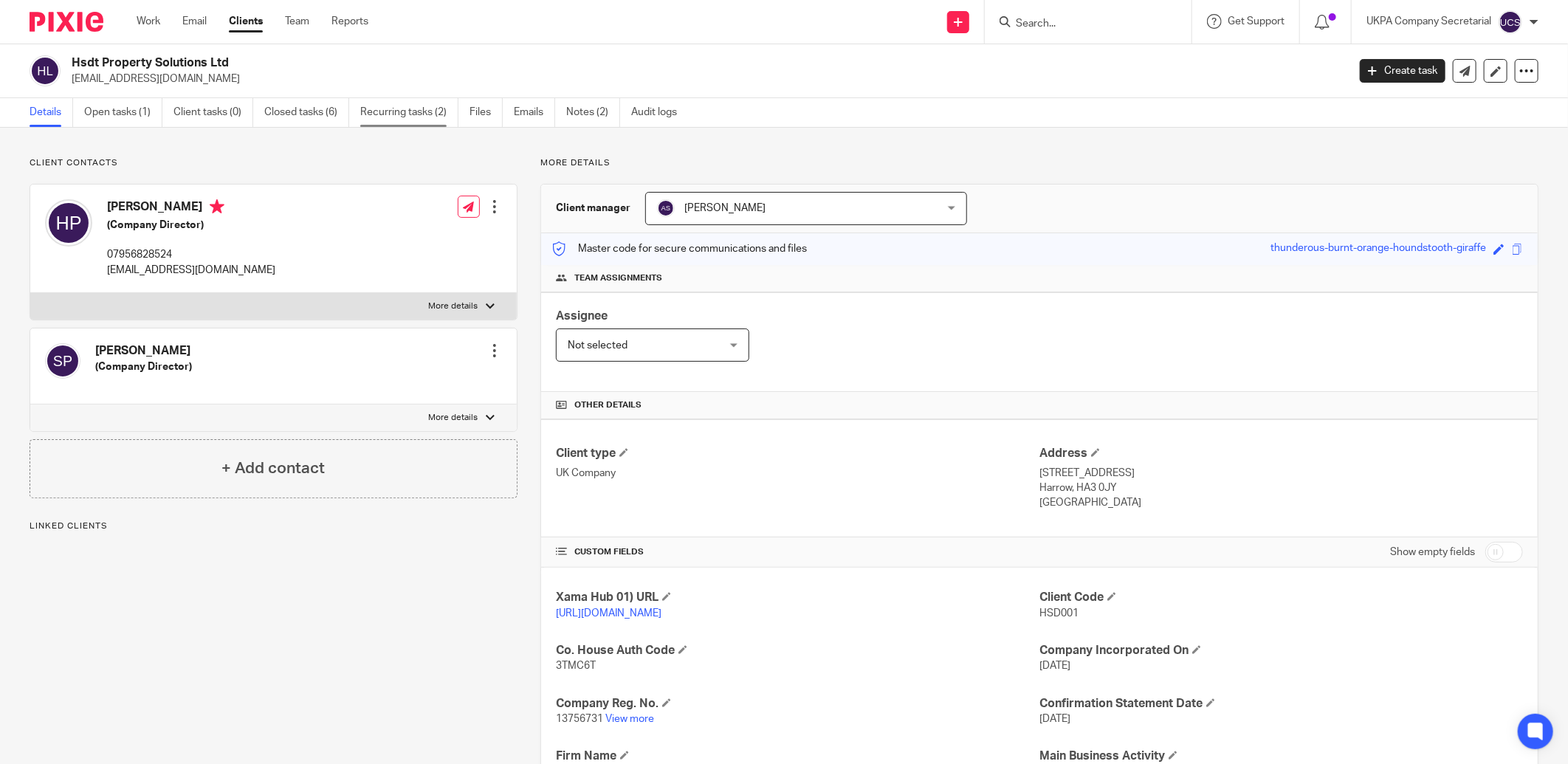
click at [407, 116] on link "Recurring tasks (2)" at bounding box center [409, 112] width 98 height 29
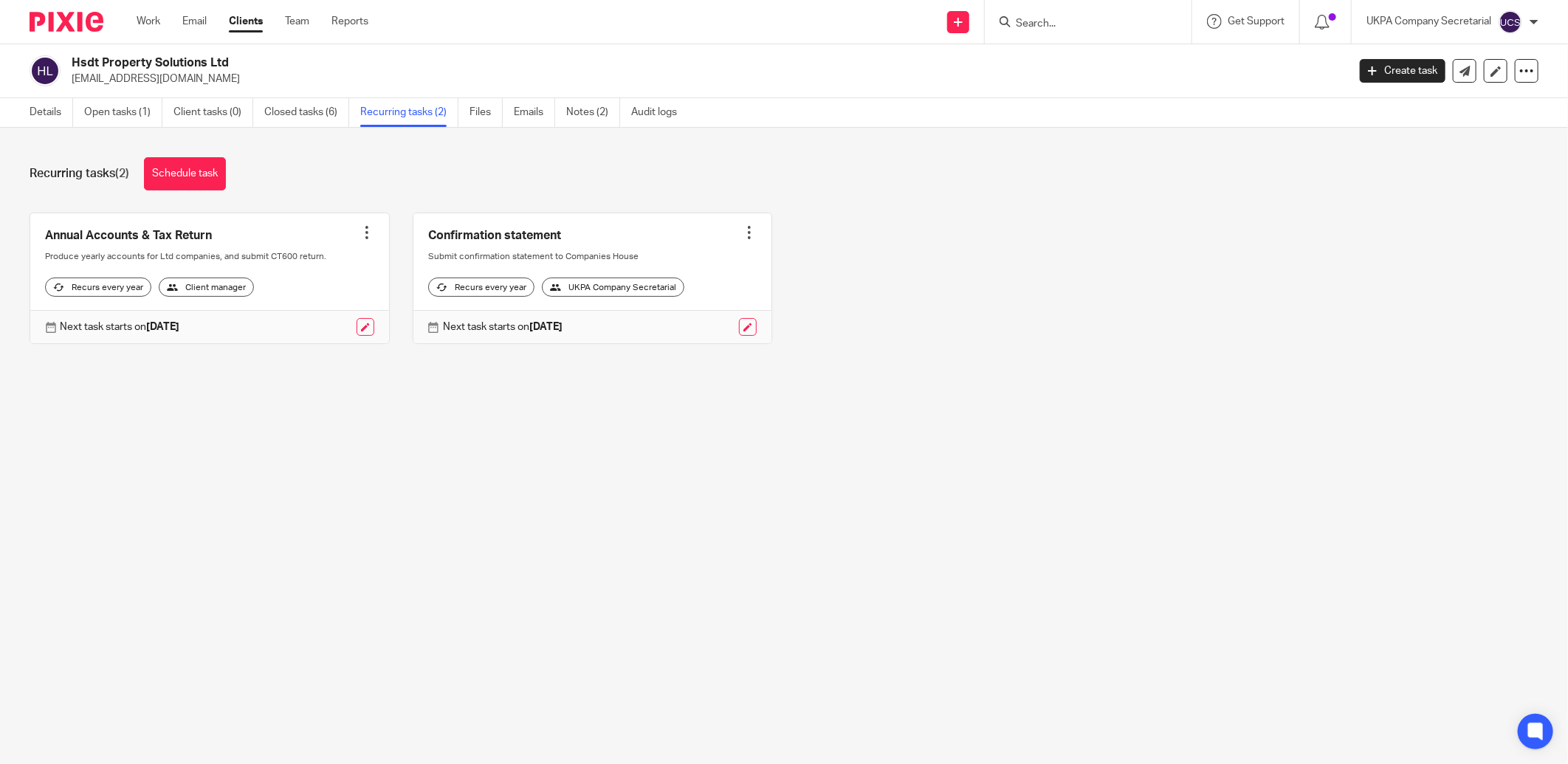
click at [1044, 28] on input "Search" at bounding box center [1081, 24] width 133 height 13
type input "x"
type input "[GEOGRAPHIC_DATA]"
click at [1082, 68] on link at bounding box center [1135, 63] width 249 height 34
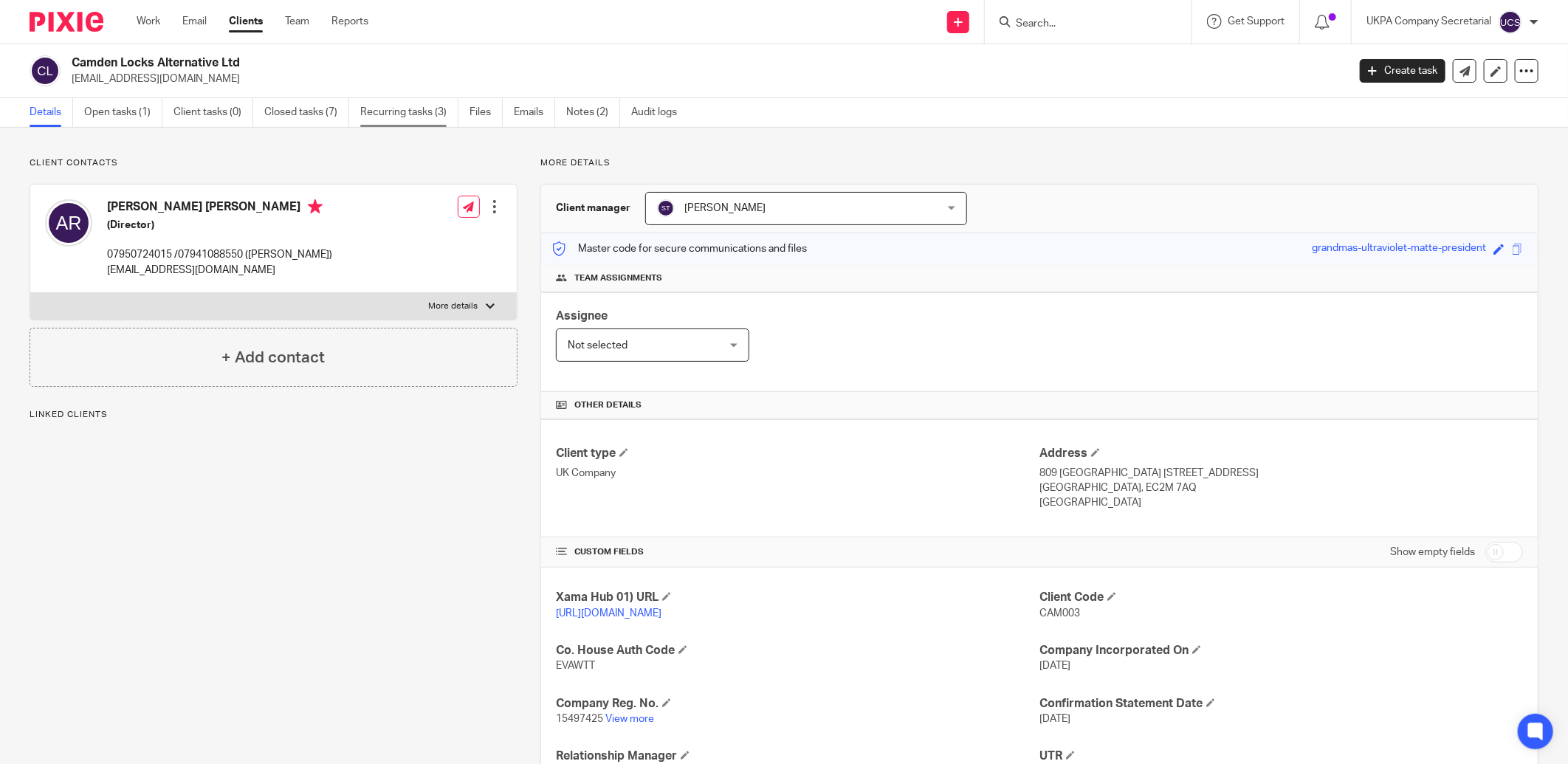
click at [426, 111] on link "Recurring tasks (3)" at bounding box center [409, 112] width 98 height 29
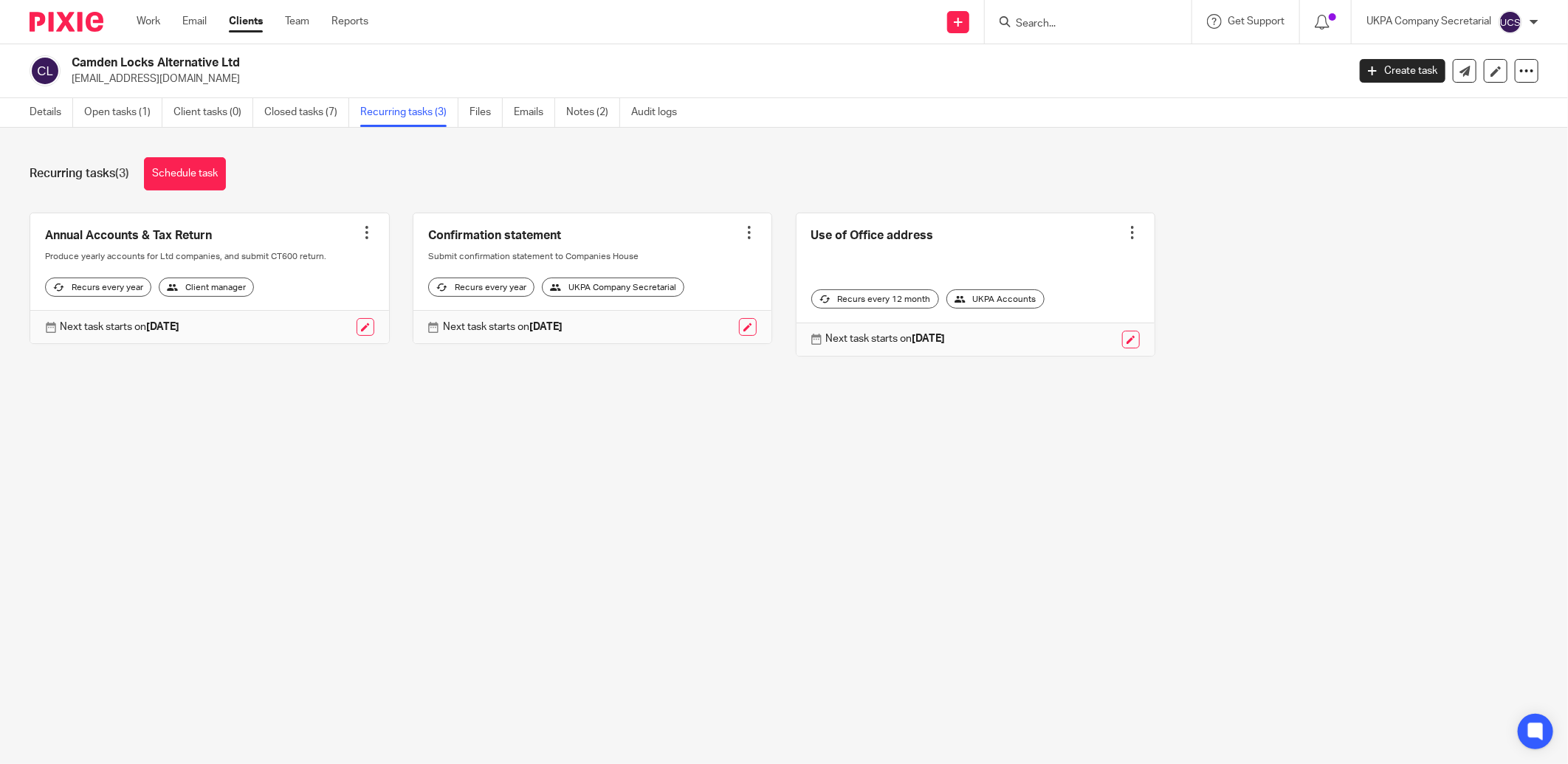
click at [1059, 20] on input "Search" at bounding box center [1081, 24] width 133 height 13
type input "shs"
click at [1070, 54] on link at bounding box center [1143, 63] width 265 height 34
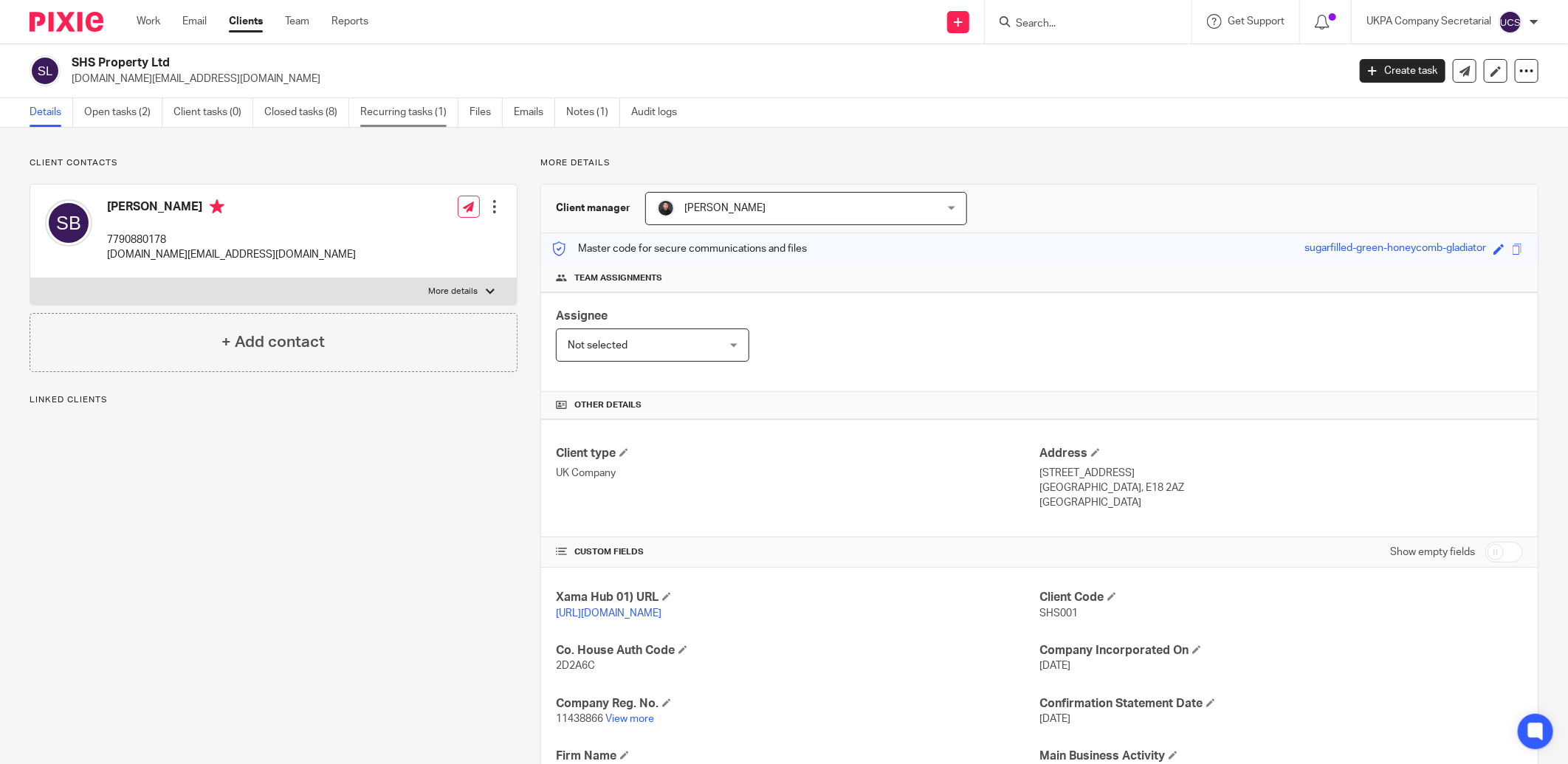
click at [428, 115] on link "Recurring tasks (1)" at bounding box center [409, 112] width 98 height 29
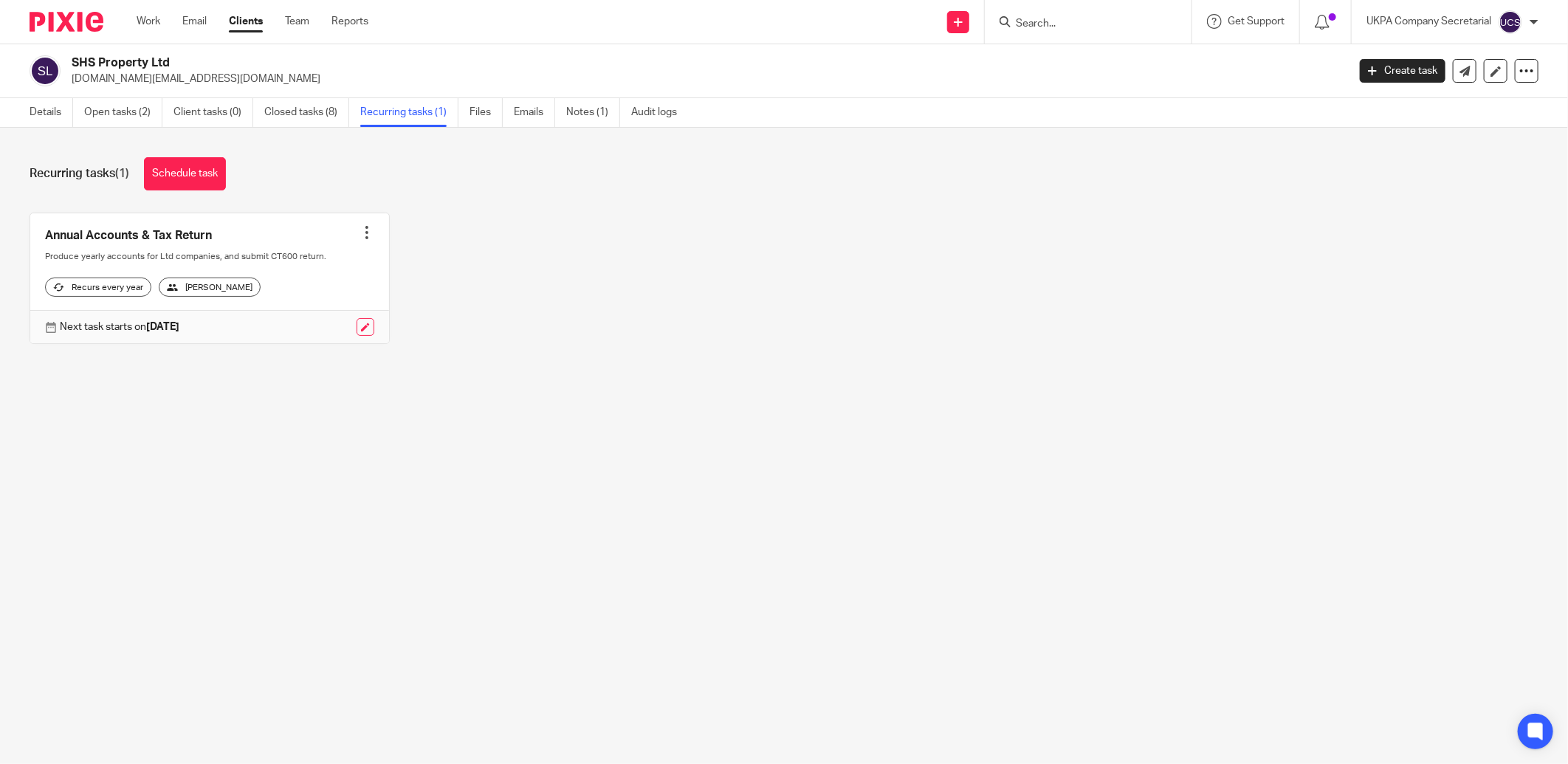
click at [1110, 26] on input "Search" at bounding box center [1081, 24] width 133 height 13
type input "novella"
click at [1078, 53] on link at bounding box center [1169, 63] width 316 height 34
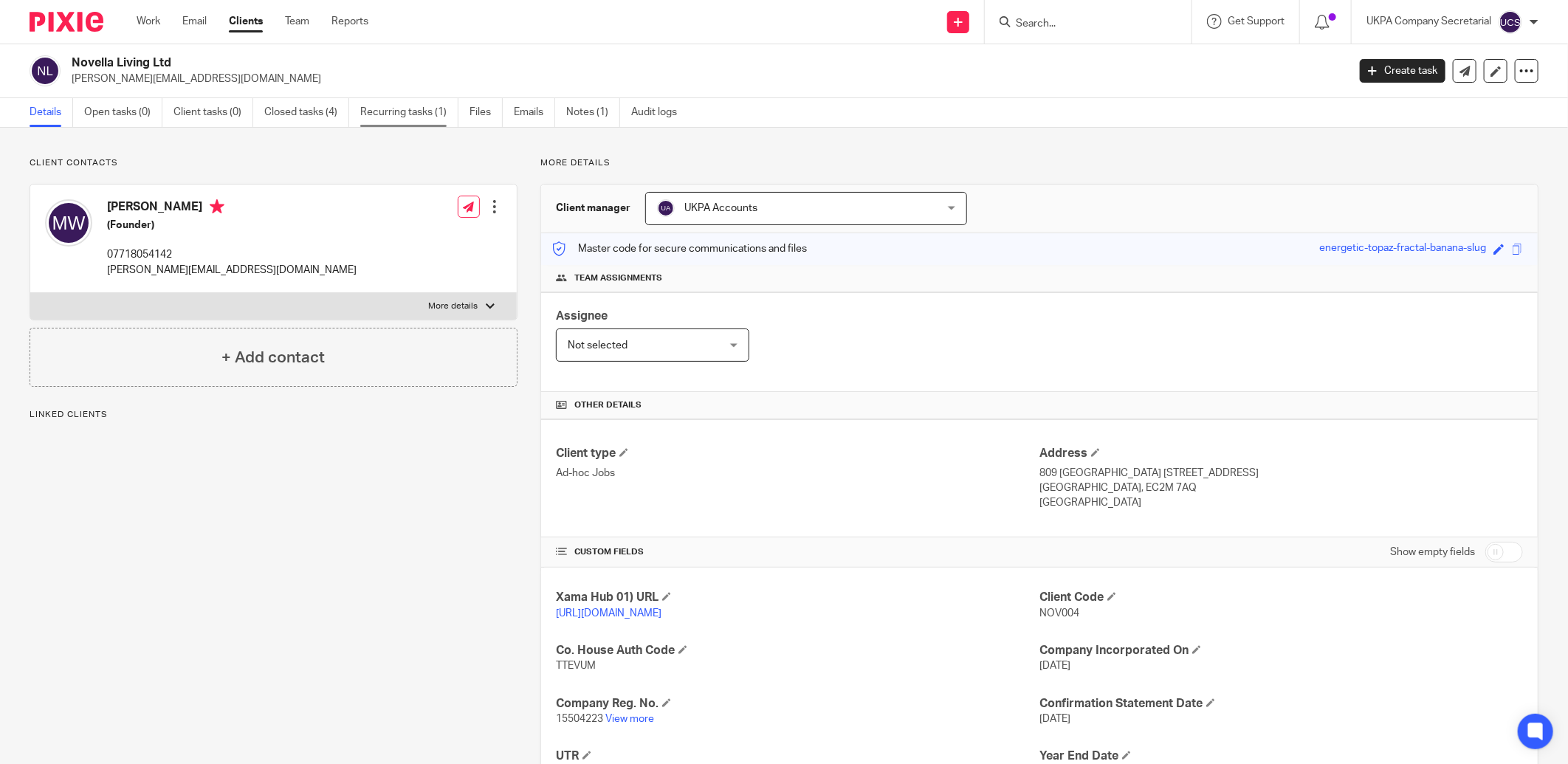
click at [391, 115] on link "Recurring tasks (1)" at bounding box center [409, 112] width 98 height 29
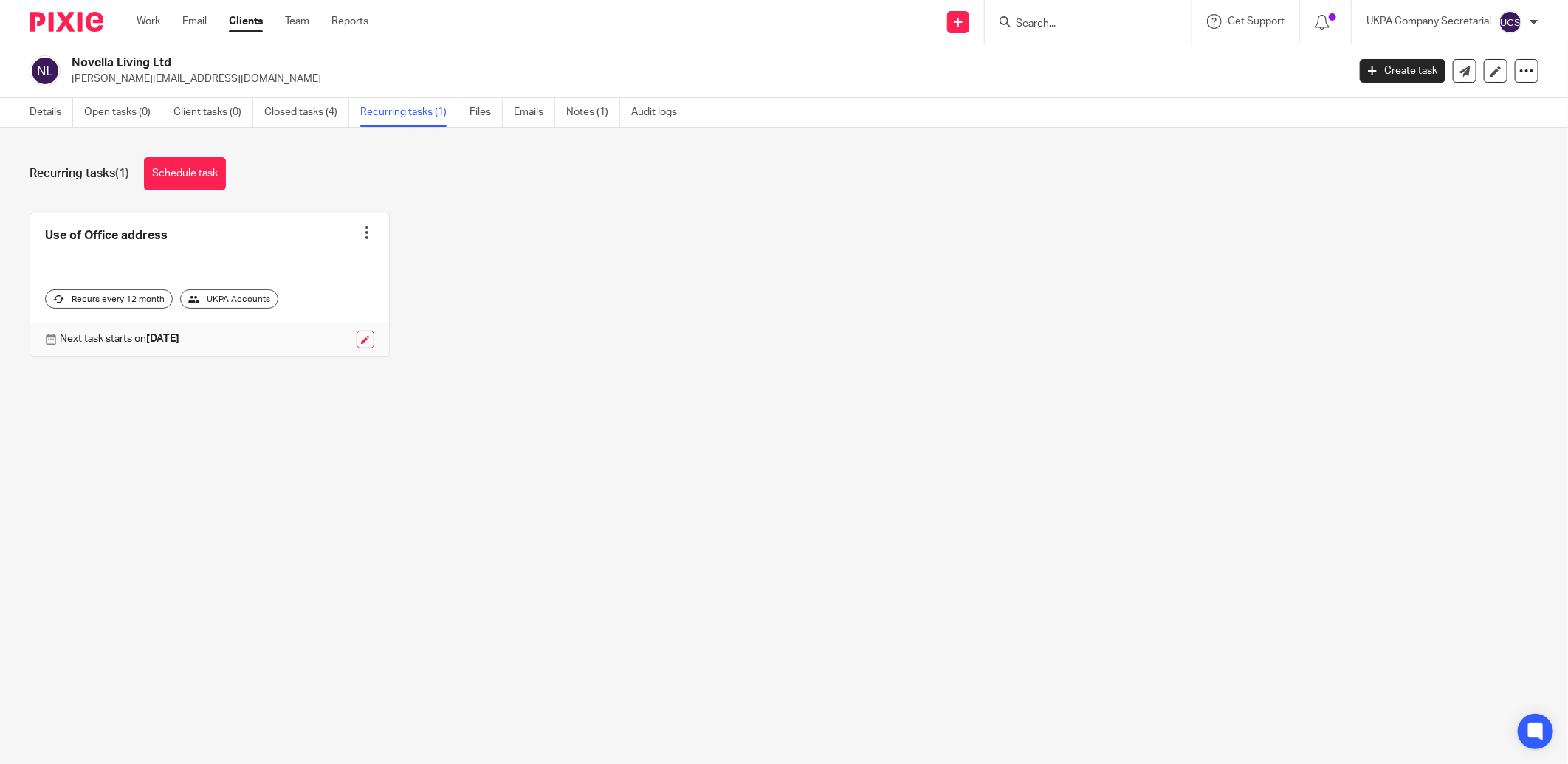
click at [1130, 30] on form at bounding box center [1093, 21] width 157 height 19
click at [1127, 26] on input "Search" at bounding box center [1081, 24] width 133 height 13
type input "perfecti"
click at [1128, 48] on link at bounding box center [1135, 63] width 249 height 34
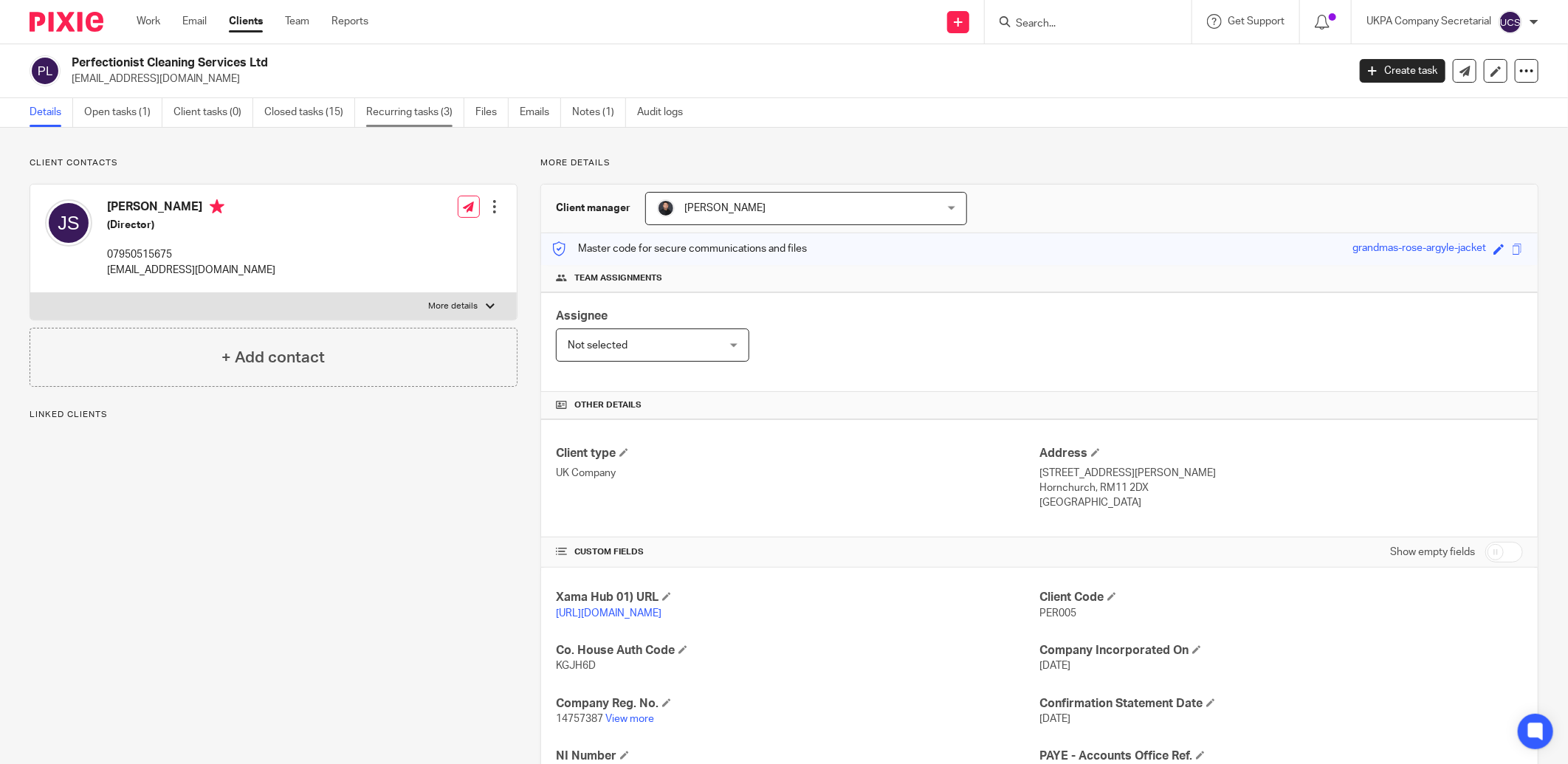
click at [397, 113] on link "Recurring tasks (3)" at bounding box center [414, 112] width 98 height 29
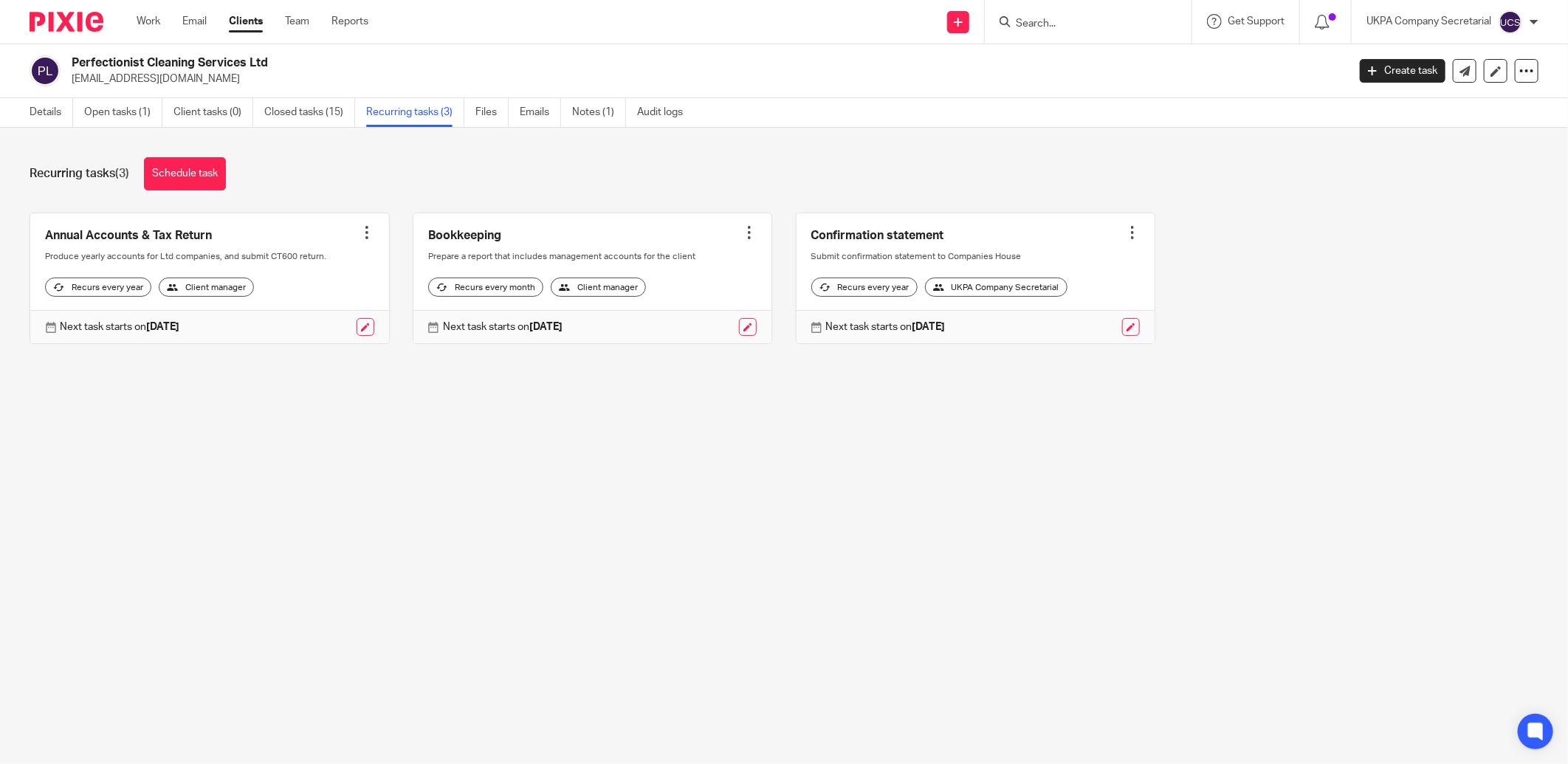
click at [1052, 27] on input "Search" at bounding box center [1081, 24] width 133 height 13
type input "lafam"
click at [1065, 56] on link at bounding box center [1148, 63] width 275 height 34
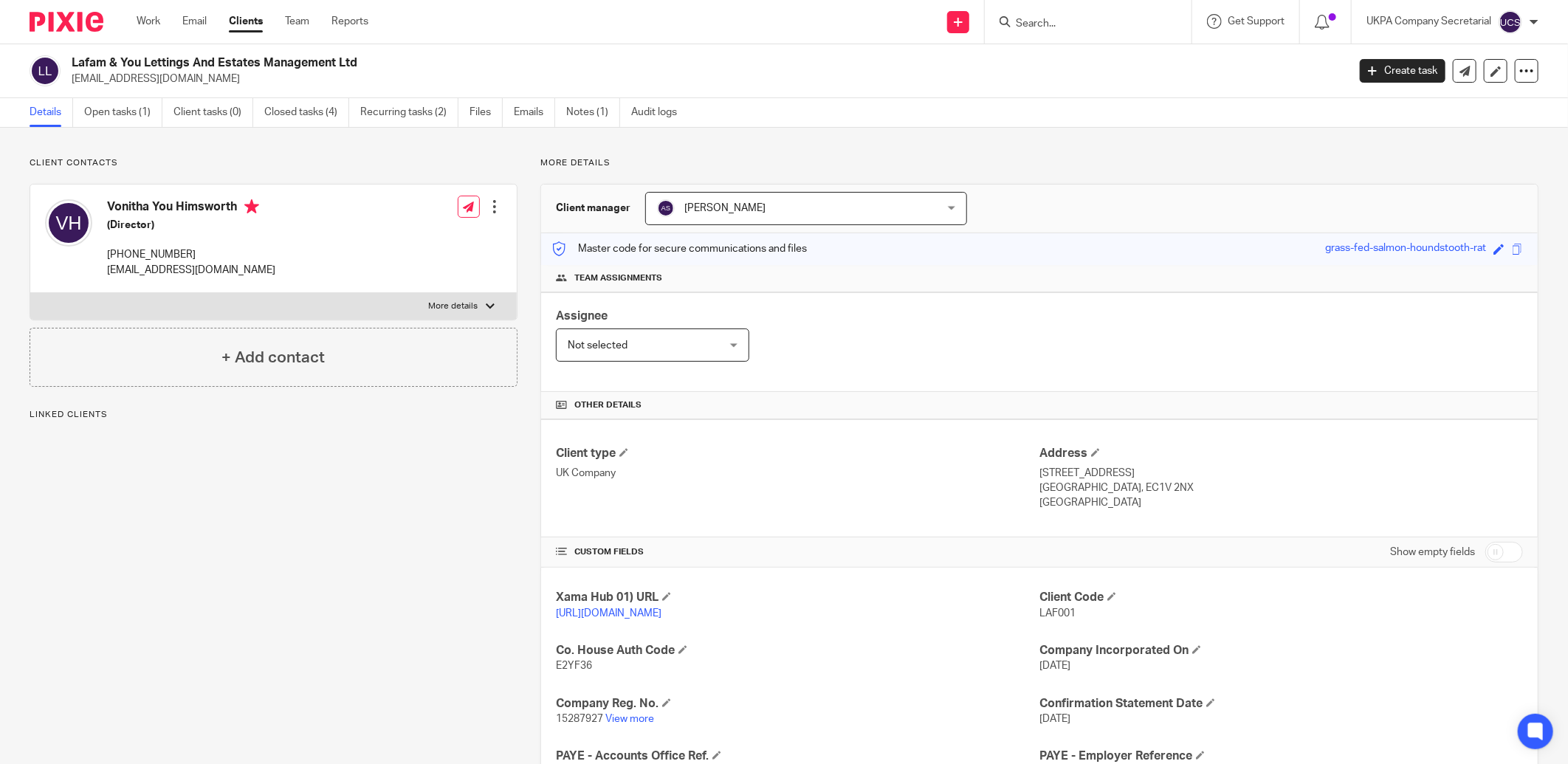
click at [415, 111] on link "Recurring tasks (2)" at bounding box center [409, 112] width 98 height 29
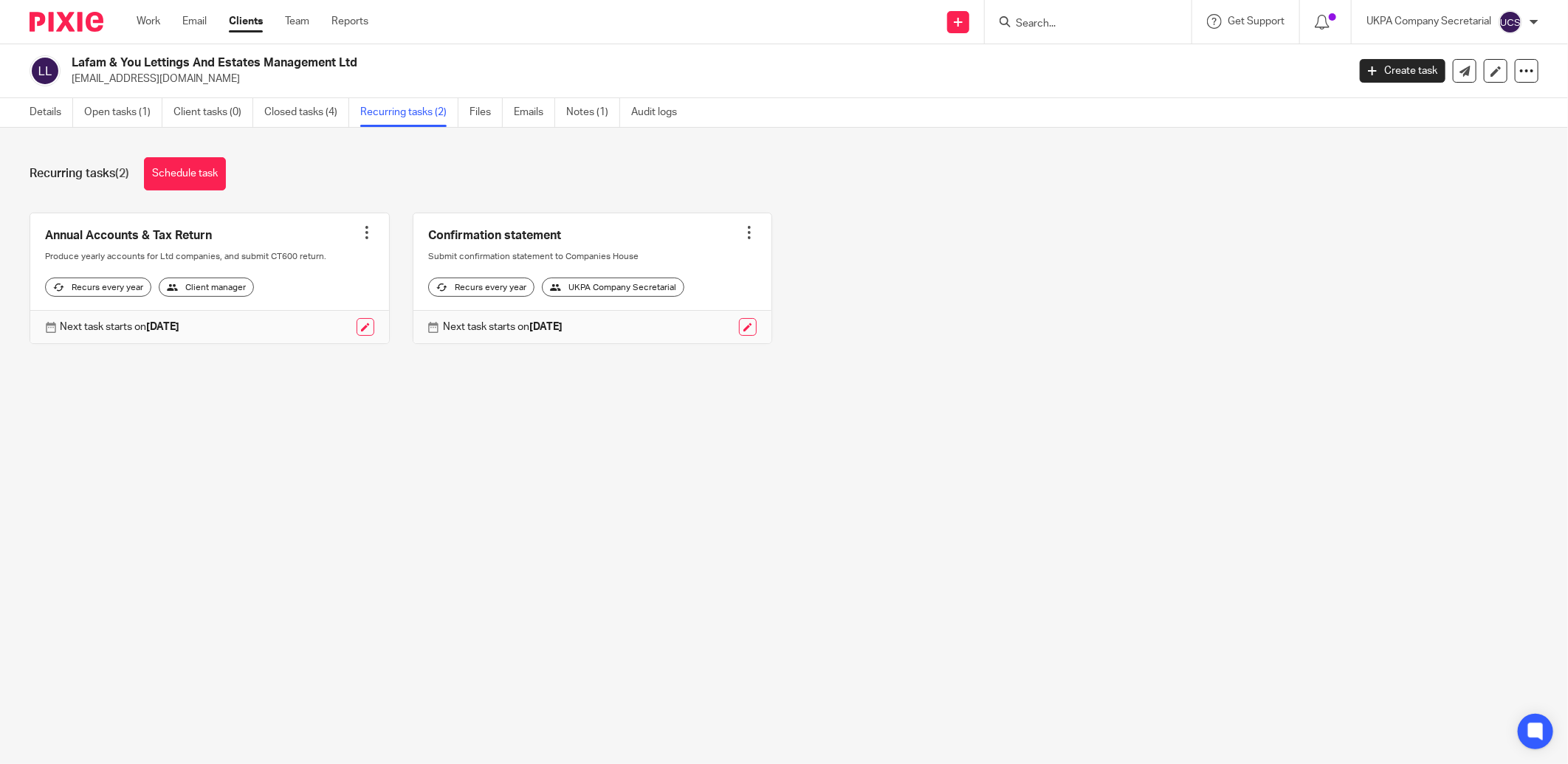
click at [1081, 26] on input "Search" at bounding box center [1081, 24] width 133 height 13
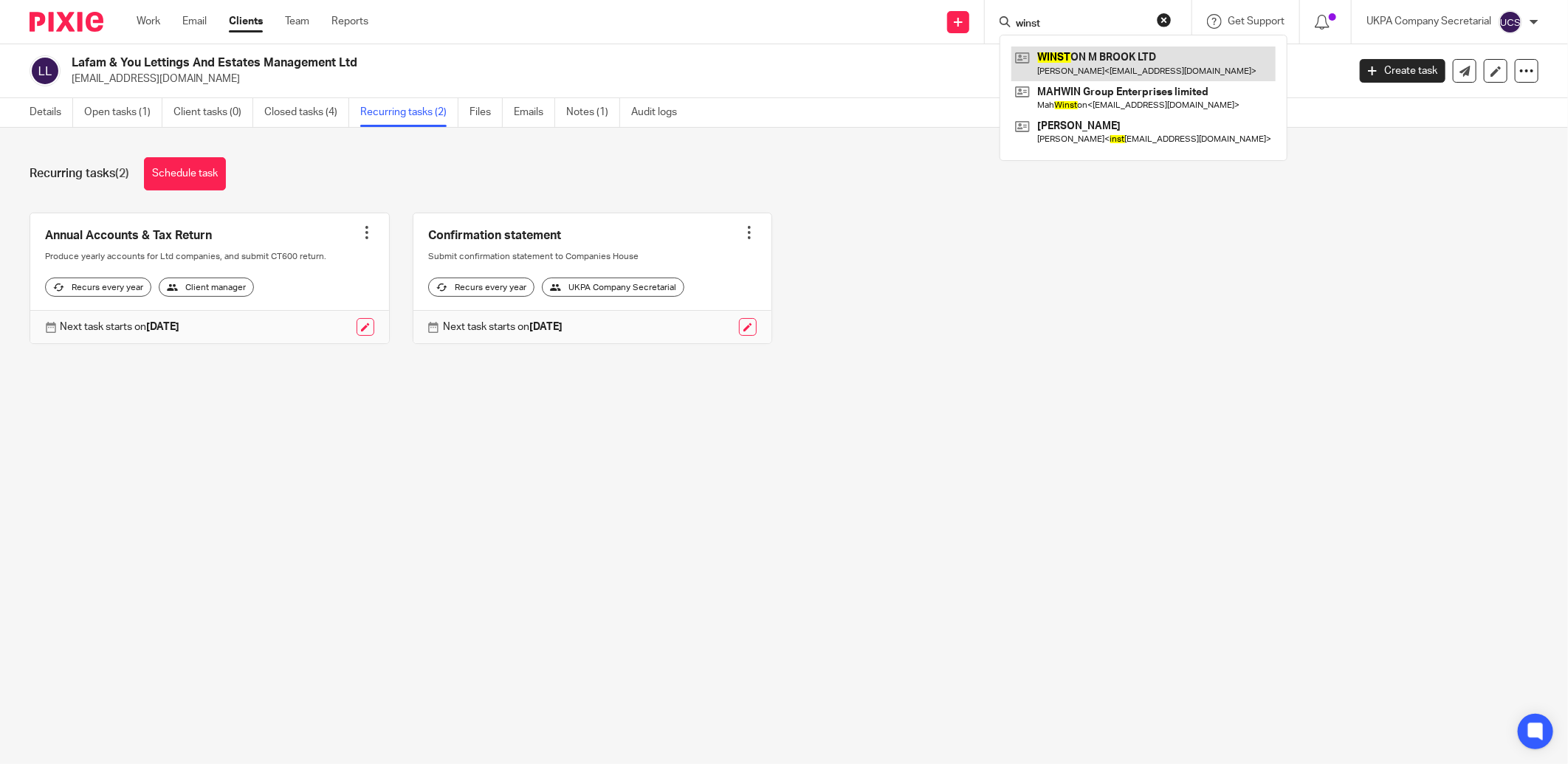
type input "winst"
click at [1095, 64] on link at bounding box center [1143, 63] width 264 height 34
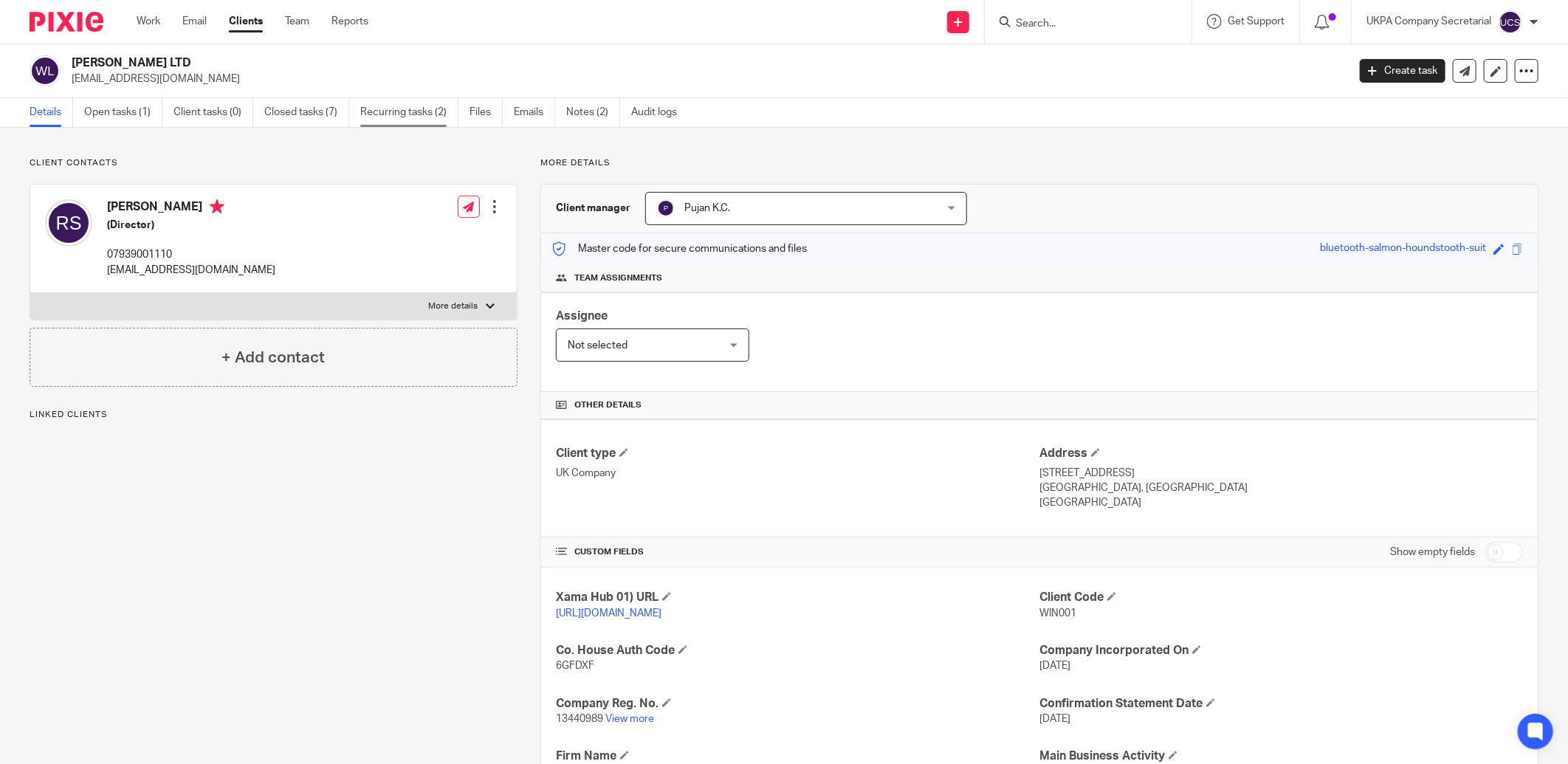
click at [389, 114] on link "Recurring tasks (2)" at bounding box center [409, 112] width 98 height 29
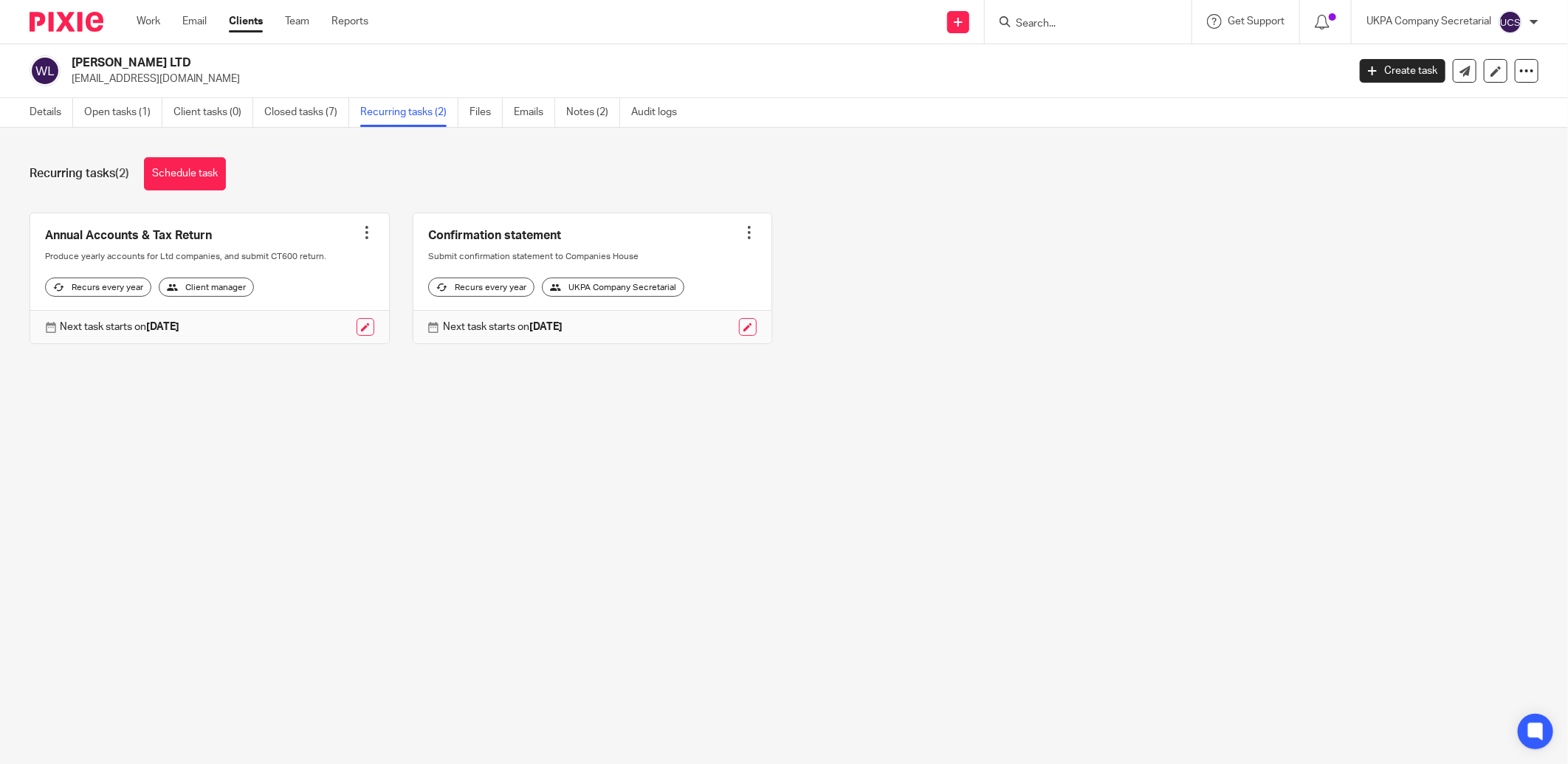
click at [1134, 25] on input "Search" at bounding box center [1081, 24] width 133 height 13
type input "kishmat"
click at [1146, 75] on link at bounding box center [1169, 63] width 316 height 34
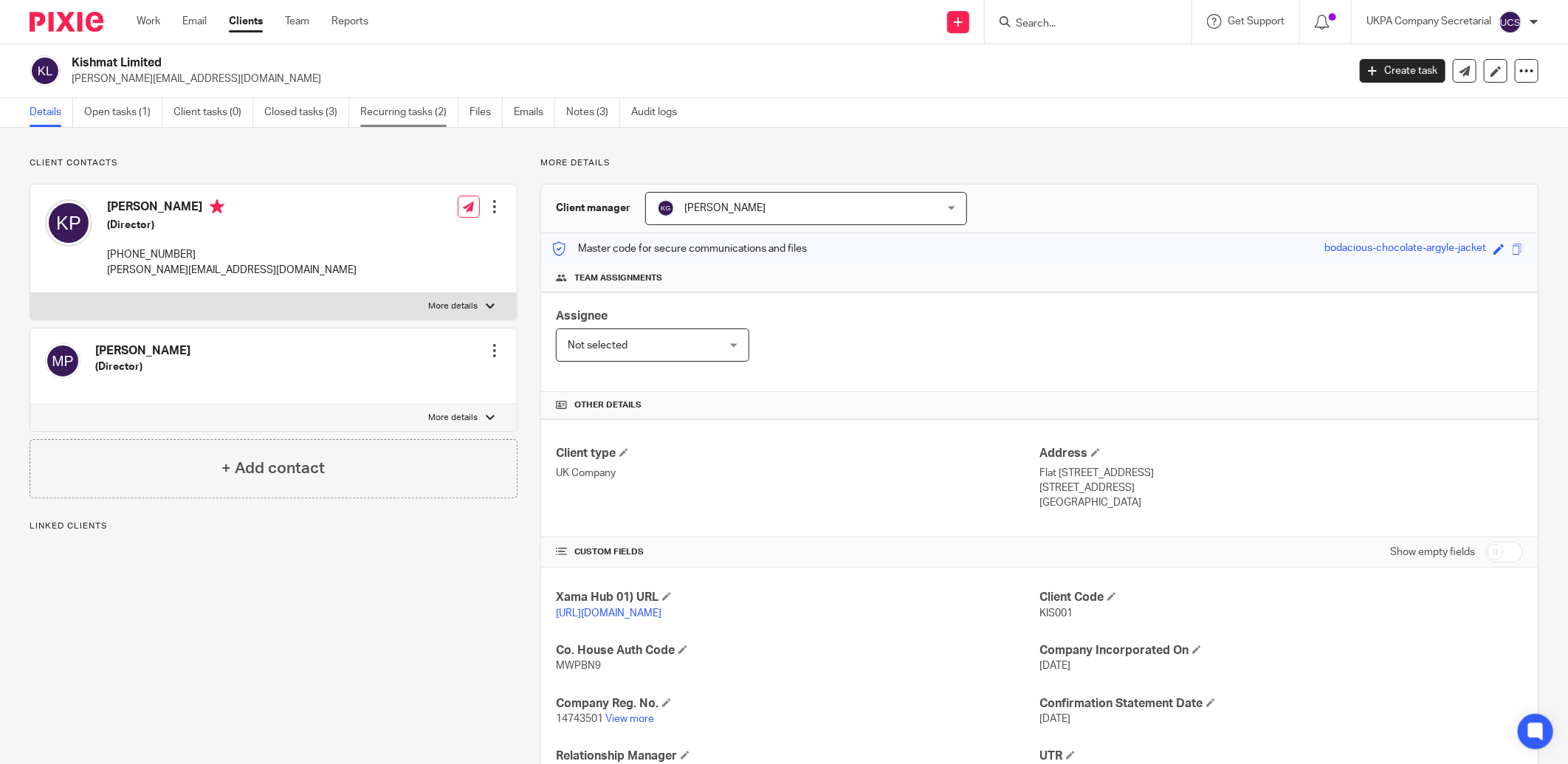
click at [417, 104] on link "Recurring tasks (2)" at bounding box center [409, 112] width 98 height 29
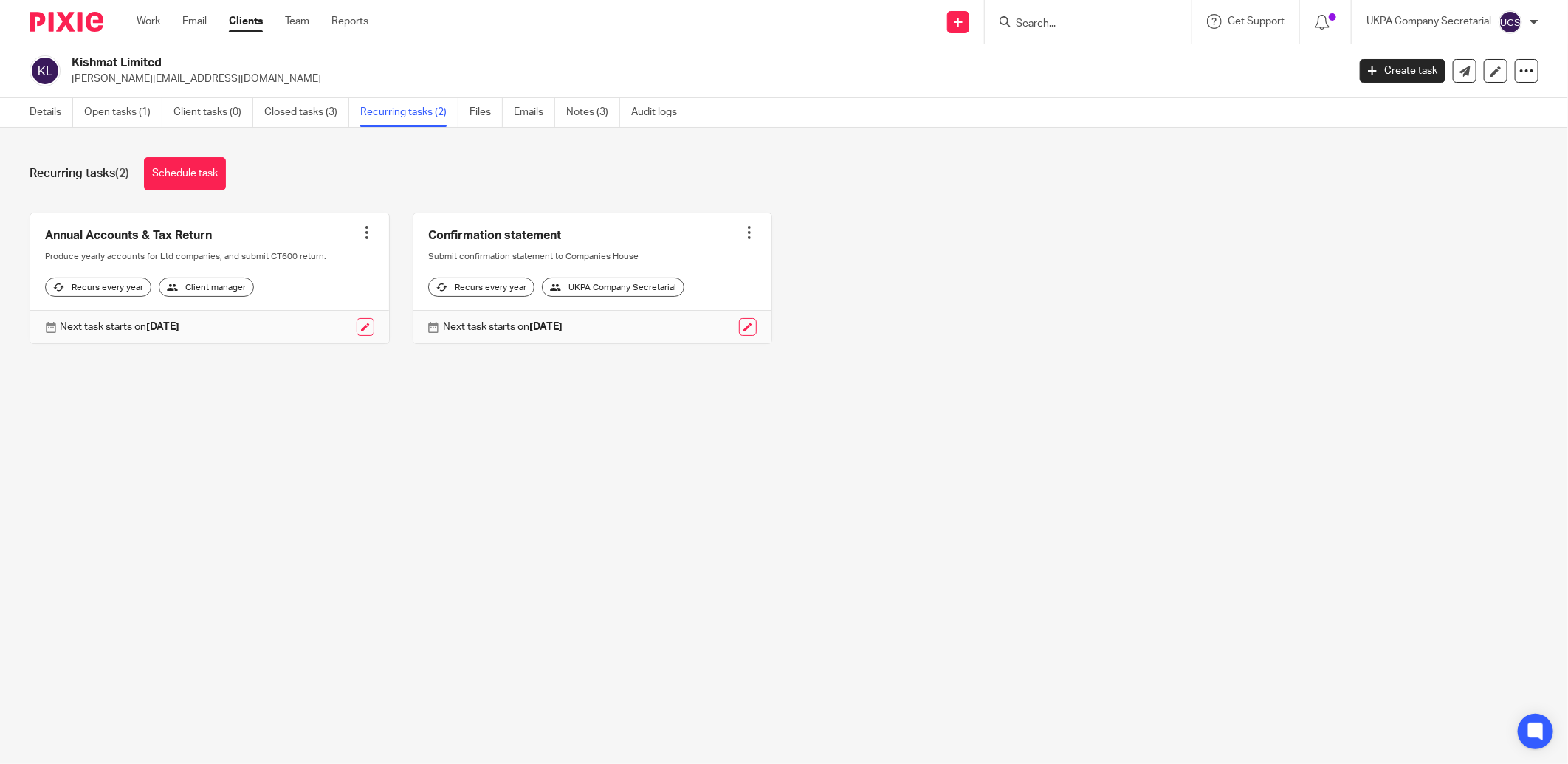
click at [1082, 20] on input "Search" at bounding box center [1081, 24] width 133 height 13
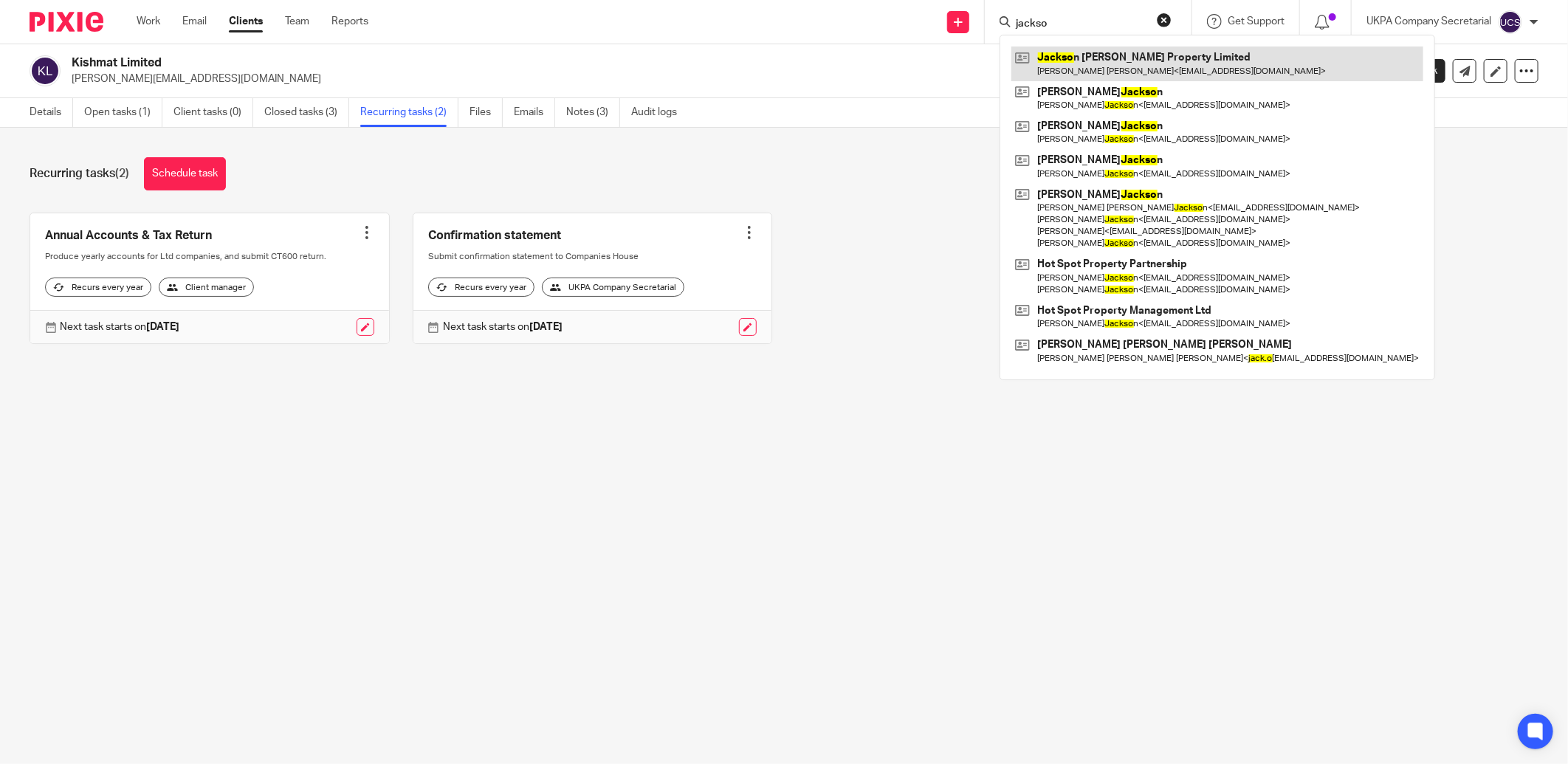
type input "jackso"
click at [1092, 68] on link at bounding box center [1216, 63] width 412 height 34
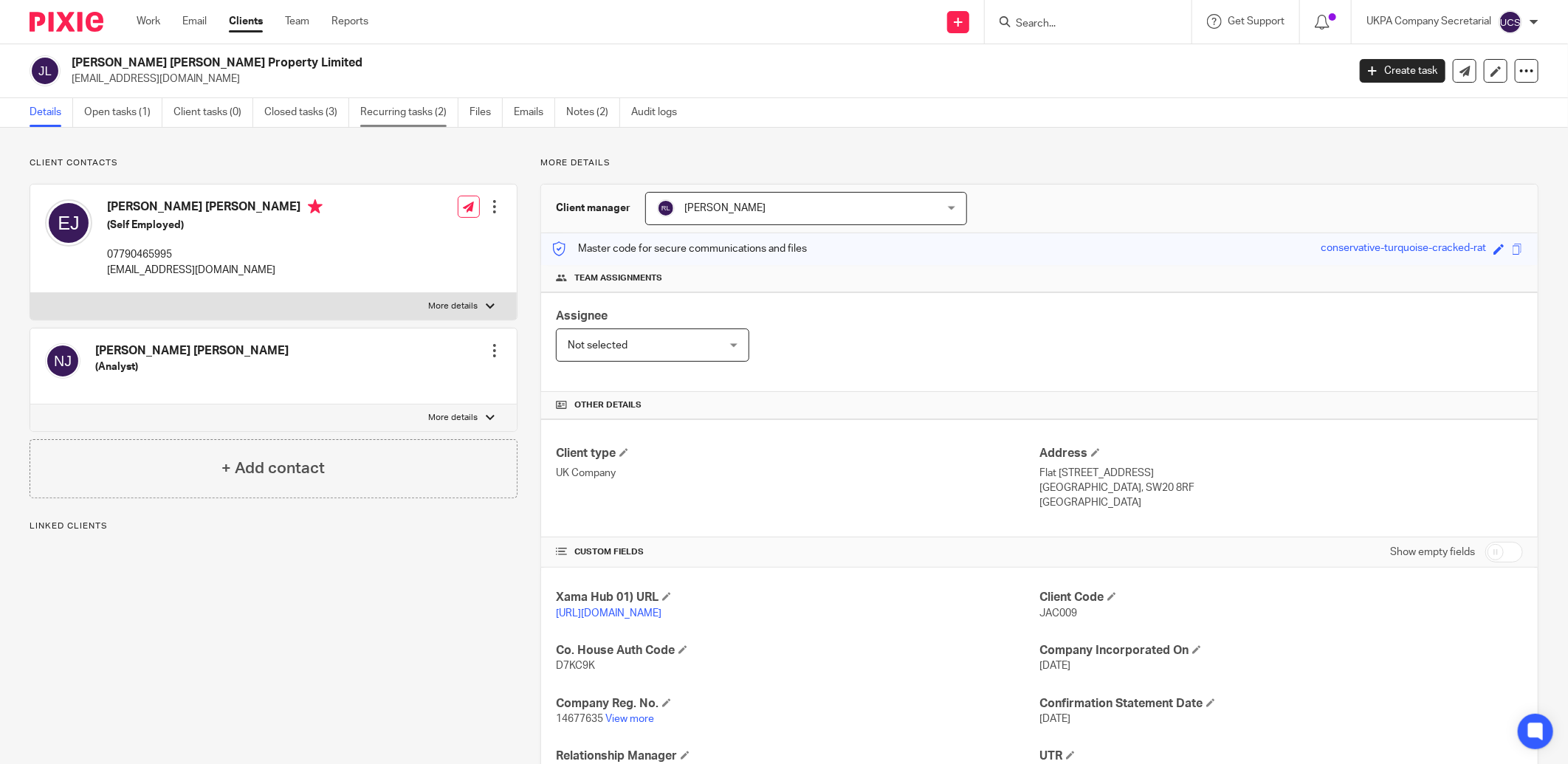
click at [415, 109] on link "Recurring tasks (2)" at bounding box center [409, 112] width 98 height 29
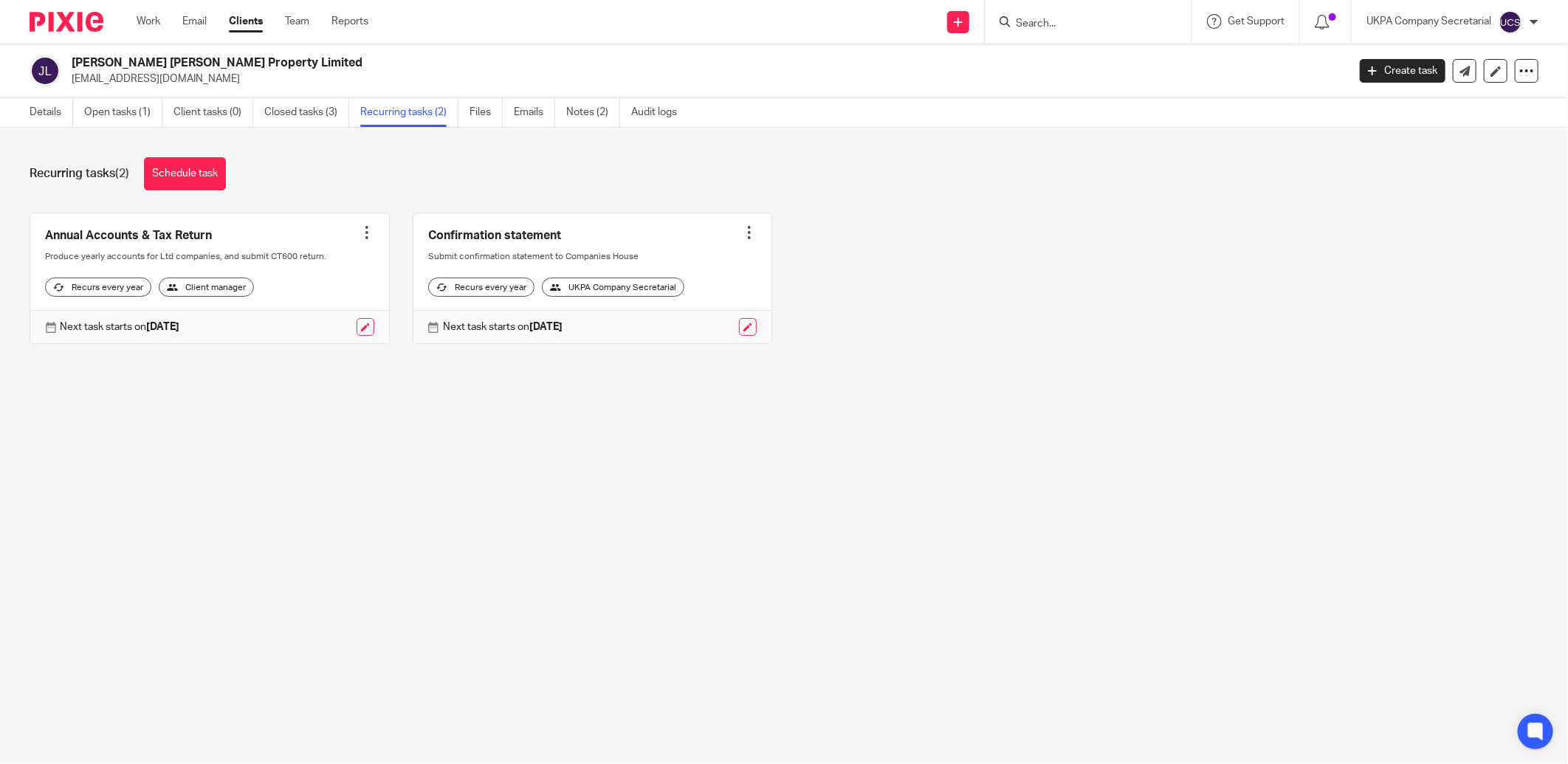
click at [1065, 22] on input "Search" at bounding box center [1081, 24] width 133 height 13
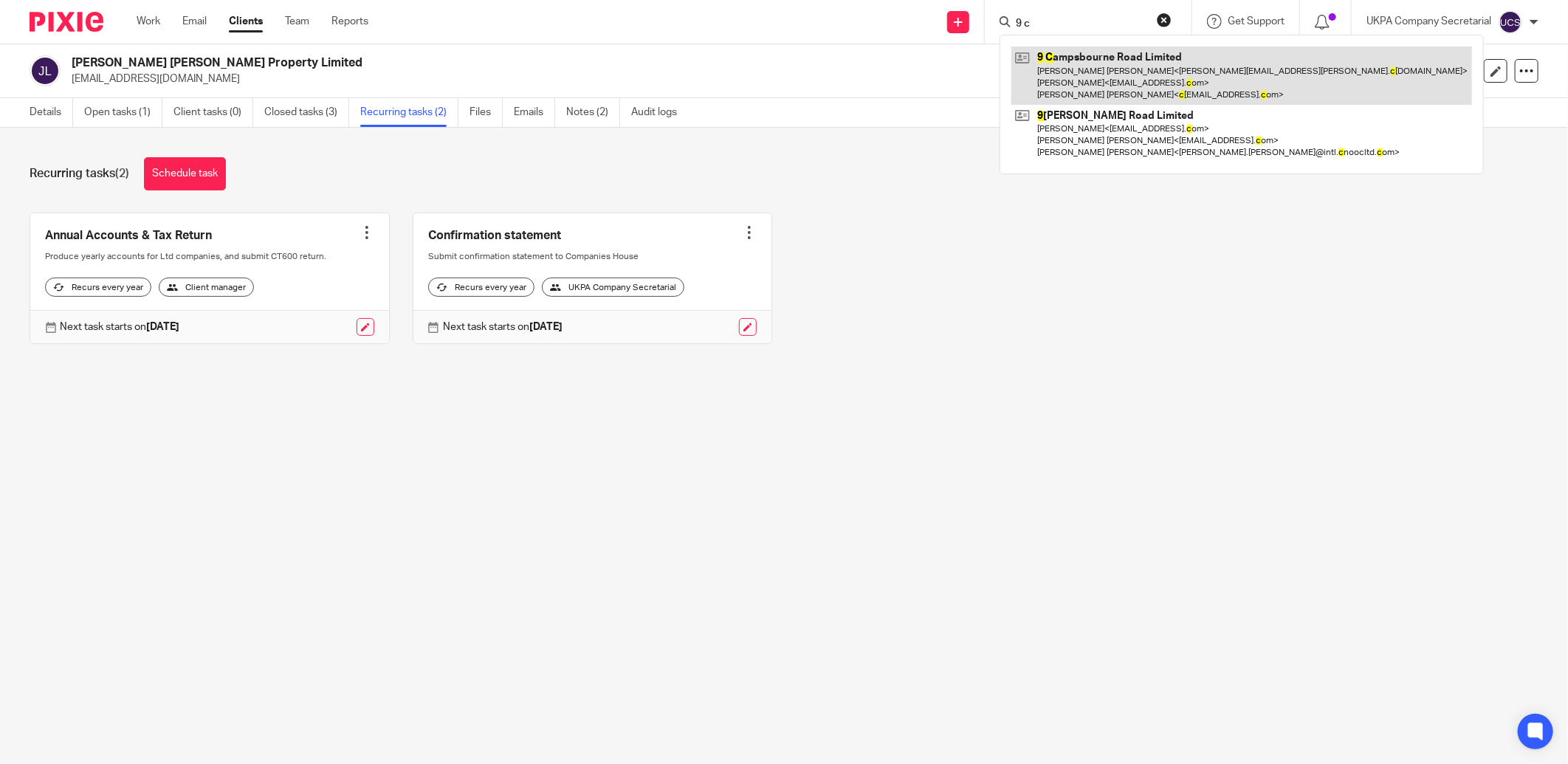
type input "9 c"
click at [1069, 84] on link at bounding box center [1241, 76] width 461 height 58
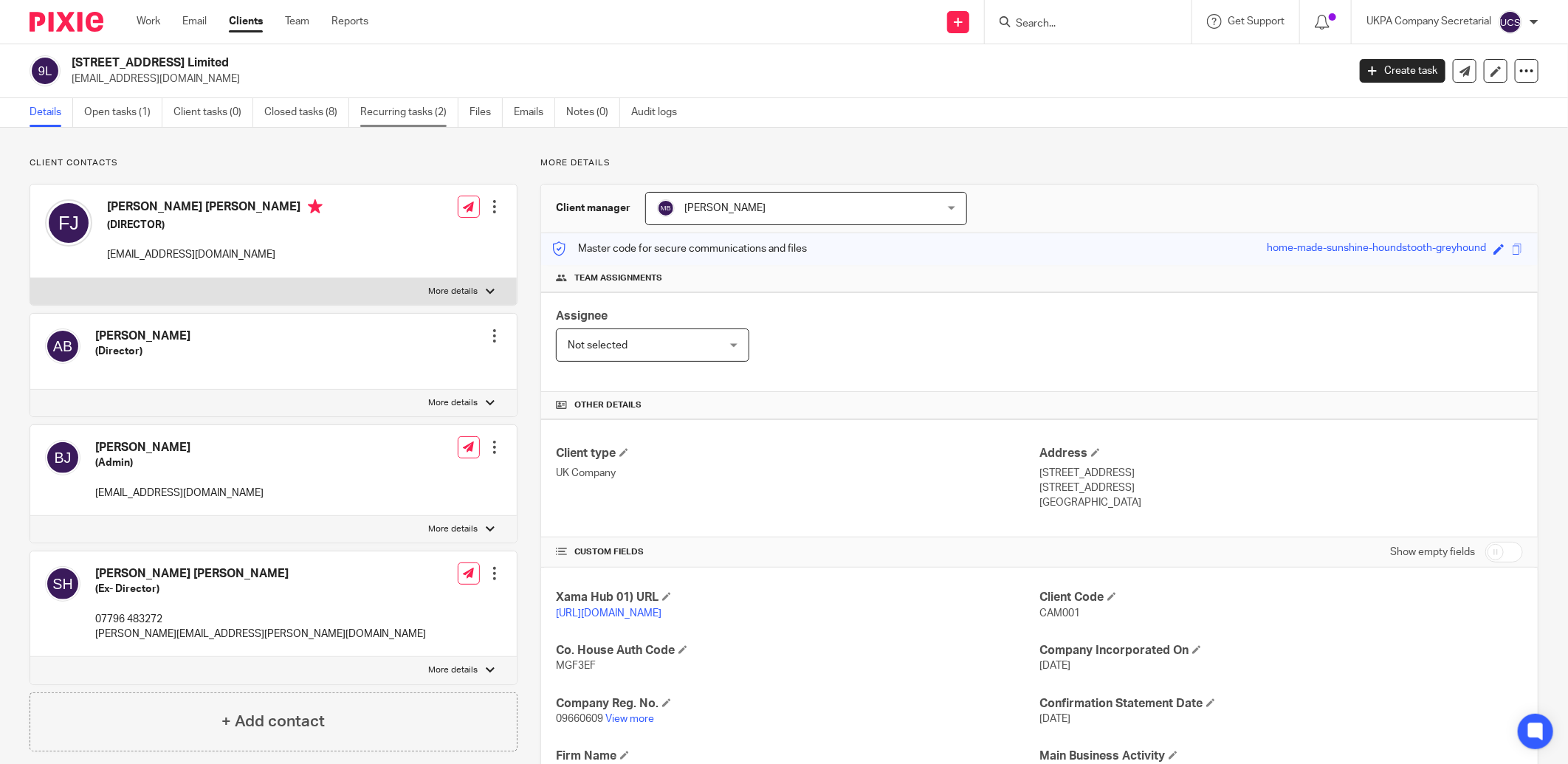
click at [420, 107] on link "Recurring tasks (2)" at bounding box center [409, 112] width 98 height 29
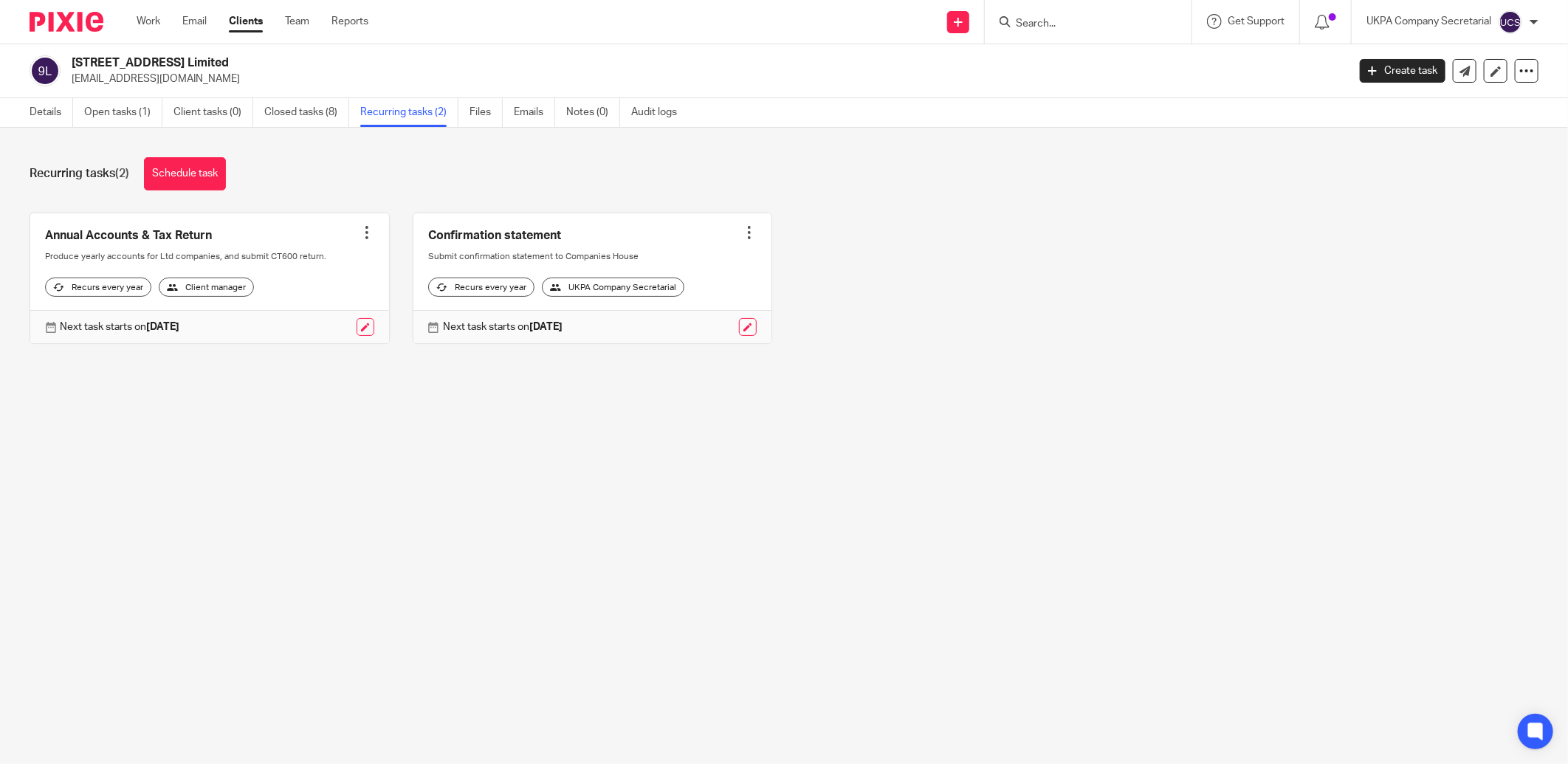
click at [1129, 24] on input "Search" at bounding box center [1081, 24] width 133 height 13
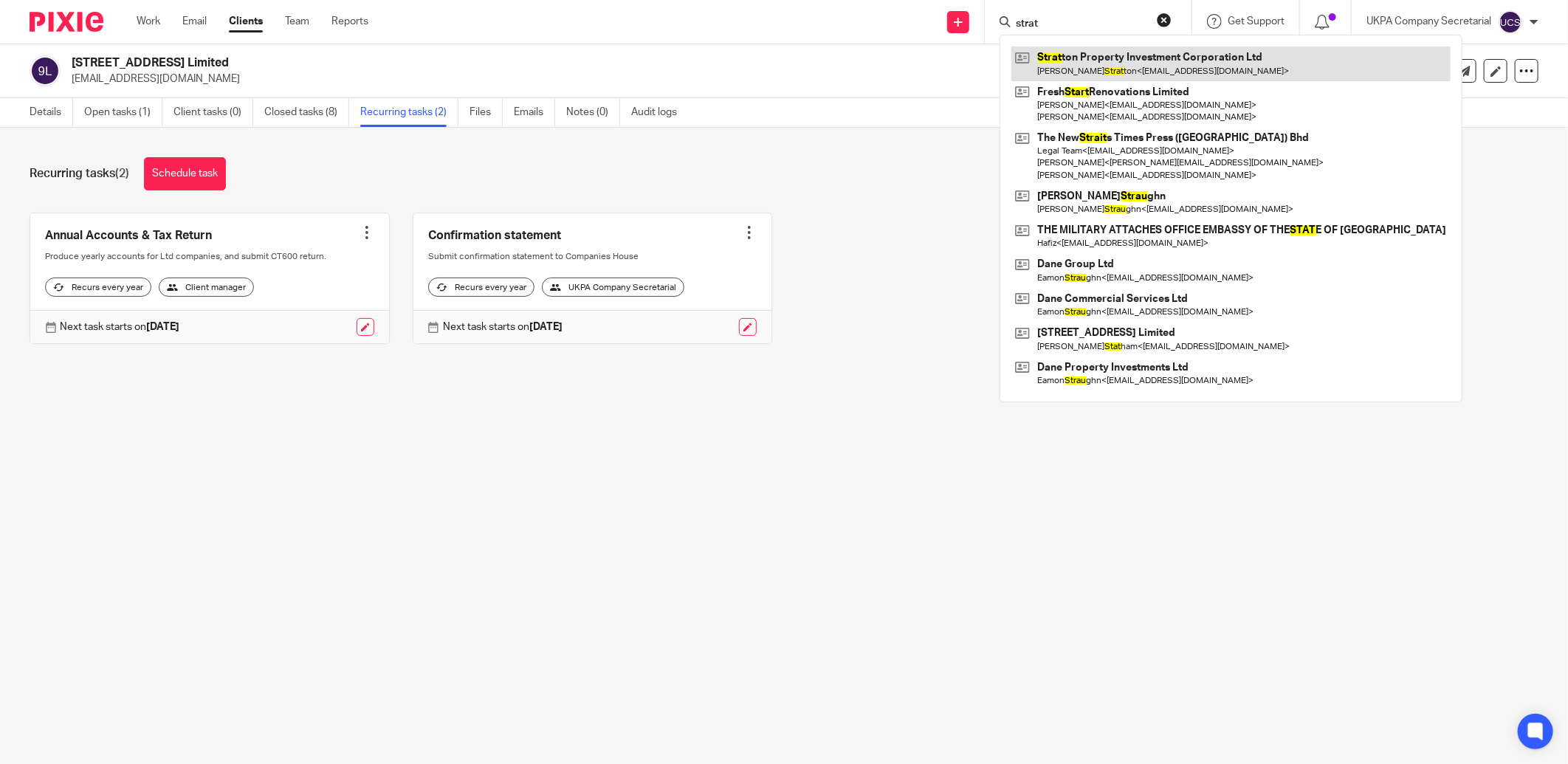
type input "strat"
click at [1181, 65] on link at bounding box center [1230, 63] width 439 height 34
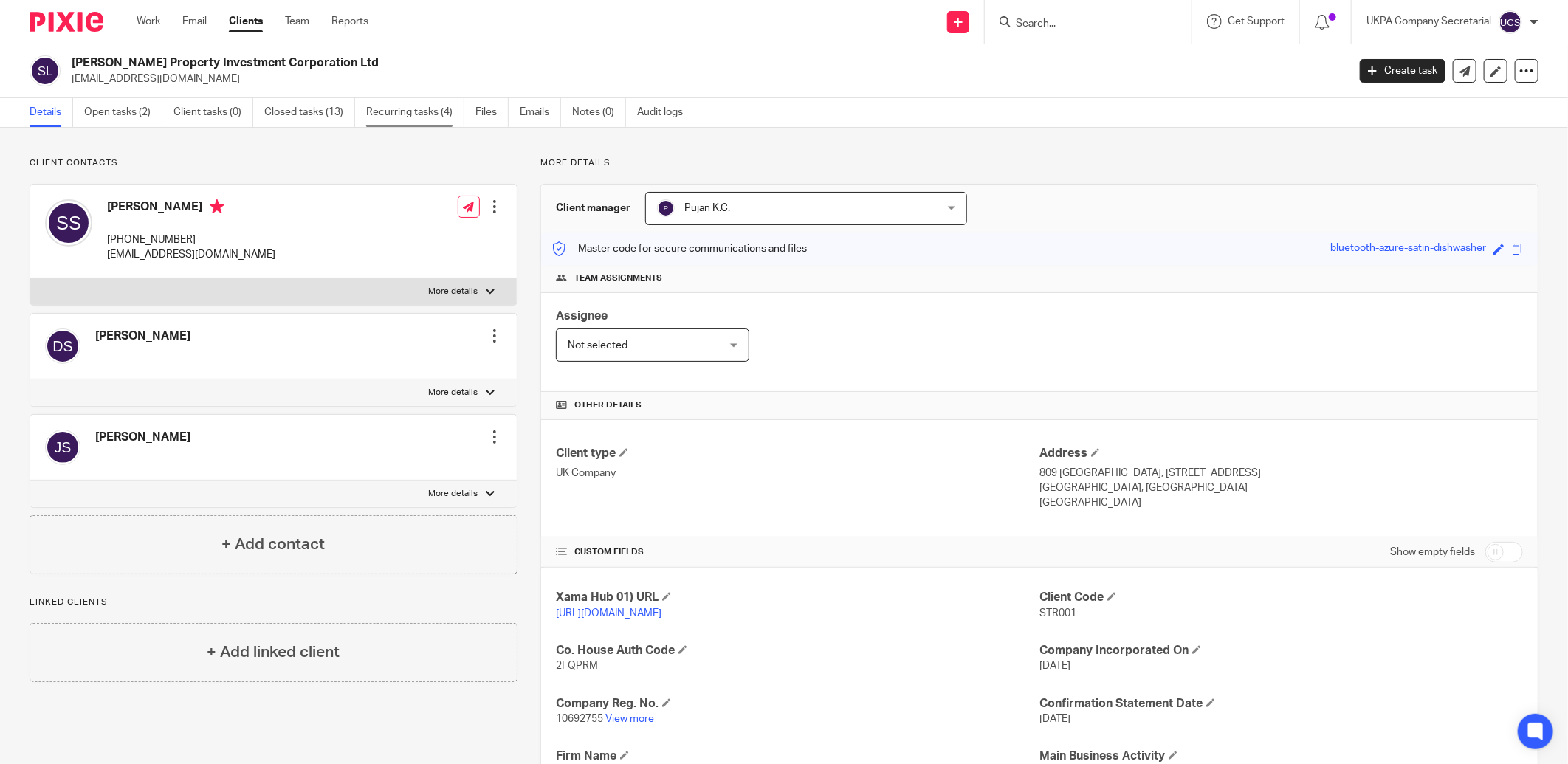
click at [406, 121] on link "Recurring tasks (4)" at bounding box center [414, 112] width 98 height 29
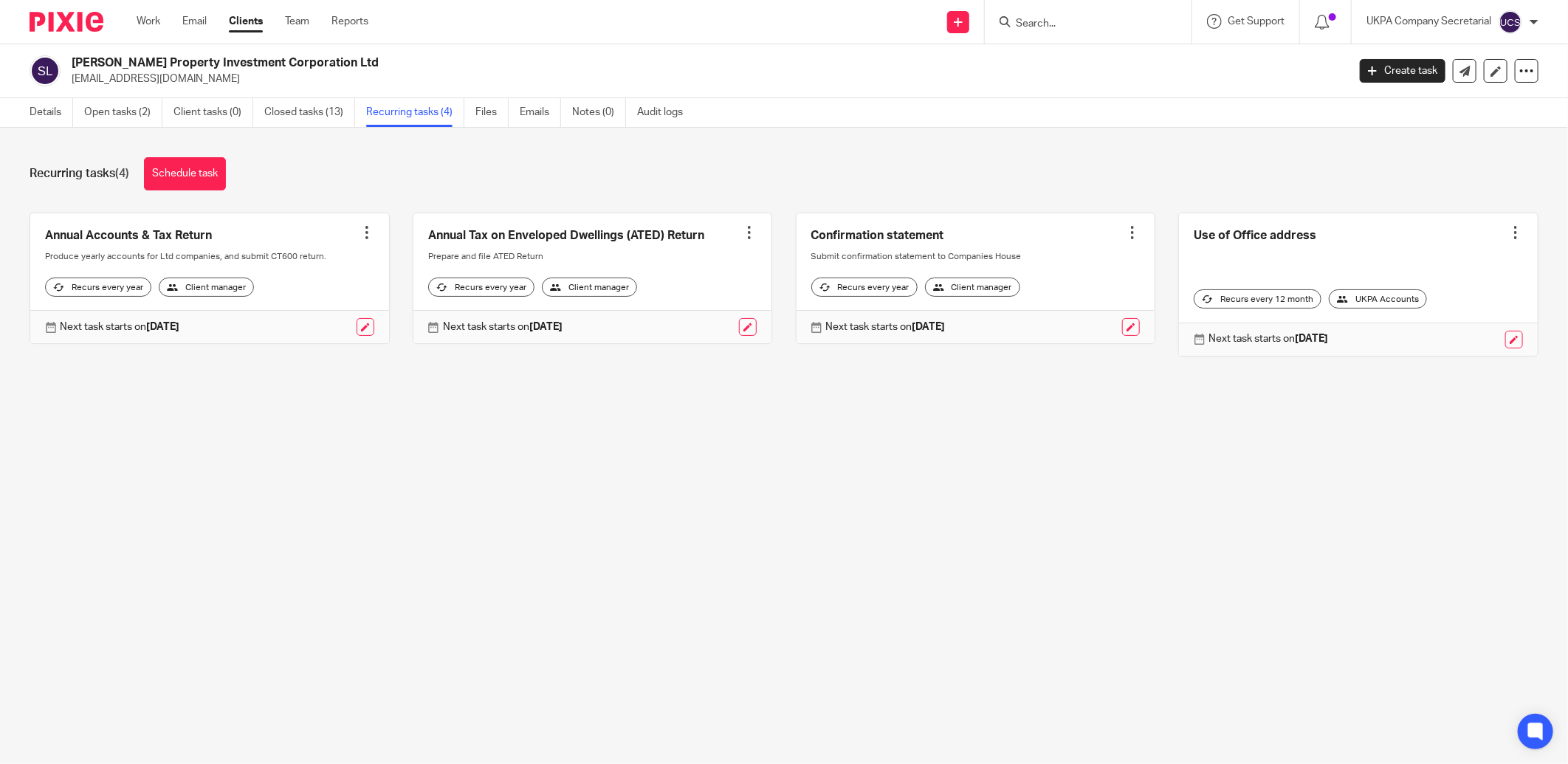
click at [1089, 25] on input "Search" at bounding box center [1081, 24] width 133 height 13
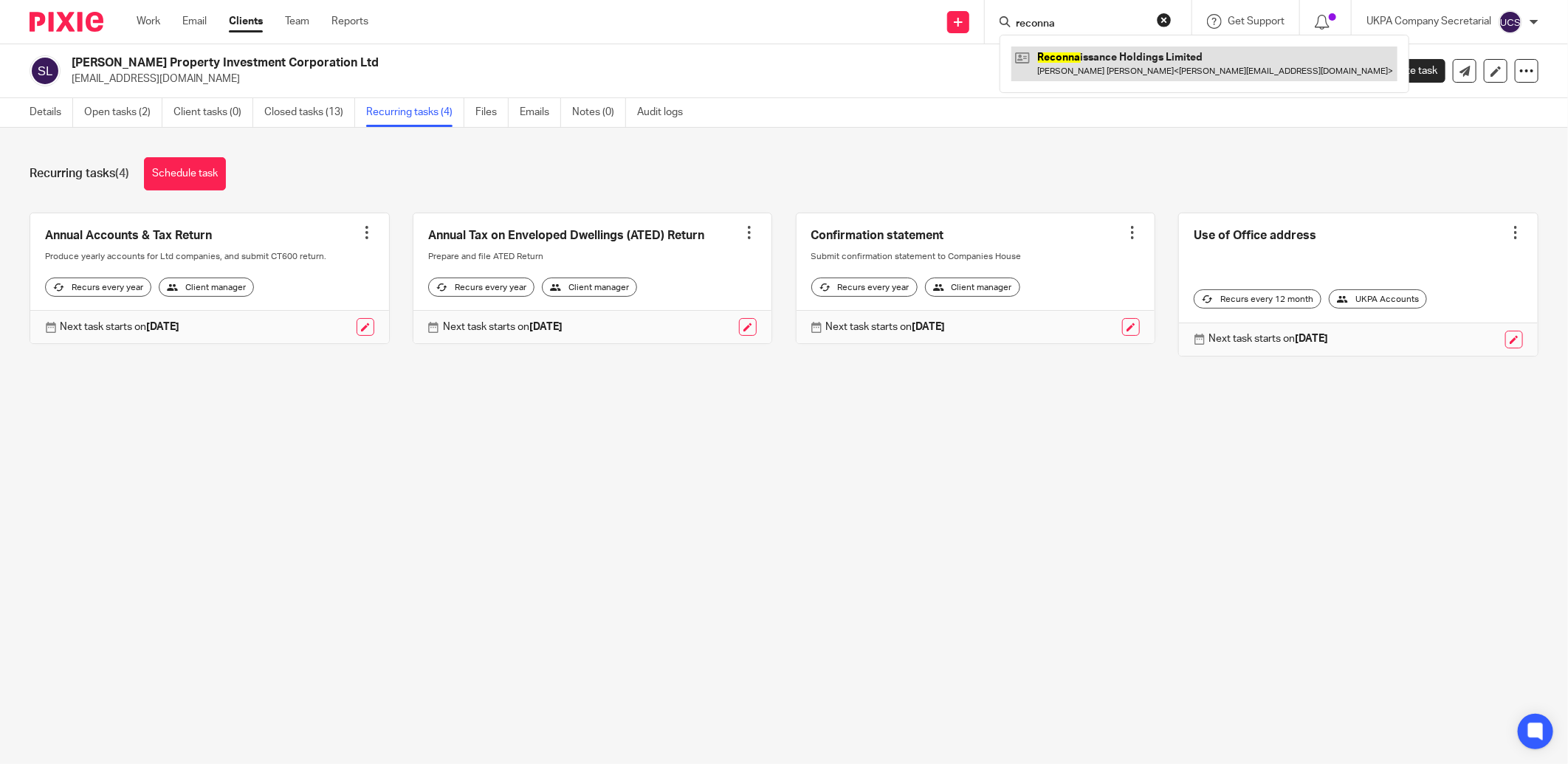
type input "reconna"
click at [1128, 56] on link at bounding box center [1204, 63] width 386 height 34
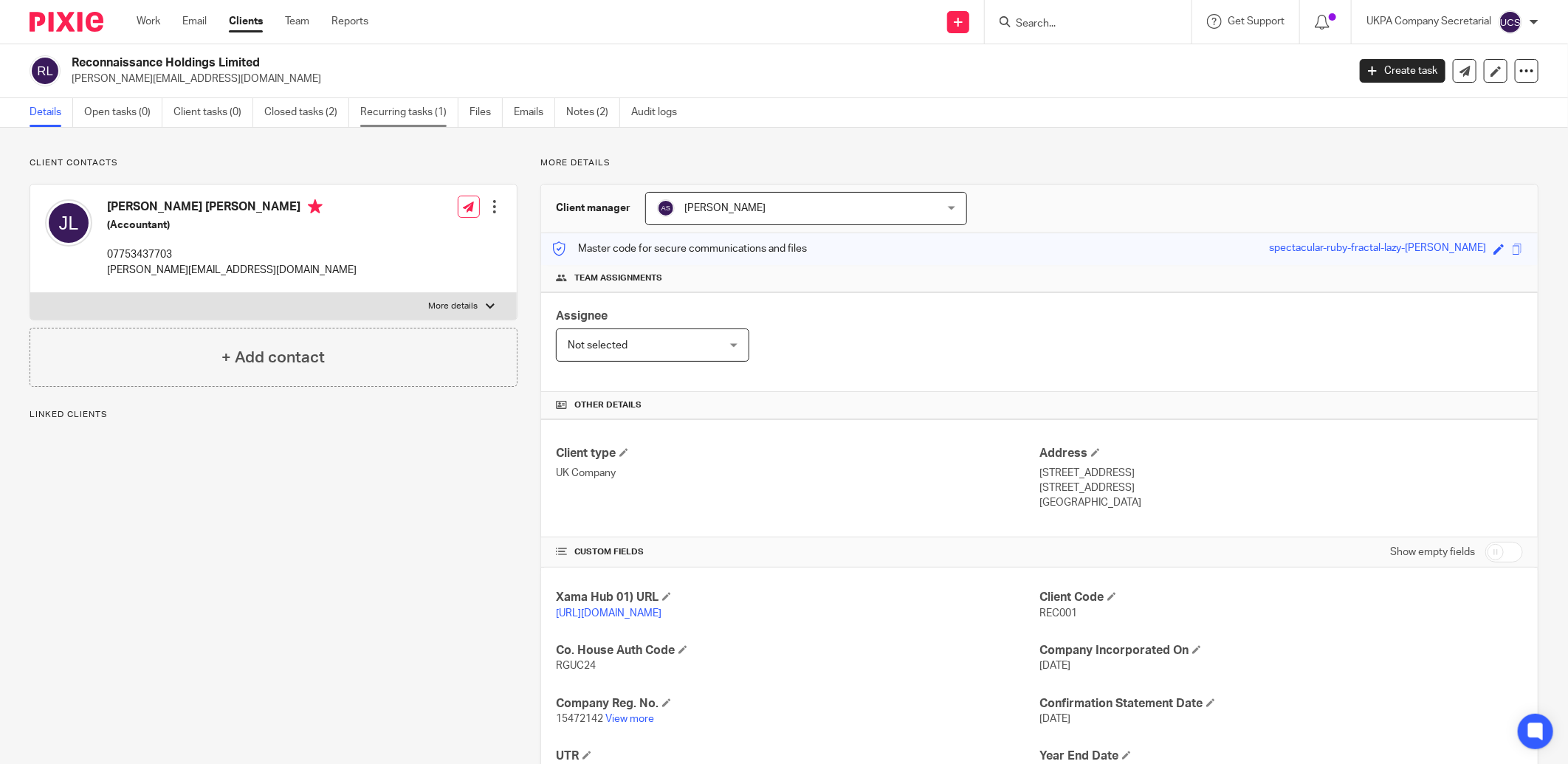
click at [406, 119] on link "Recurring tasks (1)" at bounding box center [409, 112] width 98 height 29
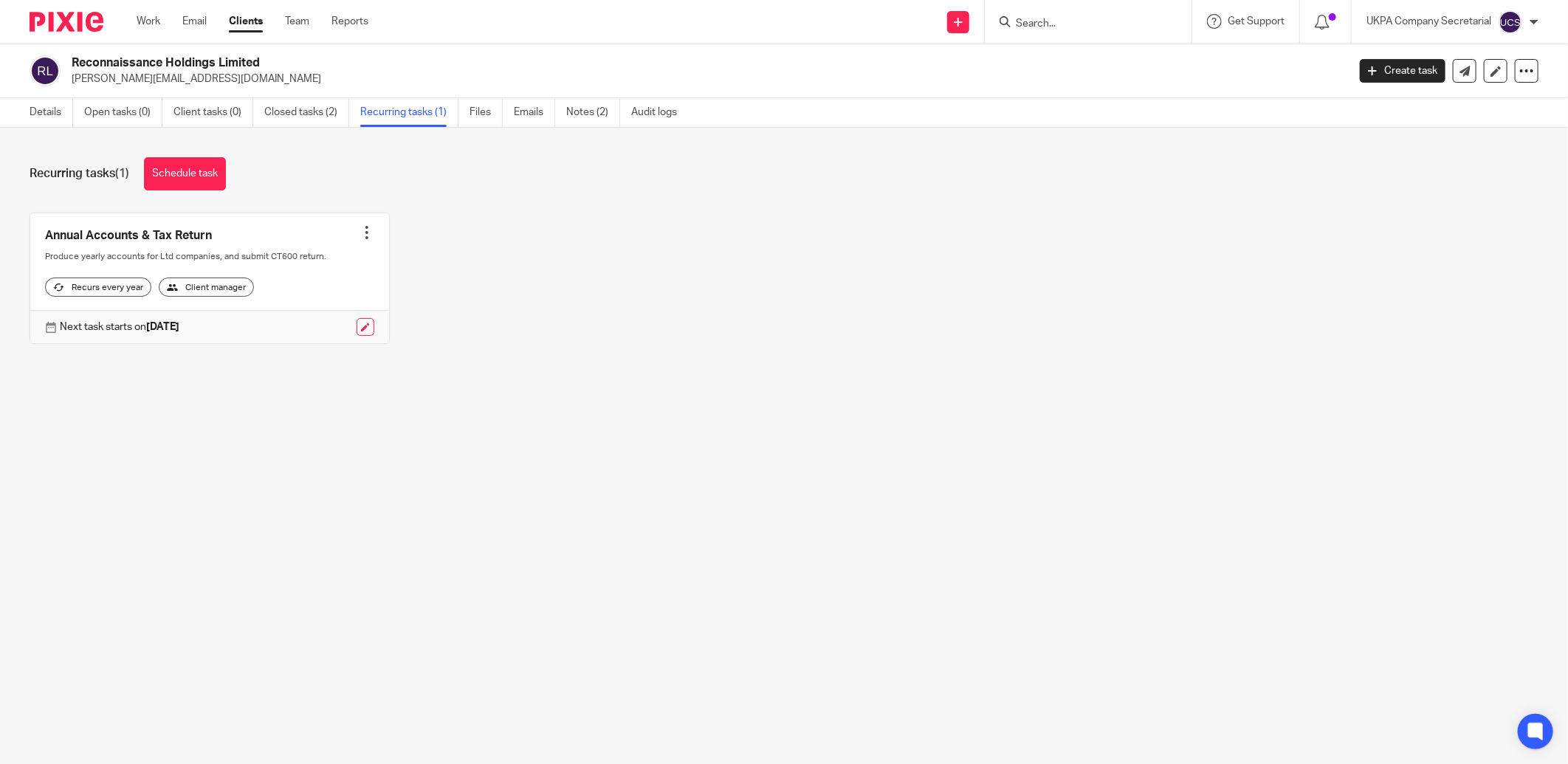
click at [1081, 18] on input "Search" at bounding box center [1081, 24] width 133 height 13
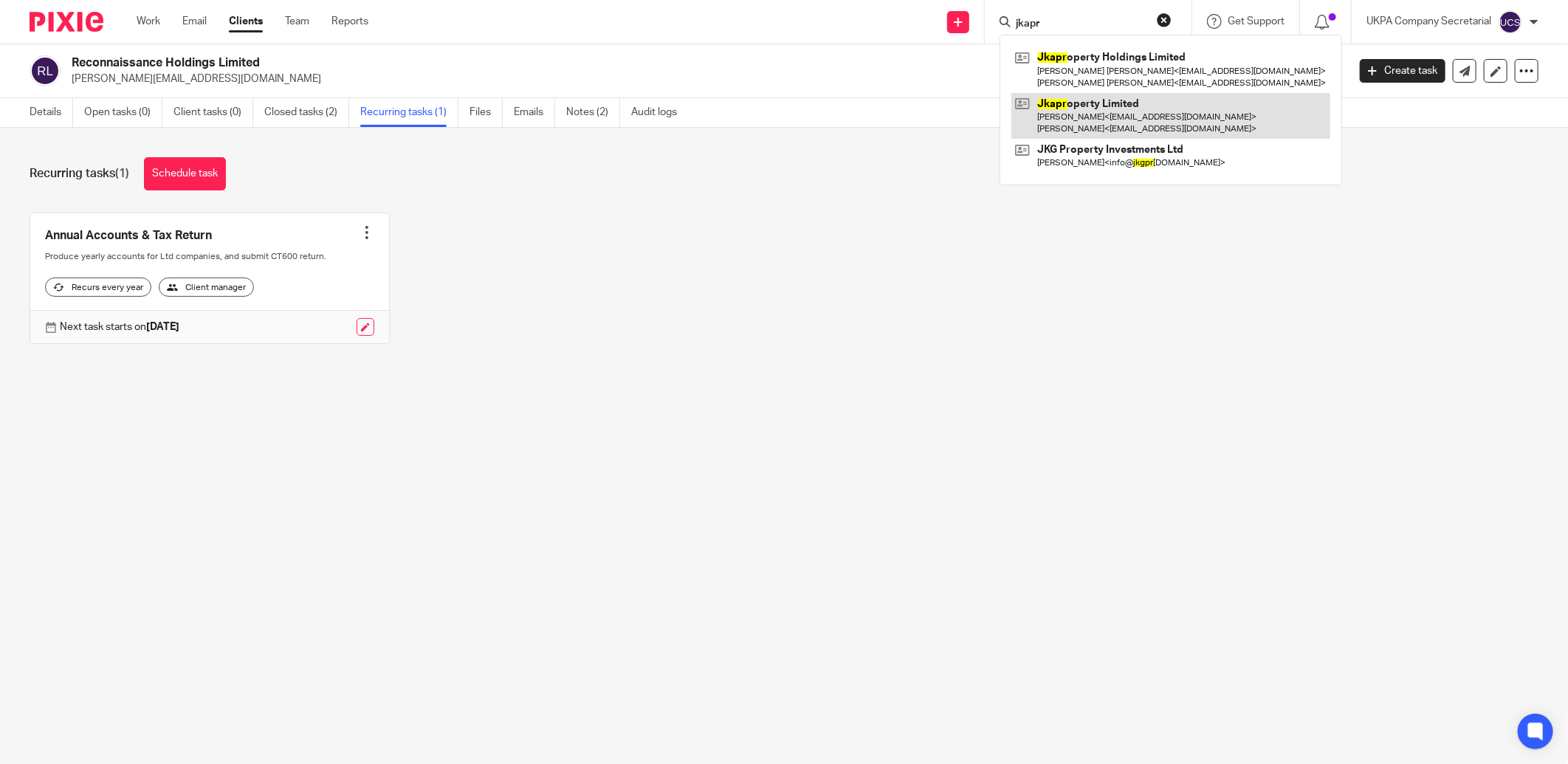
type input "jkapr"
click at [1126, 123] on link at bounding box center [1170, 116] width 319 height 46
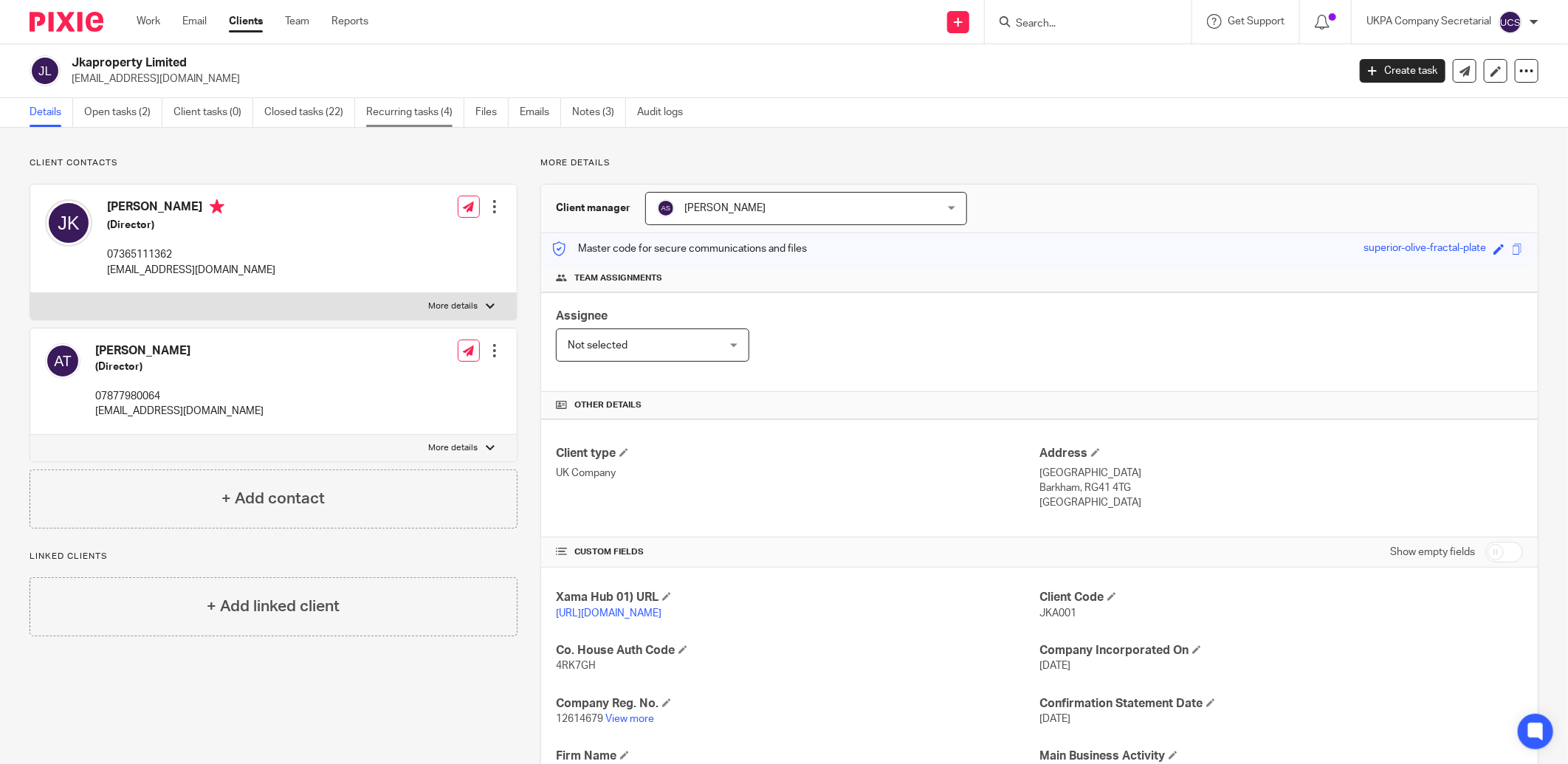
click at [435, 115] on link "Recurring tasks (4)" at bounding box center [414, 112] width 98 height 29
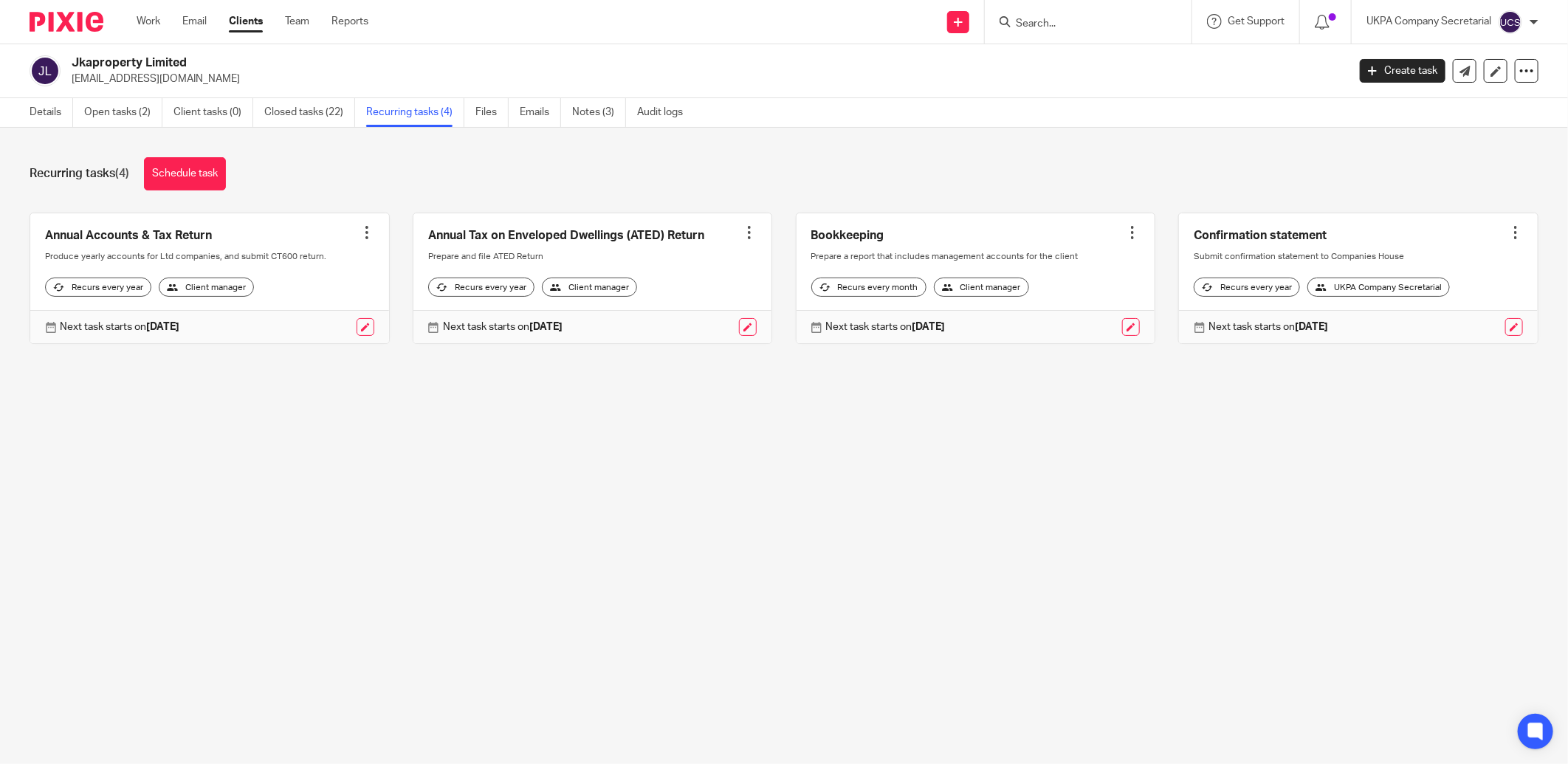
click at [1081, 23] on input "Search" at bounding box center [1081, 24] width 133 height 13
type input "i"
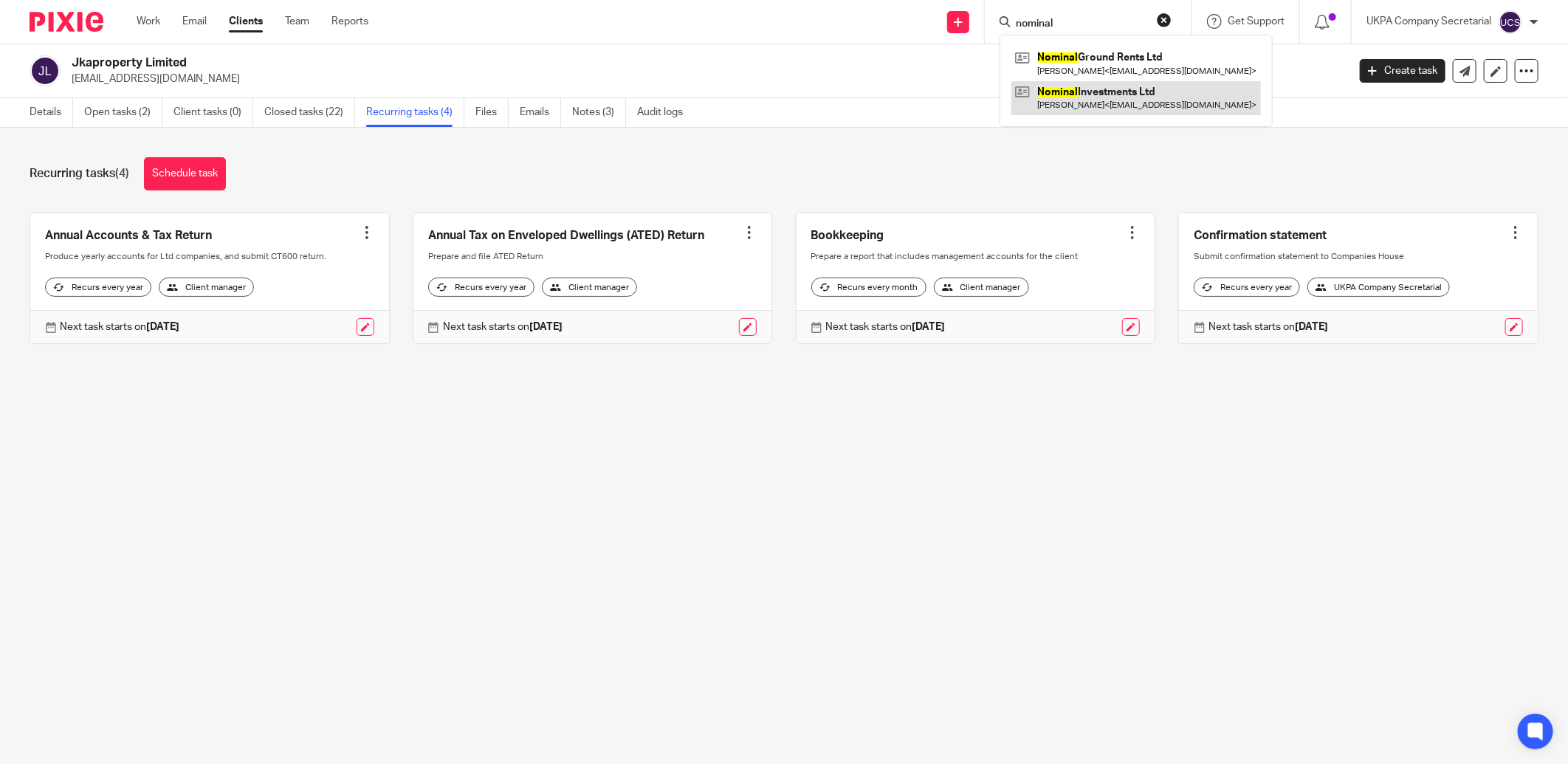
type input "nominal"
click at [1155, 105] on link at bounding box center [1135, 98] width 249 height 34
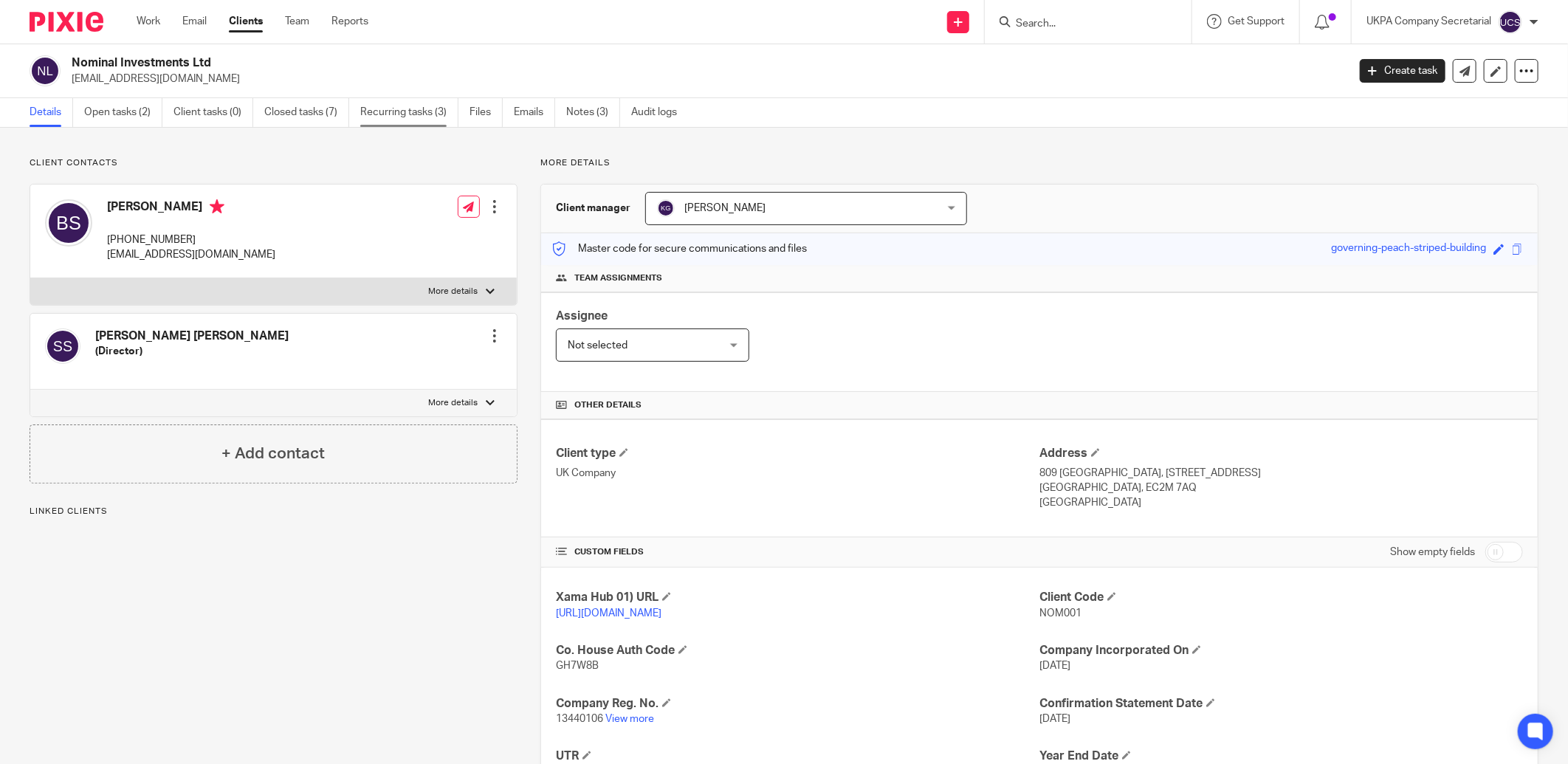
click at [392, 119] on link "Recurring tasks (3)" at bounding box center [409, 112] width 98 height 29
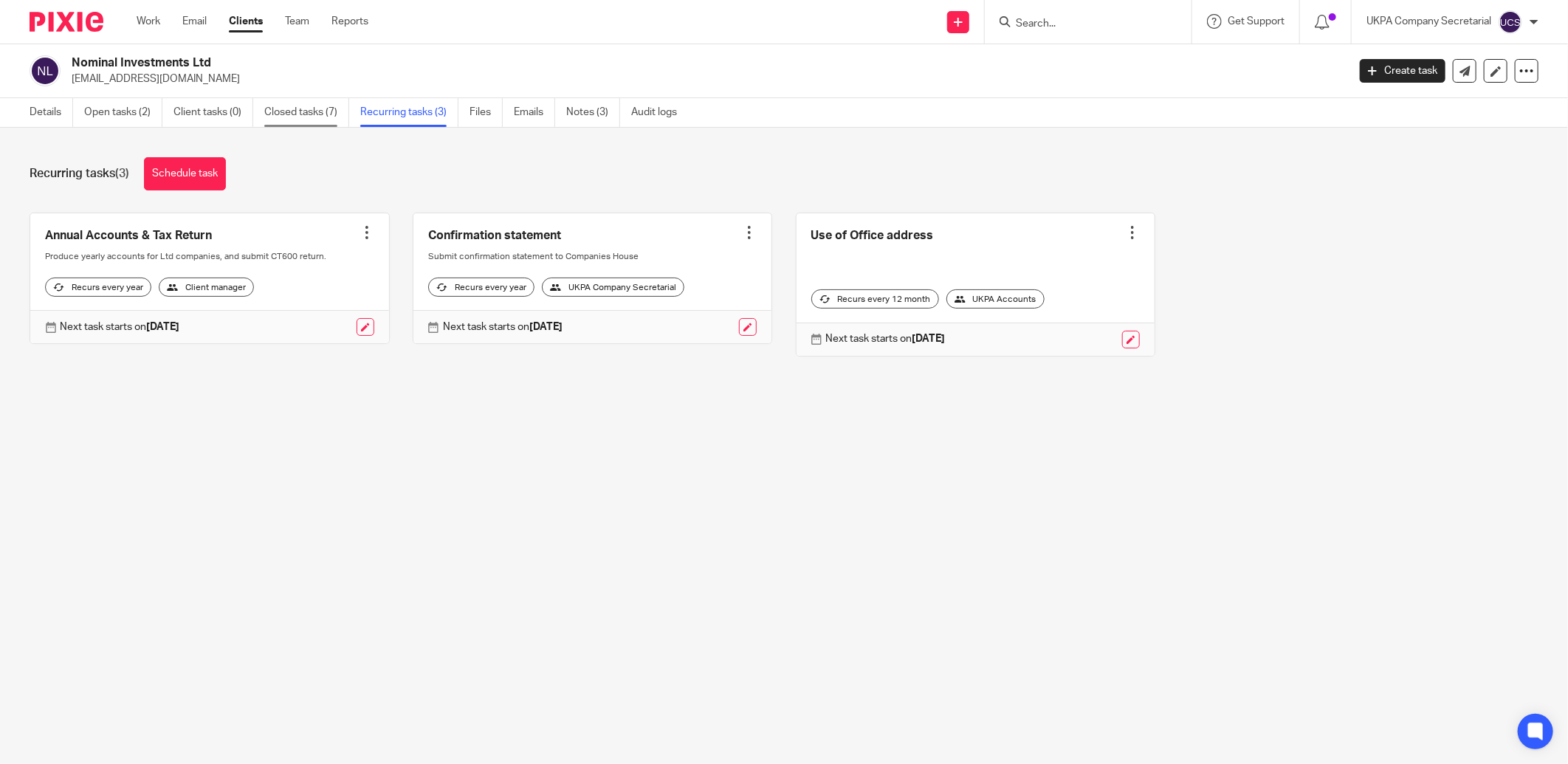
click at [317, 111] on link "Closed tasks (7)" at bounding box center [307, 112] width 85 height 29
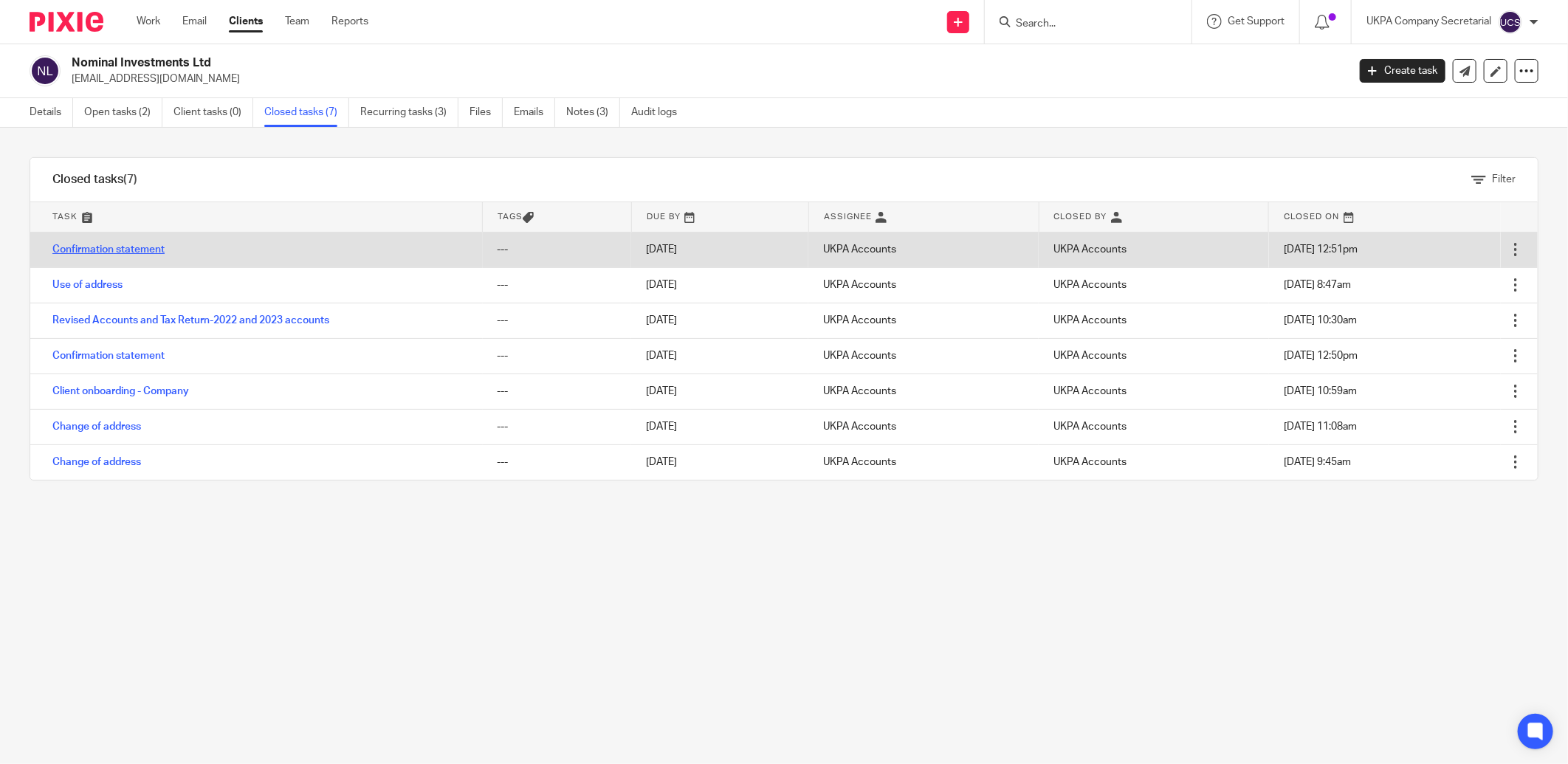
click at [135, 248] on link "Confirmation statement" at bounding box center [108, 249] width 112 height 11
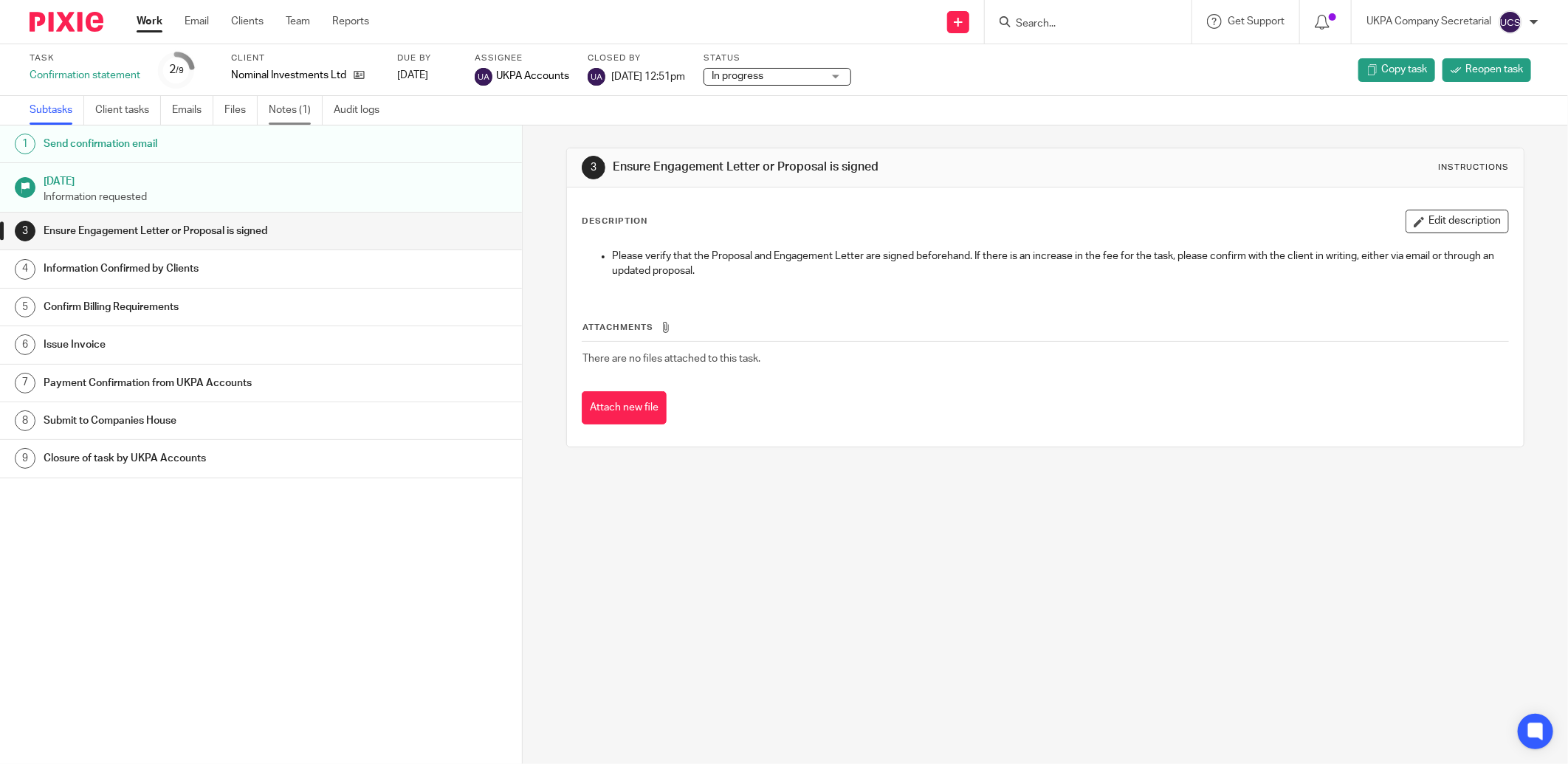
click at [293, 100] on link "Notes (1)" at bounding box center [295, 110] width 54 height 29
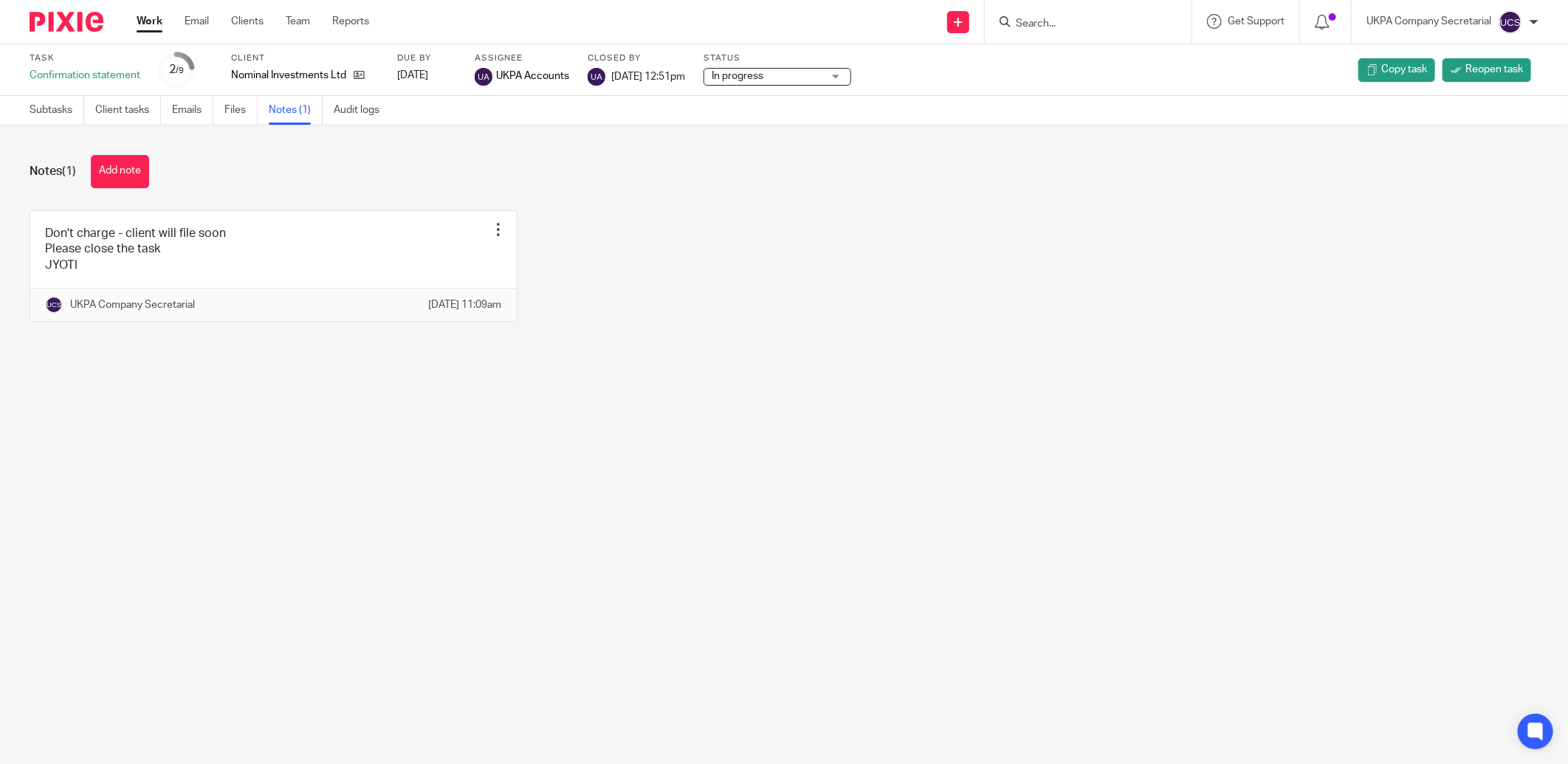
click at [1064, 12] on form at bounding box center [1093, 21] width 157 height 19
click at [1065, 19] on input "Search" at bounding box center [1081, 24] width 133 height 13
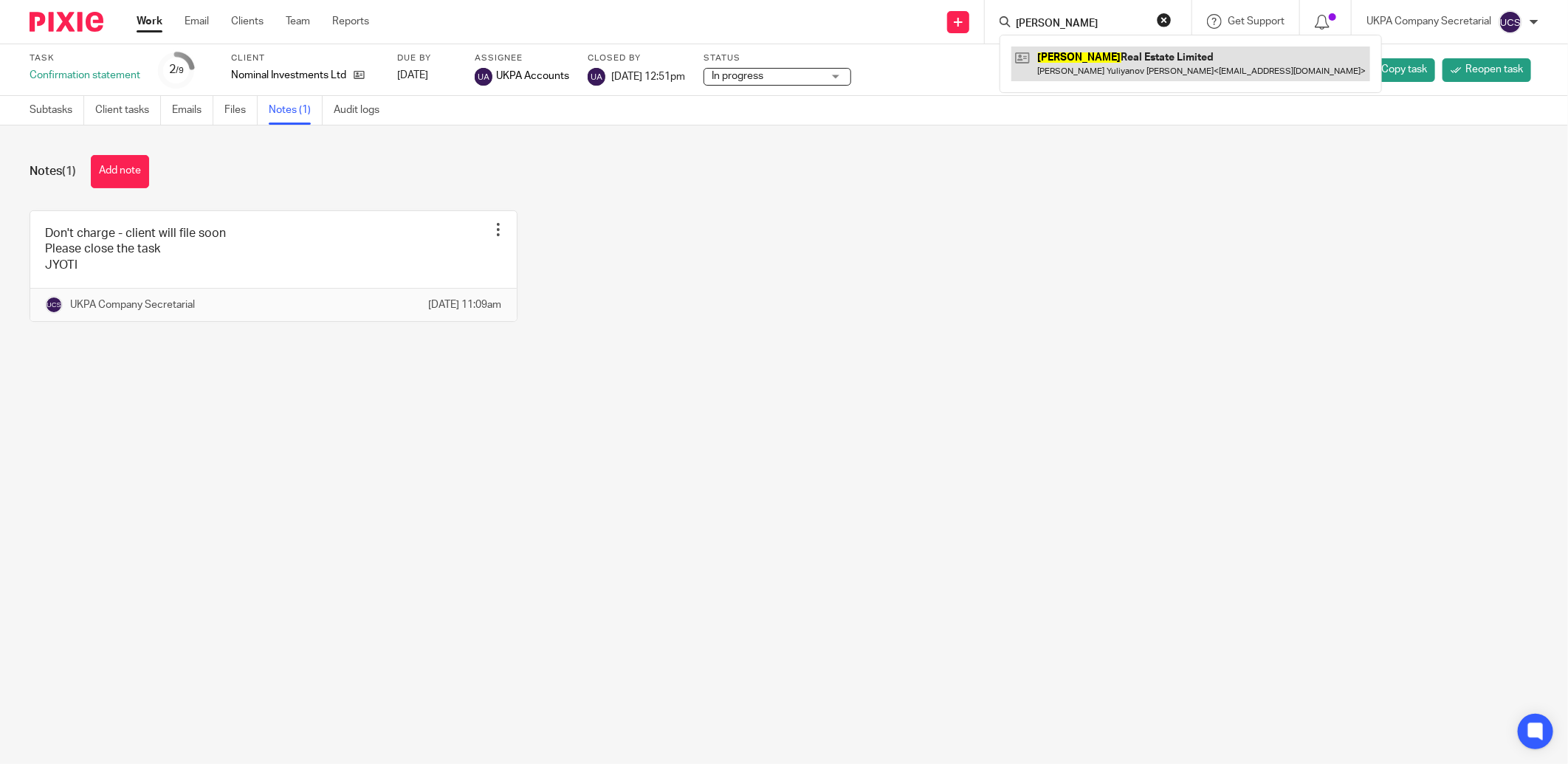
type input "[PERSON_NAME]"
click at [1110, 50] on link at bounding box center [1190, 63] width 359 height 34
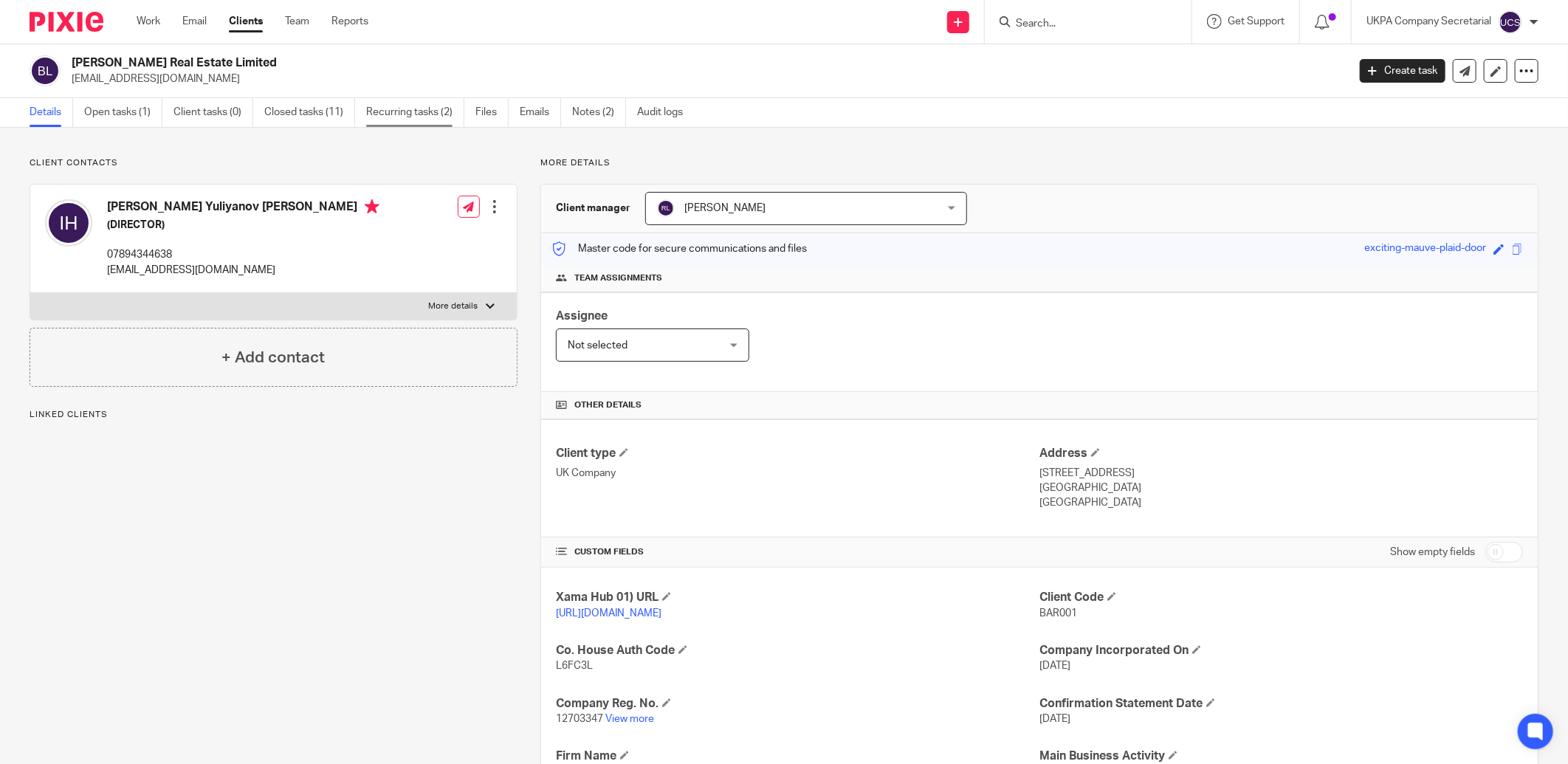
click at [397, 114] on link "Recurring tasks (2)" at bounding box center [414, 112] width 98 height 29
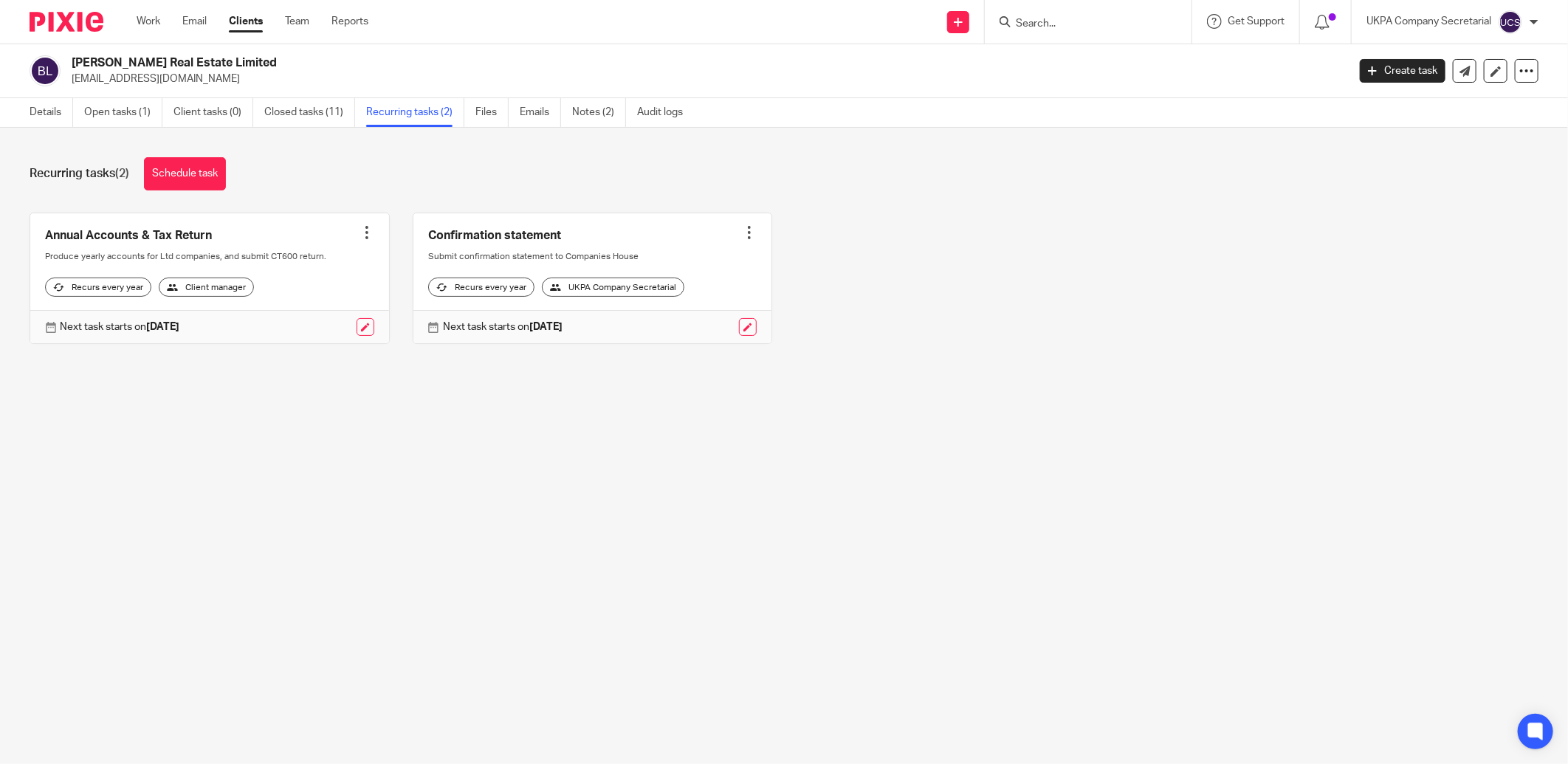
click at [1067, 19] on input "Search" at bounding box center [1081, 24] width 133 height 13
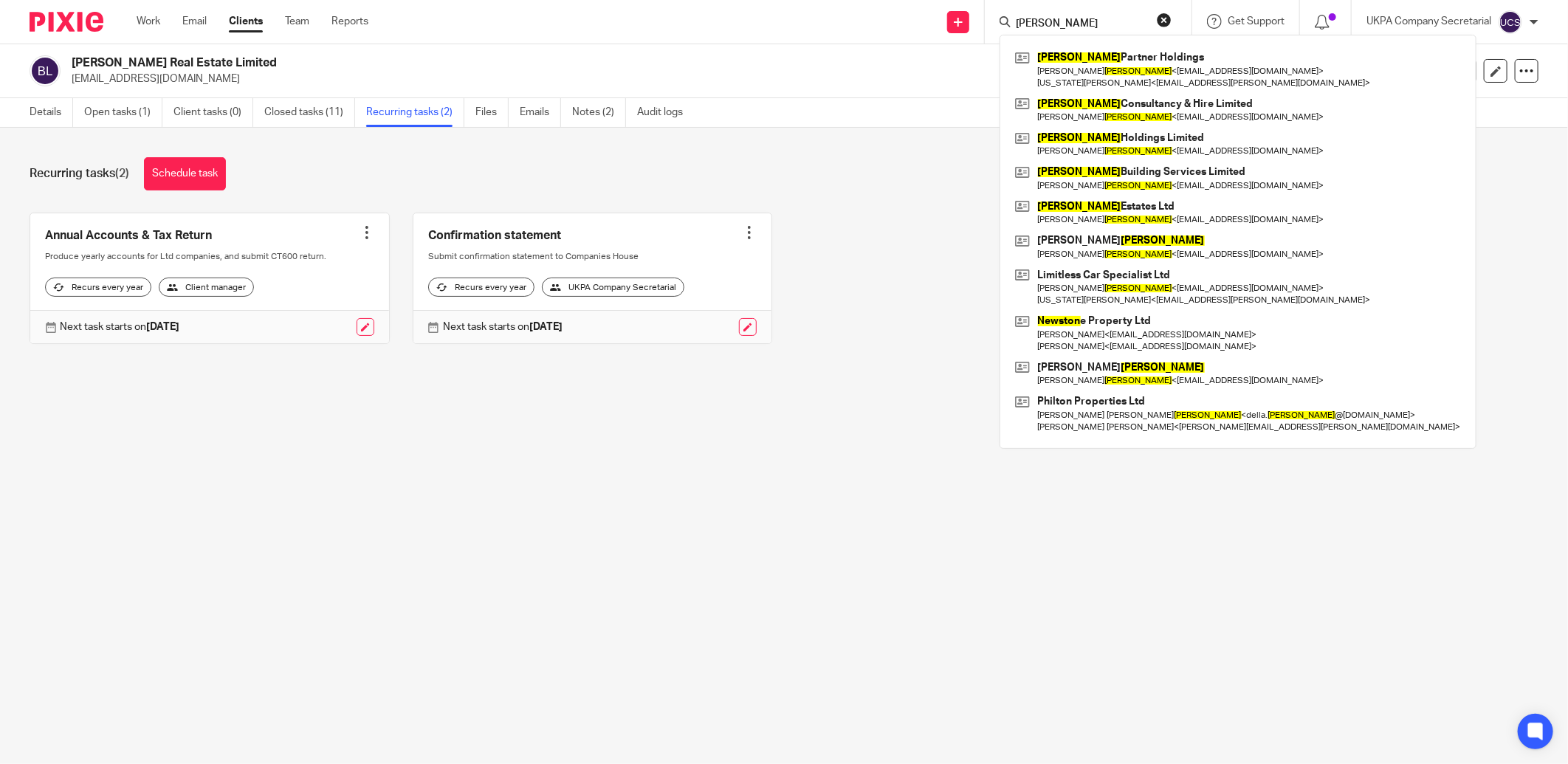
type input "[PERSON_NAME]"
